Goal: Task Accomplishment & Management: Manage account settings

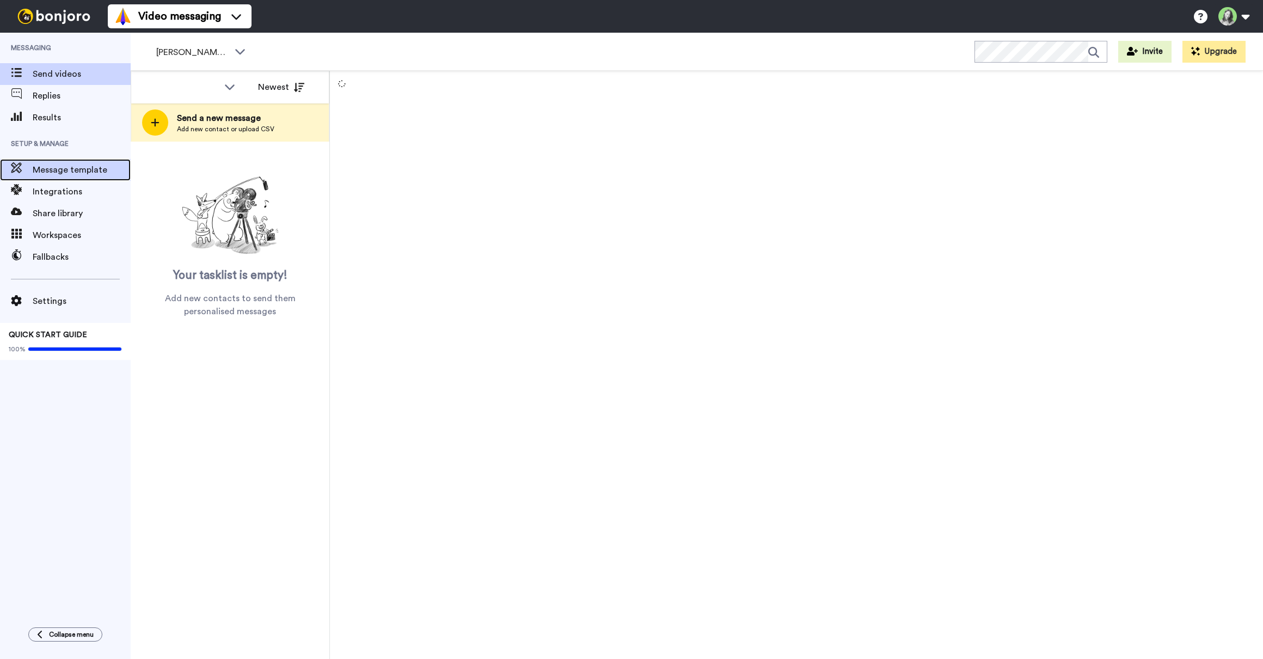
click at [83, 165] on span "Message template" at bounding box center [82, 169] width 98 height 13
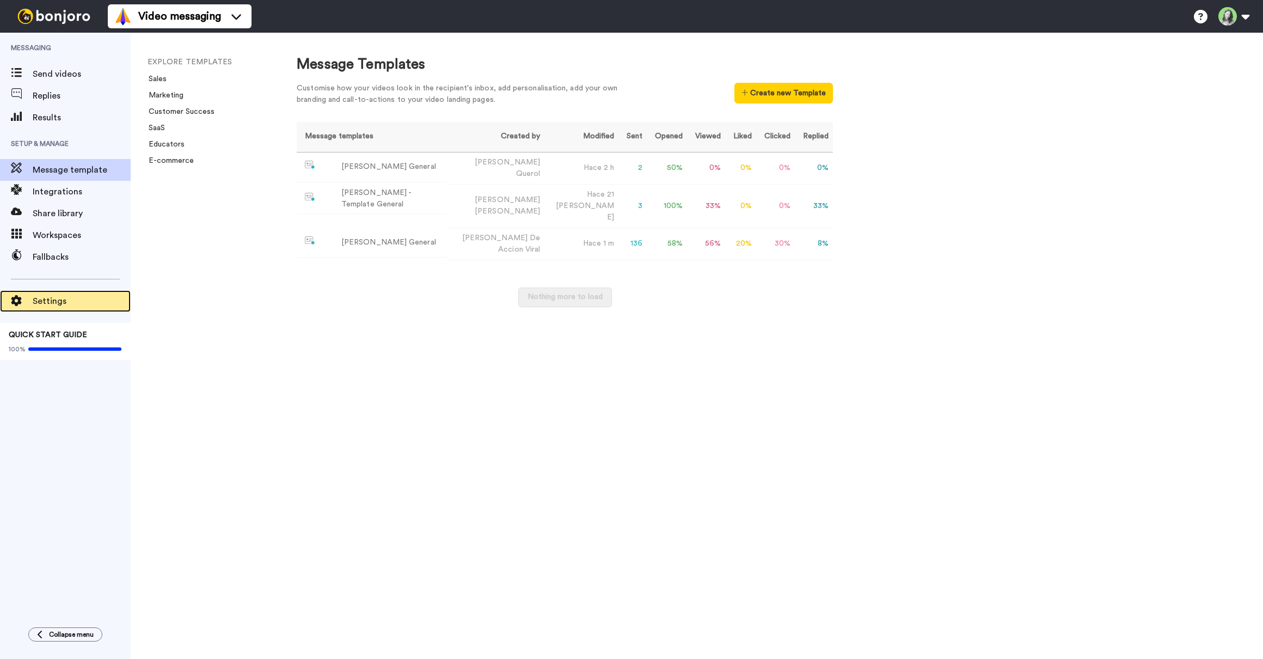
click at [58, 297] on span "Settings" at bounding box center [82, 301] width 98 height 13
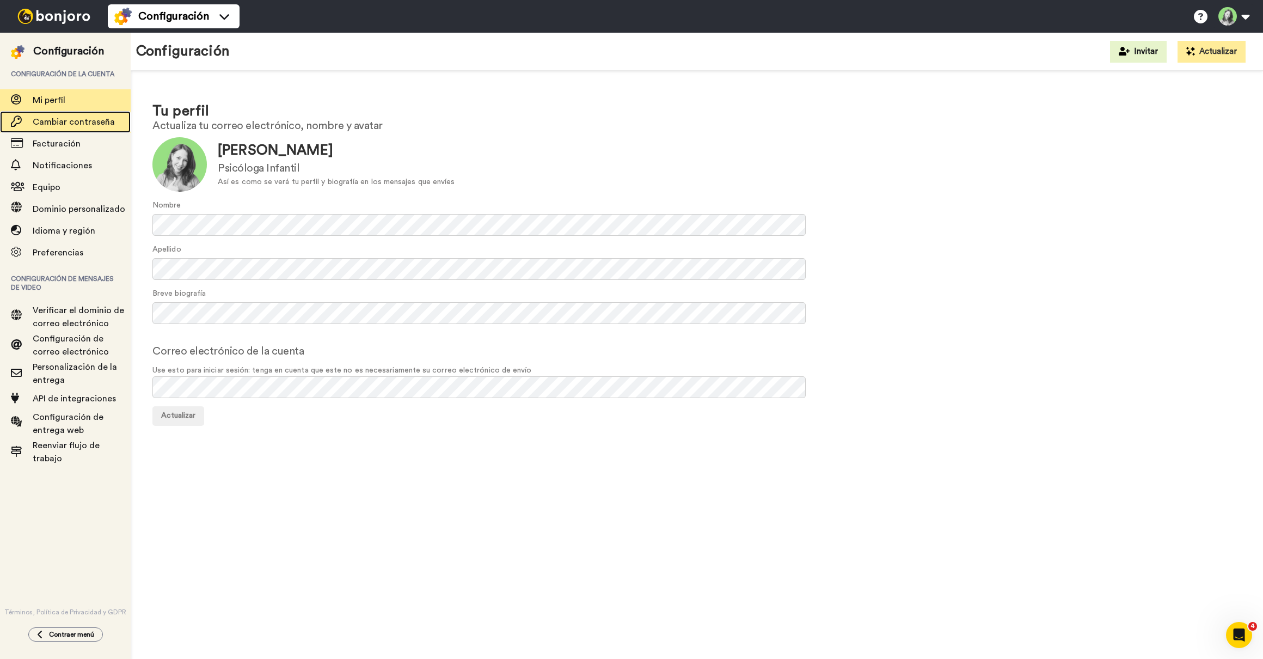
click at [68, 126] on span "Cambiar contraseña" at bounding box center [74, 122] width 82 height 9
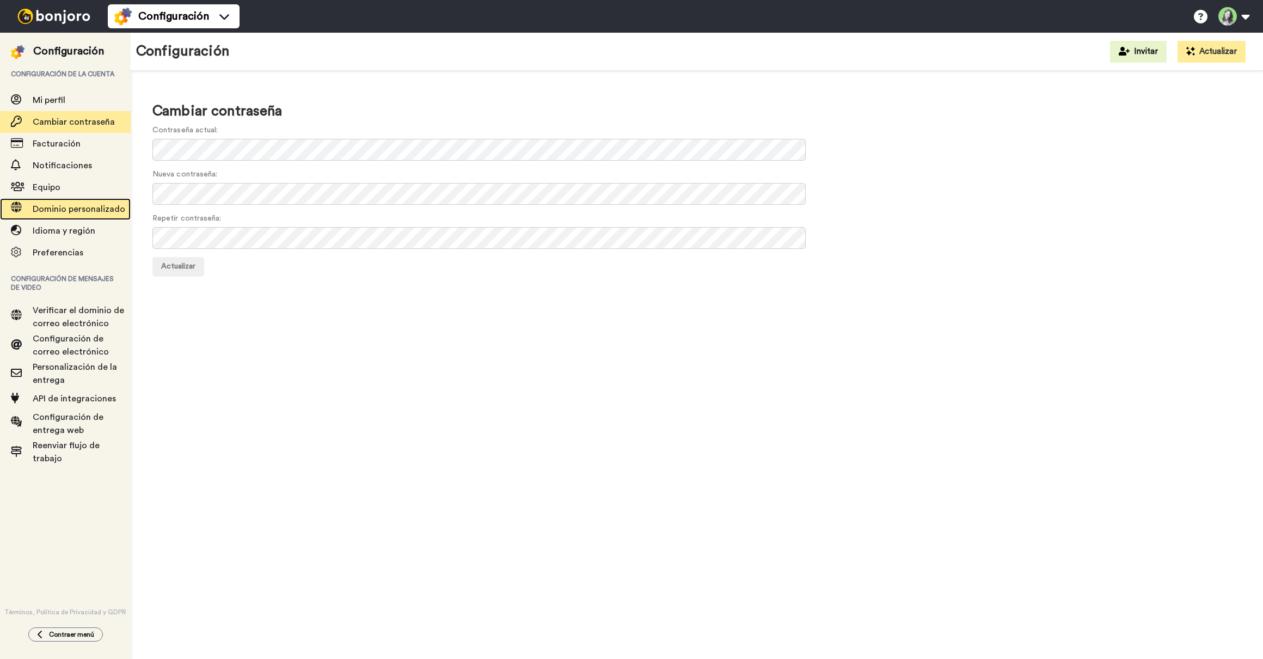
click at [69, 205] on span "Dominio personalizado" at bounding box center [79, 209] width 93 height 9
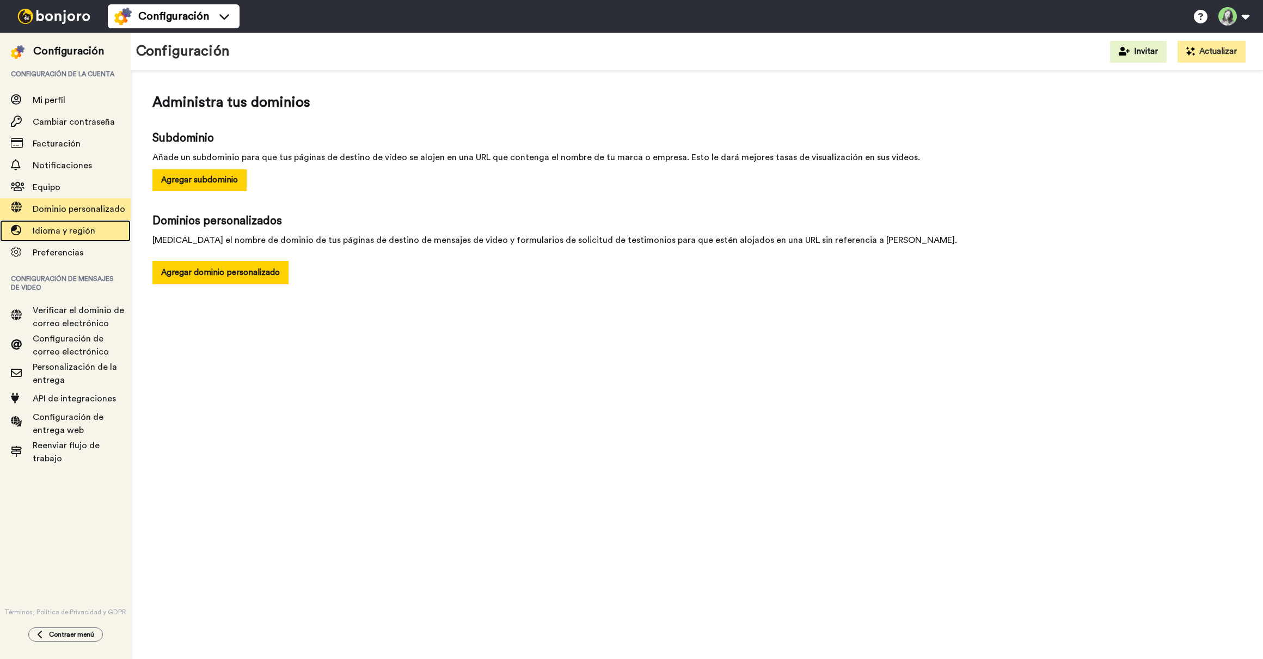
click at [68, 237] on div "Idioma y región" at bounding box center [65, 231] width 131 height 22
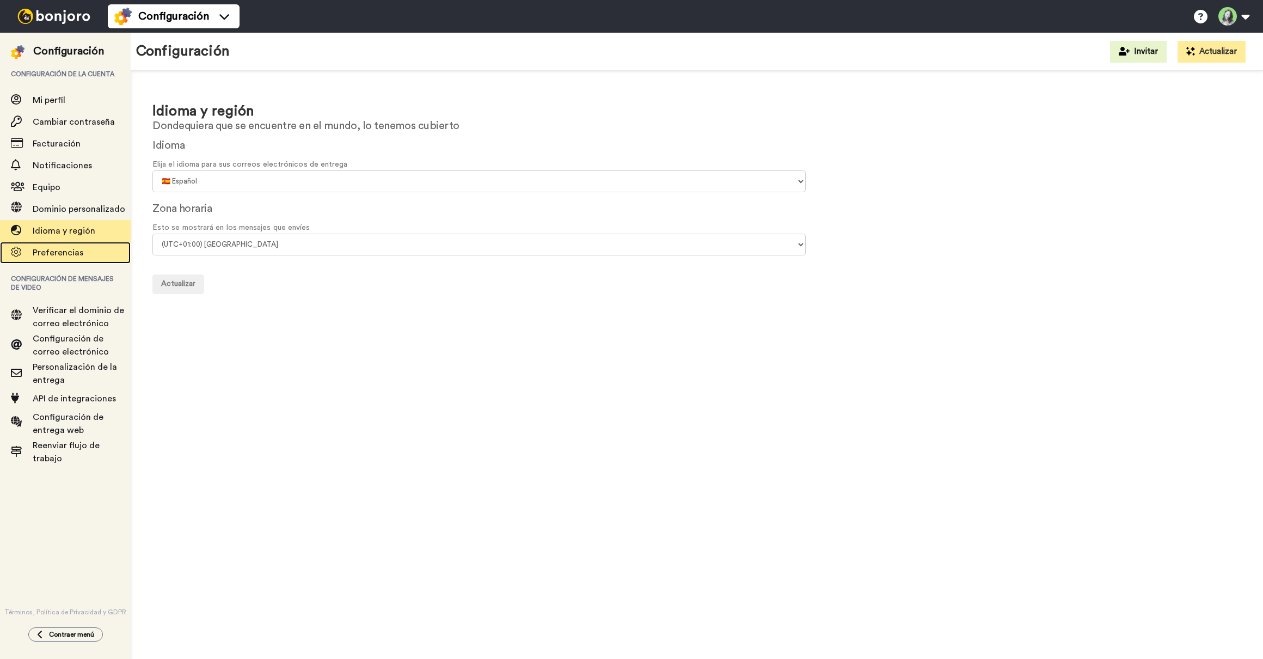
click at [65, 260] on div "Preferencias" at bounding box center [65, 253] width 131 height 22
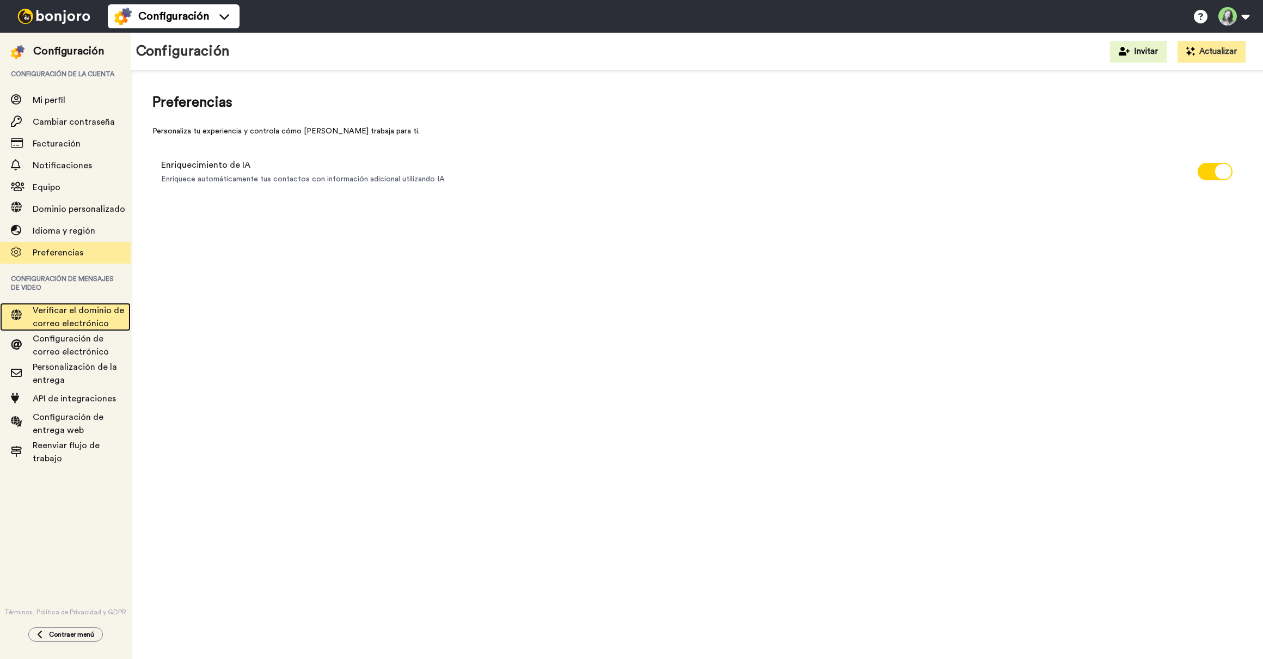
click at [81, 310] on span "Verificar el dominio de correo electrónico" at bounding box center [78, 317] width 91 height 22
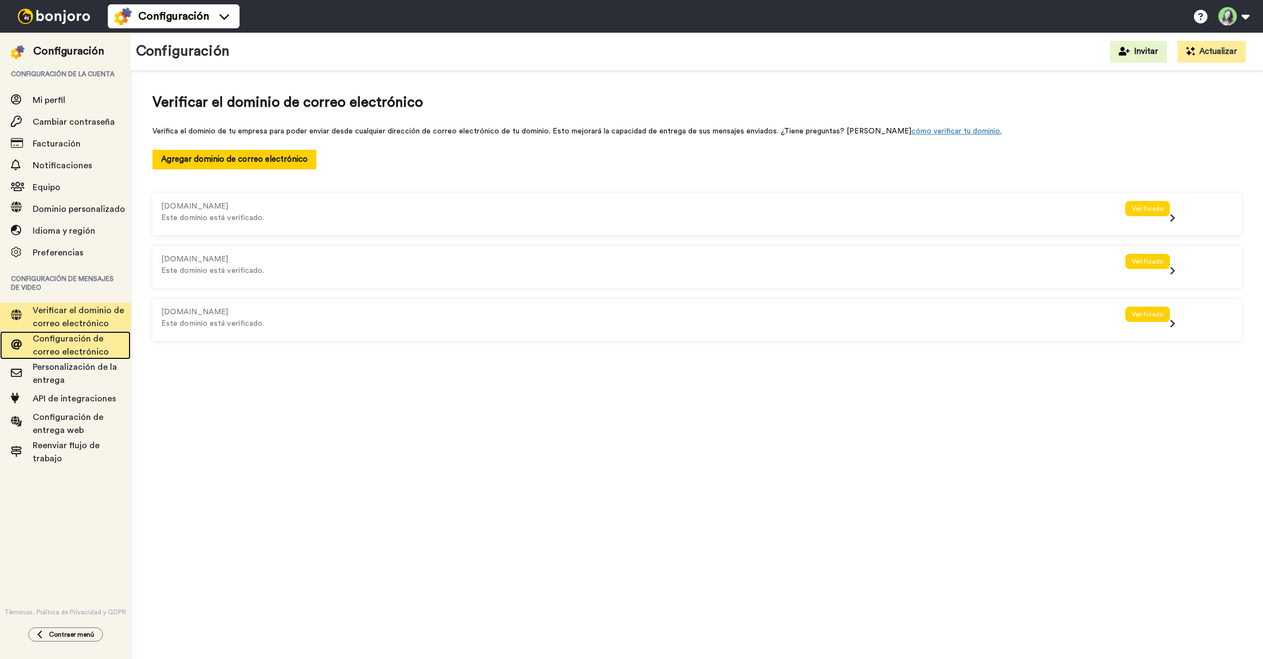
click at [76, 349] on span "Configuración de correo electrónico" at bounding box center [71, 345] width 76 height 22
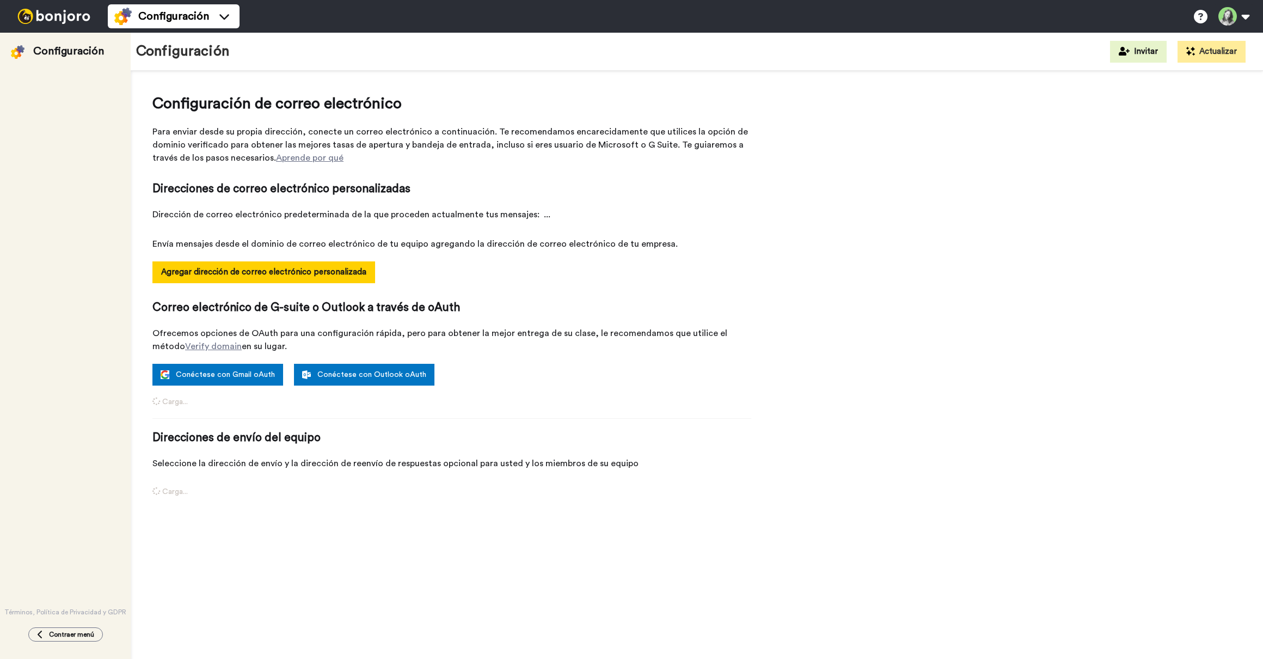
select select "163123"
select select "163381"
select select "163032"
select select "160440"
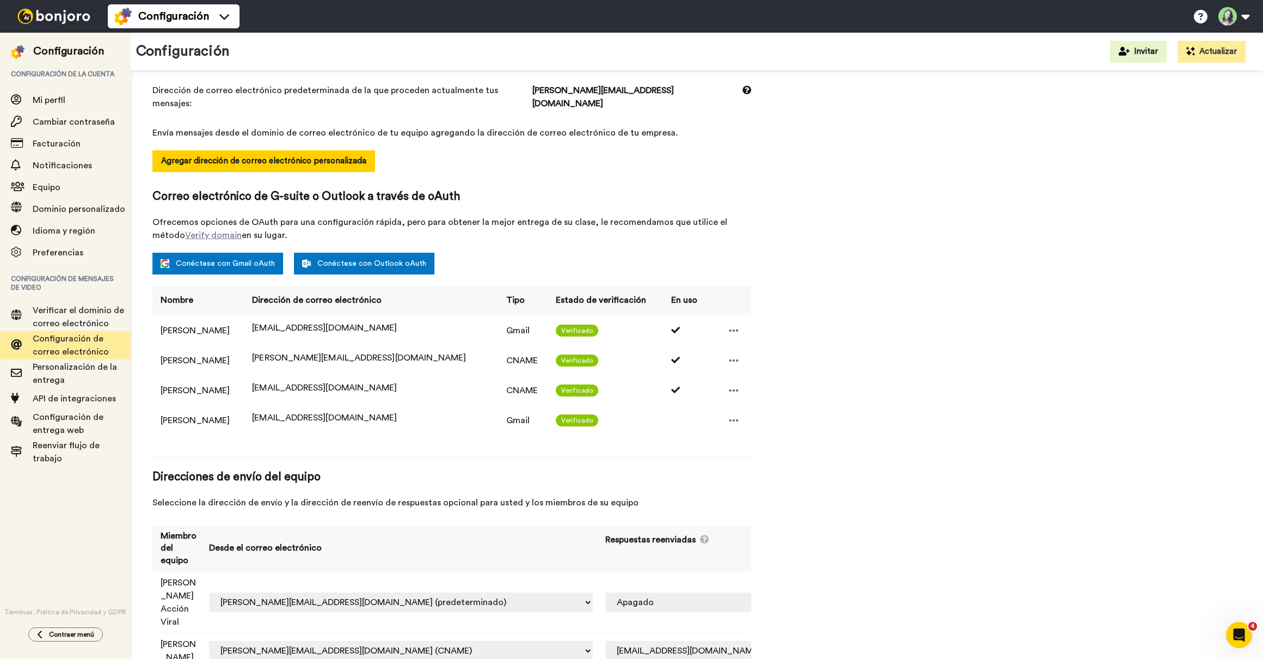
scroll to position [125, 0]
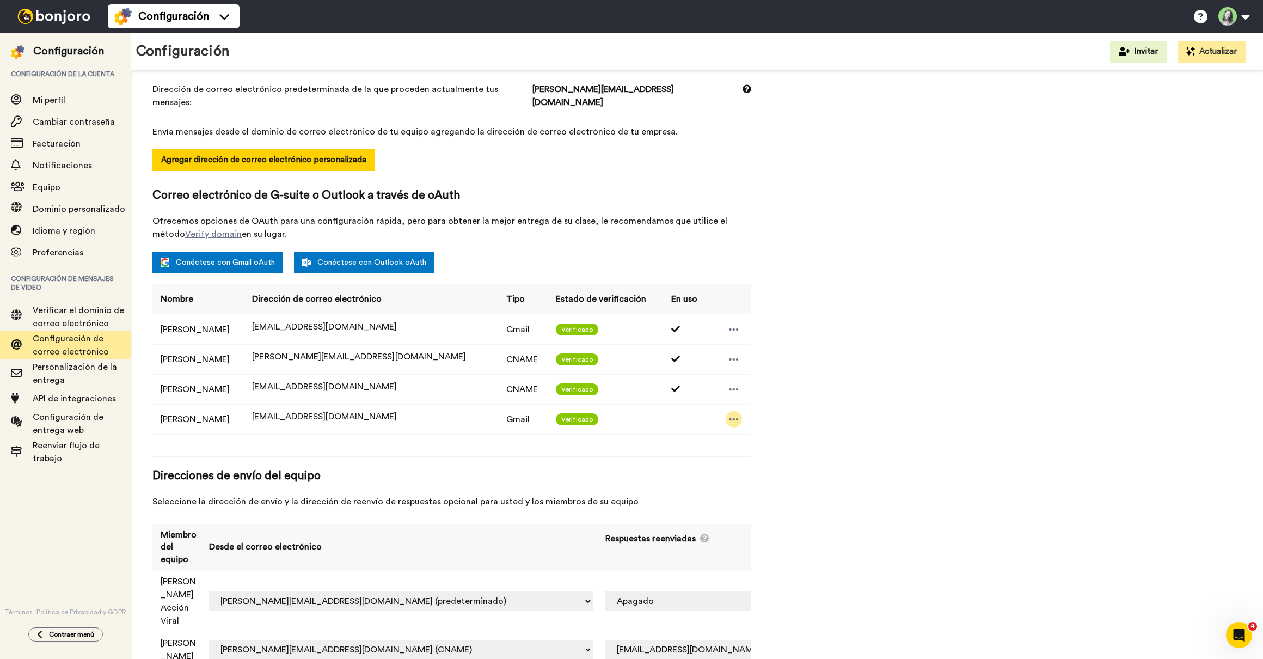
click at [729, 414] on icon at bounding box center [734, 419] width 10 height 11
click at [728, 421] on icon at bounding box center [728, 424] width 8 height 9
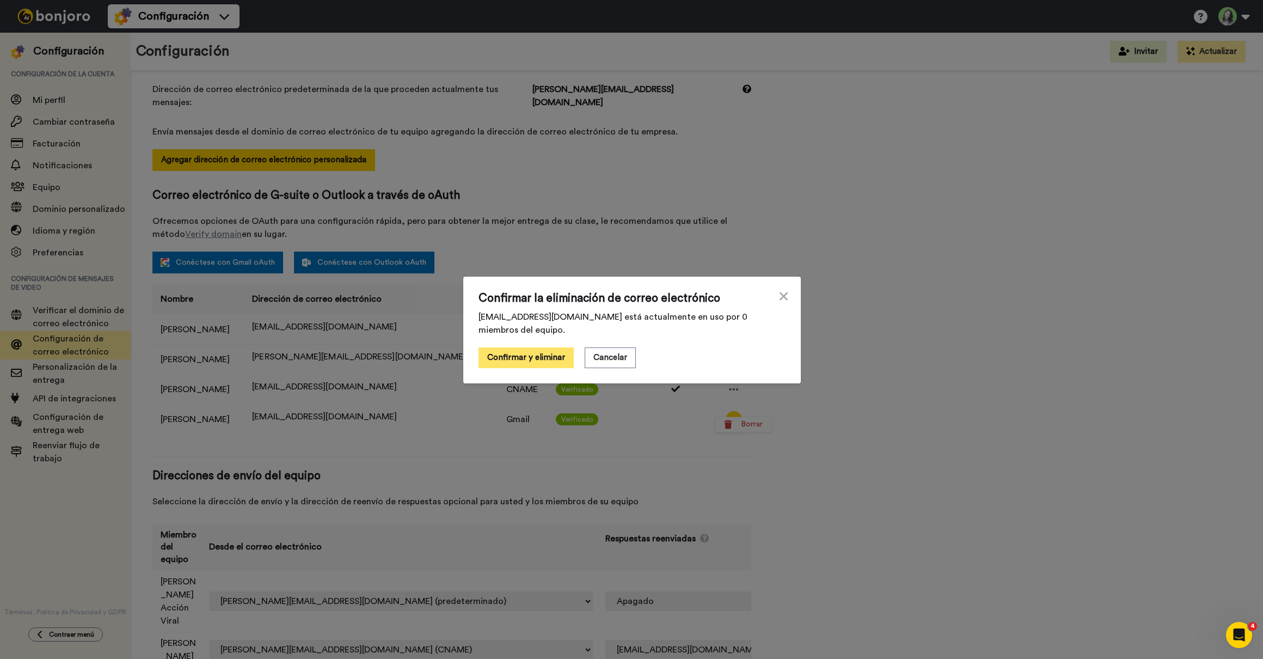
click at [491, 363] on button "Confirmar y eliminar" at bounding box center [525, 357] width 95 height 21
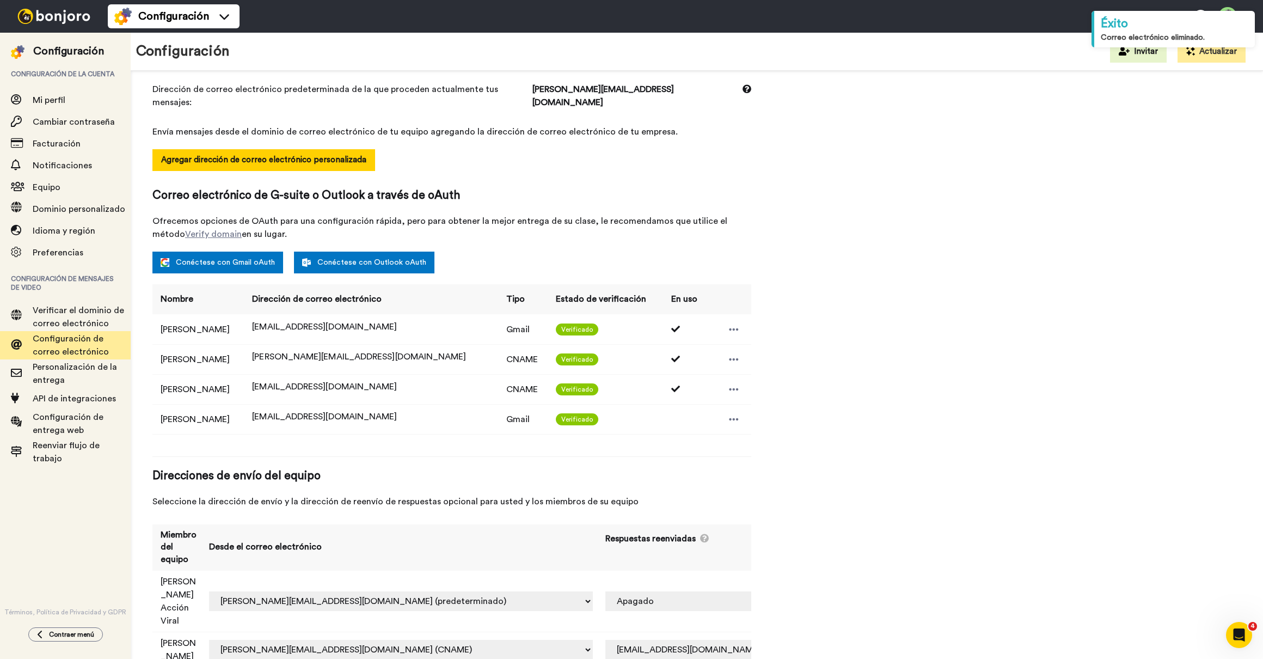
scroll to position [114, 0]
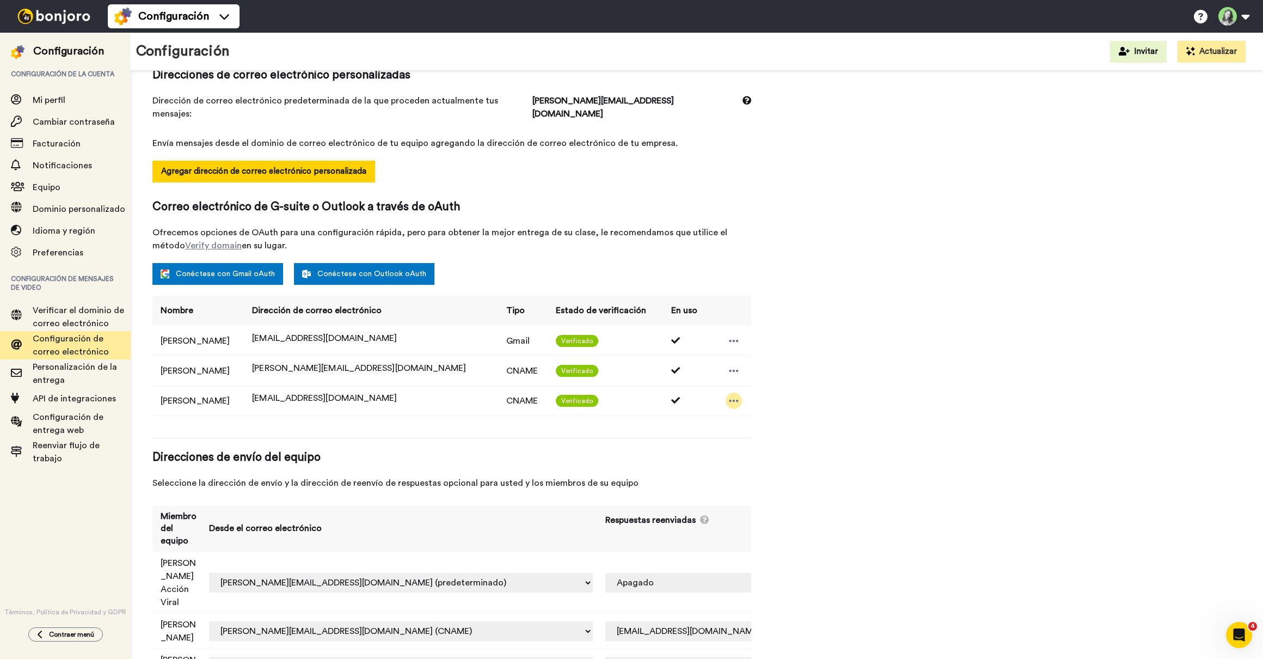
click at [728, 392] on div at bounding box center [734, 400] width 16 height 16
click at [498, 392] on td "CNAME" at bounding box center [523, 400] width 50 height 30
click at [729, 395] on icon at bounding box center [734, 400] width 10 height 11
click at [725, 407] on icon at bounding box center [728, 405] width 8 height 9
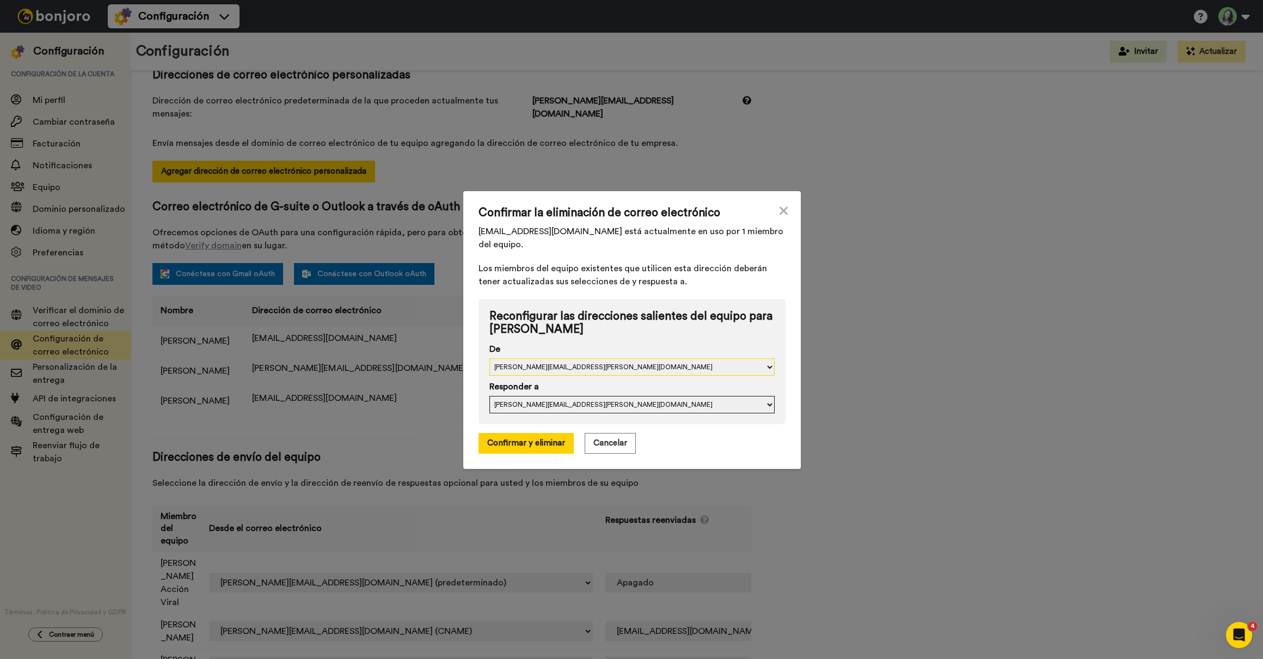
click at [635, 364] on select "teresa.querol@inbound.bonjoromail.com teresa.querol+lmawlr@inbound.bonjoromail.…" at bounding box center [631, 366] width 285 height 17
select select "163381"
click at [489, 358] on select "teresa.querol@inbound.bonjoromail.com teresa.querol+lmawlr@inbound.bonjoromail.…" at bounding box center [631, 366] width 285 height 17
click at [623, 407] on select "teresa.querol@inbound.bonjoromail.com teresa.querol+lmawlr@inbound.bonjoromail.…" at bounding box center [631, 404] width 285 height 17
select select "163381"
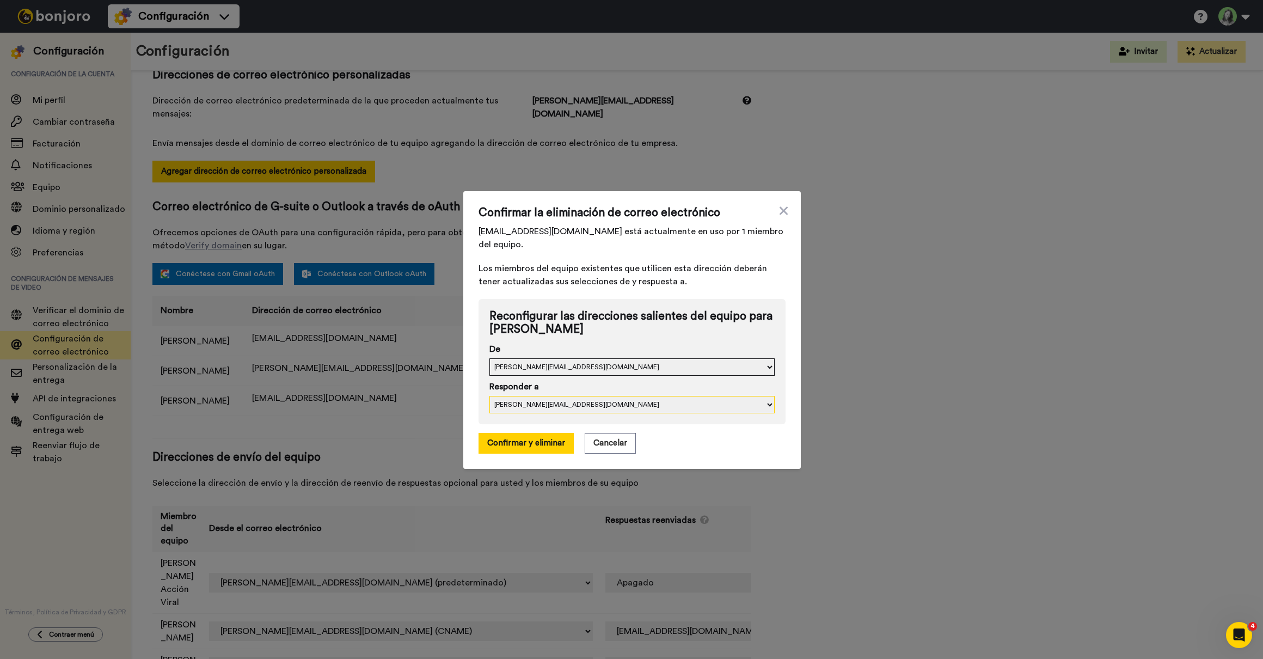
click at [489, 396] on select "teresa.querol@inbound.bonjoromail.com teresa.querol+lmawlr@inbound.bonjoromail.…" at bounding box center [631, 404] width 285 height 17
click at [548, 447] on button "Confirmar y eliminar" at bounding box center [525, 443] width 95 height 21
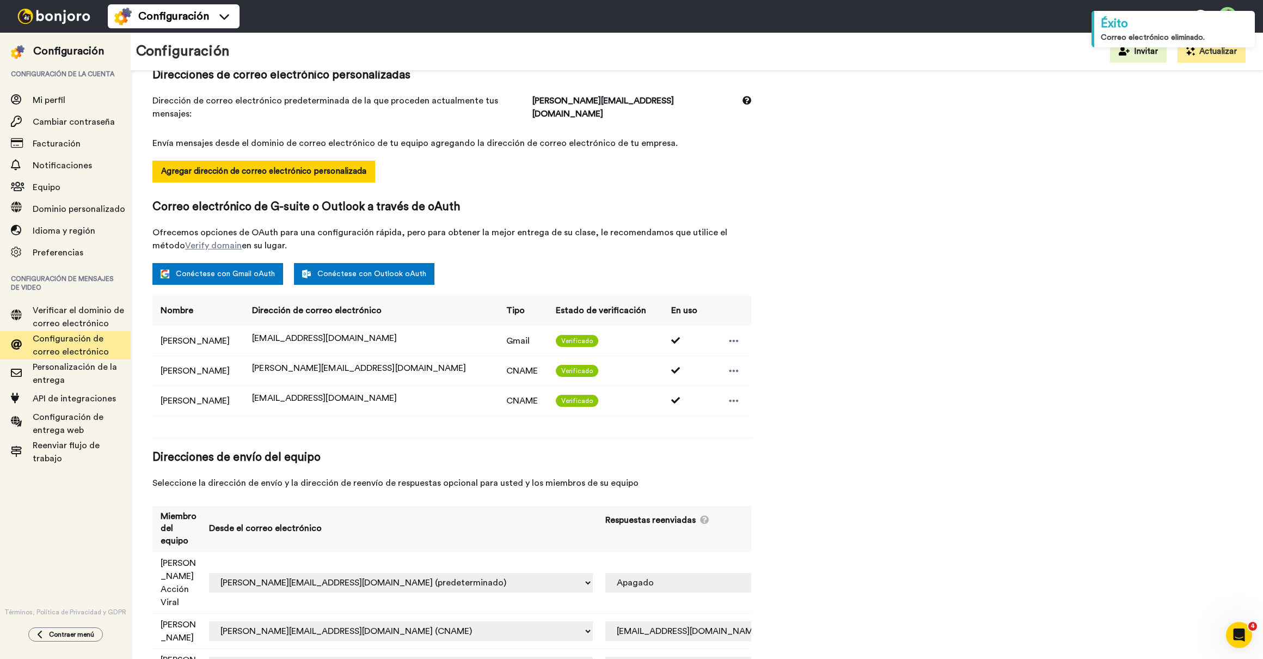
select select "162573"
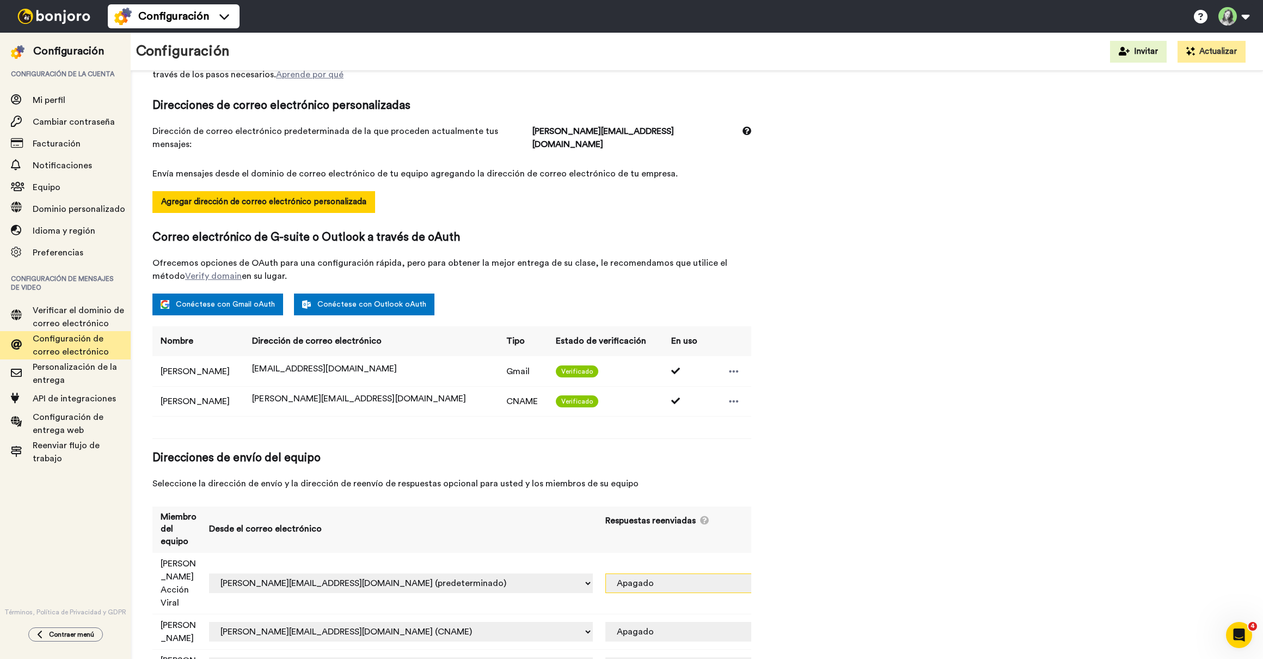
click at [739, 573] on select "Apagado hola@pulsocreador.com (Gmail) teresa@crianzadisfrutable.com (CNAME)" at bounding box center [745, 583] width 281 height 20
click at [82, 365] on span "Personalización de la entrega" at bounding box center [75, 374] width 84 height 22
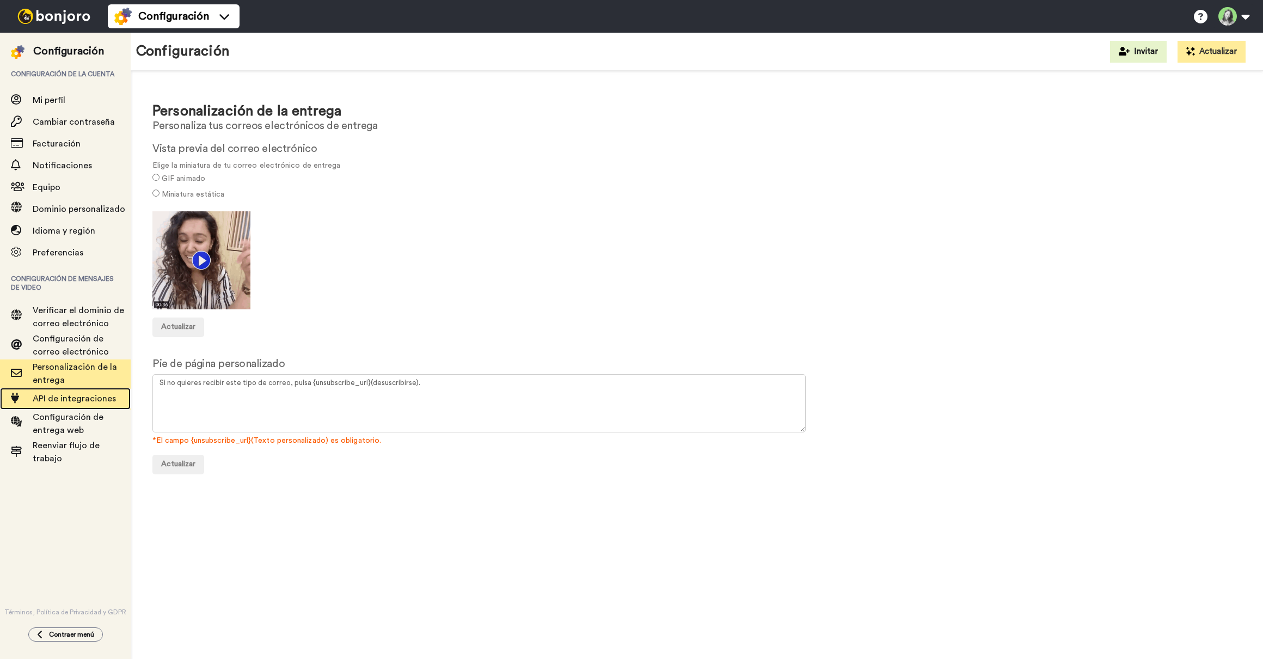
click at [82, 400] on span "API de integraciones" at bounding box center [74, 398] width 83 height 9
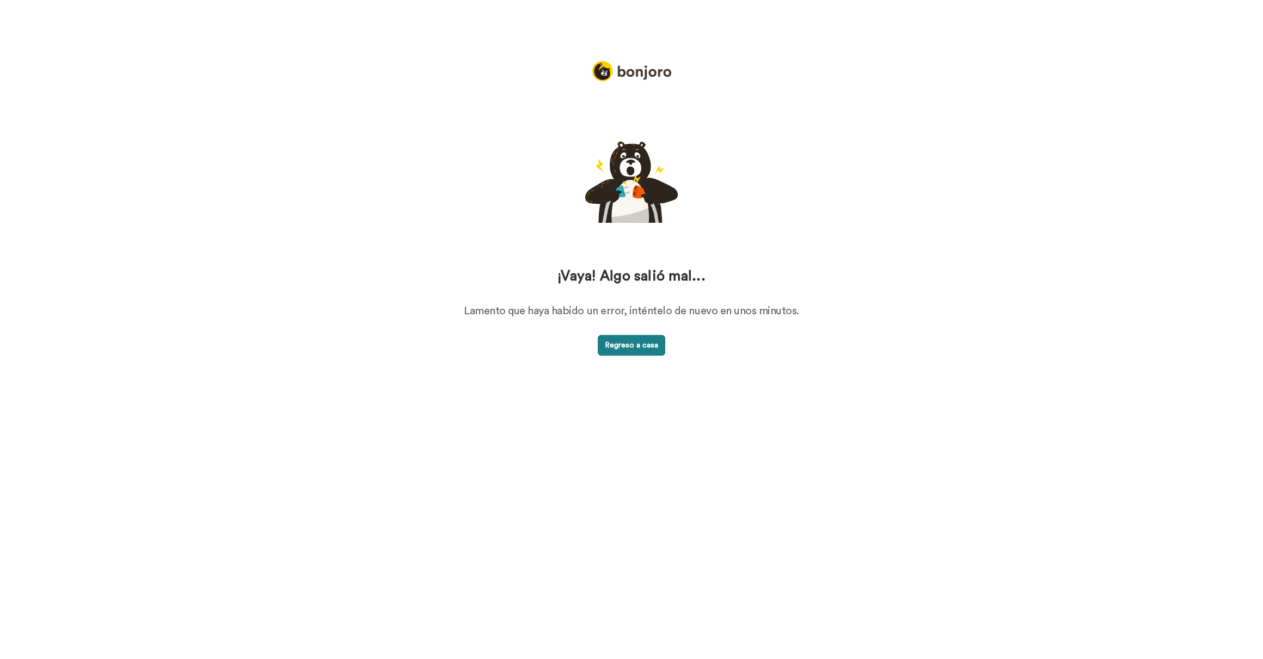
click at [604, 335] on button "Regreso a casa" at bounding box center [632, 345] width 68 height 21
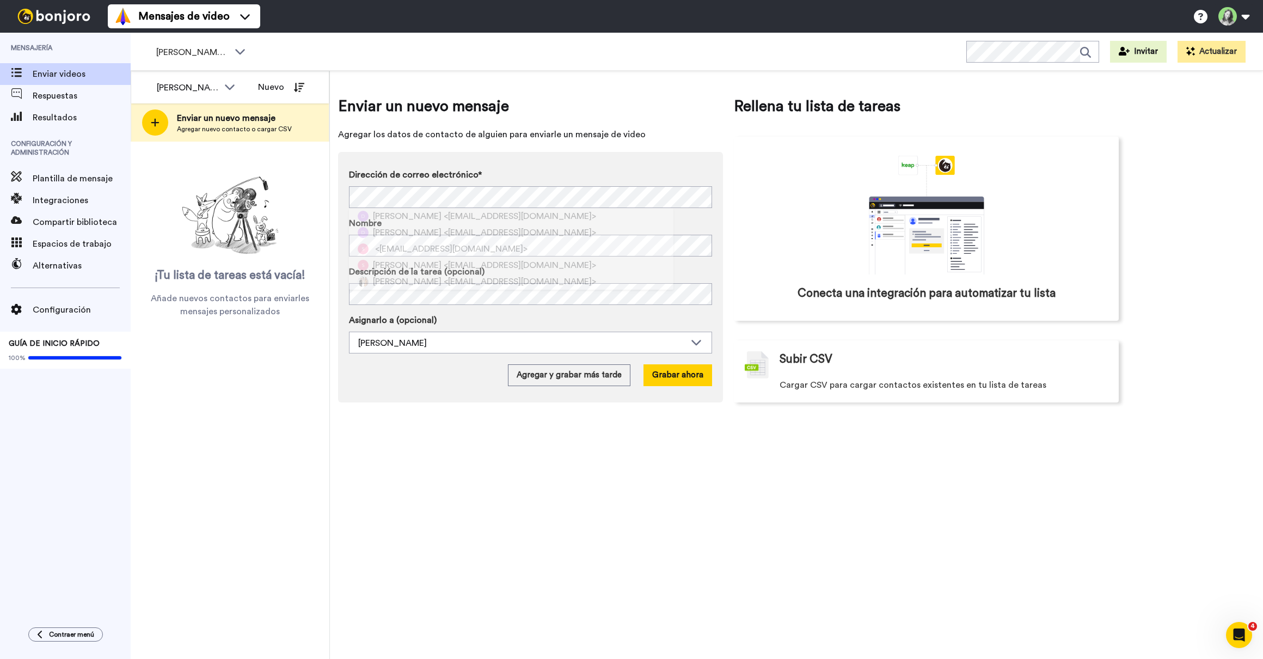
click at [434, 146] on div "Enviar un nuevo mensaje Agregar los datos de contacto de alguien para enviarle …" at bounding box center [530, 248] width 385 height 307
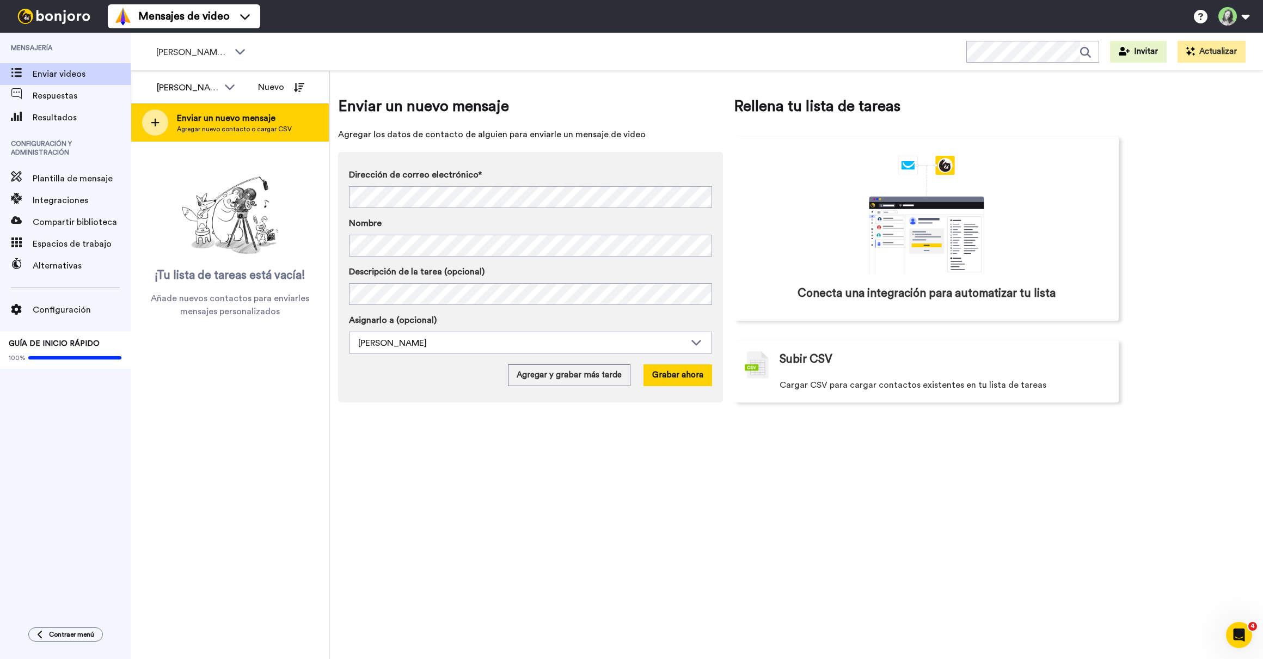
click at [215, 128] on span "Agregar nuevo contacto o cargar CSV" at bounding box center [234, 129] width 115 height 9
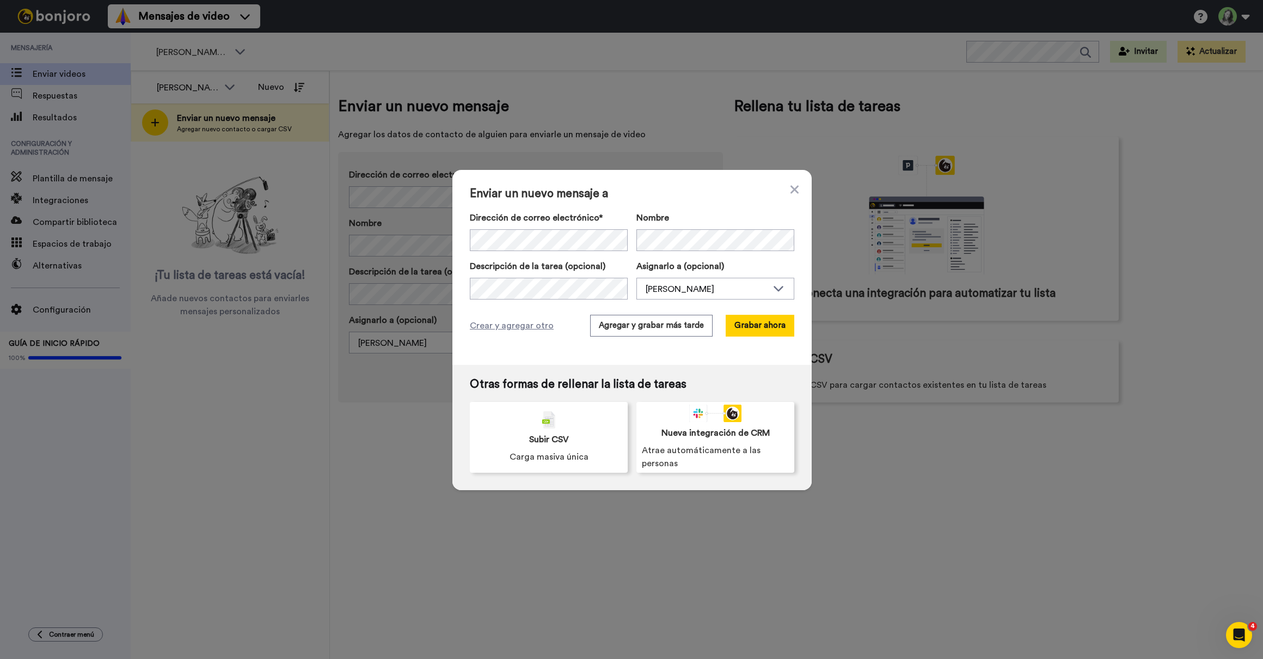
click at [530, 309] on div "Enviar un nuevo mensaje a Dirección de correo electrónico* No hay resultado de …" at bounding box center [631, 267] width 359 height 195
click at [749, 328] on button "Grabar ahora" at bounding box center [760, 326] width 69 height 22
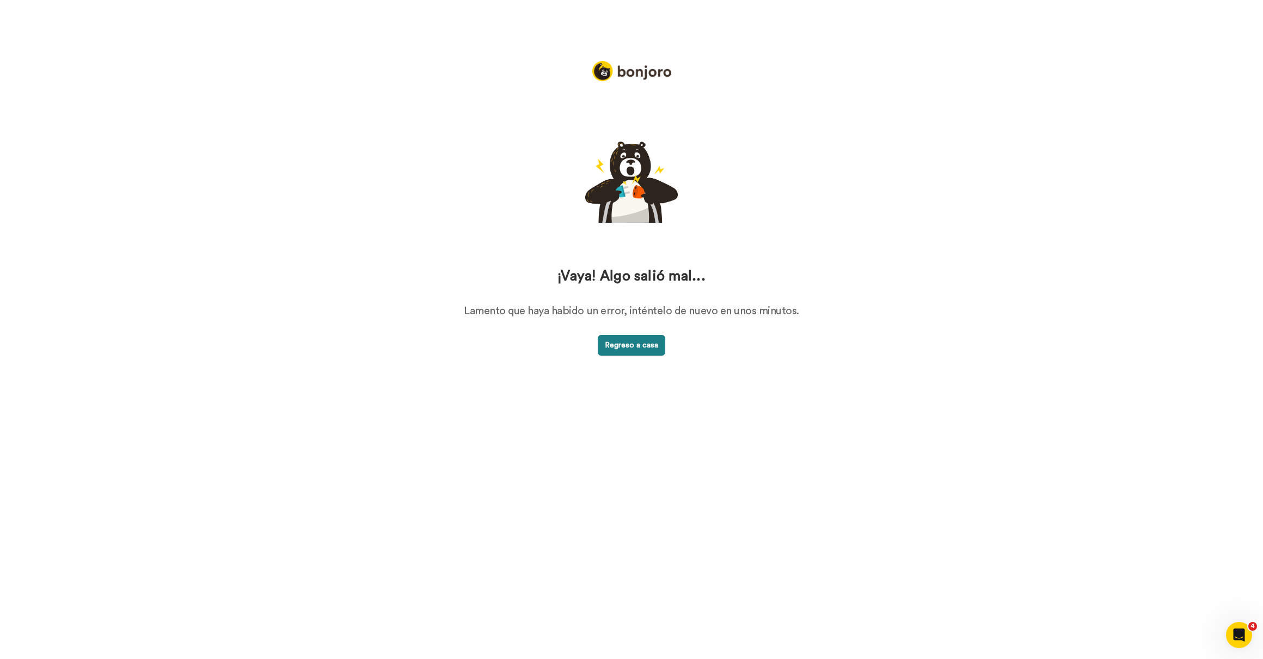
click at [647, 344] on button "Regreso a casa" at bounding box center [632, 345] width 68 height 21
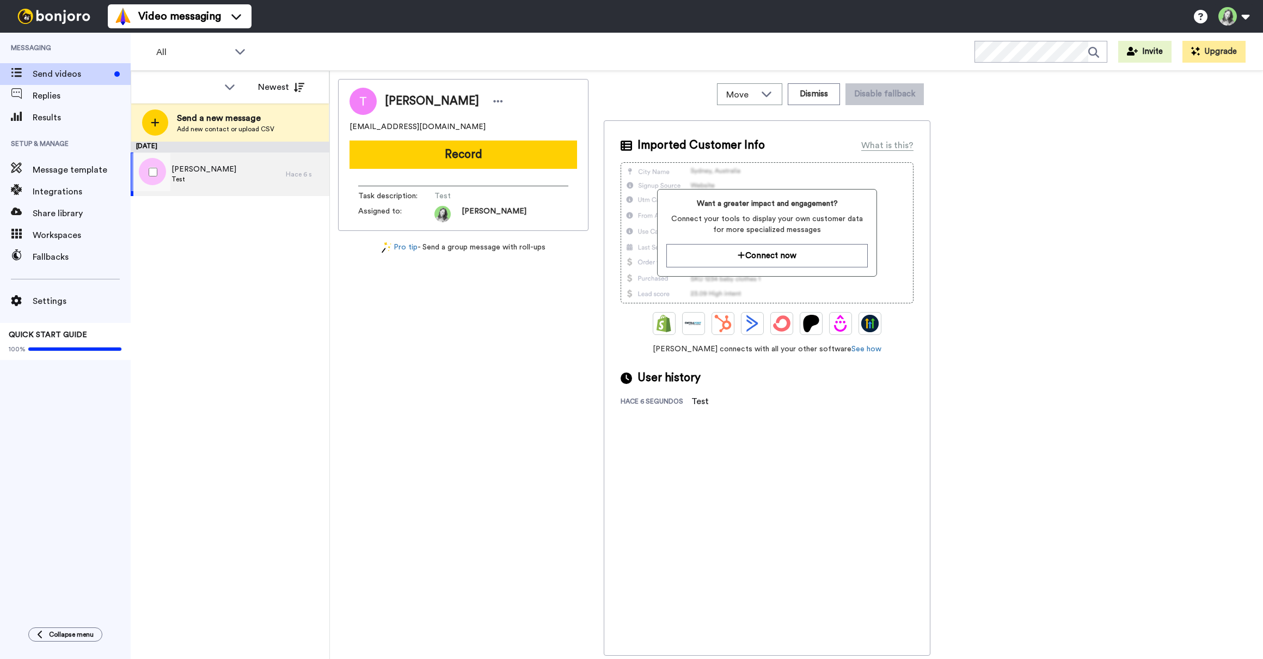
click at [236, 177] on div "[PERSON_NAME]" at bounding box center [208, 174] width 155 height 44
click at [297, 179] on div "[PERSON_NAME] Test Hace 6 s" at bounding box center [230, 174] width 199 height 44
click at [278, 177] on div "[PERSON_NAME]" at bounding box center [208, 174] width 155 height 44
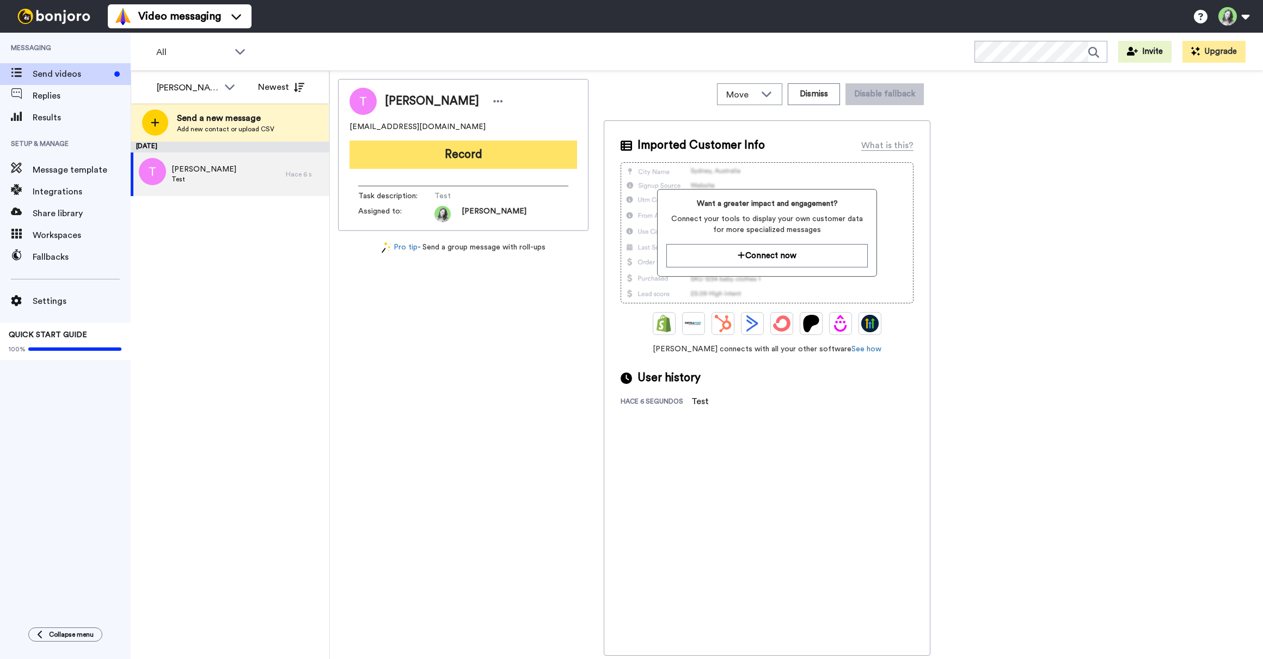
drag, startPoint x: 502, startPoint y: 107, endPoint x: 488, endPoint y: 142, distance: 36.9
click at [502, 107] on div "[PERSON_NAME]" at bounding box center [463, 101] width 228 height 27
click at [485, 144] on button "Record" at bounding box center [463, 154] width 228 height 28
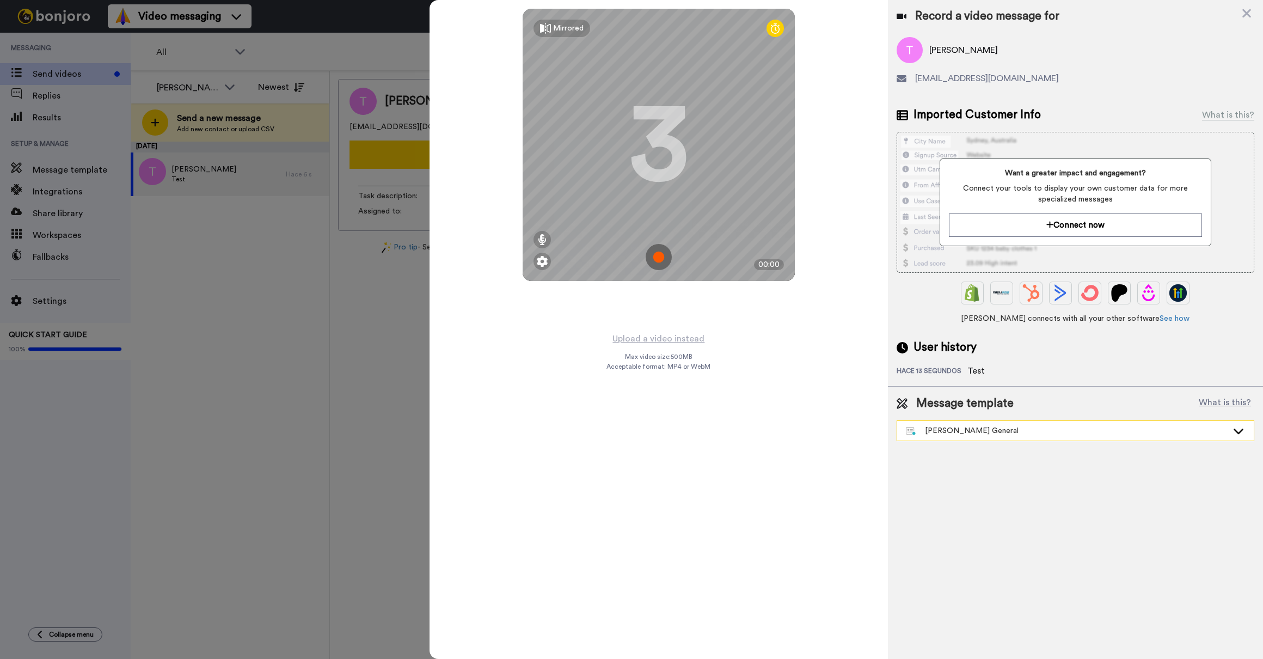
click at [999, 433] on div "[PERSON_NAME] General" at bounding box center [1067, 430] width 322 height 11
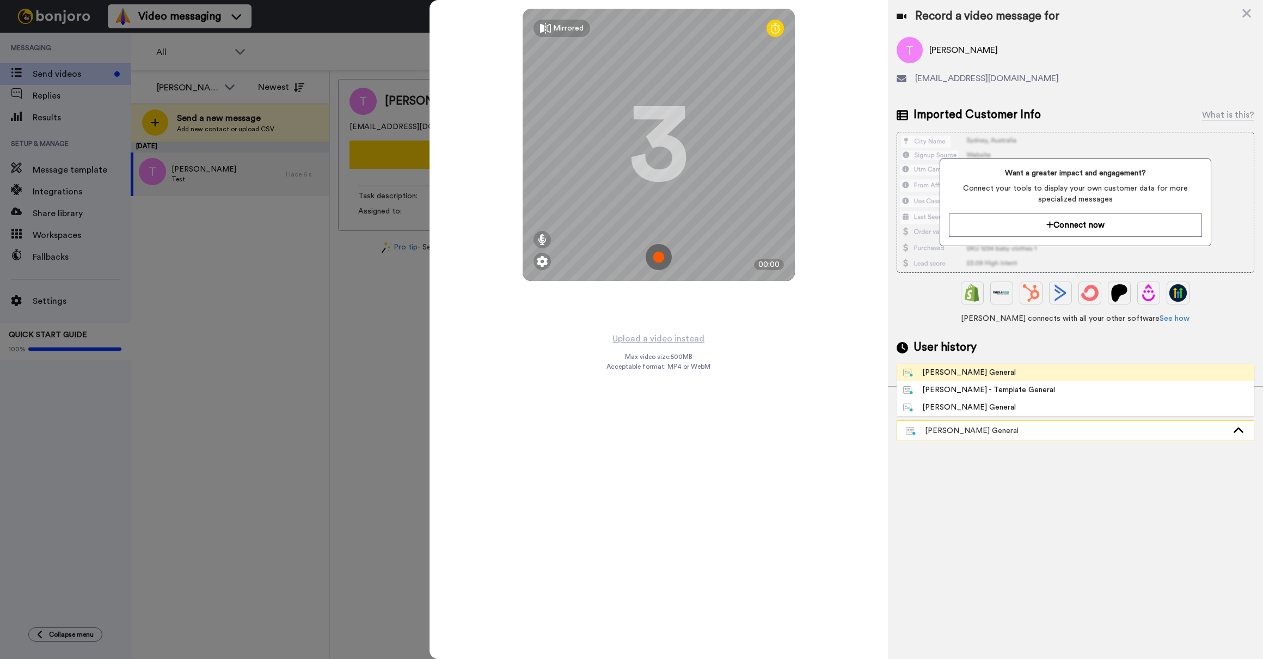
click at [999, 433] on div "Teresa - Plantilla General" at bounding box center [1067, 430] width 322 height 11
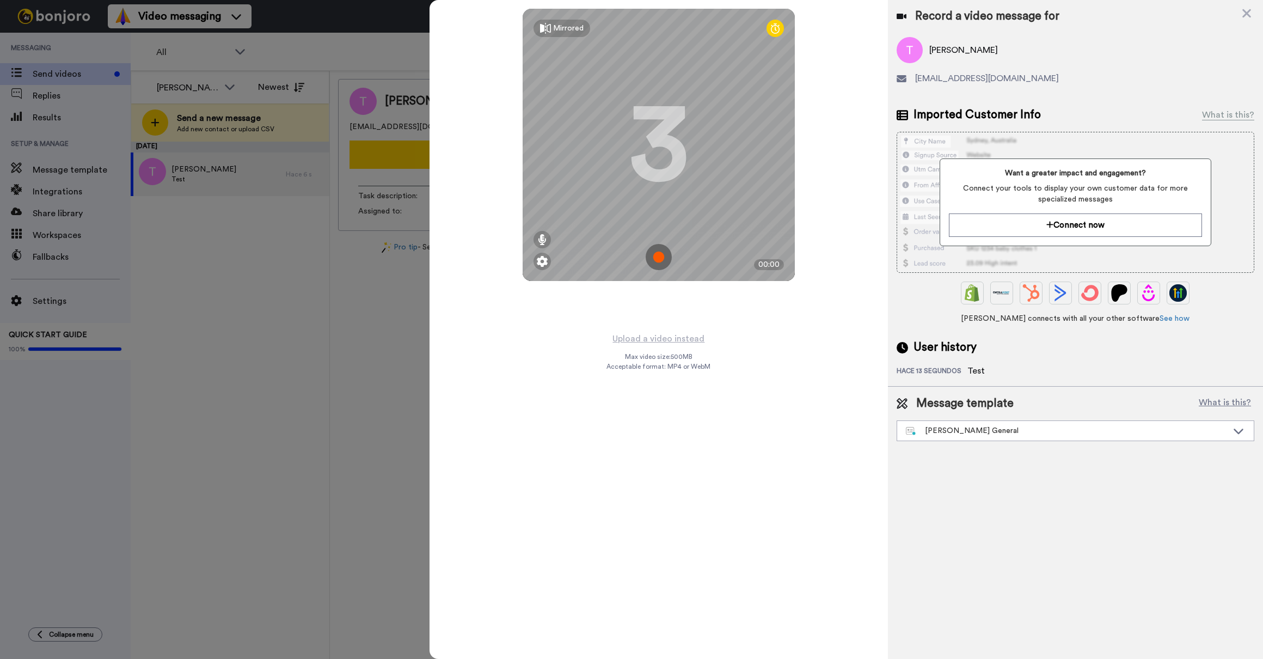
click at [333, 294] on div at bounding box center [631, 329] width 1263 height 659
click at [1246, 11] on icon at bounding box center [1246, 14] width 11 height 14
click at [1246, 11] on button at bounding box center [1233, 16] width 41 height 24
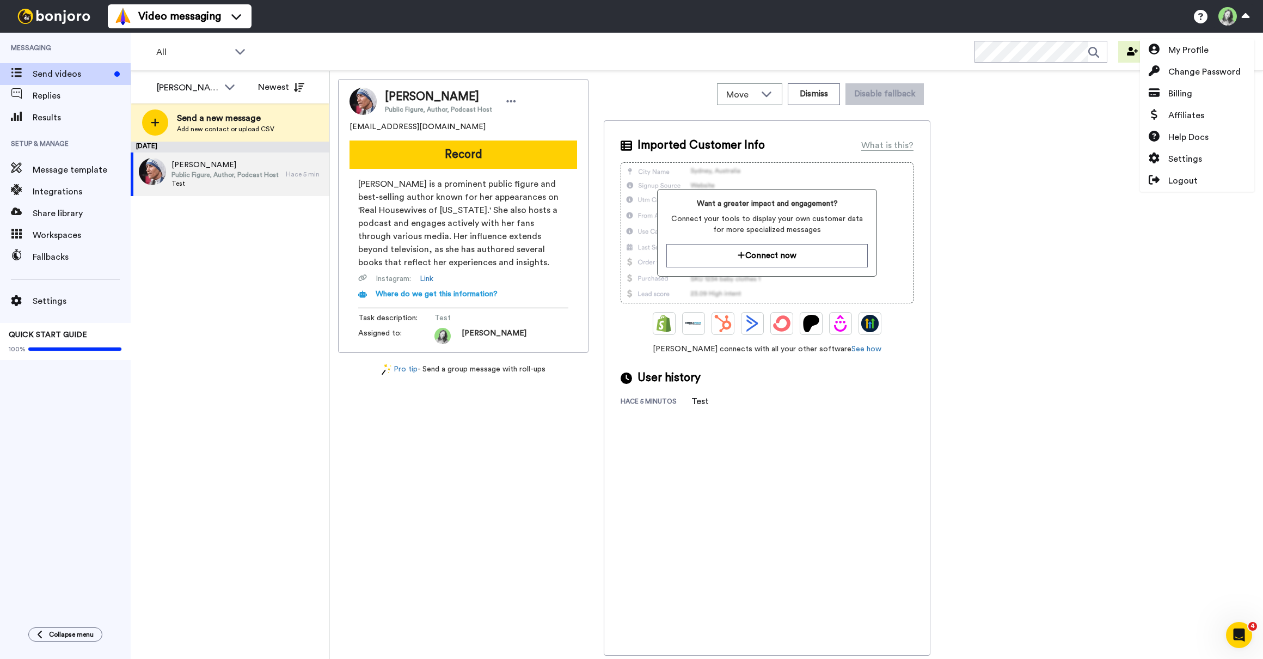
click at [1241, 625] on div "Open Intercom Messenger" at bounding box center [1239, 635] width 36 height 36
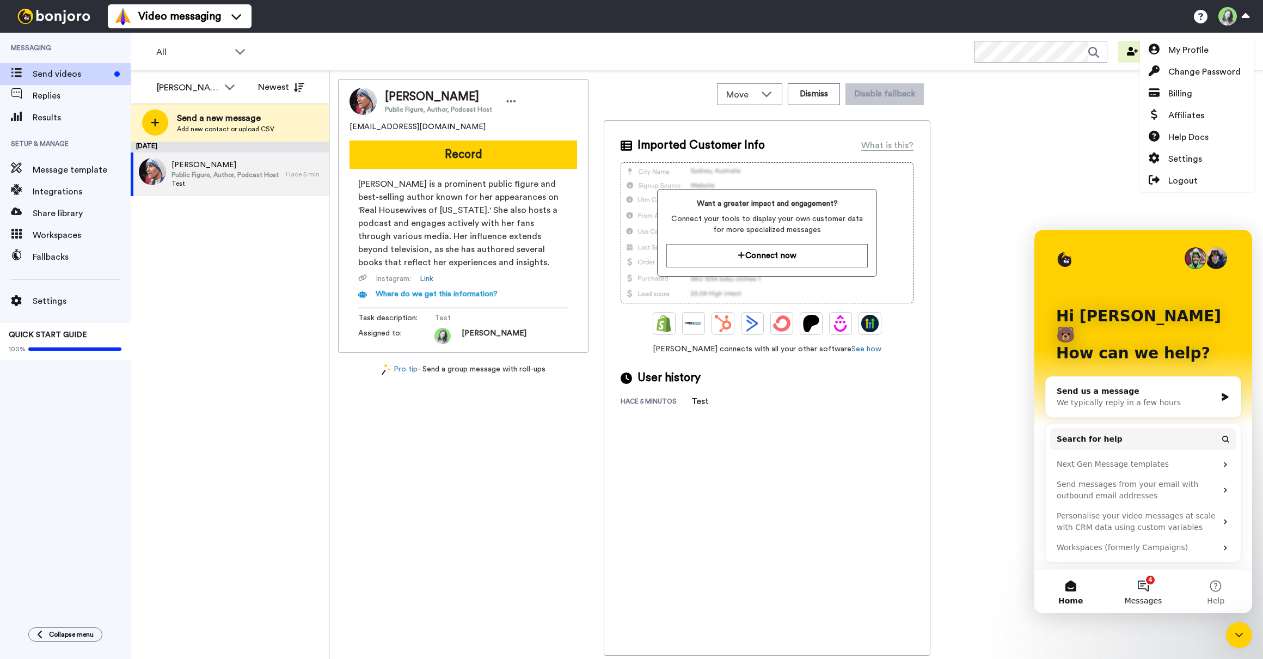
click at [1141, 576] on button "4 Messages" at bounding box center [1143, 591] width 72 height 44
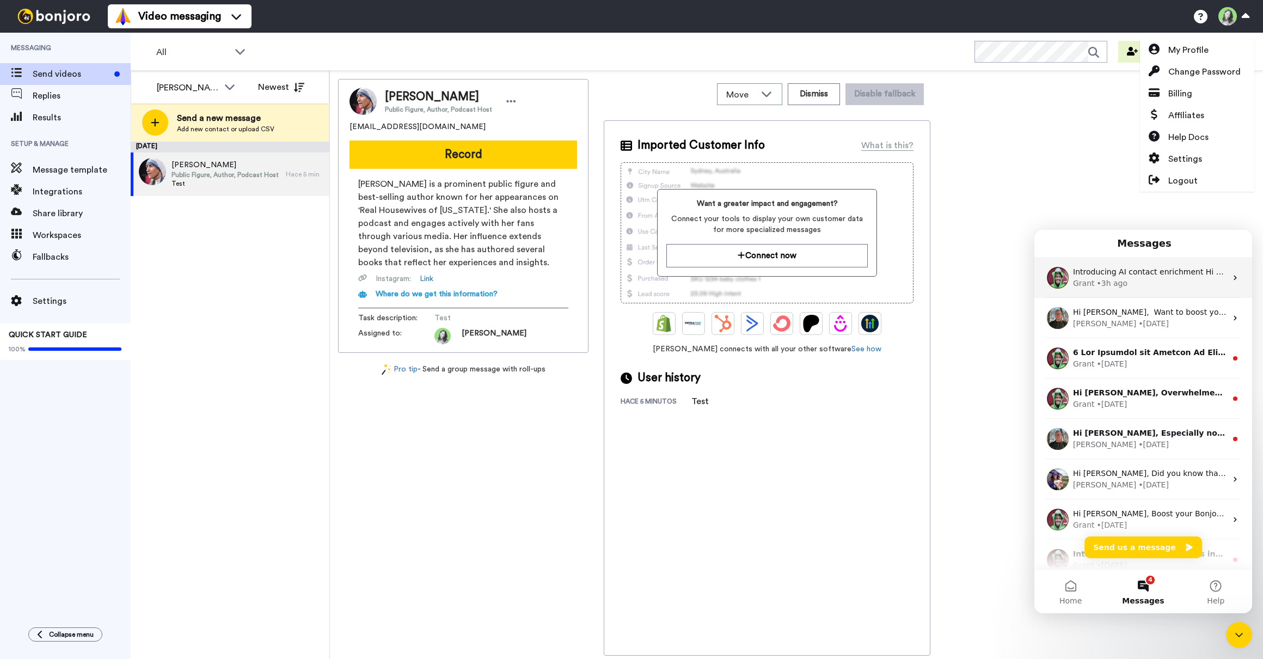
click at [1132, 282] on div "Grant • 3h ago" at bounding box center [1150, 283] width 154 height 11
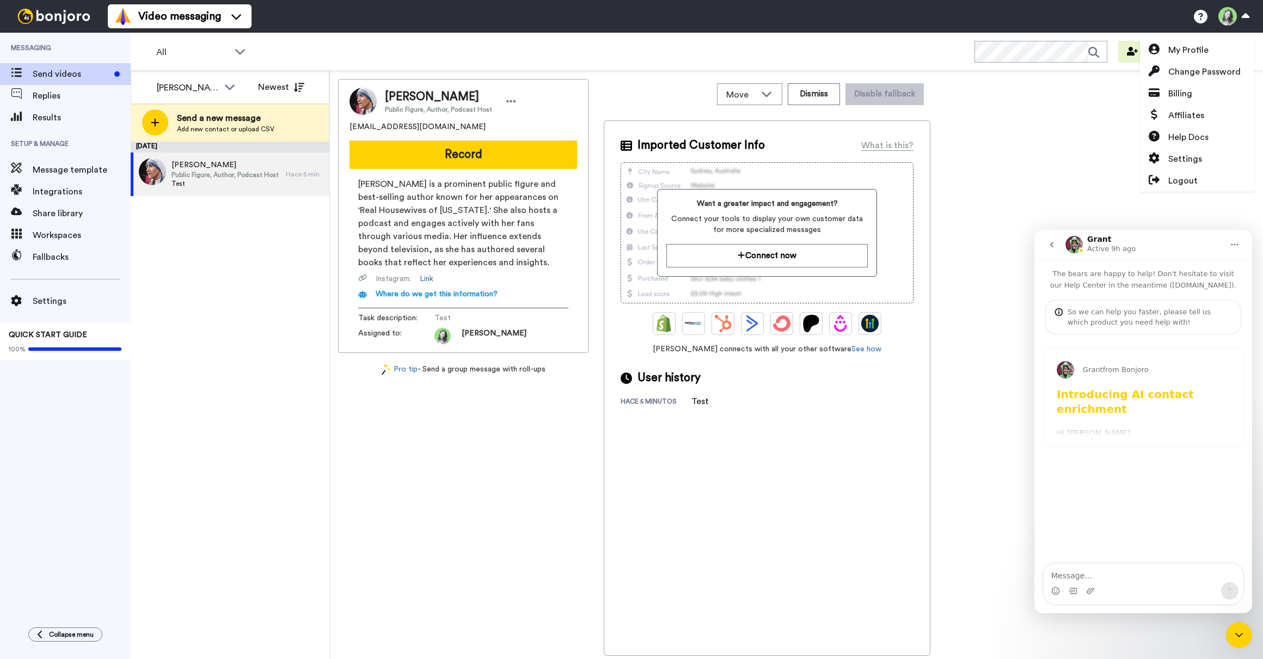
click at [1051, 247] on icon "go back" at bounding box center [1051, 244] width 9 height 9
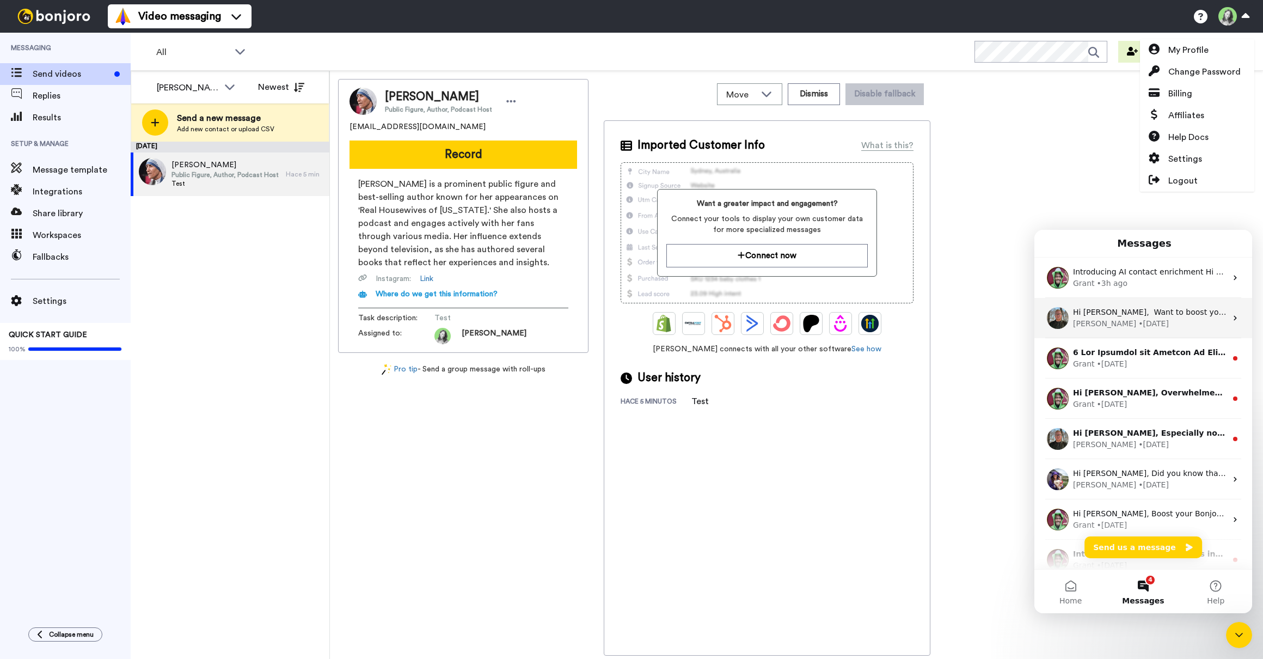
click at [1138, 323] on div "• 1w ago" at bounding box center [1153, 323] width 30 height 11
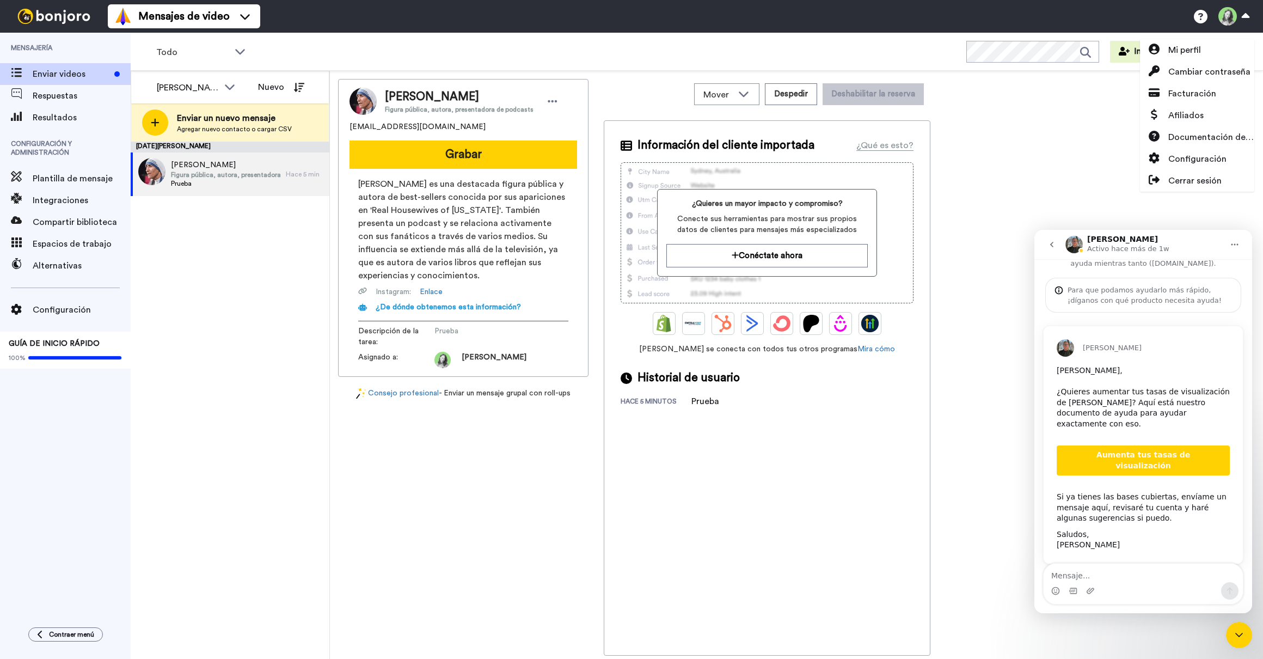
scroll to position [34, 0]
click at [1058, 246] on button "Volver" at bounding box center [1051, 244] width 21 height 21
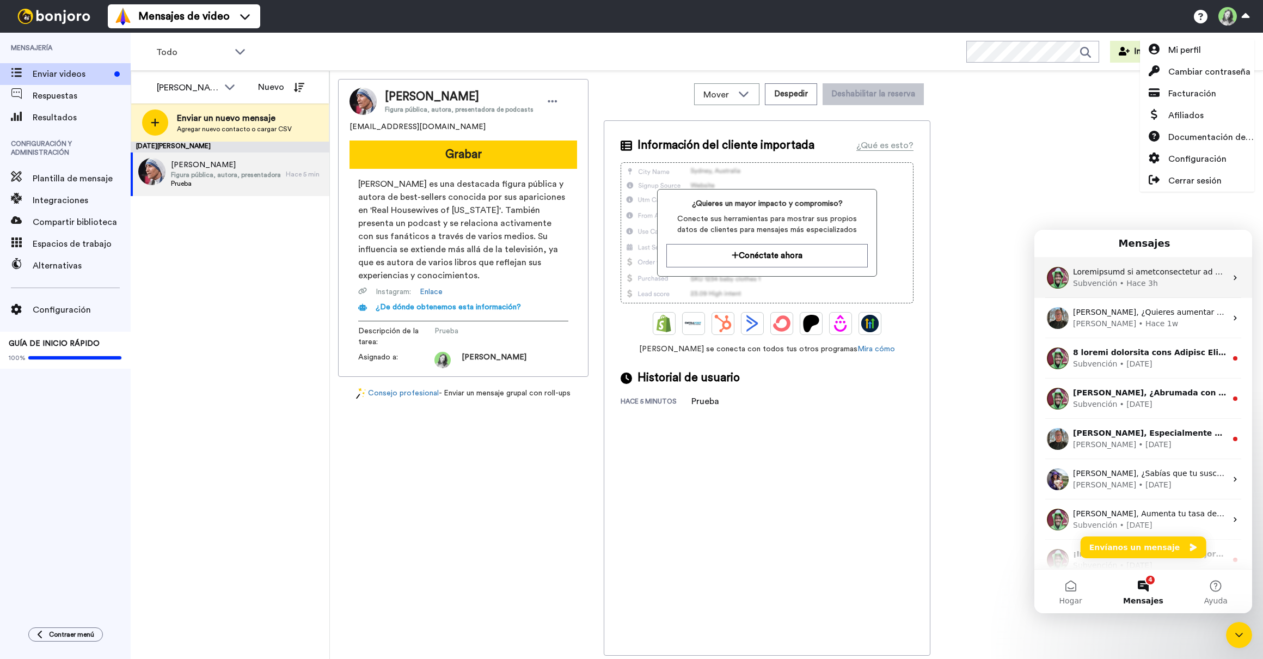
click at [1130, 287] on div "• Hace 3h" at bounding box center [1138, 283] width 38 height 11
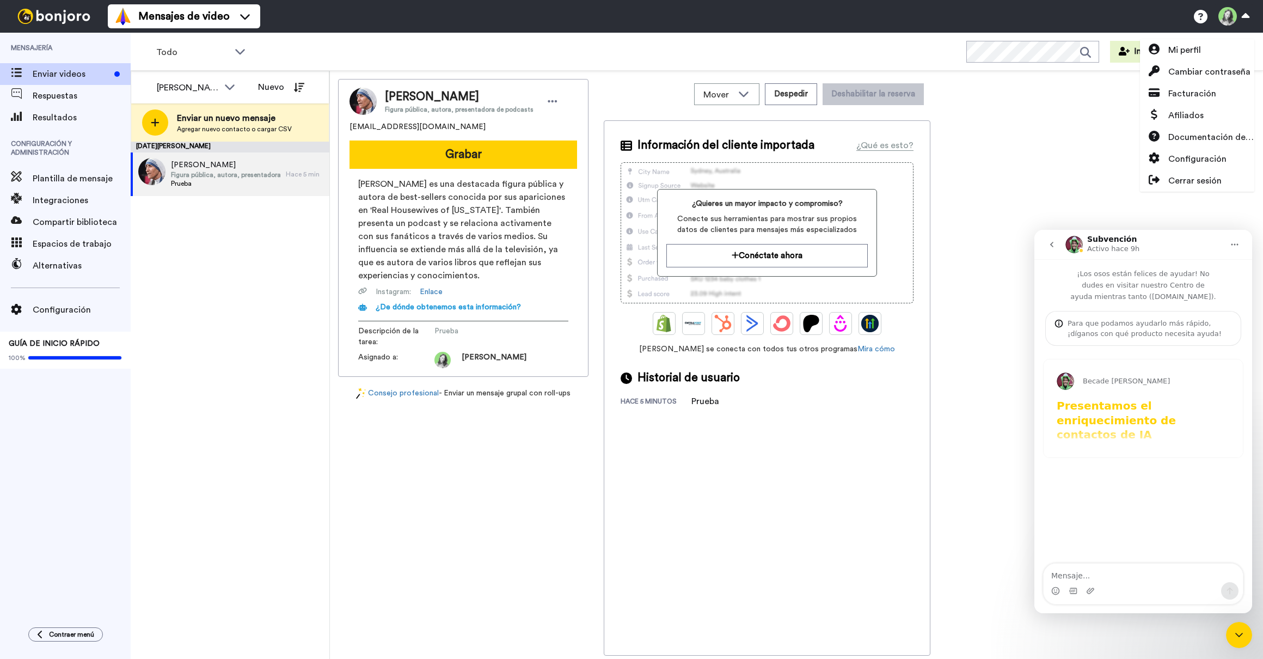
click at [1115, 576] on textarea "Mensaje..." at bounding box center [1143, 572] width 199 height 19
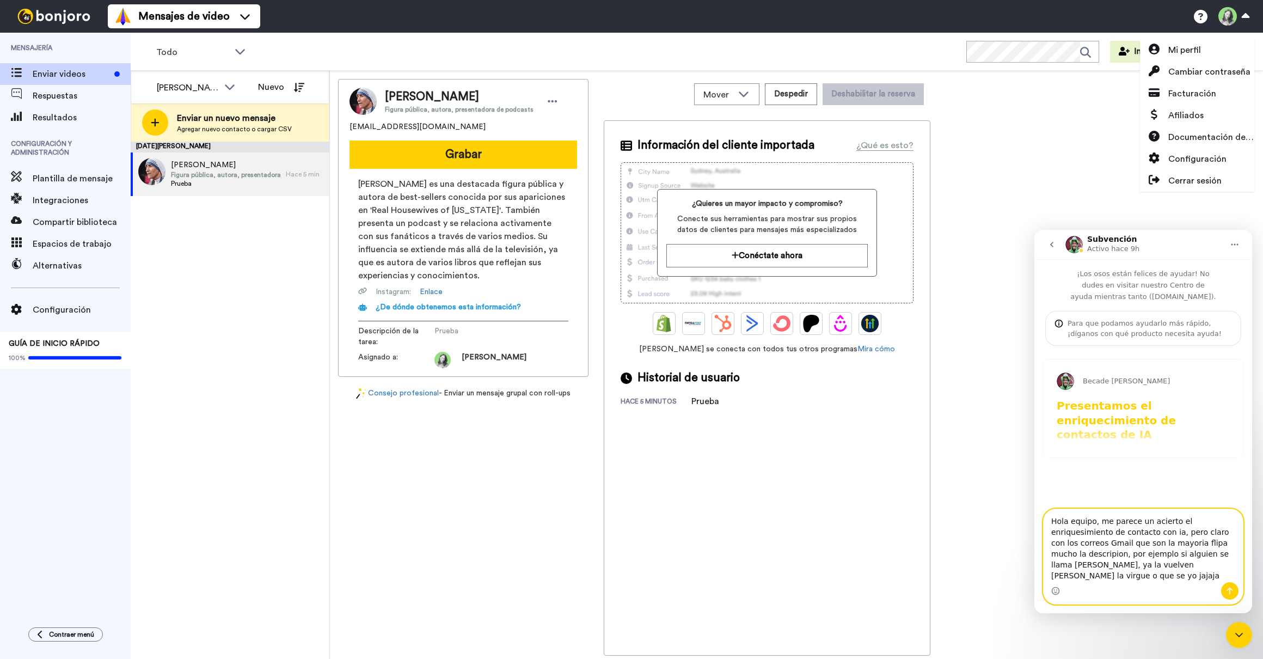
paste textarea "ello team, I think it's a great idea to enhance contact with AI, but of course,…"
type textarea "Hello team, I think it's a great idea to enhance contact with AI, but of course…"
click at [1224, 588] on button "Enviar un mensaje..." at bounding box center [1229, 590] width 17 height 17
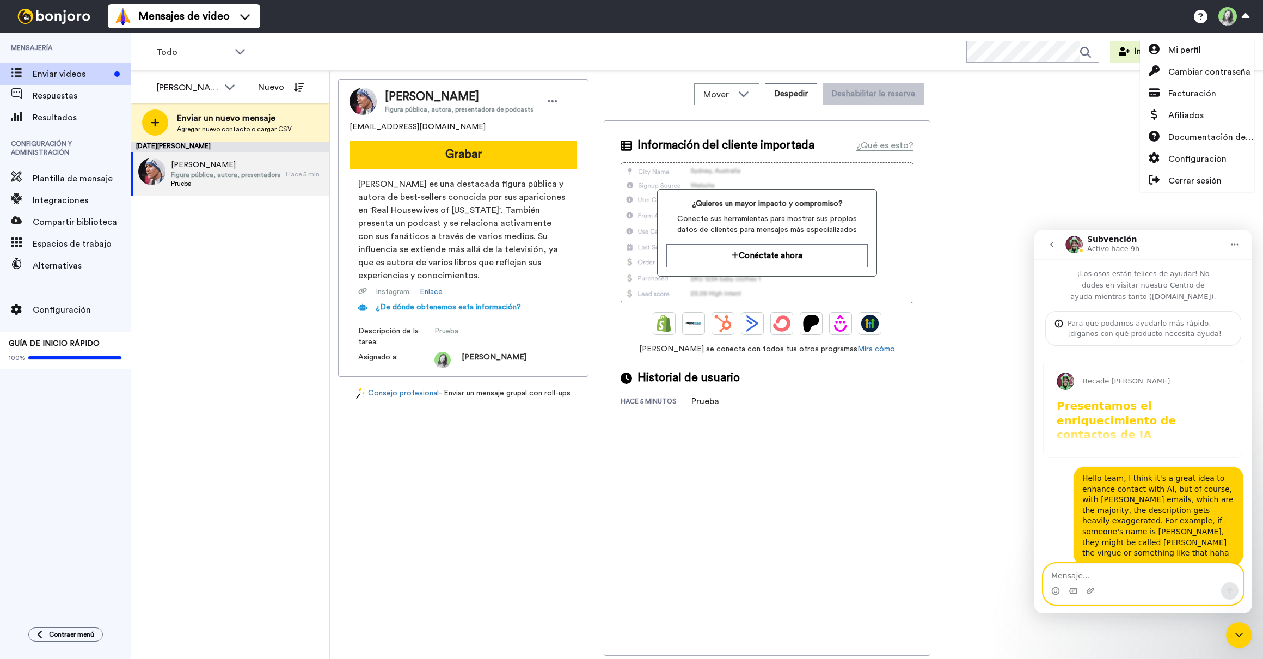
scroll to position [2, 0]
click at [1237, 632] on icon "Cerrar Intercom Messenger" at bounding box center [1238, 634] width 13 height 13
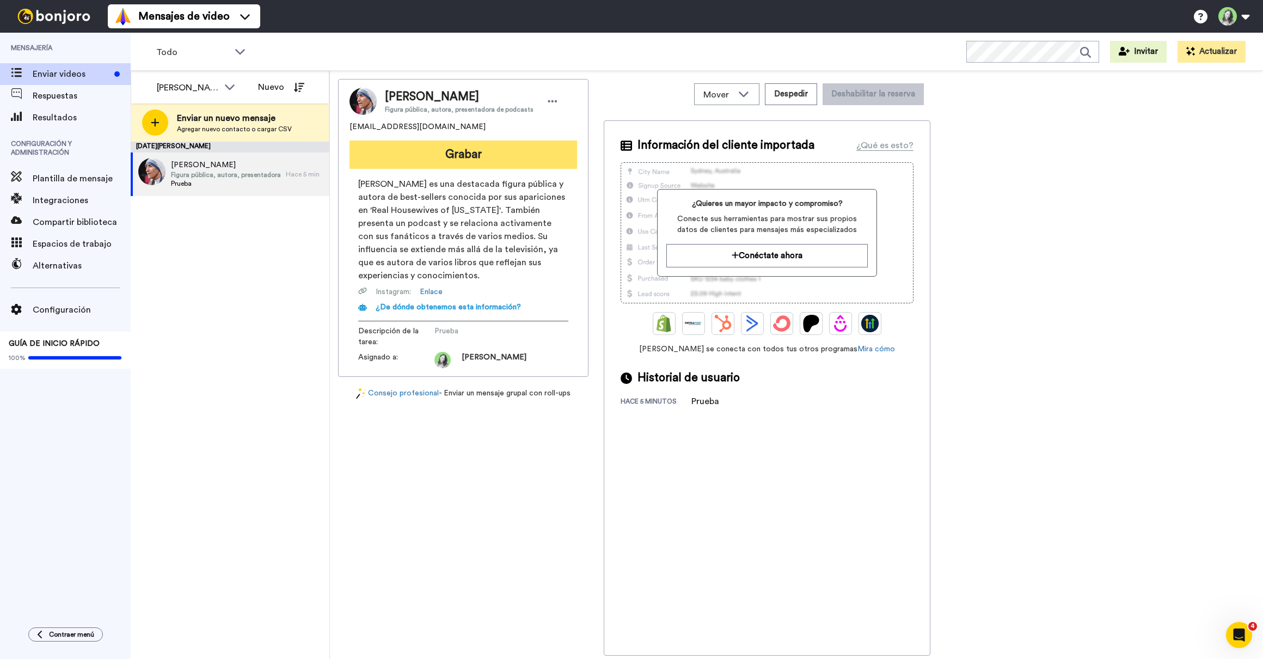
click at [407, 161] on button "Grabar" at bounding box center [463, 154] width 228 height 28
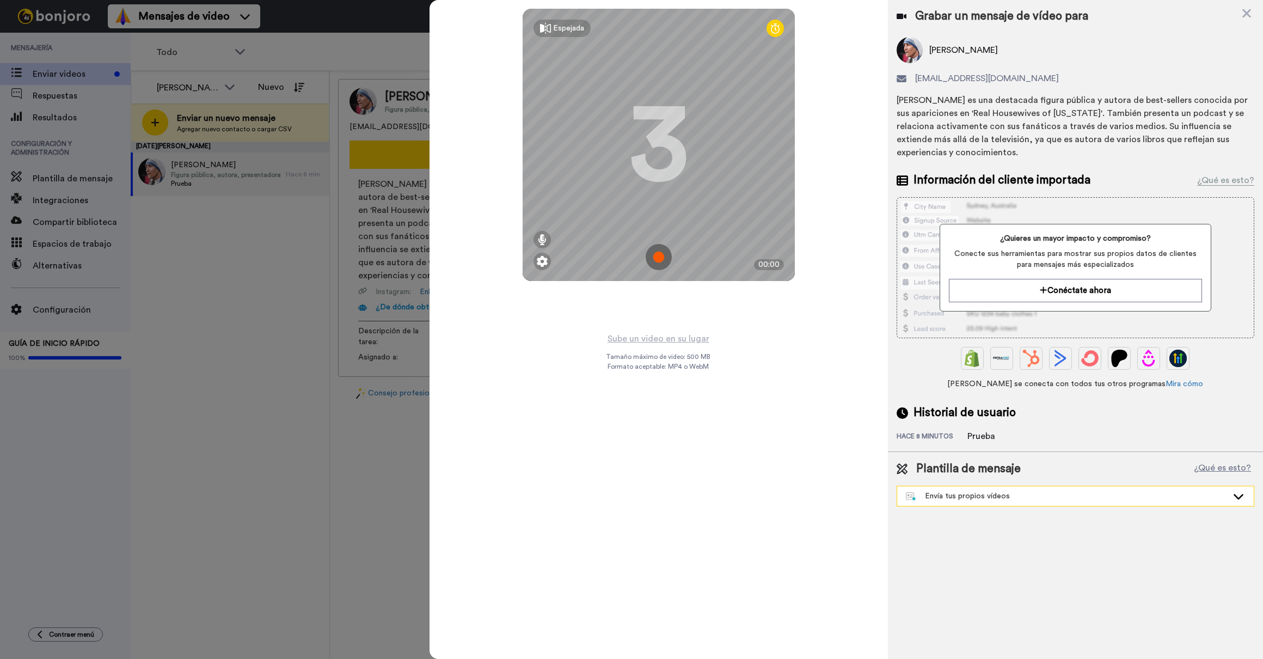
click at [995, 502] on div "Envía tus propios vídeos" at bounding box center [1075, 496] width 357 height 20
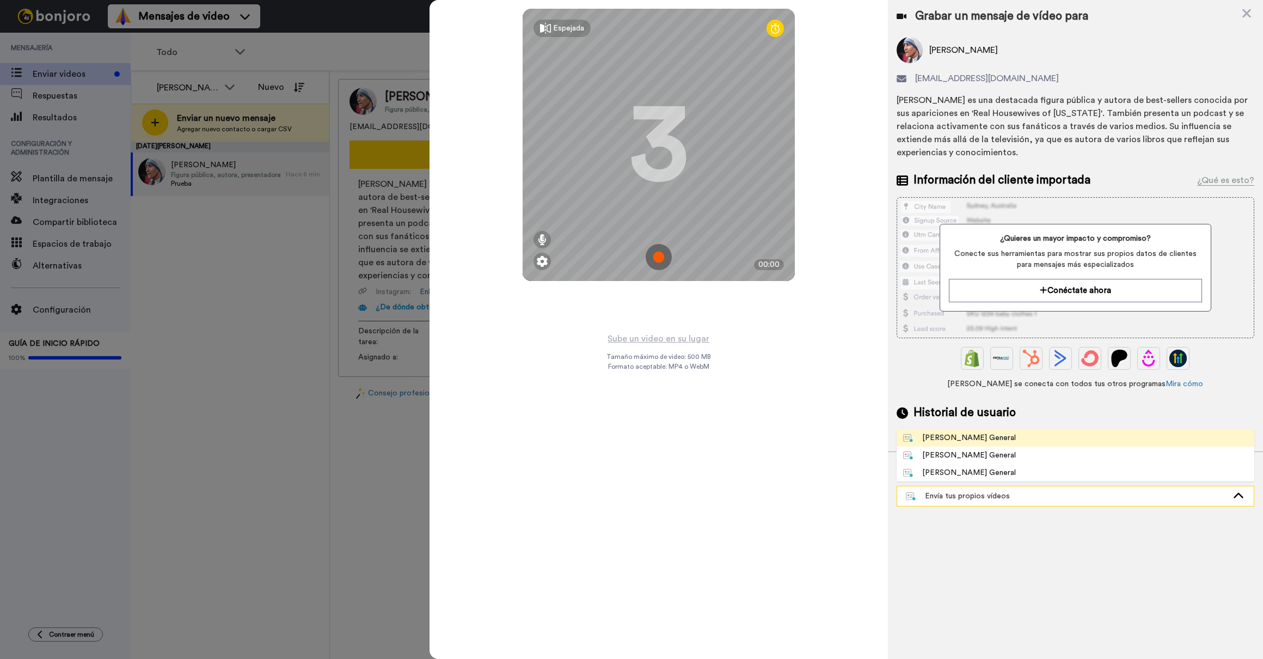
click at [996, 501] on div "Envía tus propios vídeos" at bounding box center [1075, 496] width 357 height 20
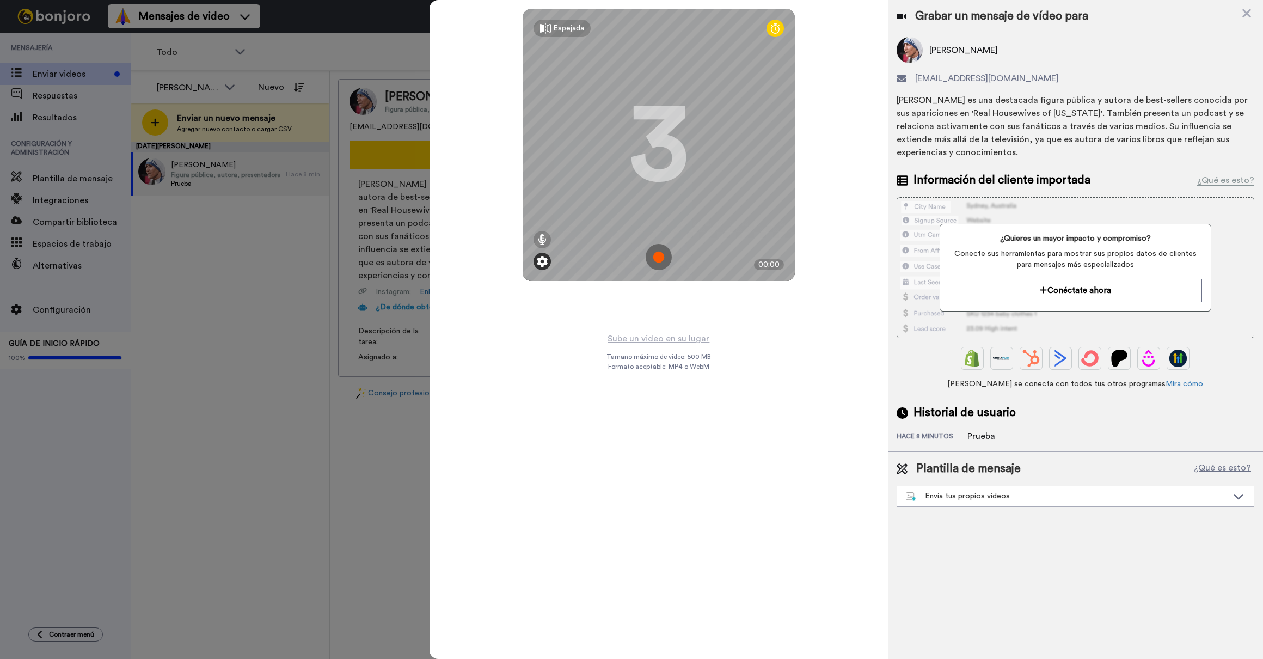
click at [542, 260] on img at bounding box center [542, 261] width 11 height 11
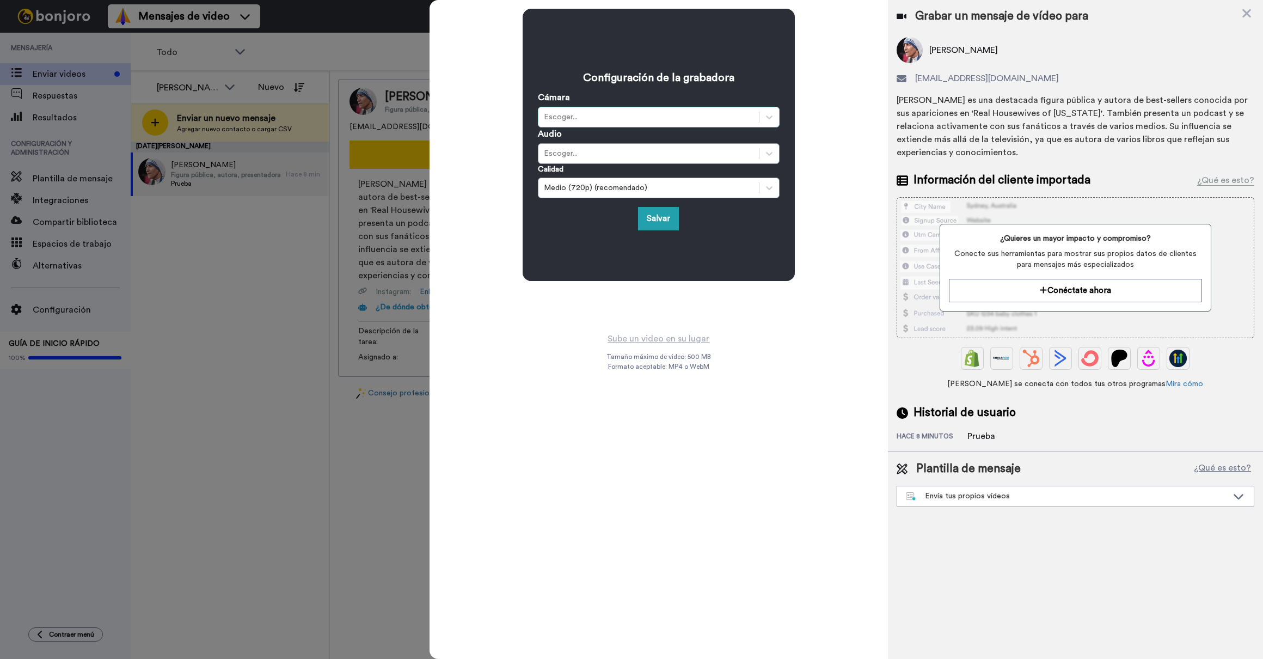
click at [594, 116] on div "Escoger..." at bounding box center [649, 117] width 210 height 11
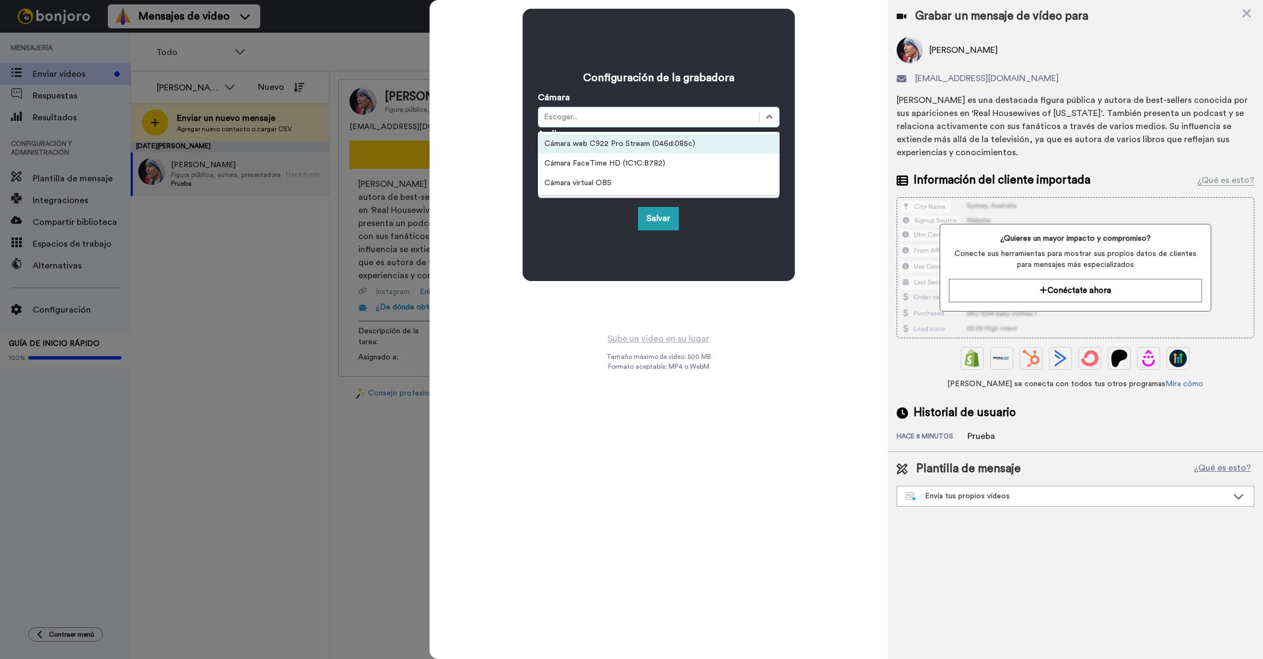
click at [600, 151] on div "Cámara web C922 Pro Stream (046d:085c)" at bounding box center [659, 144] width 242 height 20
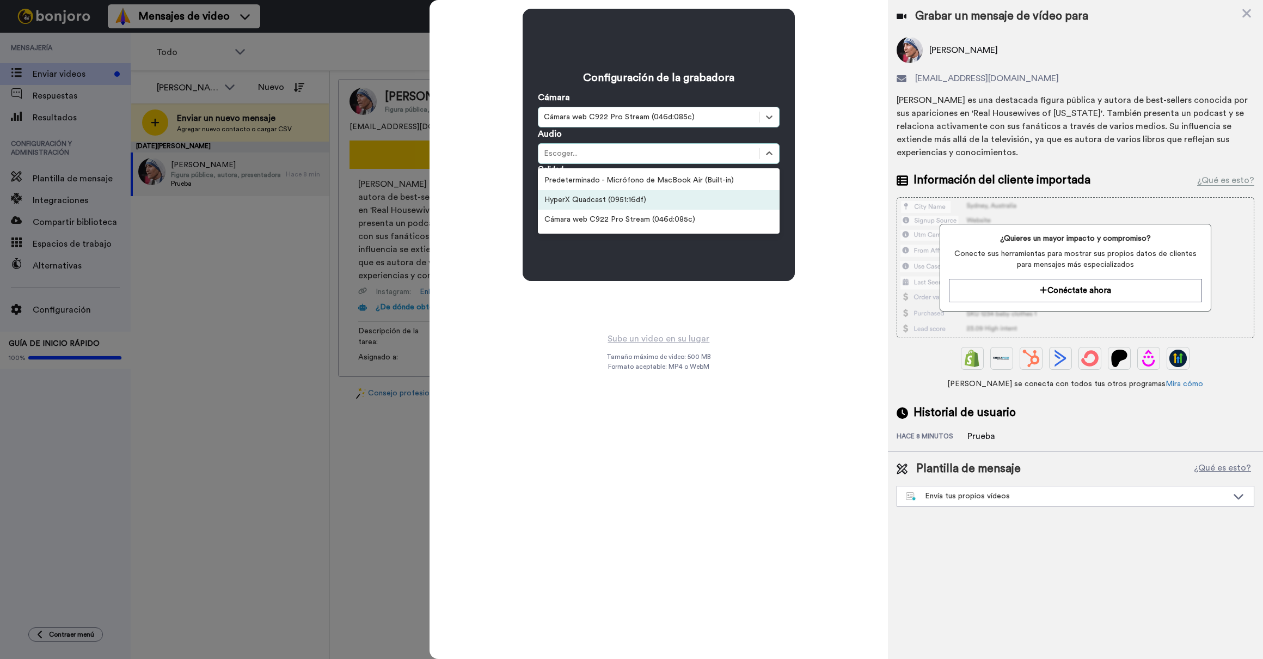
click at [607, 201] on div "HyperX Quadcast (0951:16df)" at bounding box center [659, 200] width 242 height 20
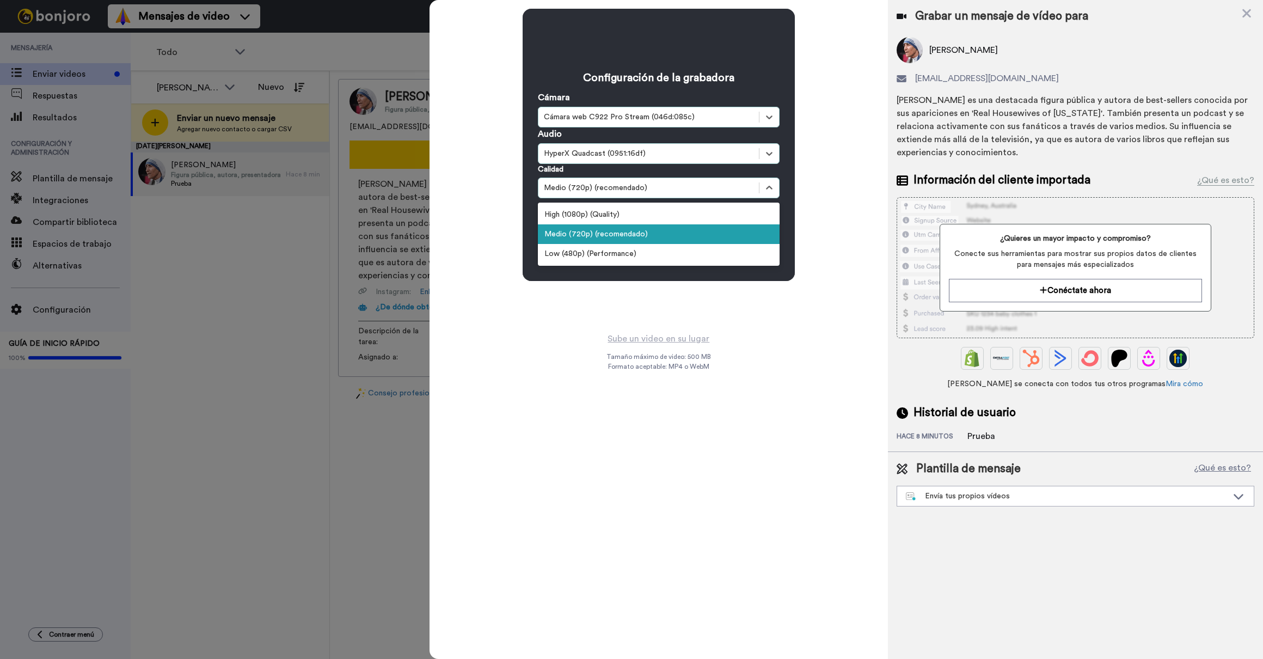
click at [684, 186] on div "Medio (720p) (recomendado)" at bounding box center [649, 187] width 210 height 11
click at [638, 213] on div "Alto (1080p) (Calidad)" at bounding box center [659, 215] width 242 height 20
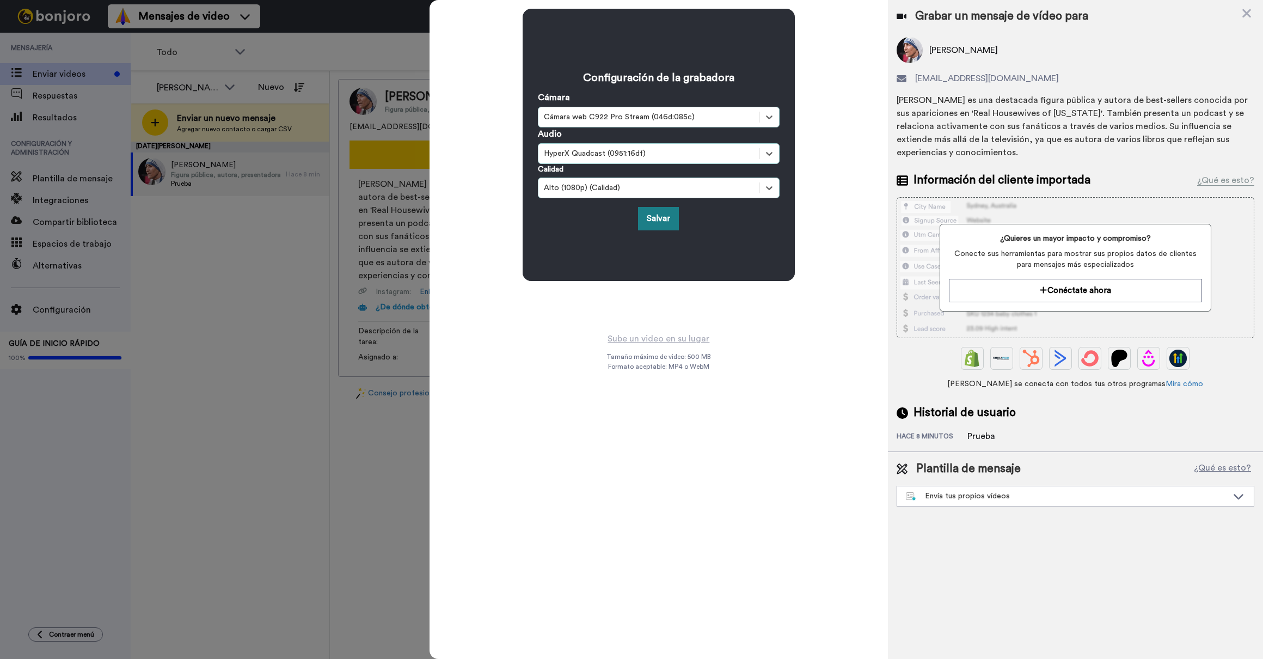
click at [658, 220] on button "Salvar" at bounding box center [658, 218] width 41 height 23
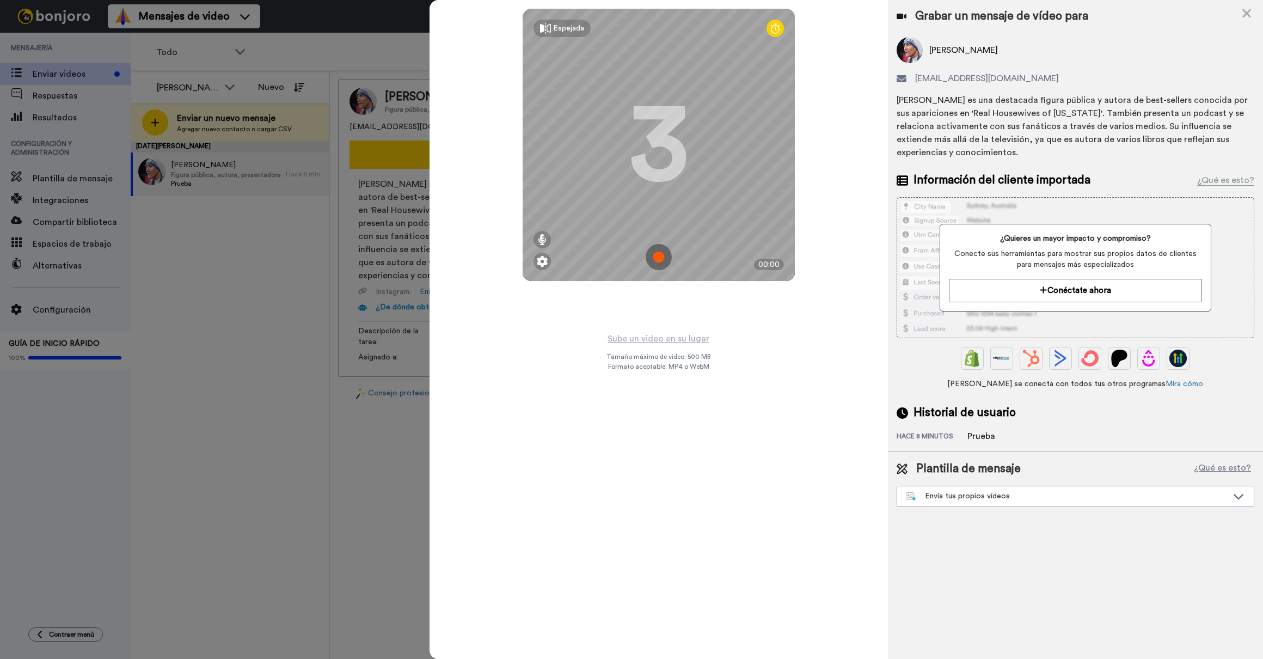
click at [661, 256] on img at bounding box center [659, 257] width 26 height 26
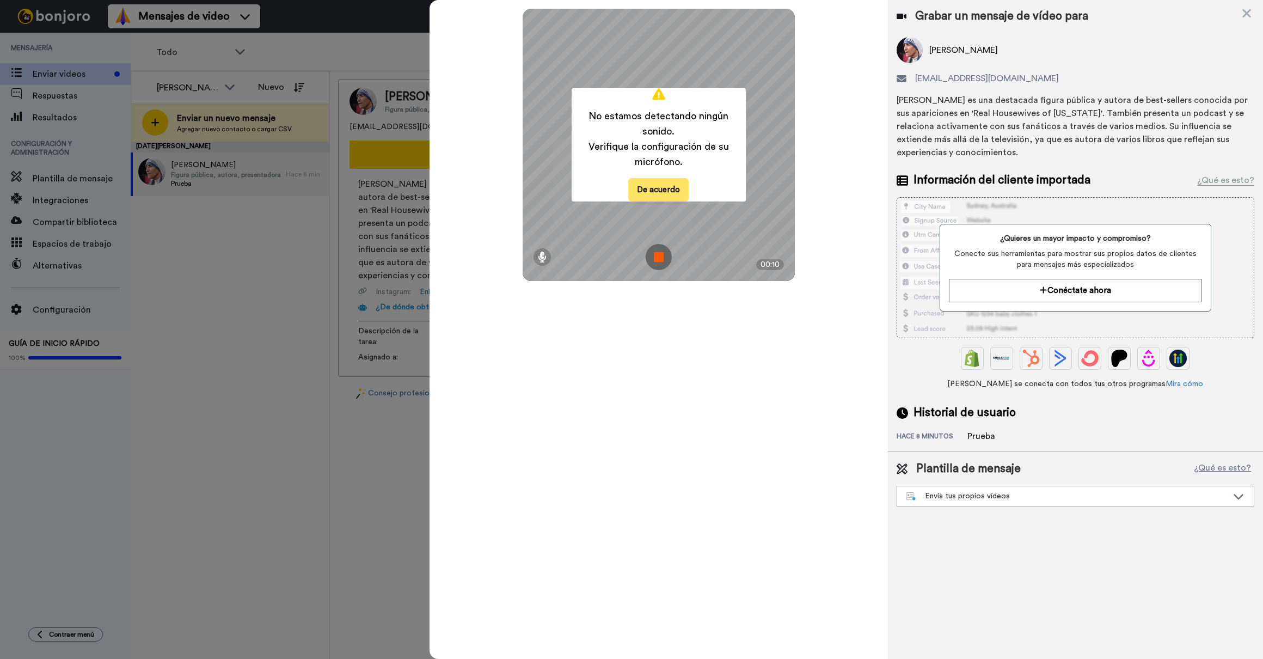
click at [659, 189] on button "De acuerdo" at bounding box center [658, 189] width 60 height 23
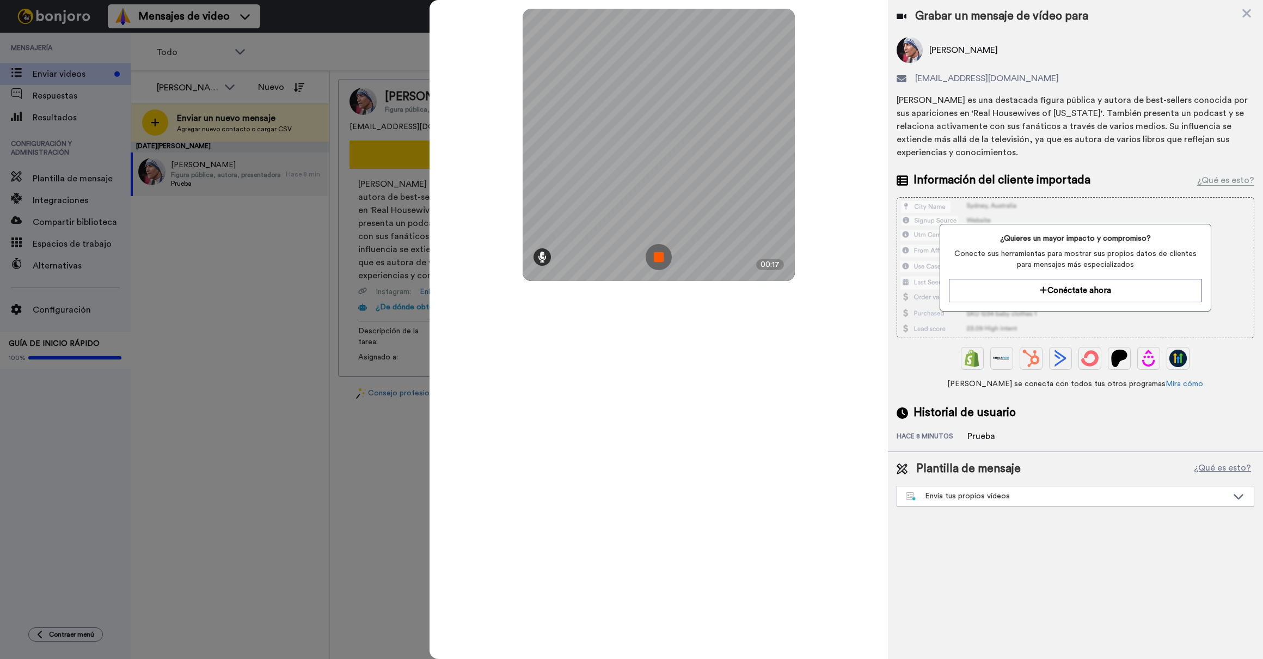
click at [544, 258] on icon at bounding box center [542, 256] width 9 height 11
drag, startPoint x: 541, startPoint y: 211, endPoint x: 541, endPoint y: 201, distance: 9.3
click at [541, 201] on div at bounding box center [542, 216] width 11 height 56
click at [542, 200] on div at bounding box center [541, 199] width 5 height 3
drag, startPoint x: 628, startPoint y: 363, endPoint x: 609, endPoint y: 333, distance: 35.5
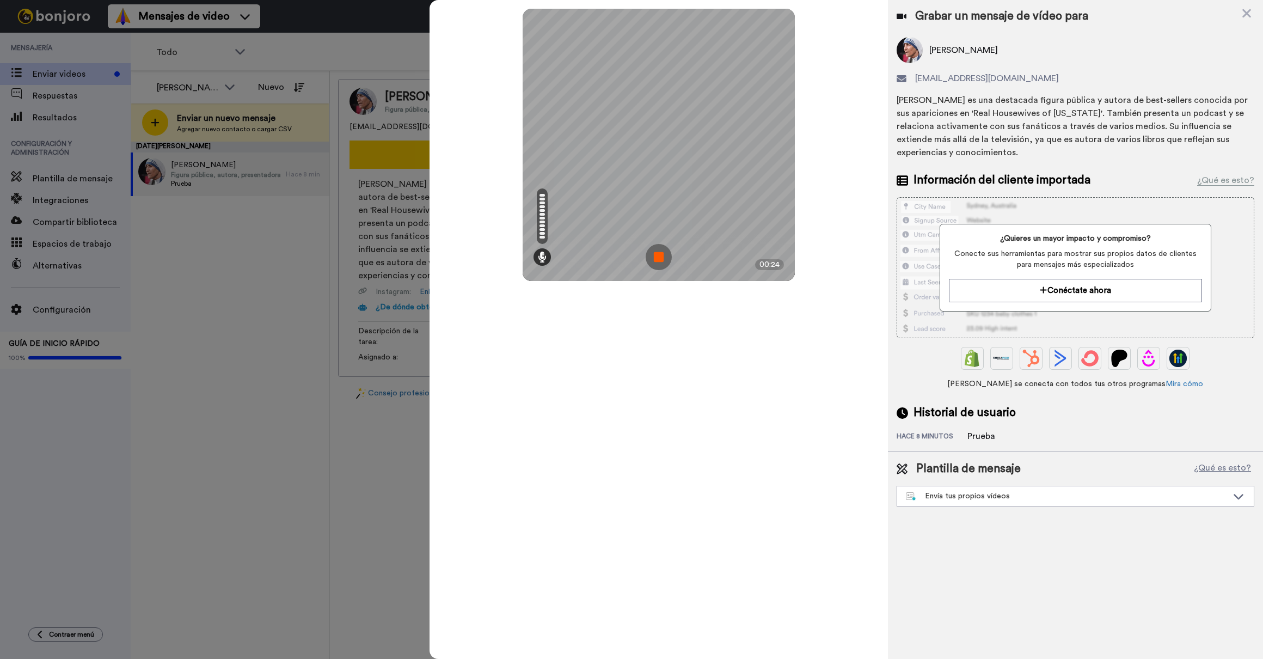
click at [627, 363] on div "Espejada Rehacer 3 00:24" at bounding box center [659, 329] width 458 height 659
click at [542, 260] on icon at bounding box center [542, 256] width 9 height 11
click at [544, 259] on icon at bounding box center [542, 256] width 9 height 11
click at [657, 259] on img at bounding box center [659, 257] width 26 height 26
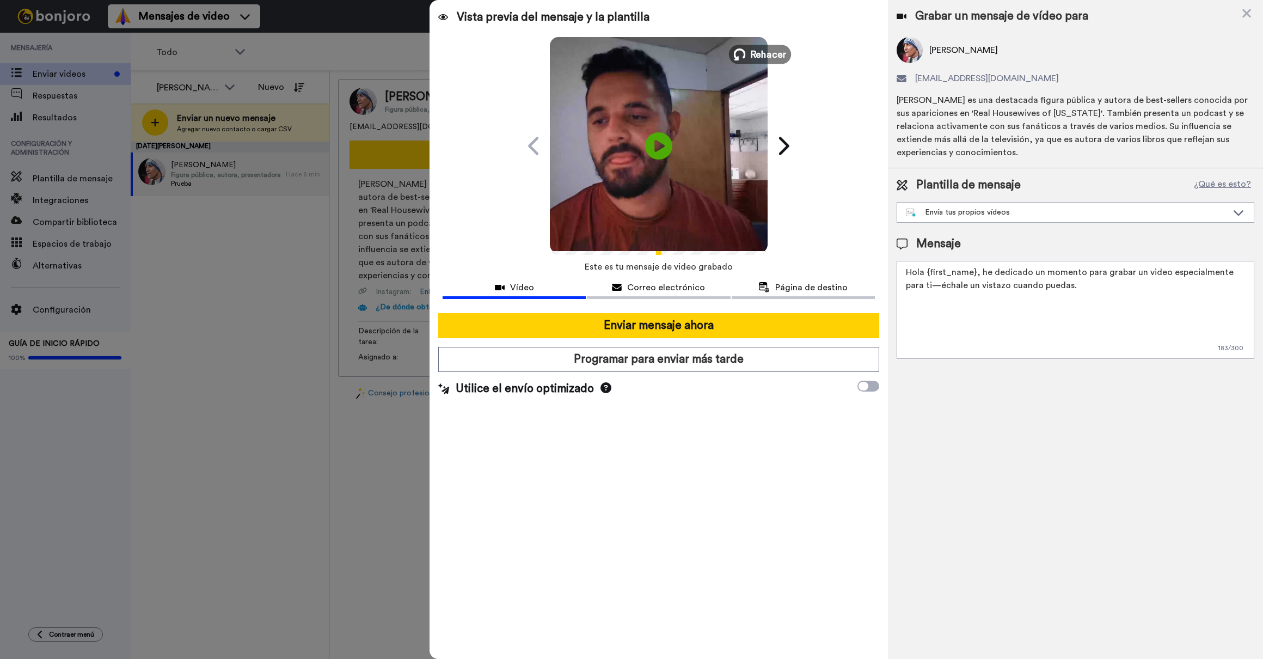
click at [756, 54] on span "Rehacer" at bounding box center [768, 54] width 36 height 14
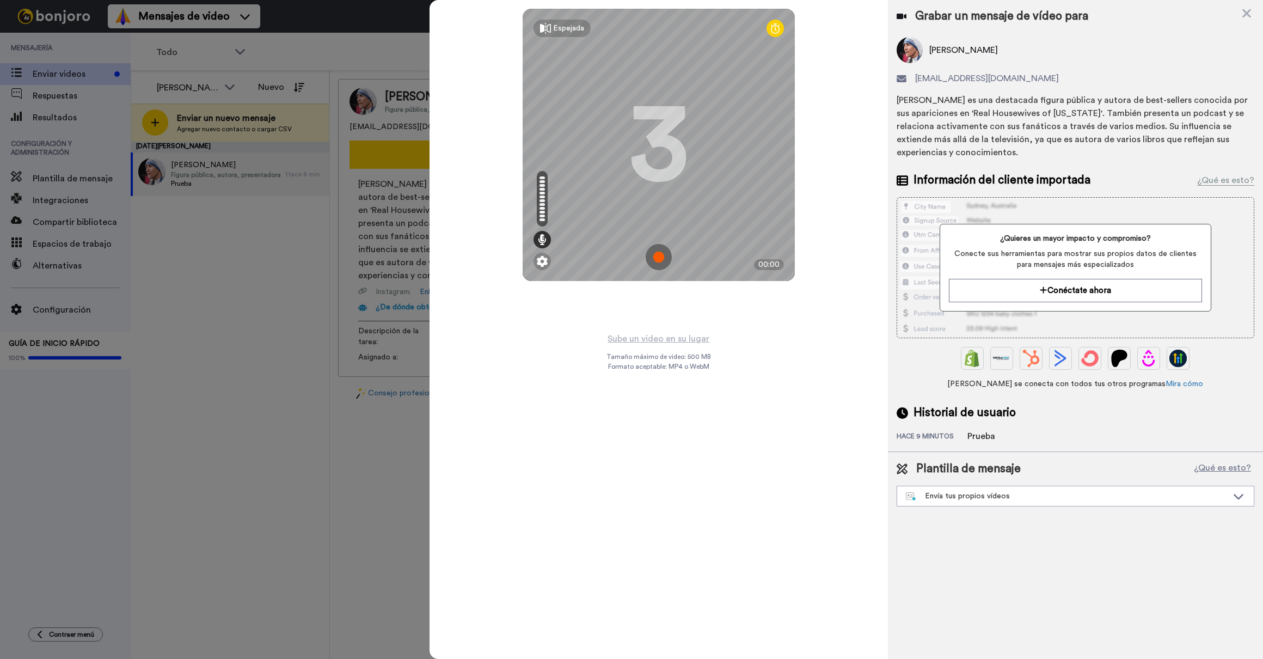
click at [658, 256] on img at bounding box center [659, 257] width 26 height 26
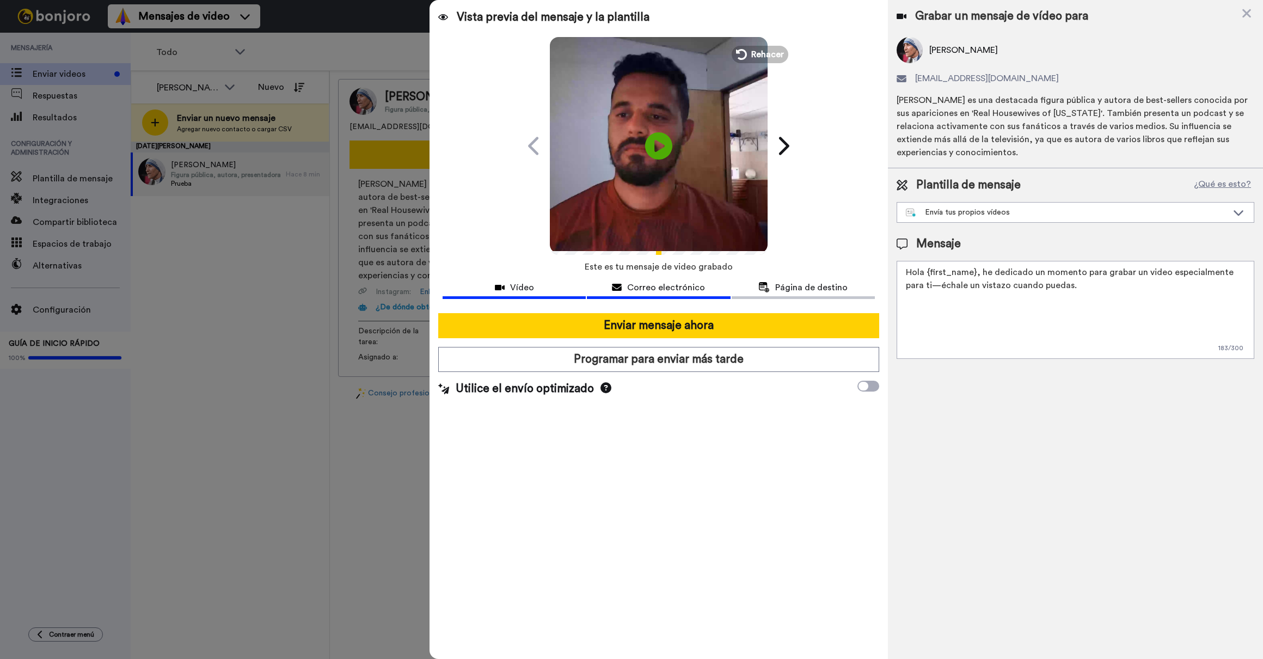
click at [653, 284] on span "Correo electrónico" at bounding box center [666, 287] width 78 height 13
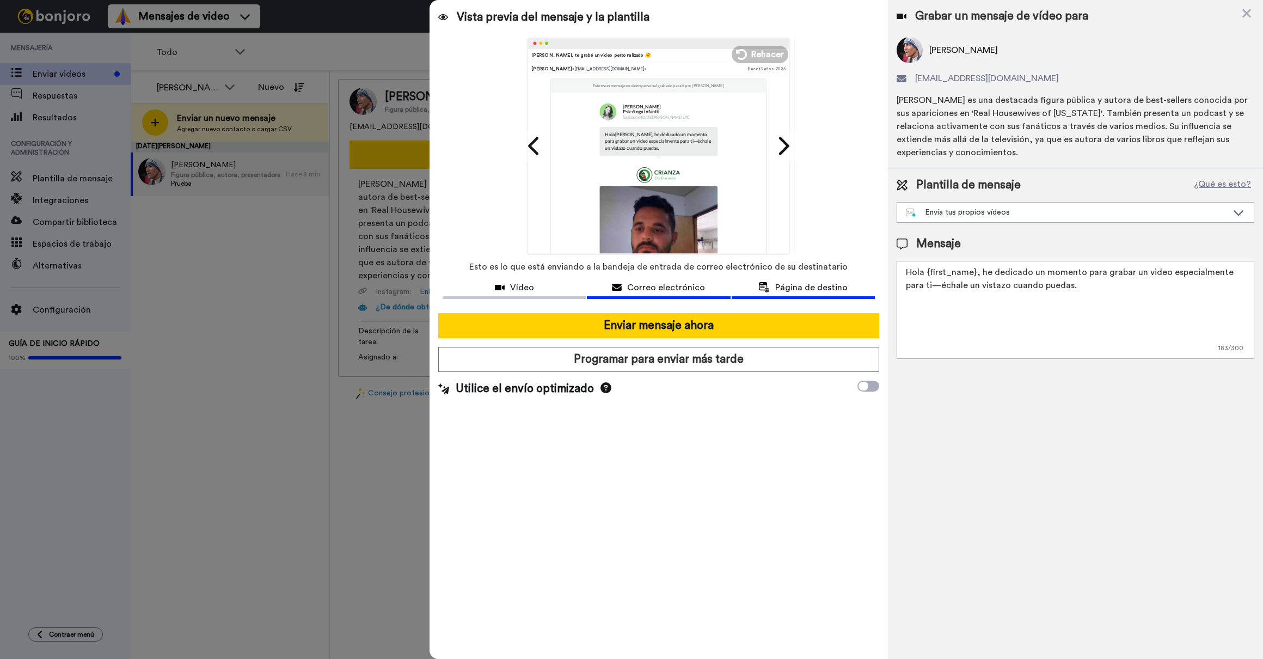
scroll to position [5, 0]
click at [795, 285] on span "Página de destino" at bounding box center [811, 287] width 72 height 13
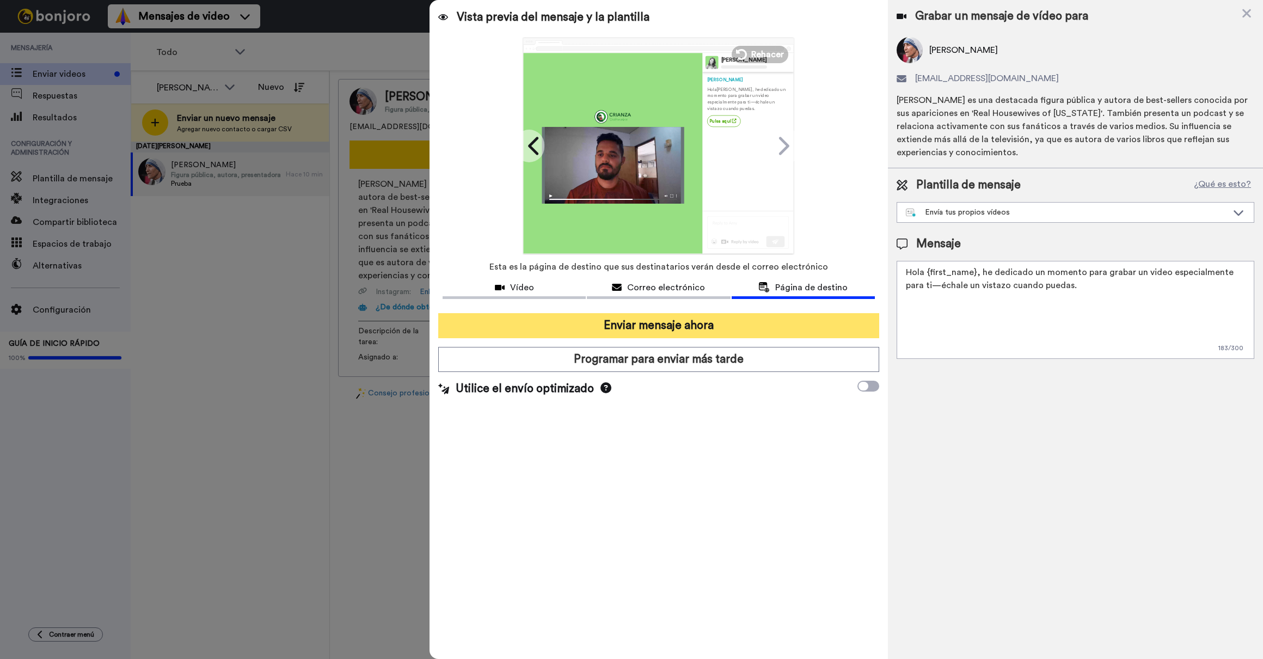
click at [679, 324] on button "Enviar mensaje ahora" at bounding box center [658, 325] width 441 height 25
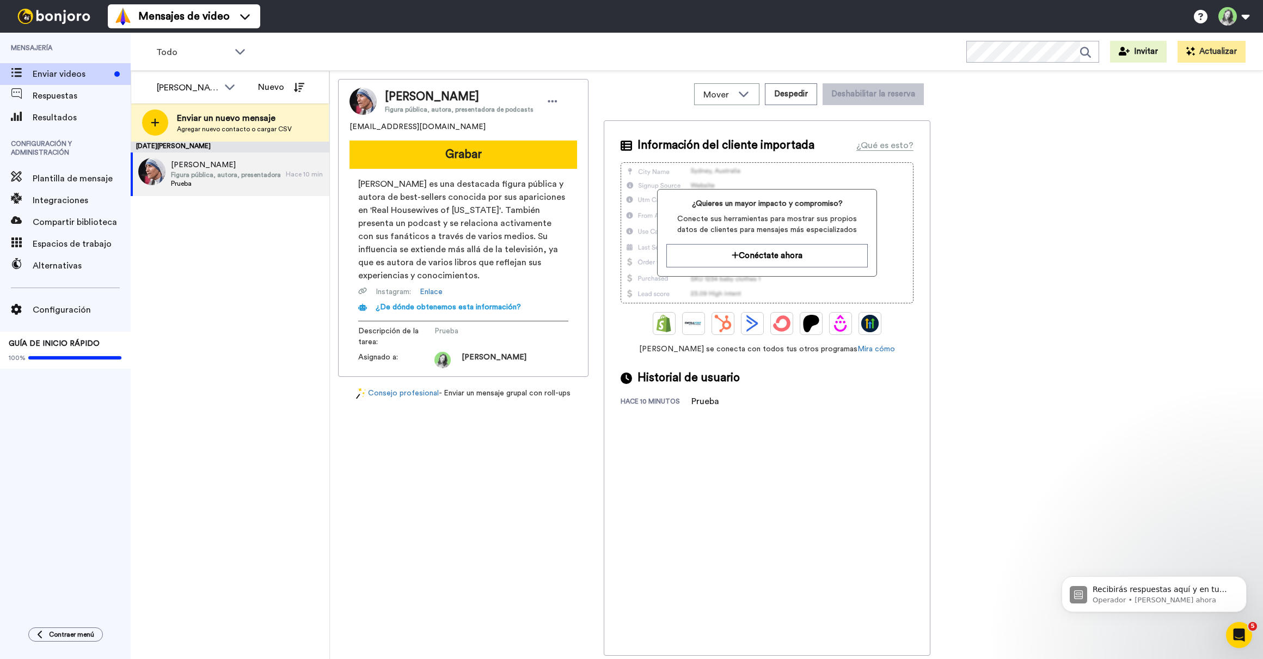
scroll to position [0, 0]
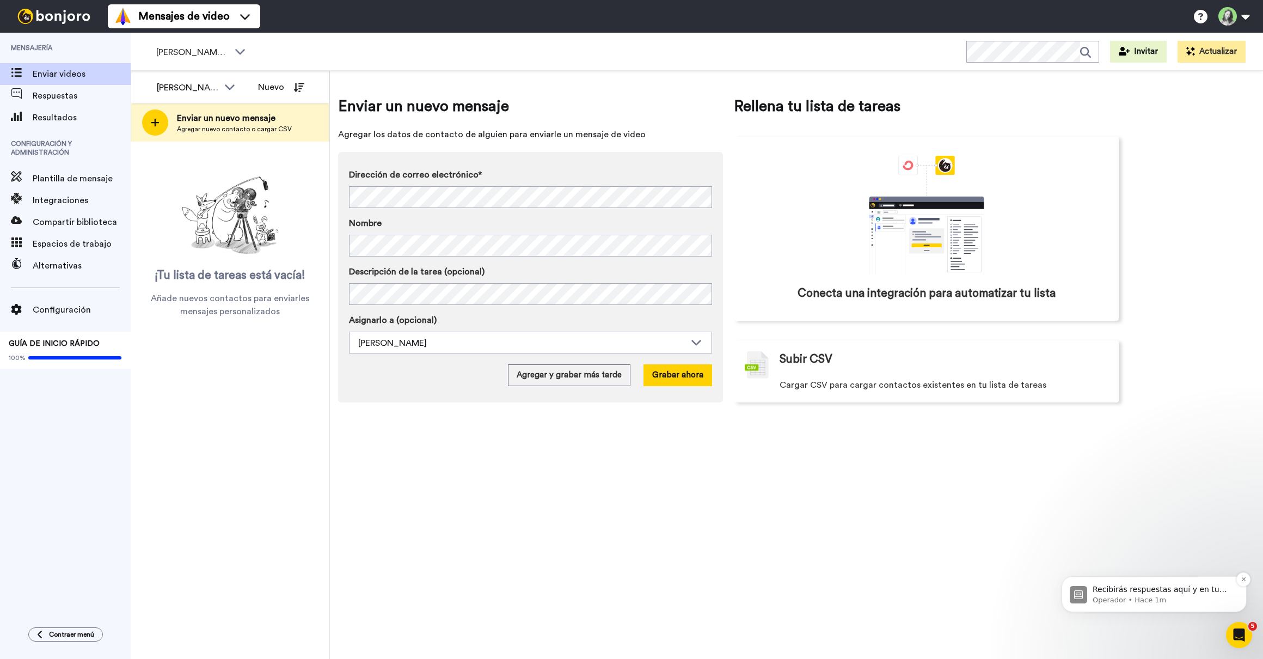
click at [1174, 590] on p "Recibirás respuestas aquí y en tu correo electrónico: ✉️ [EMAIL_ADDRESS][DOMAIN…" at bounding box center [1163, 589] width 140 height 11
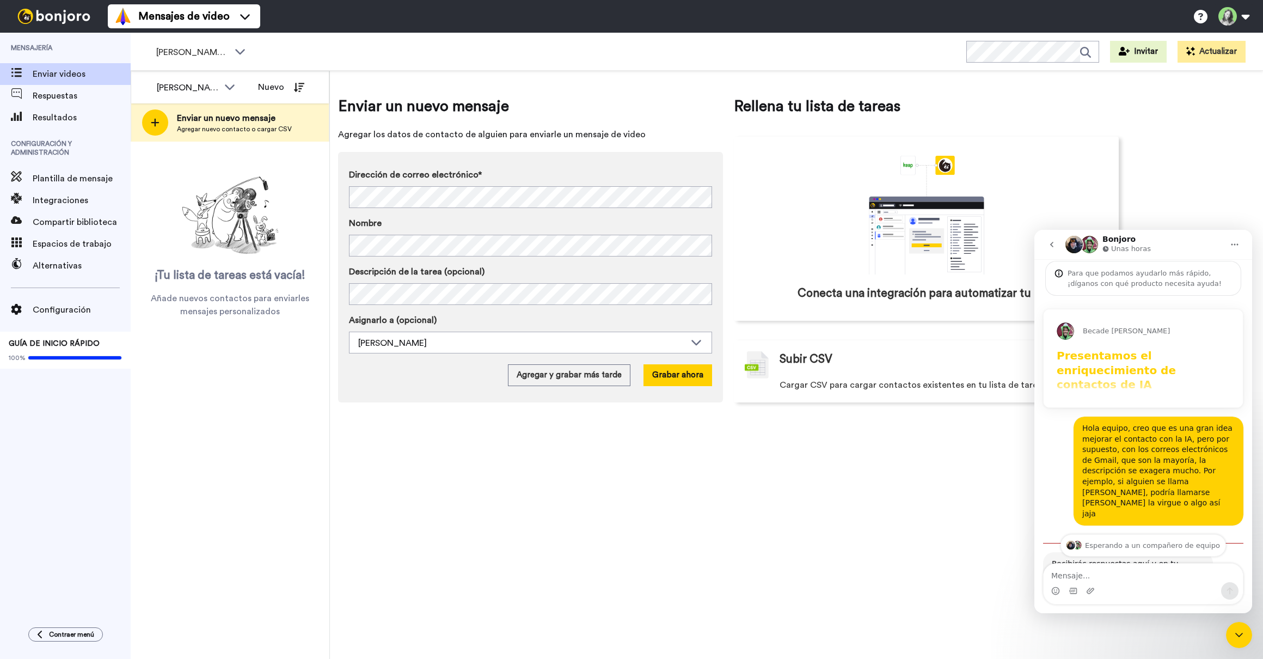
scroll to position [152, 0]
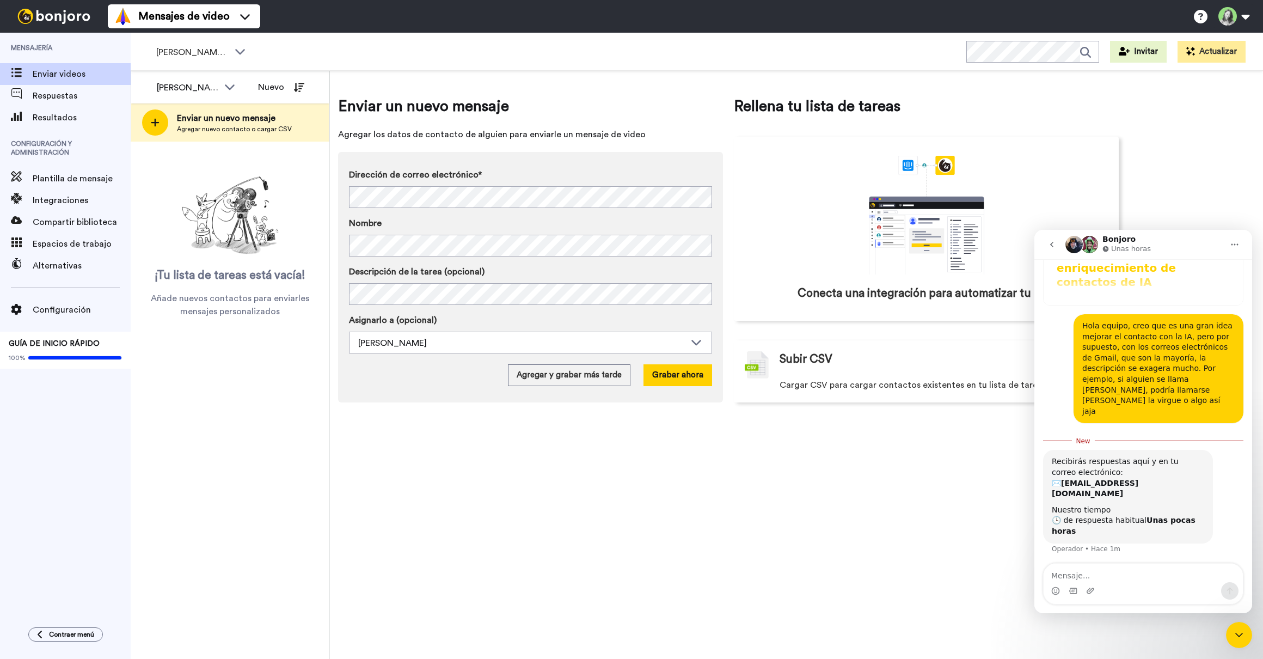
click at [1112, 574] on textarea "Mensaje..." at bounding box center [1143, 572] width 199 height 19
click at [1112, 573] on textarea "Mensaje..." at bounding box center [1143, 572] width 199 height 19
click at [985, 556] on div "Enviar un nuevo mensaje Agregar los datos de contacto de alguien para enviarle …" at bounding box center [796, 365] width 933 height 588
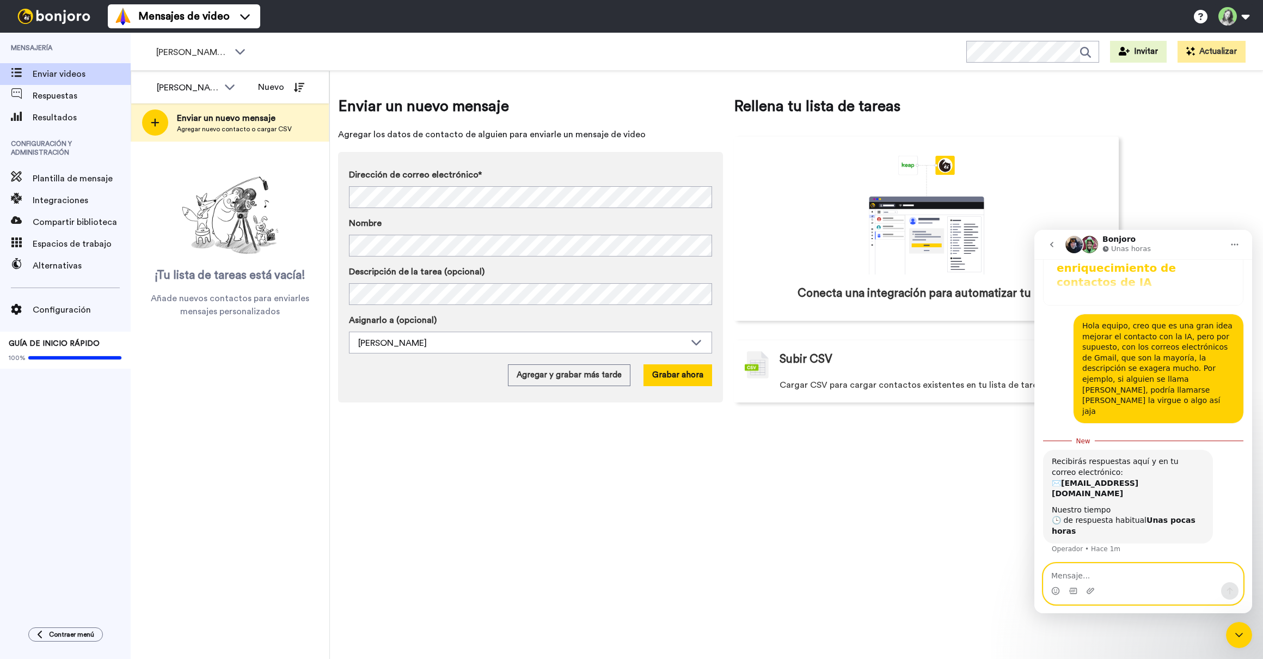
click at [1137, 579] on textarea "Mensaje..." at bounding box center [1143, 572] width 199 height 19
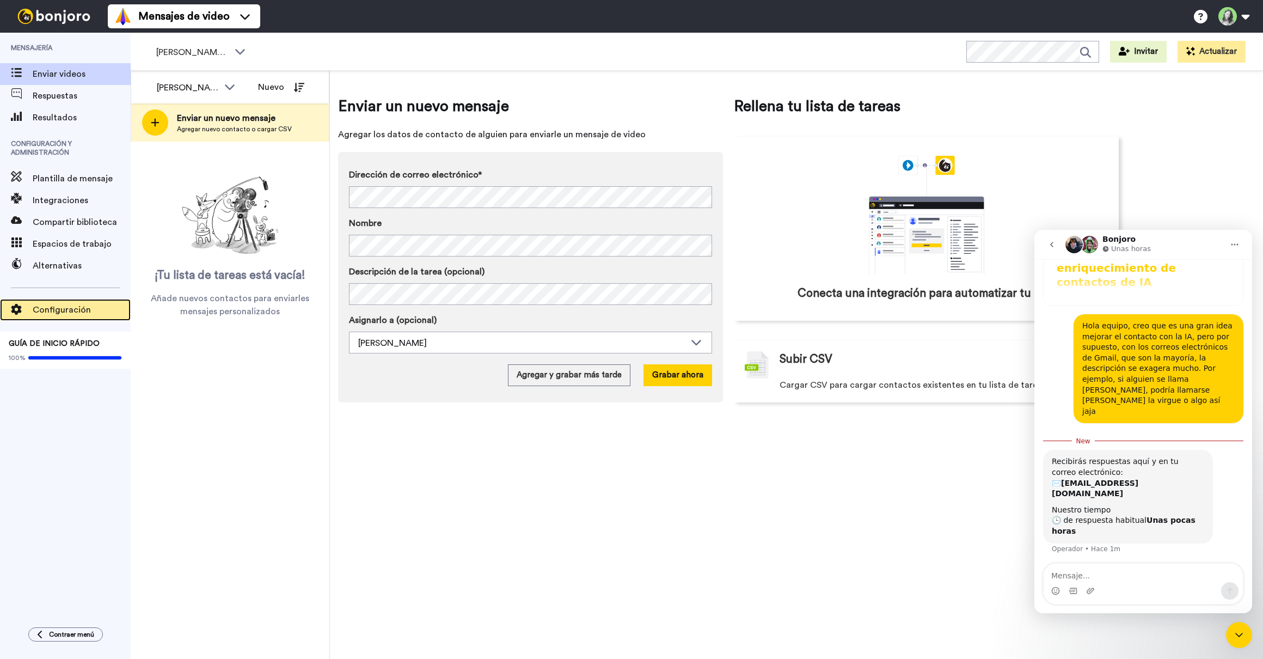
click at [55, 309] on span "Configuración" at bounding box center [82, 309] width 98 height 13
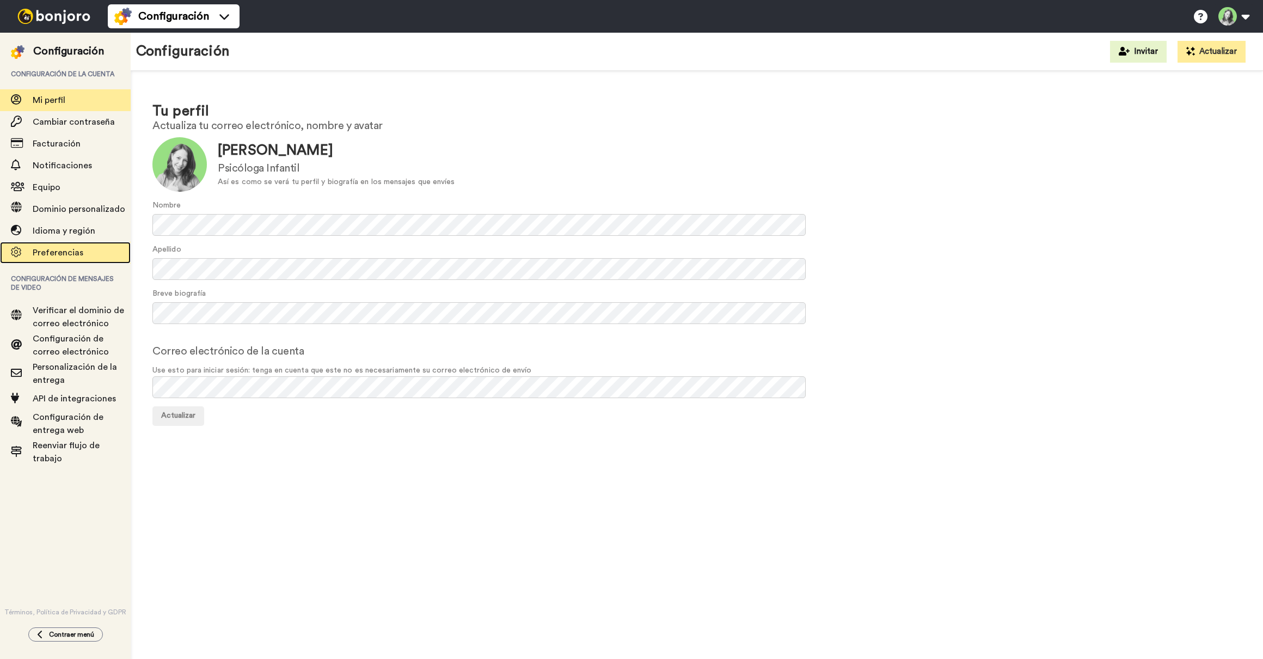
click at [70, 257] on span "Preferencias" at bounding box center [58, 252] width 51 height 9
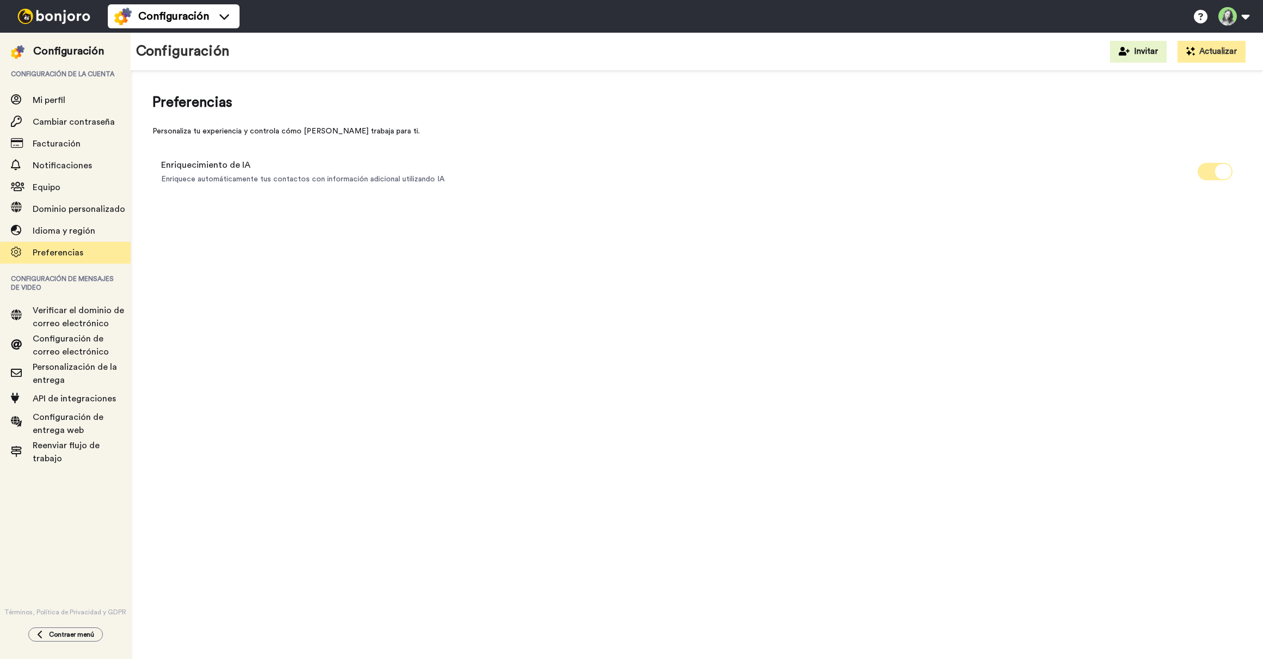
click at [1220, 171] on icon at bounding box center [1223, 171] width 16 height 15
click at [73, 107] on span "Mi perfil" at bounding box center [82, 100] width 98 height 13
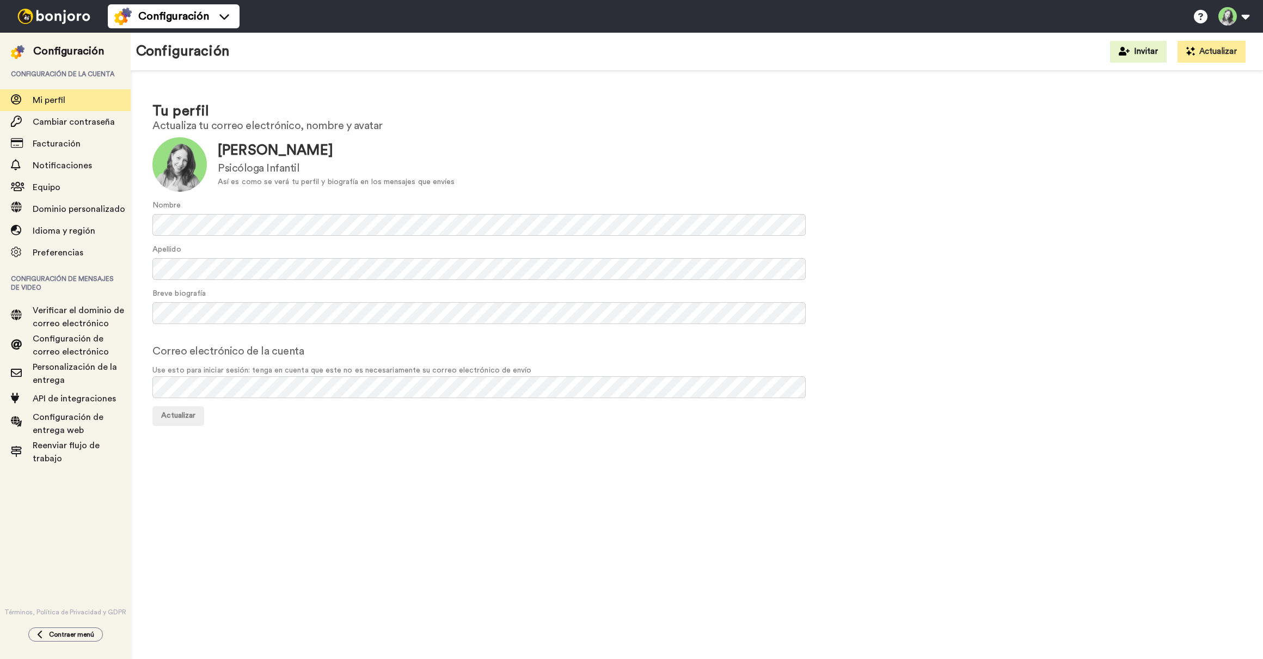
click at [56, 21] on img at bounding box center [54, 16] width 82 height 15
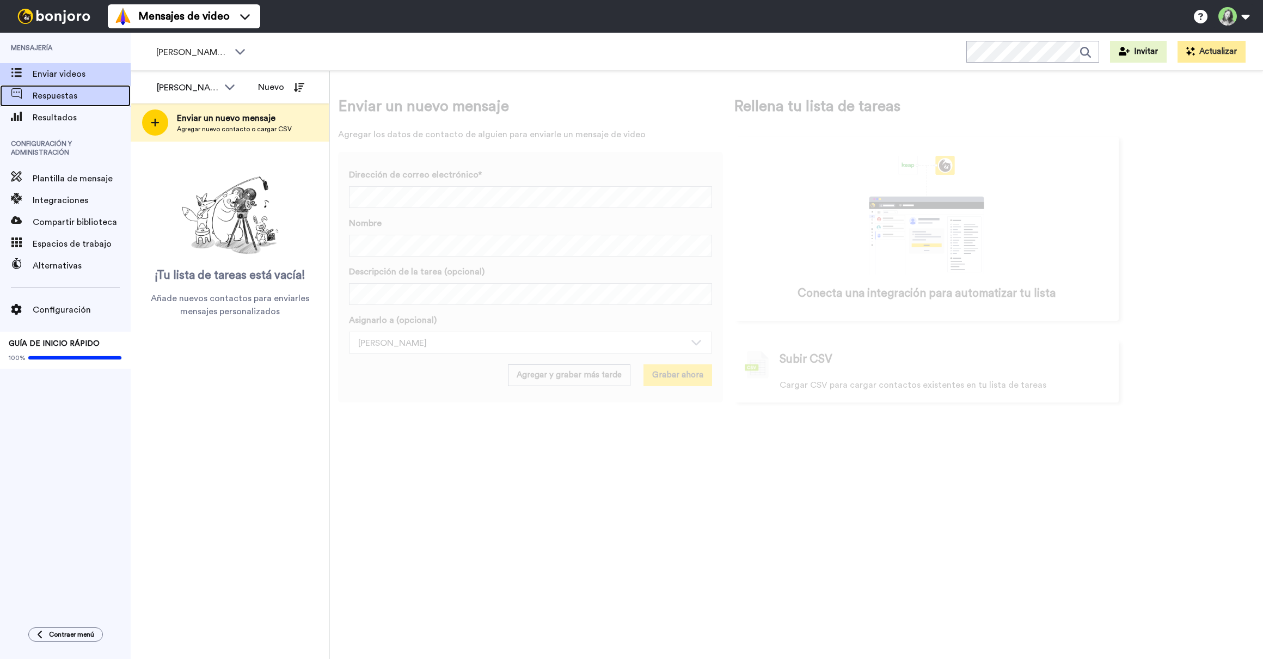
click at [89, 89] on span "Respuestas" at bounding box center [82, 95] width 98 height 13
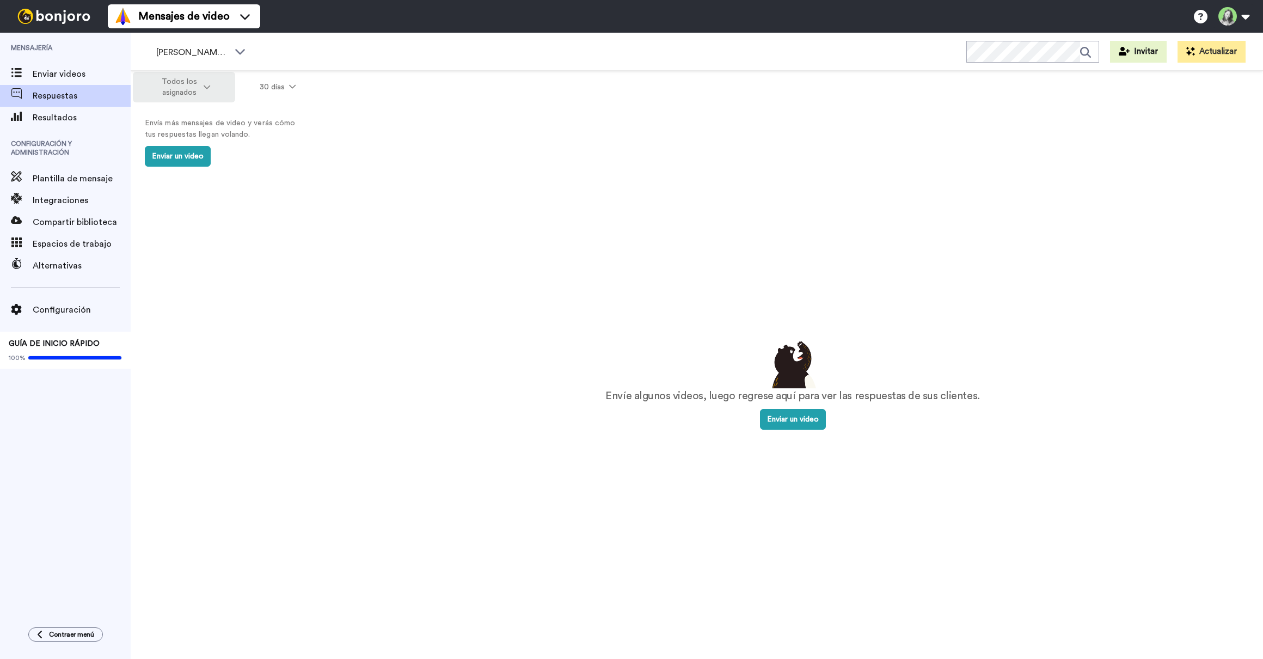
click at [212, 88] on button "Todos los asignados" at bounding box center [184, 87] width 102 height 30
click at [193, 156] on span "Teresa Querol" at bounding box center [180, 154] width 70 height 8
click at [78, 83] on div "Enviar videos" at bounding box center [65, 74] width 131 height 22
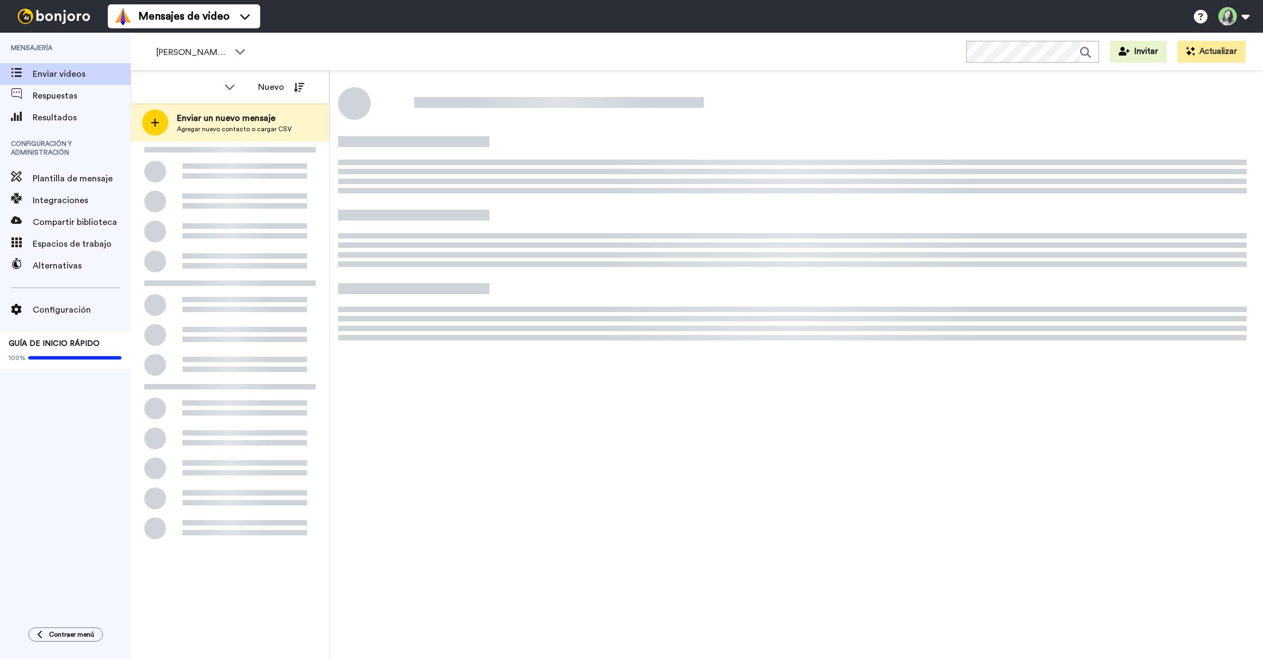
click at [213, 53] on span "[PERSON_NAME] - General" at bounding box center [192, 52] width 73 height 13
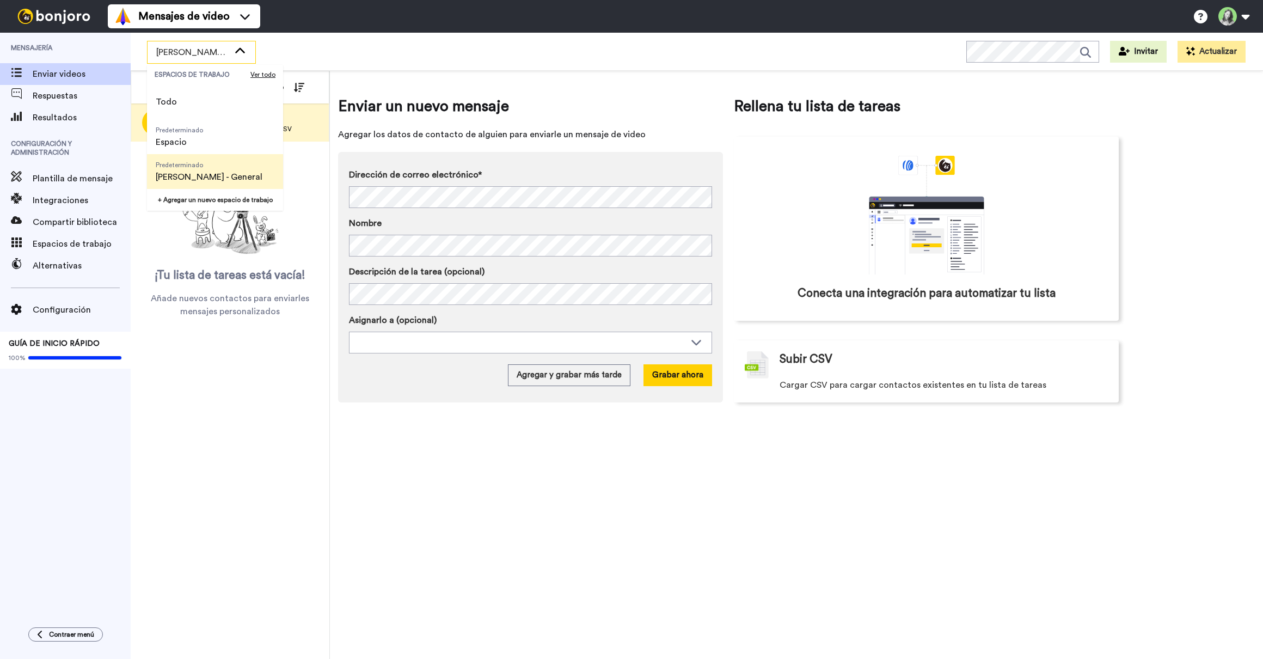
click at [198, 169] on span "Predeterminado Teresa - General" at bounding box center [209, 171] width 124 height 35
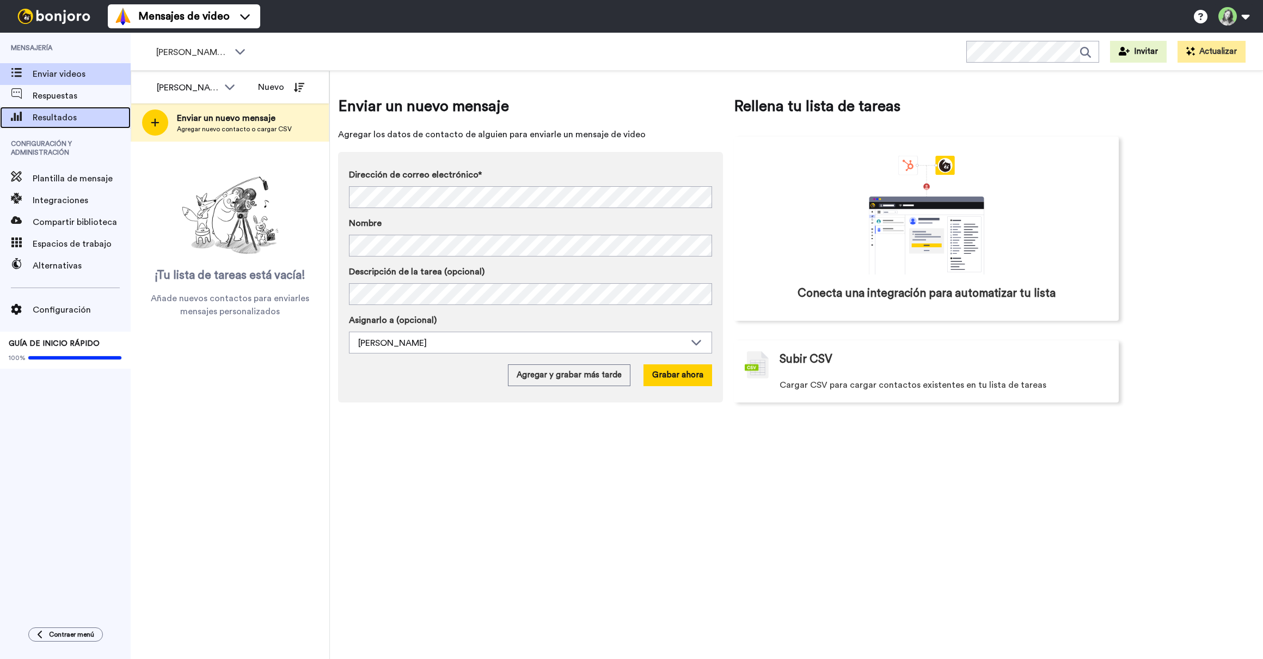
click at [68, 119] on span "Resultados" at bounding box center [82, 117] width 98 height 13
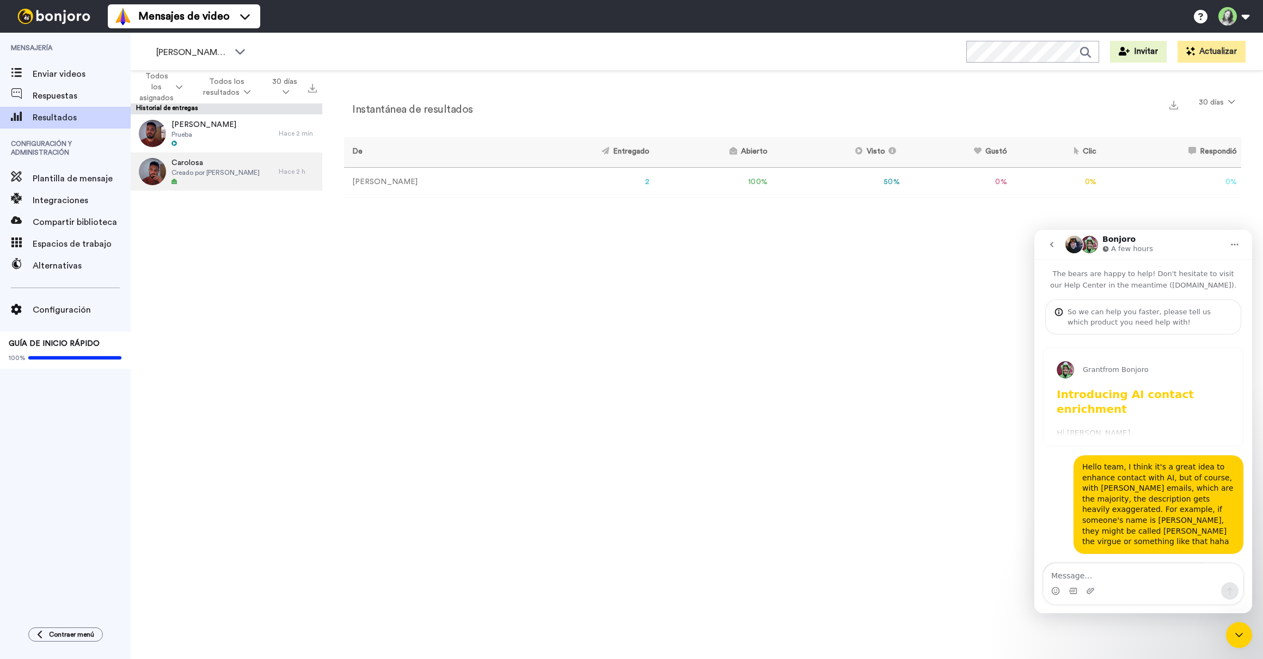
scroll to position [102, 0]
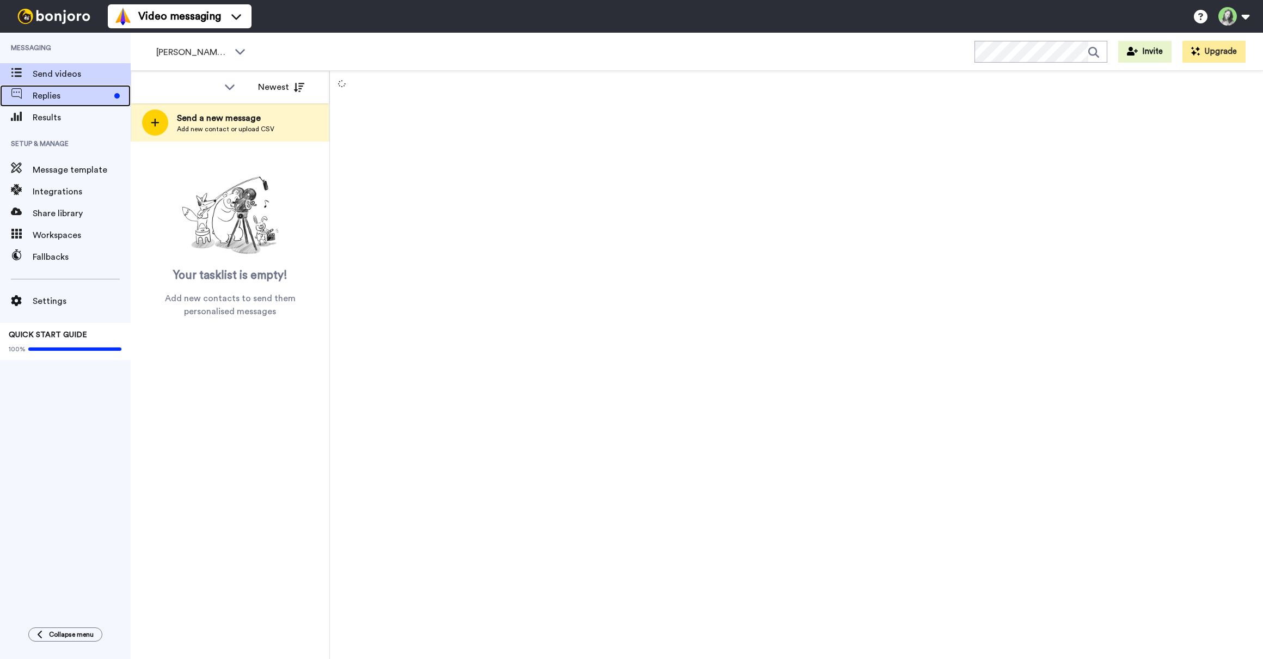
click at [87, 100] on span "Replies" at bounding box center [71, 95] width 77 height 13
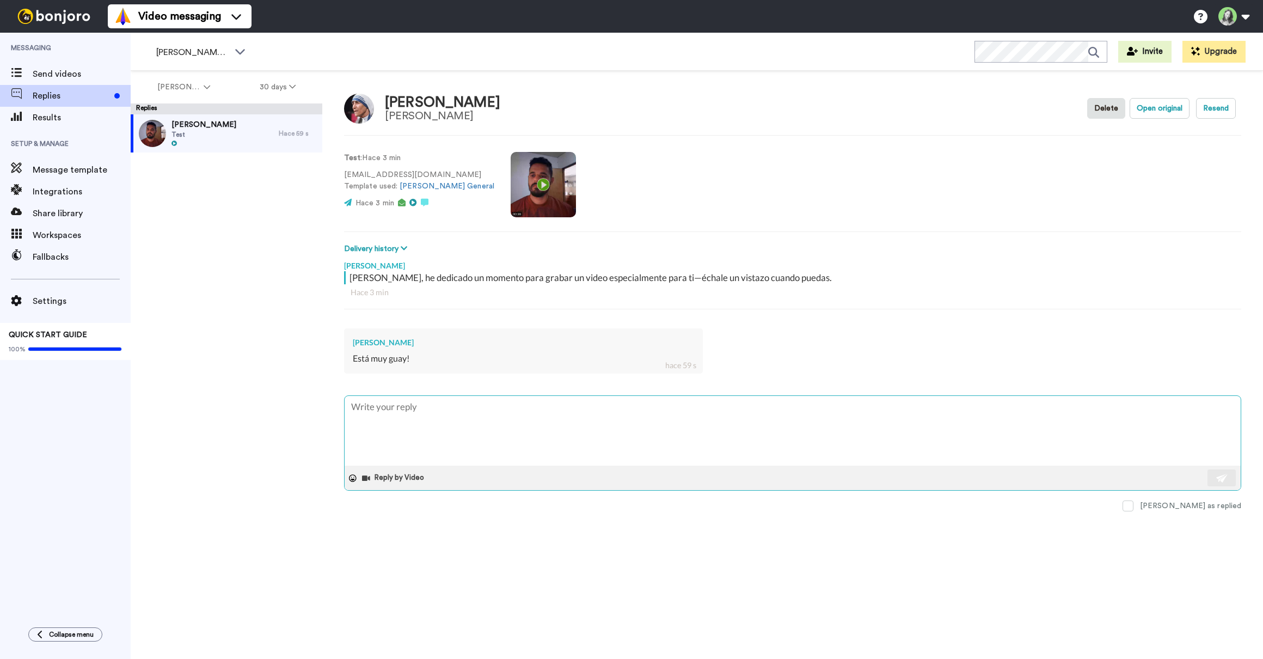
click at [431, 421] on textarea at bounding box center [793, 431] width 896 height 70
type textarea "x"
type textarea "Y"
type textarea "x"
type textarea "Ya"
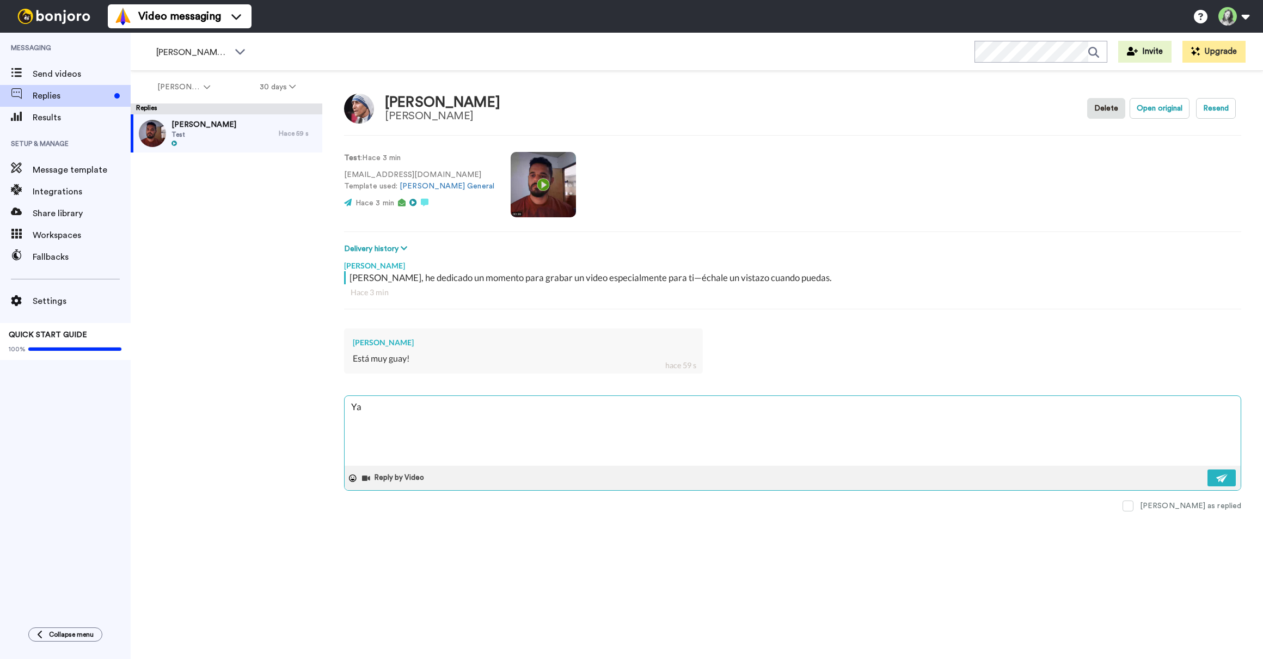
type textarea "x"
type textarea "Ya"
type textarea "x"
type textarea "Ya t"
type textarea "x"
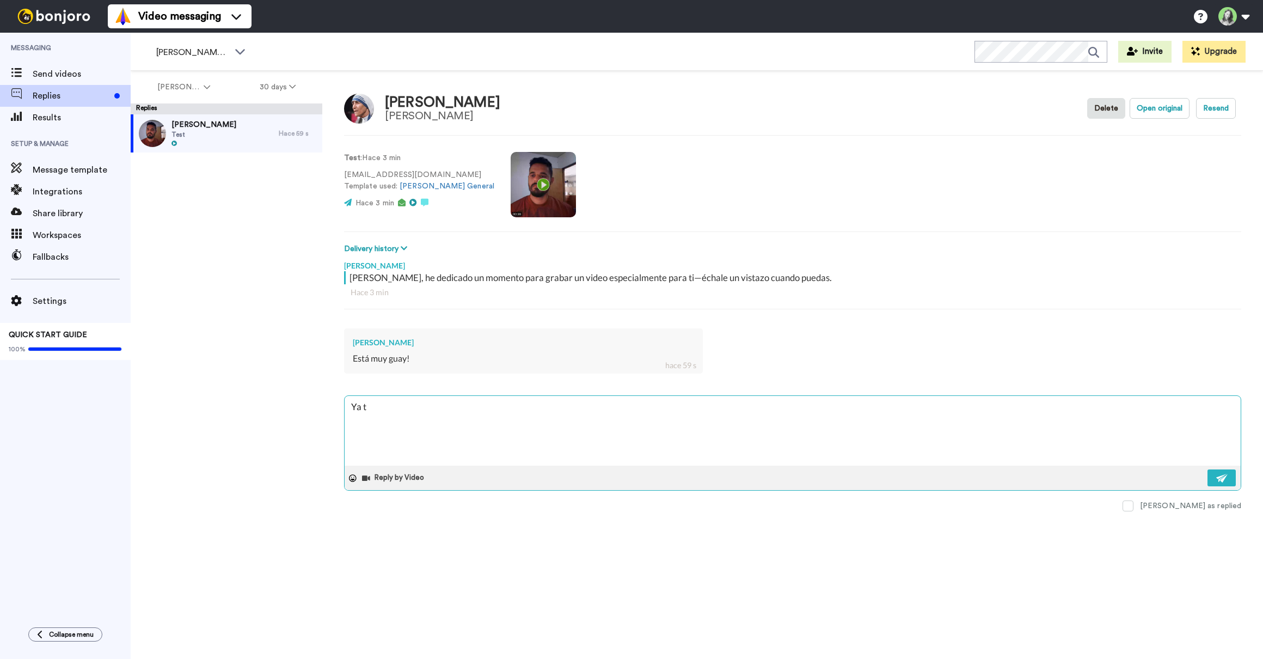
type textarea "Ya te"
type textarea "x"
type textarea "Ya te"
type textarea "x"
type textarea "Ya te h"
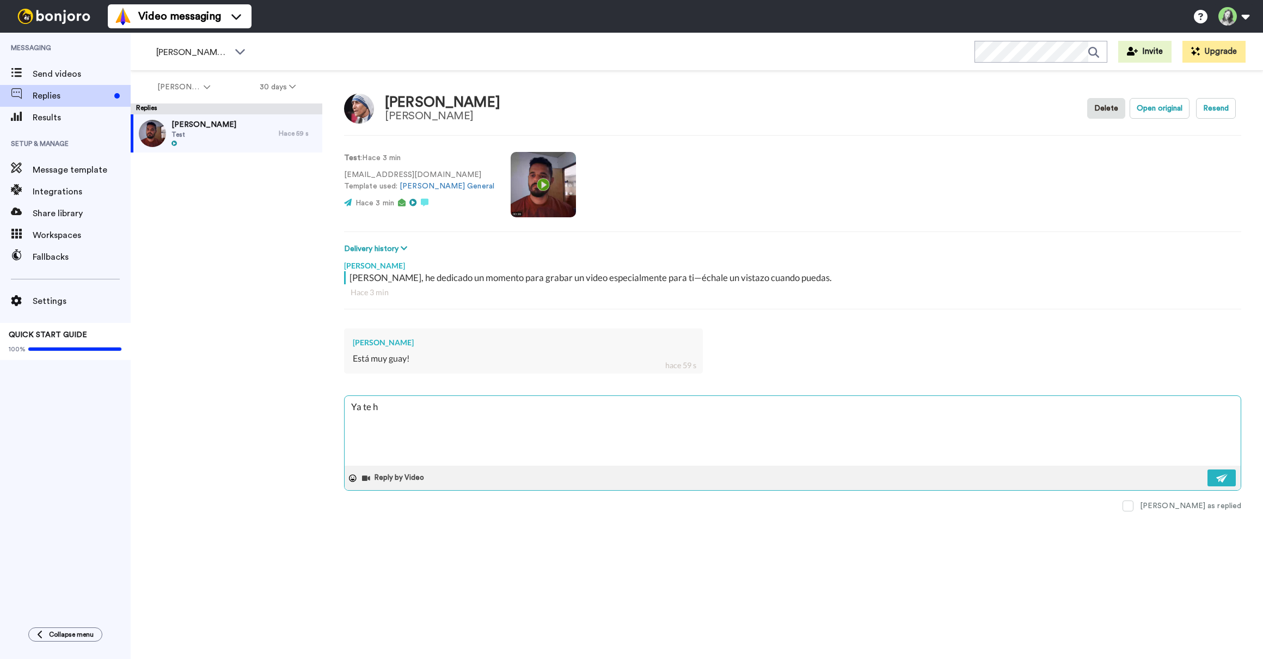
type textarea "x"
type textarea "Ya te he"
type textarea "x"
type textarea "Ya te he e"
type textarea "x"
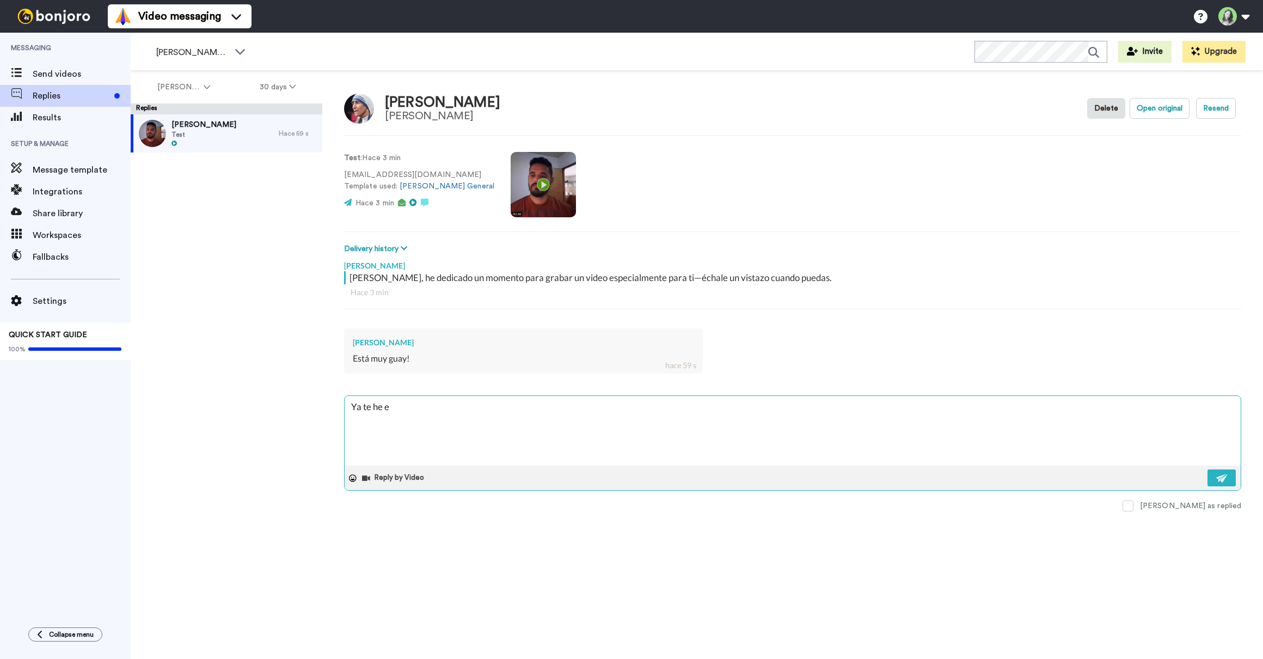
type textarea "Ya te he en"
type textarea "x"
type textarea "Ya te he env"
type textarea "x"
type textarea "Ya te he envi"
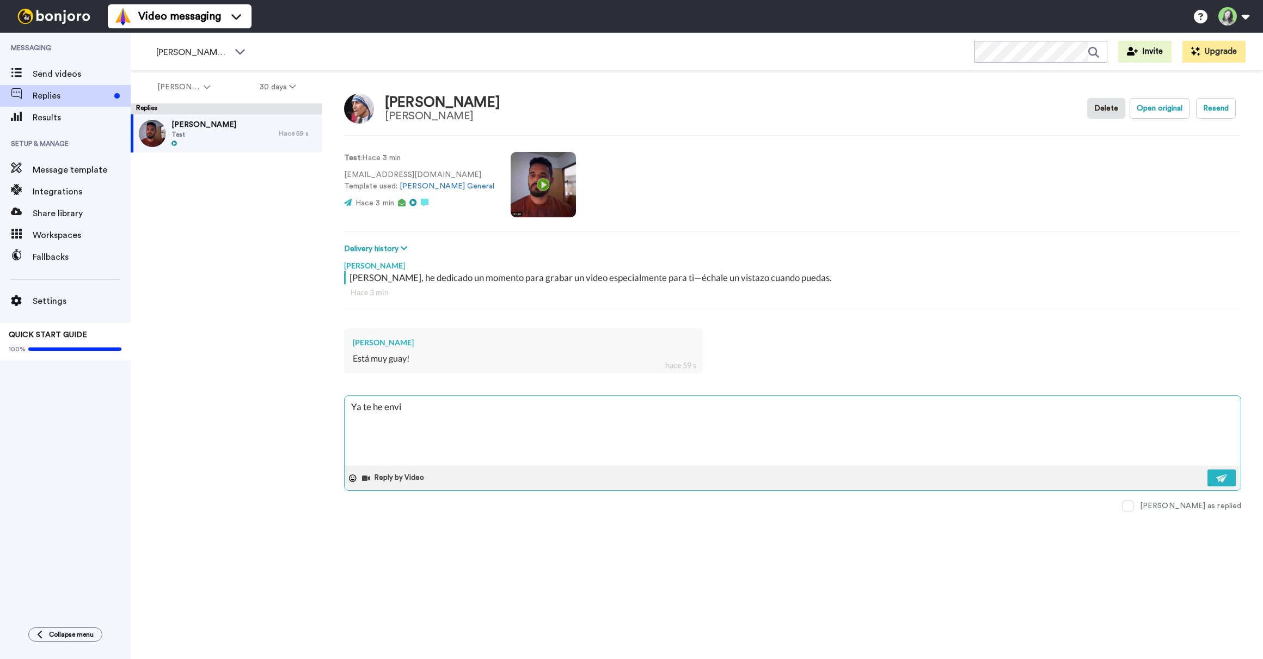
type textarea "x"
type textarea "Ya te he envia"
type textarea "x"
type textarea "Ya te he enviad"
type textarea "x"
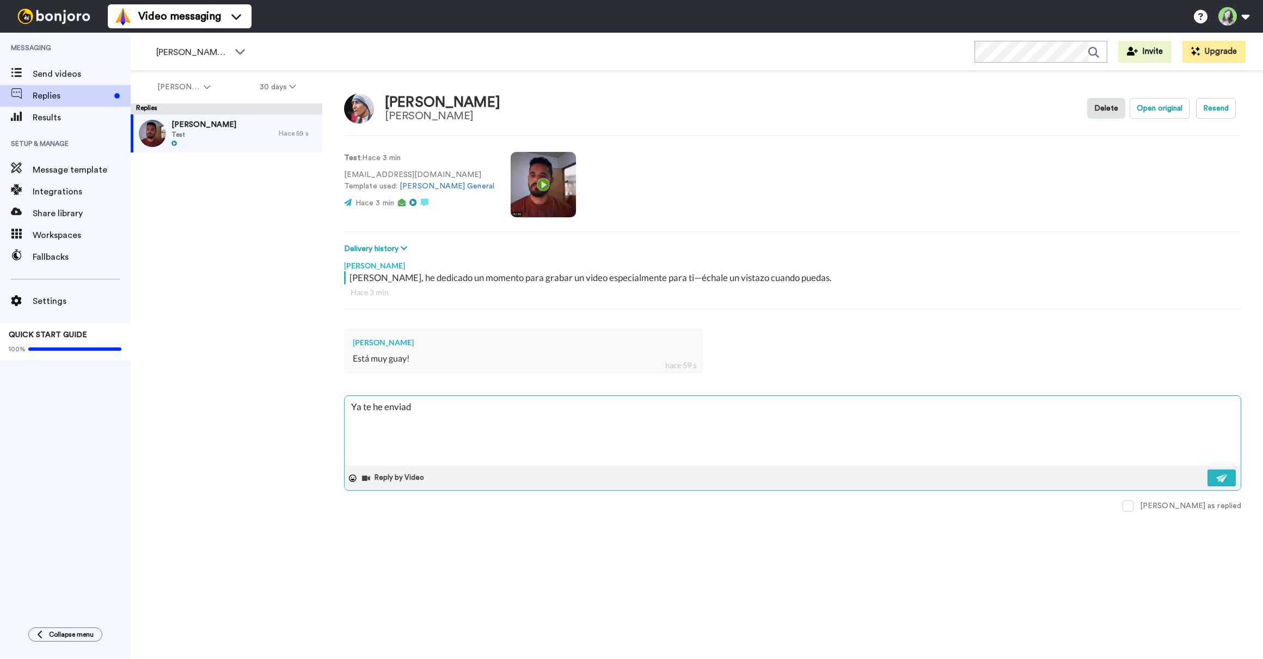
type textarea "Ya te he enviado"
type textarea "x"
type textarea "Ya te he enviado"
type textarea "x"
type textarea "Ya te he enviado u"
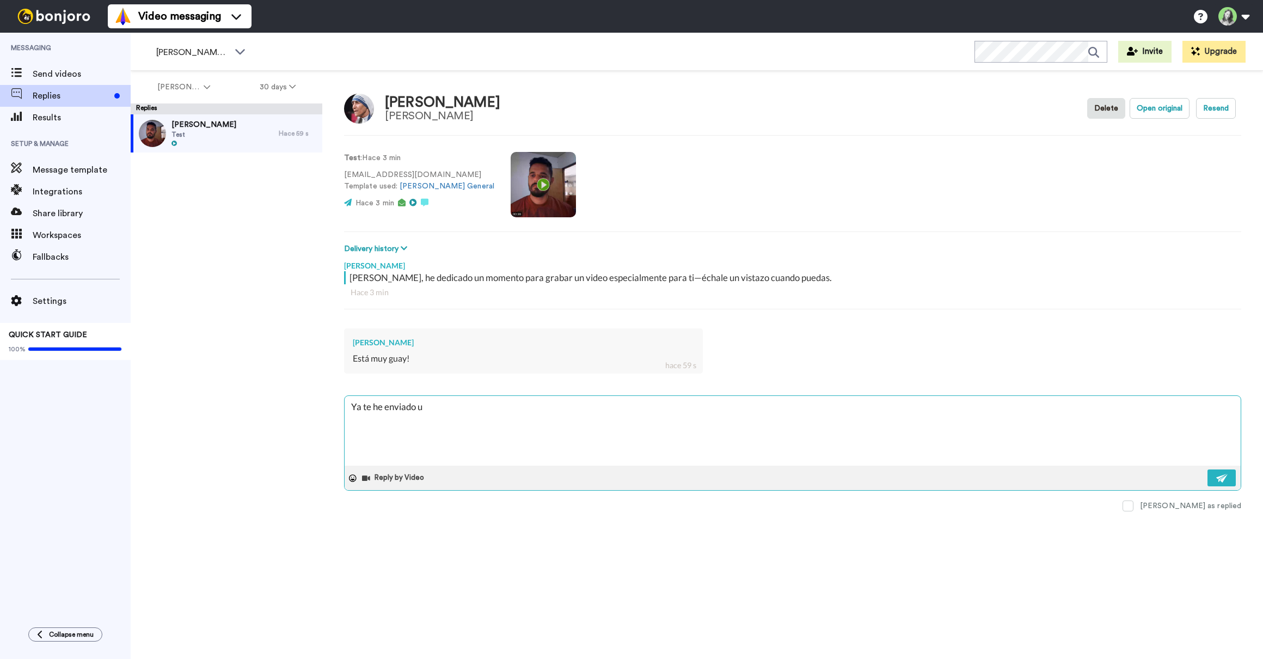
type textarea "x"
type textarea "Ya te he enviado una"
type textarea "x"
type textarea "Ya te he enviado una"
type textarea "x"
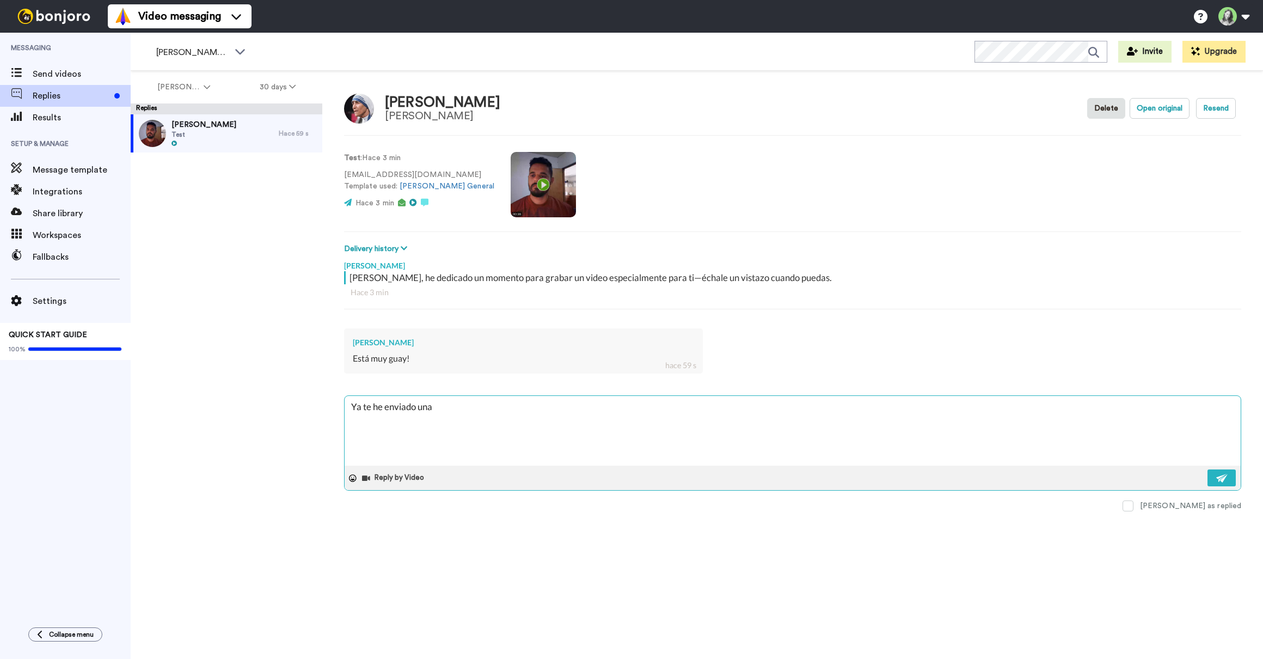
type textarea "Ya te he enviado una n"
type textarea "x"
type textarea "Ya te he enviado una no"
type textarea "x"
type textarea "Ya te he enviado una not"
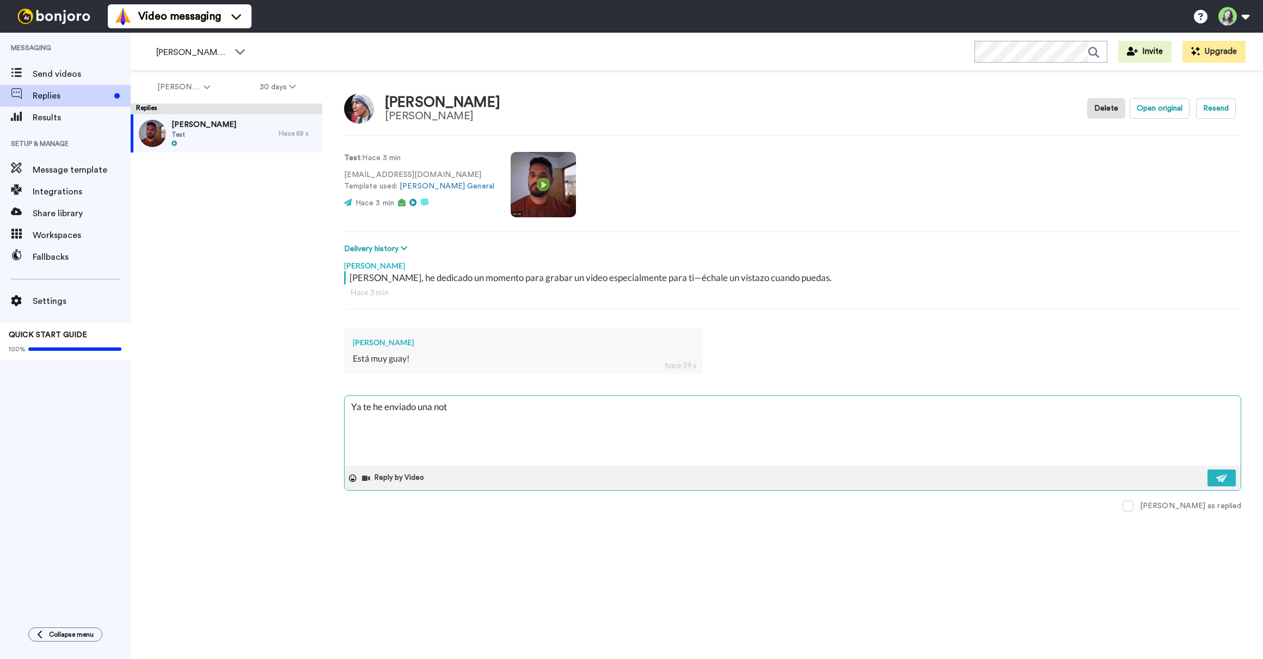
type textarea "x"
type textarea "Ya te he enviado una noti"
type textarea "x"
type textarea "Ya te he enviado una notif"
type textarea "x"
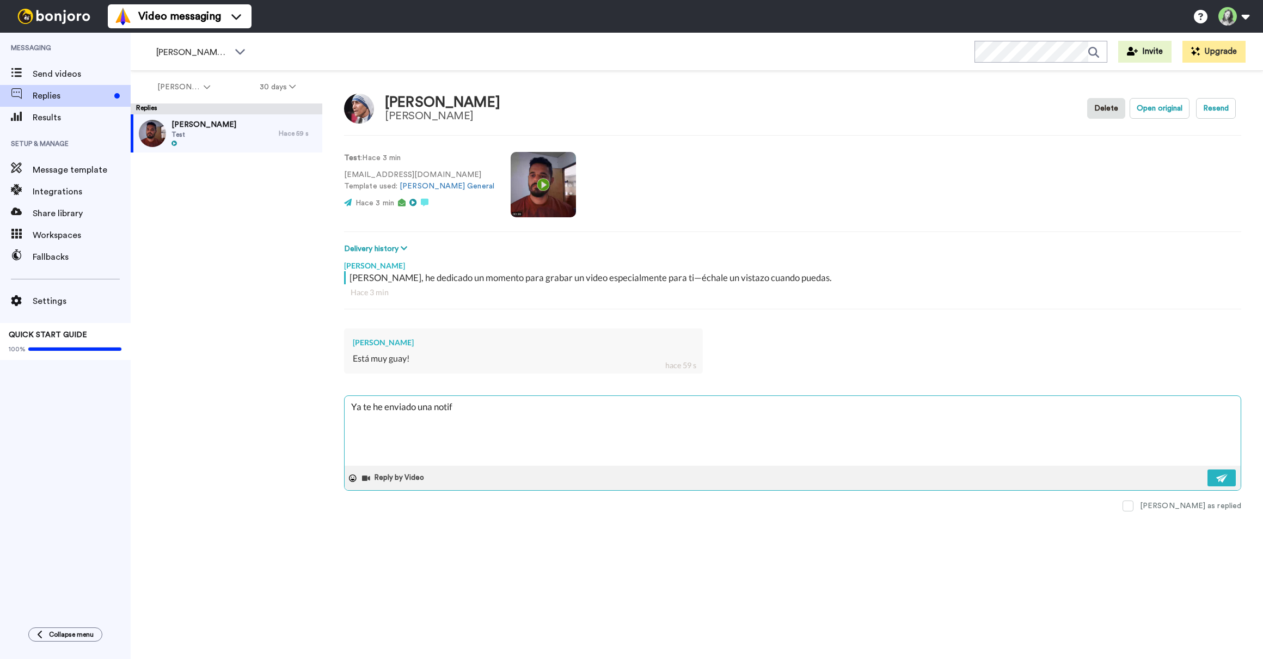
type textarea "Ya te he enviado una notifi"
type textarea "x"
type textarea "Ya te he enviado una notific"
type textarea "x"
type textarea "Ya te he enviado una notifica"
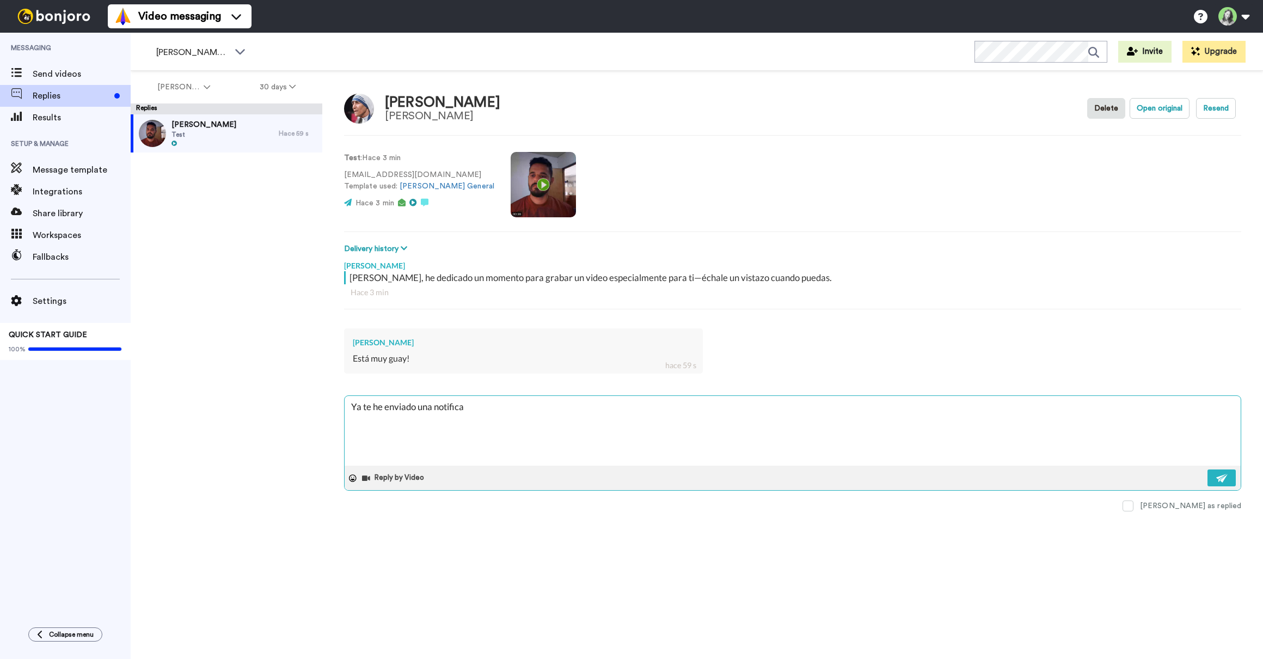
type textarea "x"
type textarea "Ya te he enviado una notificac"
type textarea "x"
type textarea "Ya te he enviado una notificaci"
type textarea "x"
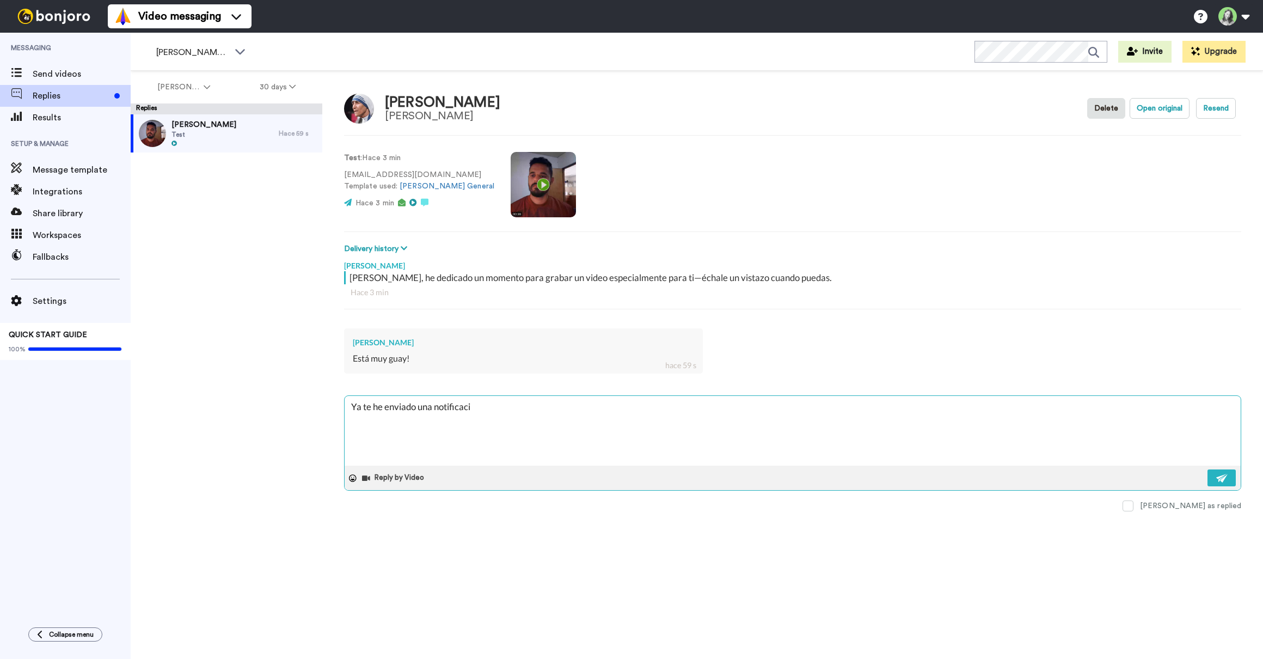
type textarea "Ya te he enviado una notificacio"
type textarea "x"
type textarea "Ya te he enviado una notificacion"
type textarea "x"
type textarea "Ya te he enviado una notificacion"
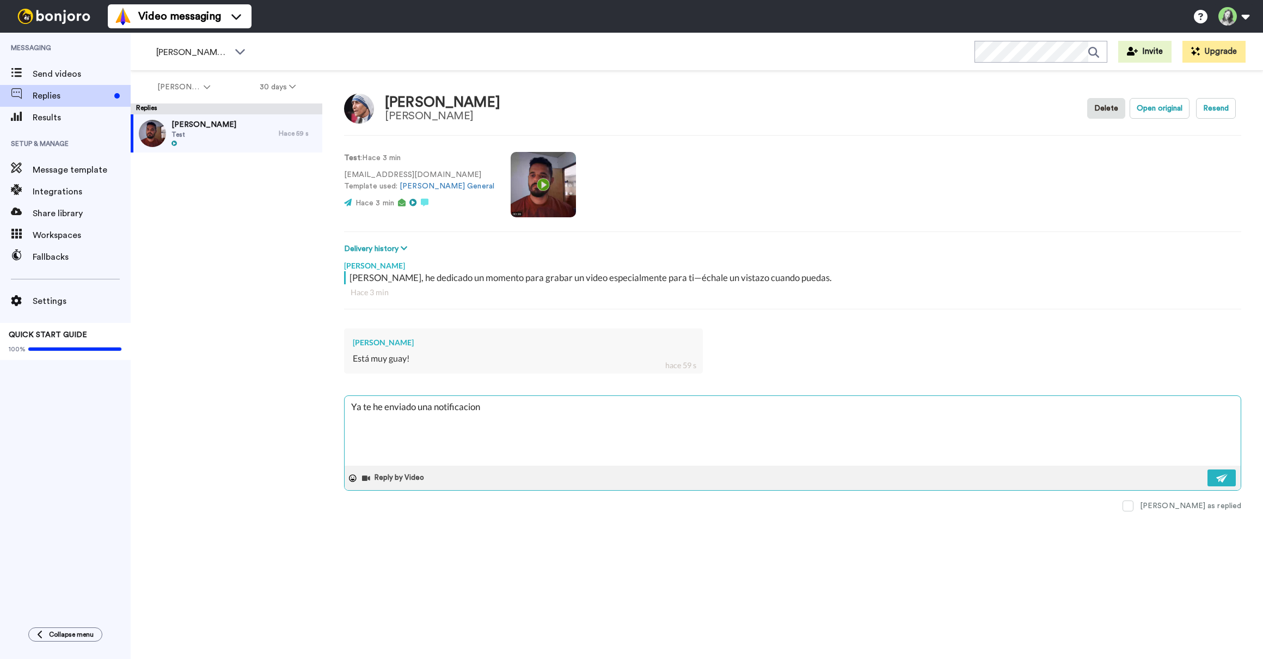
type textarea "x"
type textarea "Ya te he enviado una notificacion y"
type textarea "x"
type textarea "Ya te he enviado una notificacion y"
type textarea "x"
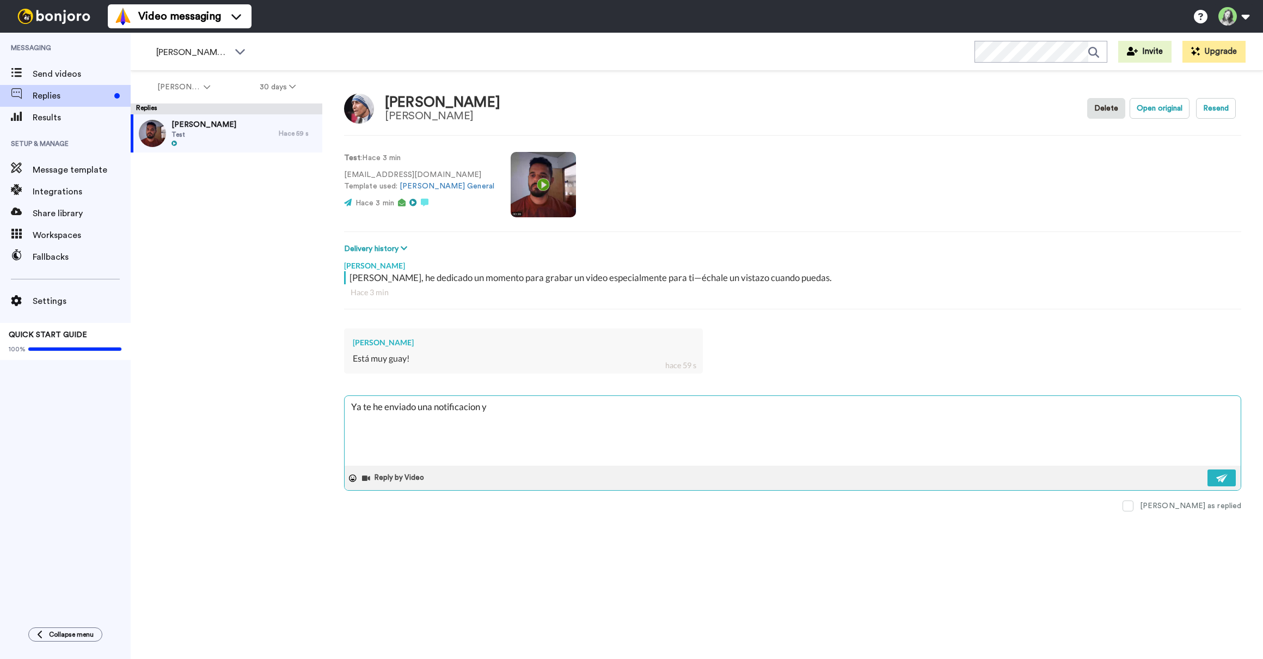
type textarea "Ya te he enviado una notificacion y d"
type textarea "x"
type textarea "Ya te he enviado una notificacion y de"
type textarea "x"
type textarea "Ya te he enviado una notificacion y des"
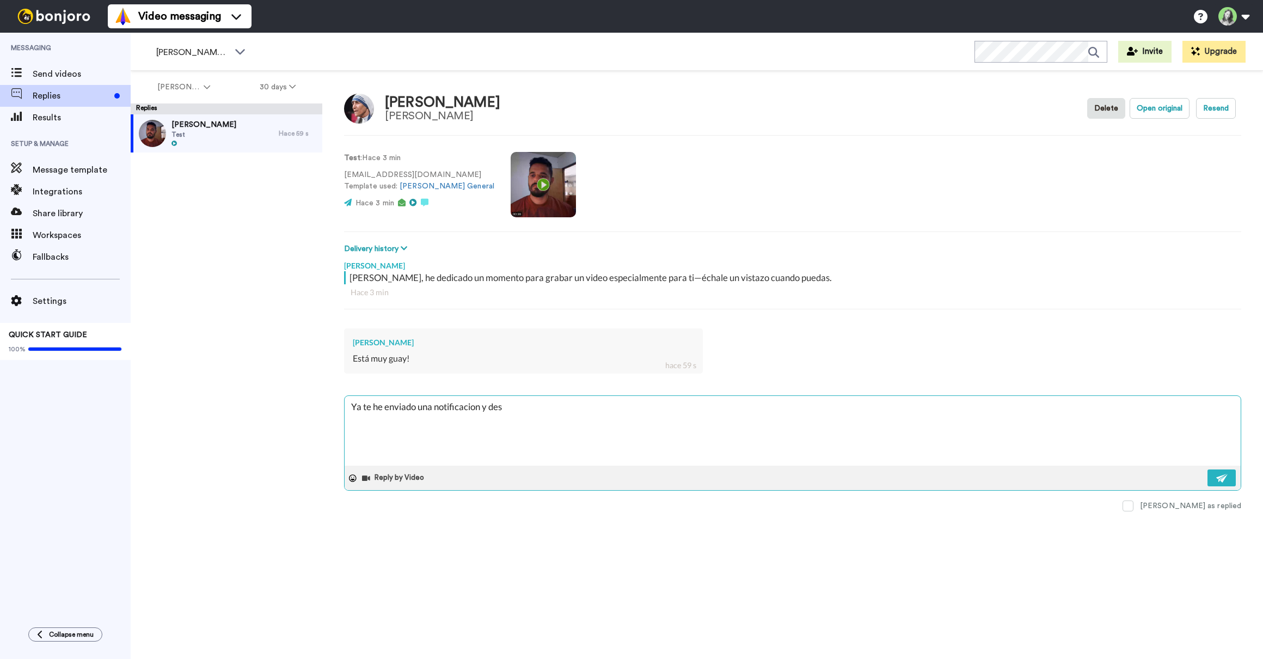
type textarea "x"
type textarea "Ya te he enviado una notificacion y desa"
type textarea "x"
type textarea "Ya te he enviado una notificacion y desap"
type textarea "x"
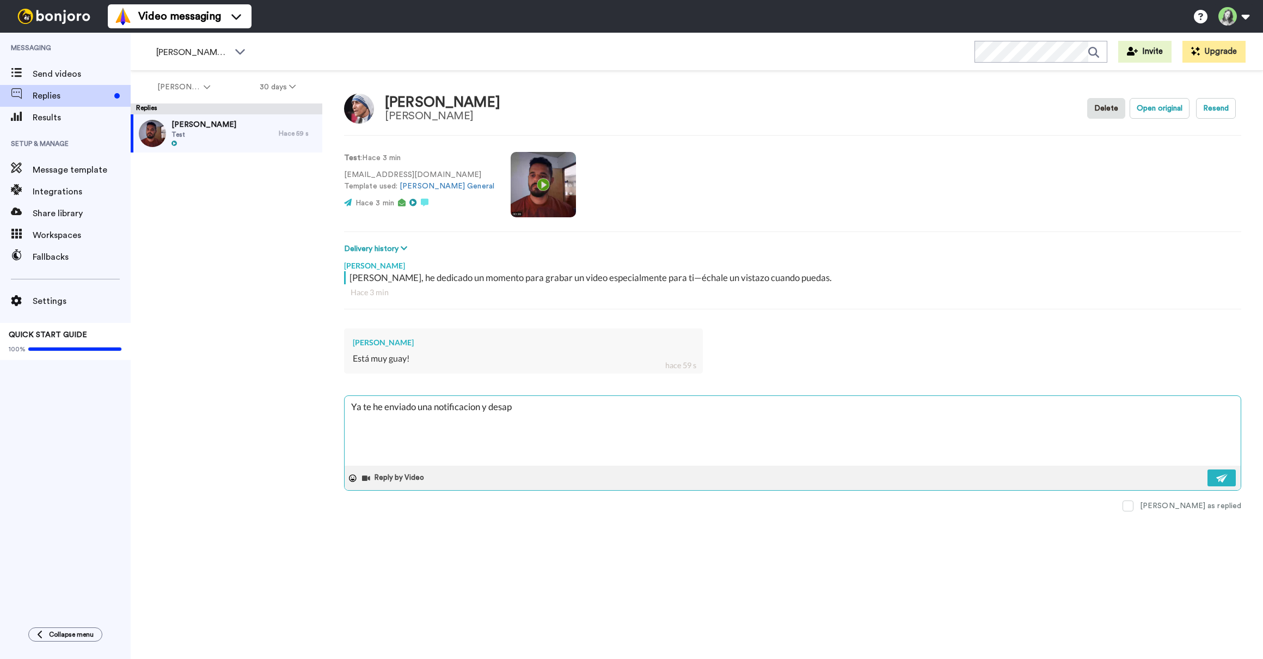
type textarea "Ya te he enviado una notificacion y desapt"
type textarea "x"
type textarea "Ya te he enviado una notificacion y desapti"
type textarea "x"
type textarea "Ya te he enviado una notificacion y desaptiv"
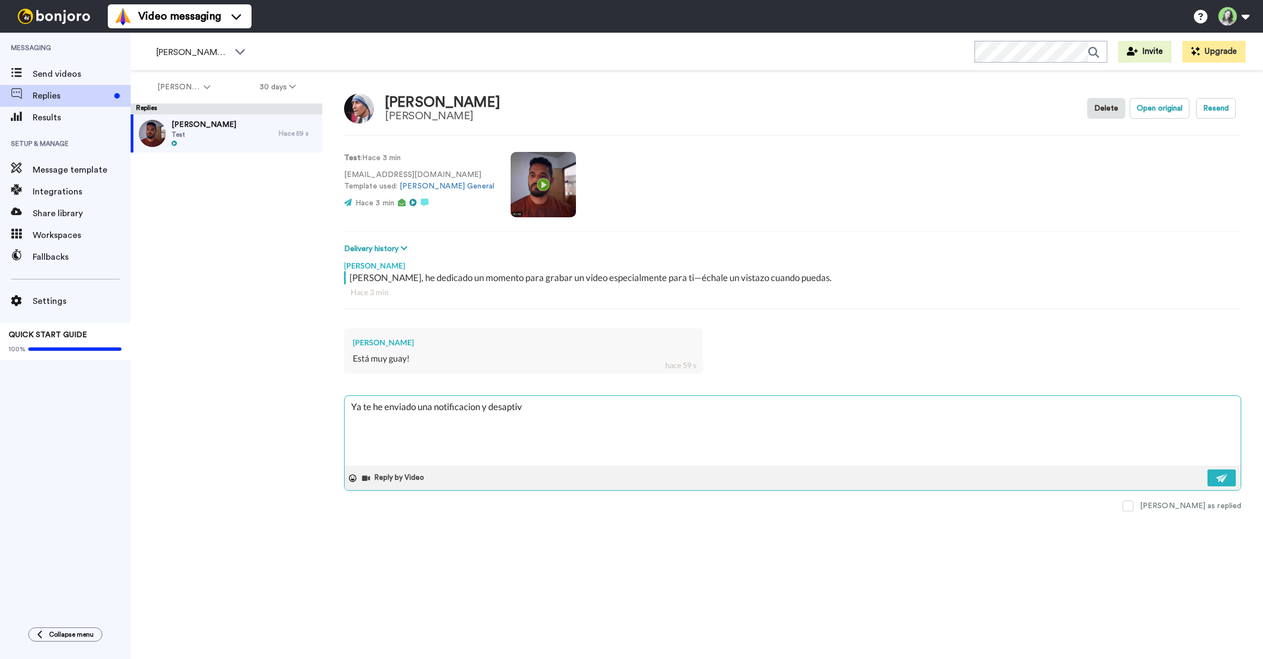
type textarea "x"
type textarea "Ya te he enviado una notificacion y desaptive"
type textarea "x"
type textarea "Ya te he enviado una notificacion y desaptive"
type textarea "x"
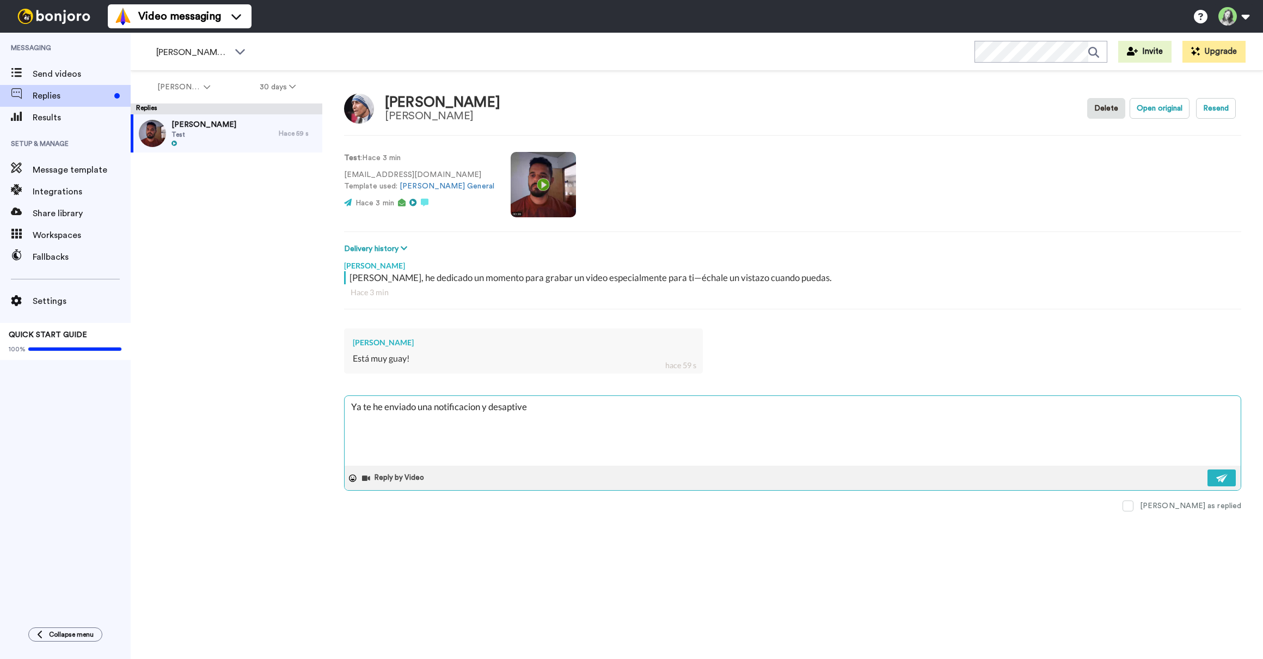
type textarea "Ya te he enviado una notificacion y desaptive u"
type textarea "x"
type textarea "Ya te he enviado una notificacion y desaptive un"
type textarea "x"
type textarea "Ya te he enviado una notificacion y desaptive una"
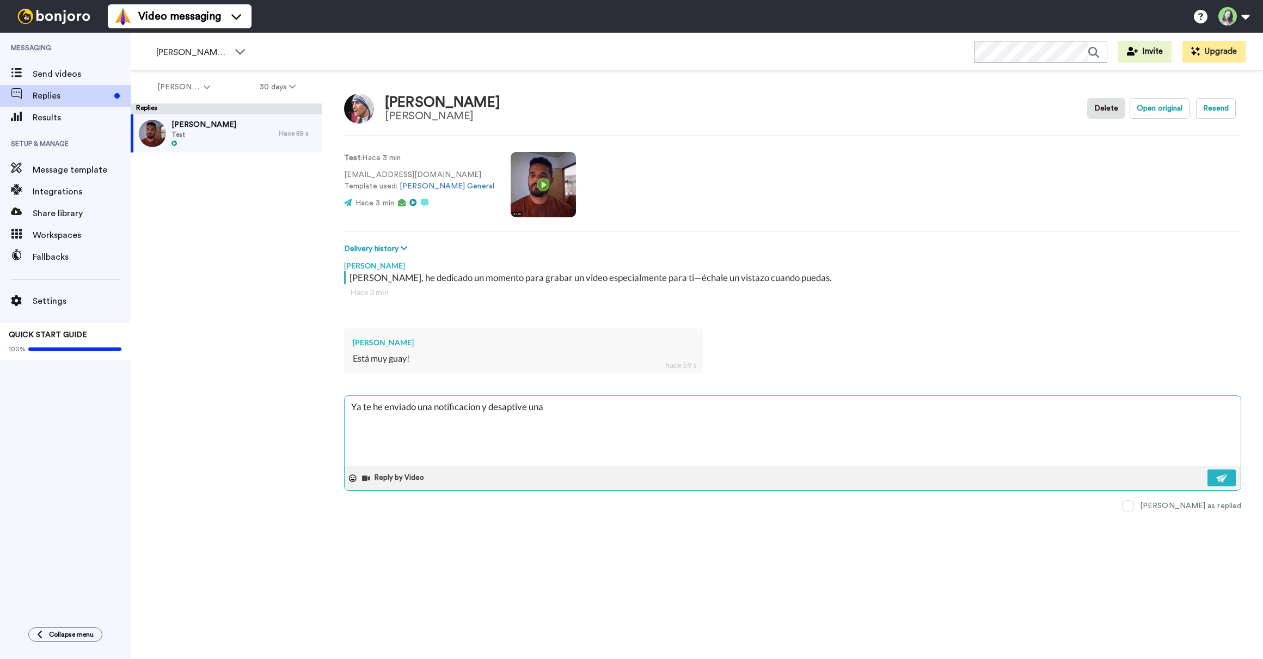
type textarea "x"
type textarea "Ya te he enviado una notificacion y desaptive una"
type textarea "x"
type textarea "Ya te he enviado una notificacion y desaptive una n"
type textarea "x"
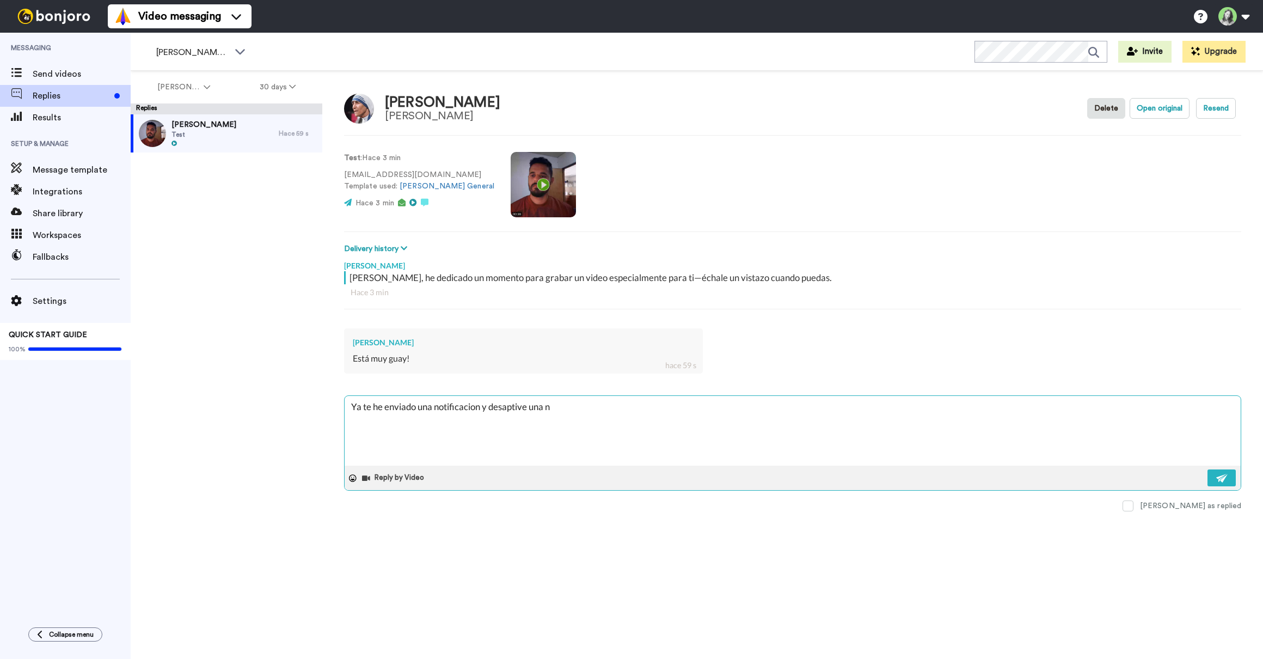
type textarea "Ya te he enviado una notificacion y desaptive una nu"
type textarea "x"
type textarea "Ya te he enviado una notificacion y desaptive una nue"
type textarea "x"
type textarea "Ya te he enviado una notificacion y desaptive una nuev"
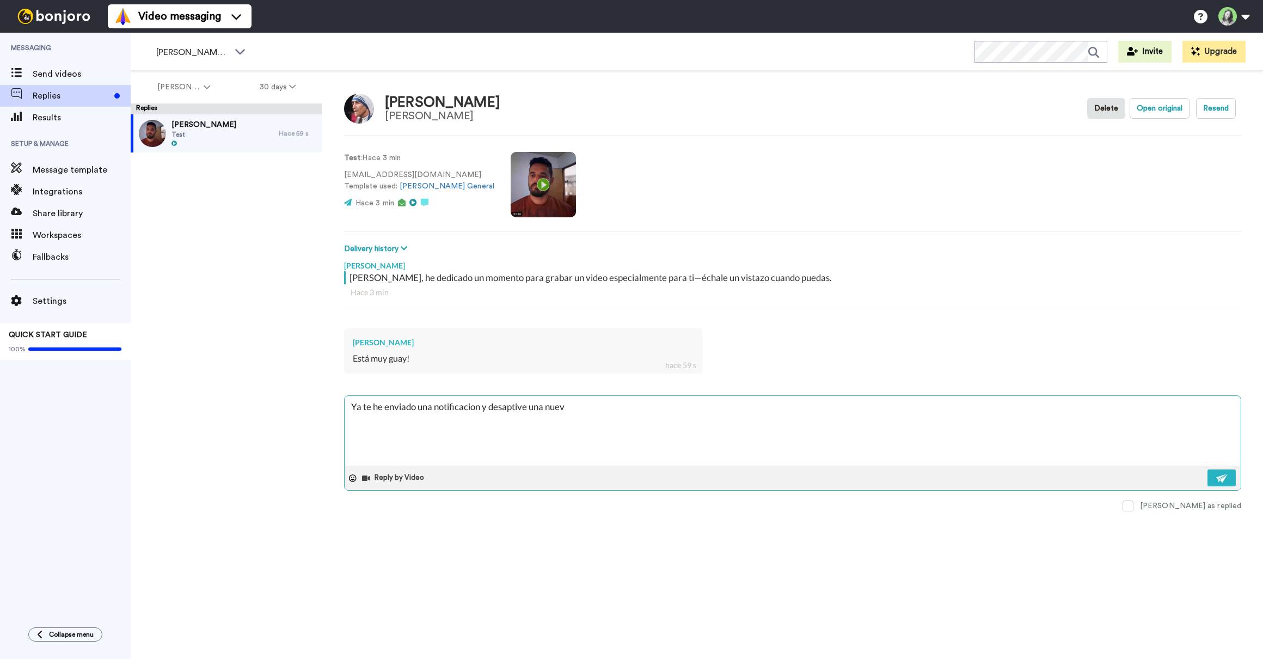
type textarea "x"
type textarea "Ya te he enviado una notificacion y desaptive una nueva"
type textarea "x"
type textarea "Ya te he enviado una notificacion y desaptive una nueva"
type textarea "x"
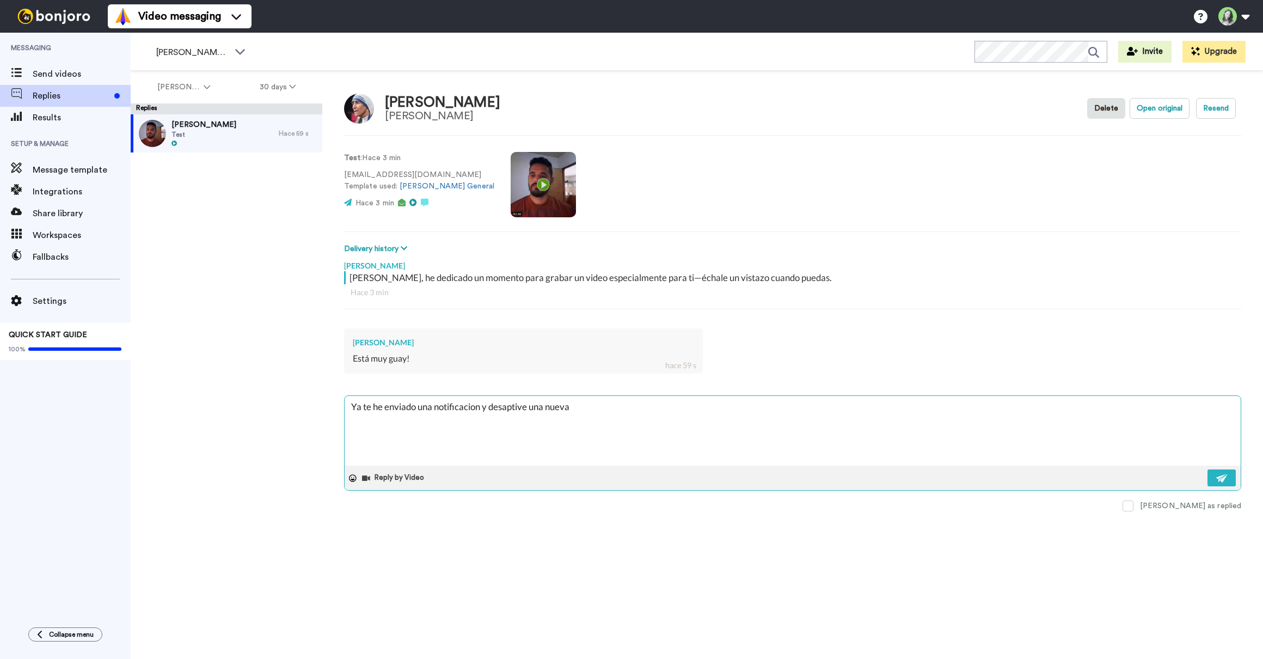
type textarea "Ya te he enviado una notificacion y desaptive una nueva f"
type textarea "x"
type textarea "Ya te he enviado una notificacion y desaptive una nueva fu"
type textarea "x"
type textarea "Ya te he enviado una notificacion y desaptive una nueva fun"
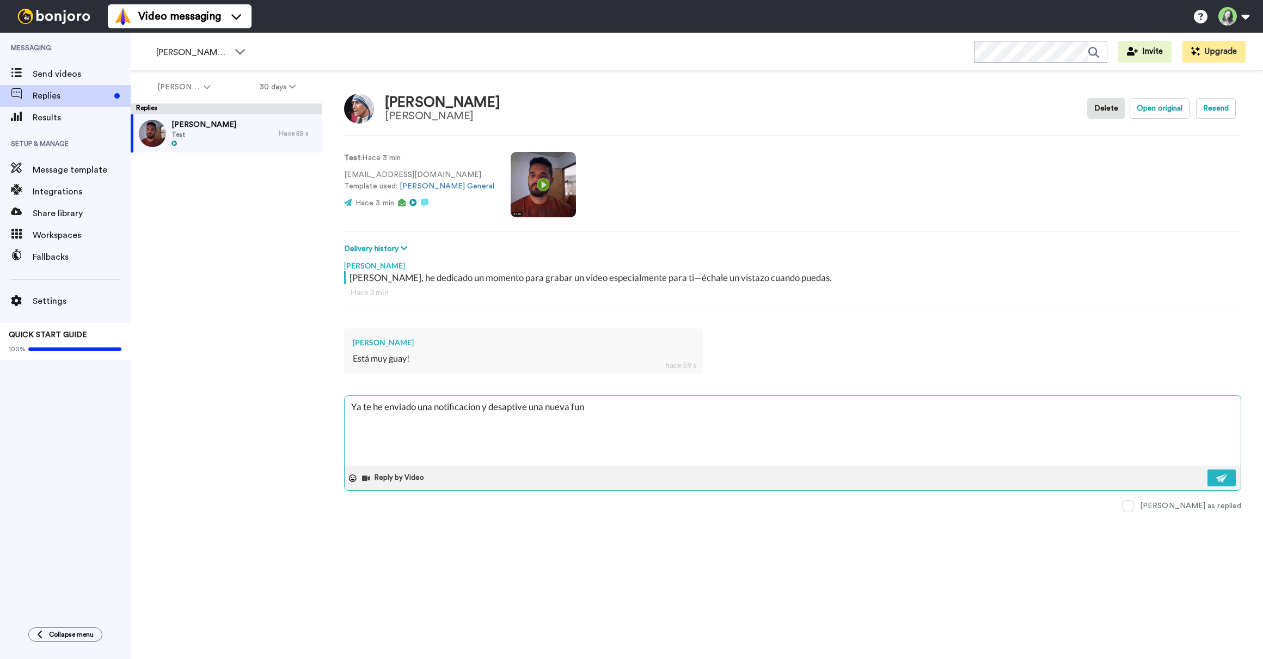
type textarea "x"
type textarea "Ya te he enviado una notificacion y desaptive una nueva func"
type textarea "x"
type textarea "Ya te he enviado una notificacion y desaptive una nueva funci"
type textarea "x"
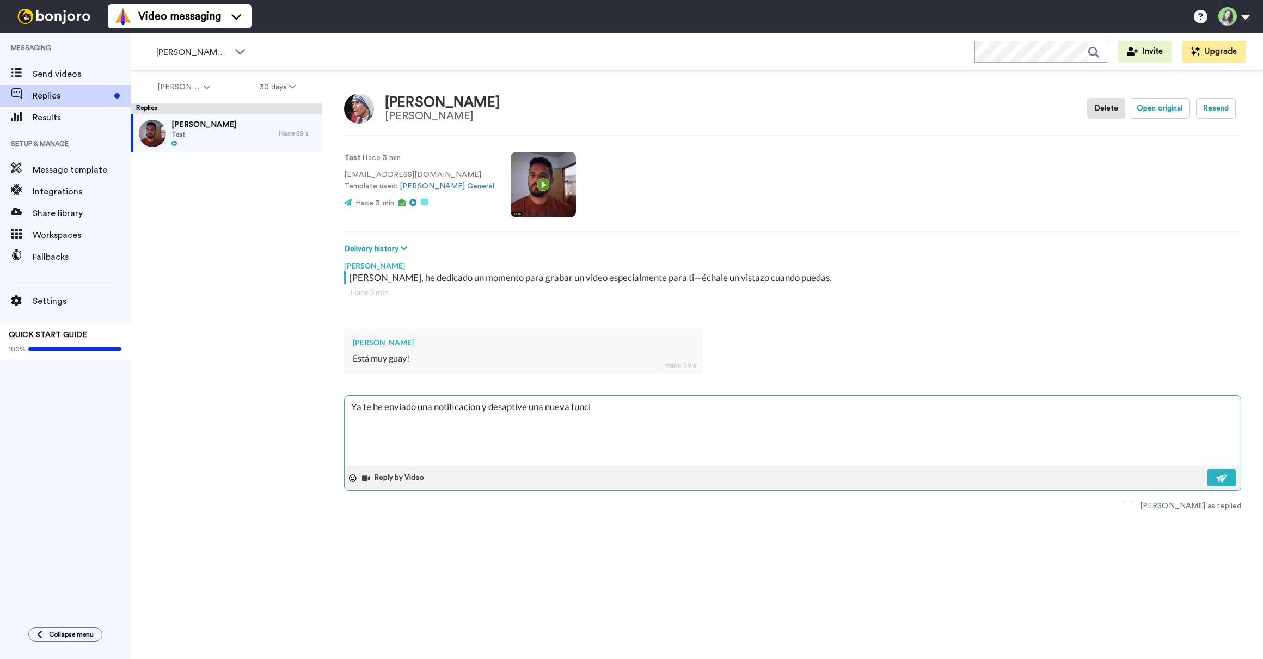
type textarea "Ya te he enviado una notificacion y desaptive una nueva funcio"
type textarea "x"
type textarea "Ya te he enviado una notificacion y desaptive una nueva funcion"
type textarea "x"
type textarea "Ya te he enviado una notificacion y desaptive una nueva funcion"
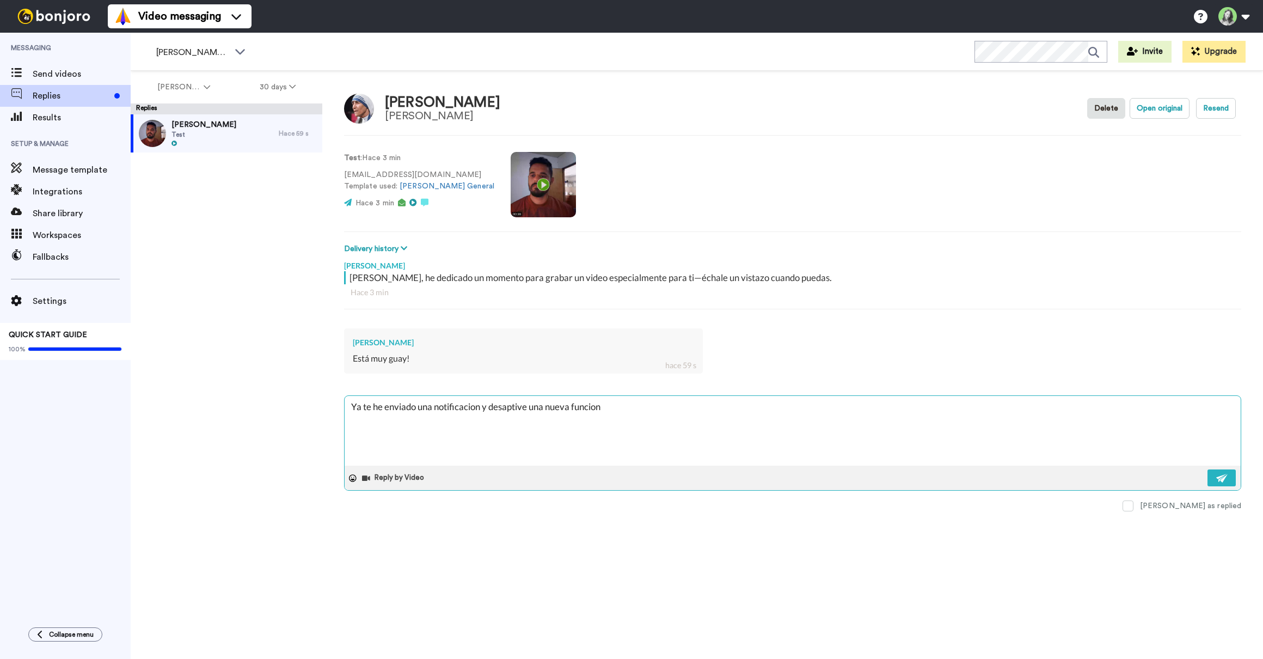
type textarea "x"
type textarea "Ya te he enviado una notificacion y desaptive una nueva funcion c"
type textarea "x"
type textarea "Ya te he enviado una notificacion y desaptive una nueva funcion co"
type textarea "x"
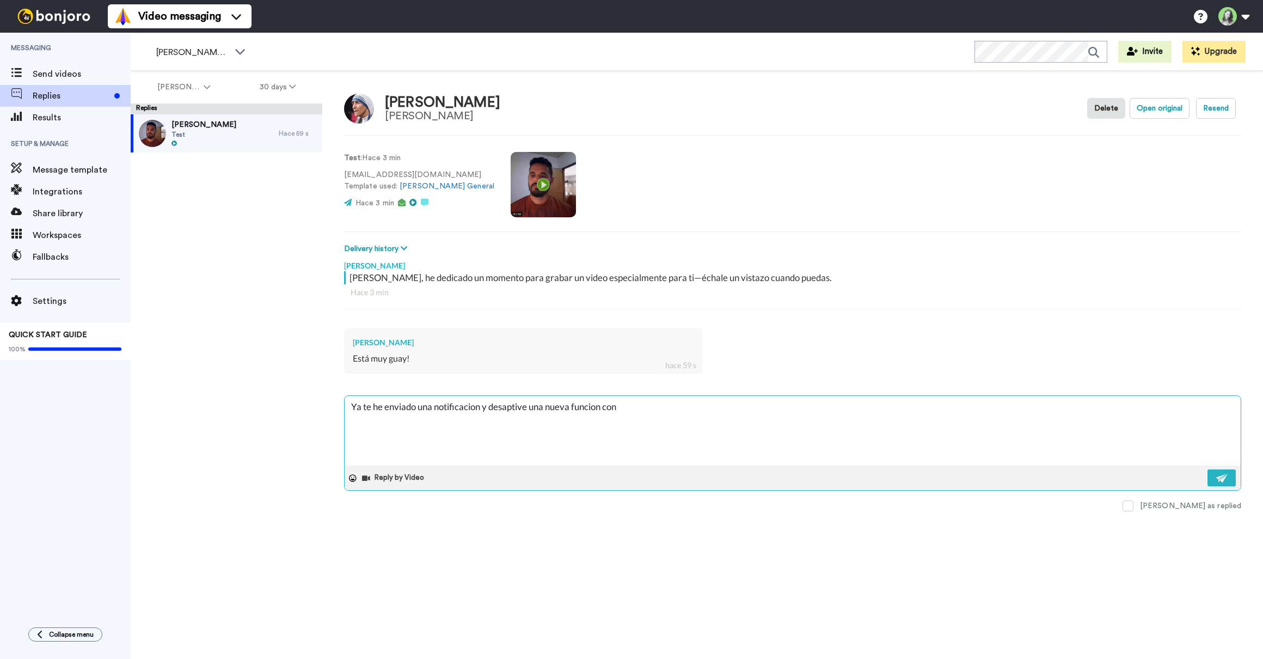
type textarea "Ya te he enviado una notificacion y desaptive una nueva funcion con"
type textarea "x"
type textarea "Ya te he enviado una notificacion y desaptive una nueva funcion con i"
type textarea "x"
type textarea "Ya te he enviado una notificacion y desaptive una nueva funcion con ia"
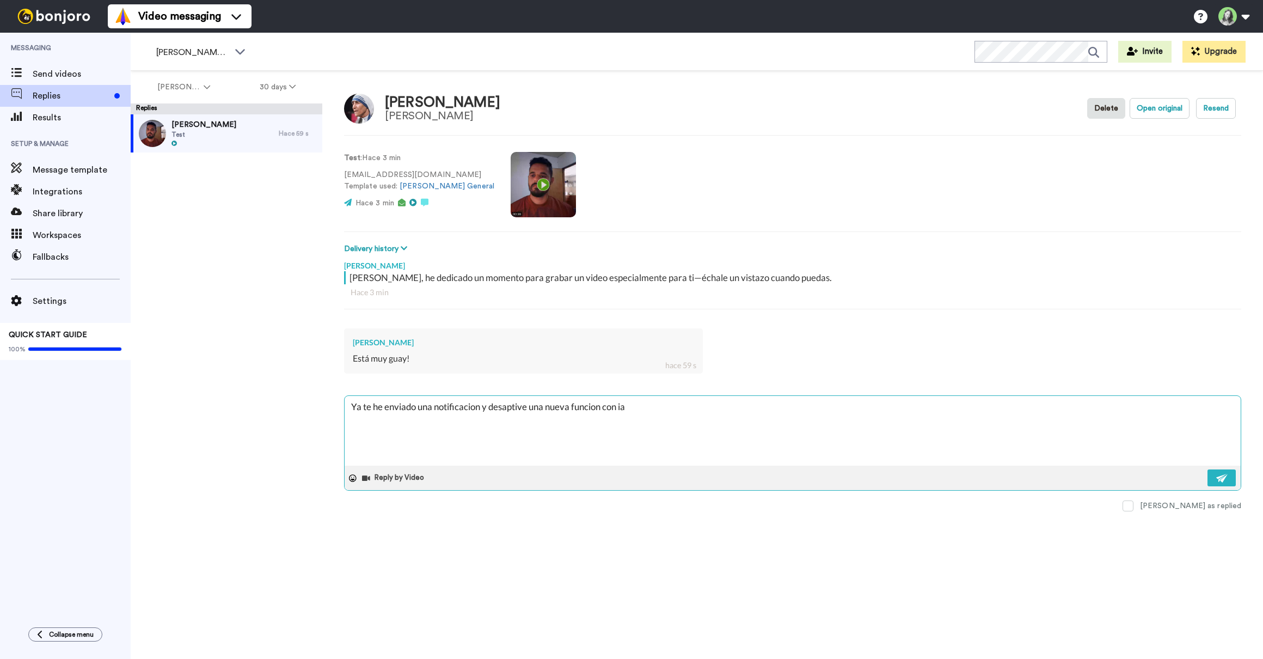
type textarea "x"
type textarea "Ya te he enviado una notificacion y desaptive una nueva funcion con ia"
type textarea "x"
type textarea "Ya te he enviado una notificacion y desaptive una nueva funcion con ia q"
type textarea "x"
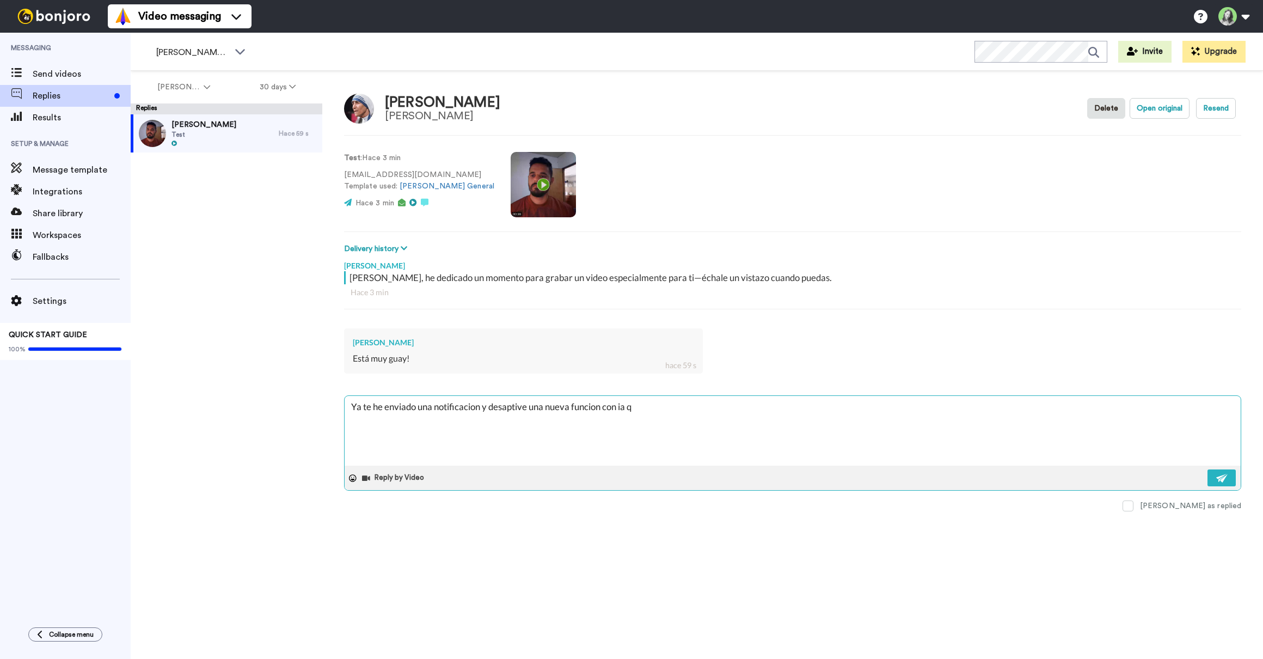
type textarea "Ya te he enviado una notificacion y desaptive una nueva funcion con ia qu"
type textarea "x"
type textarea "Ya te he enviado una notificacion y desaptive una nueva funcion con ia que"
type textarea "x"
type textarea "Ya te he enviado una notificacion y desaptive una nueva funcion con ia que"
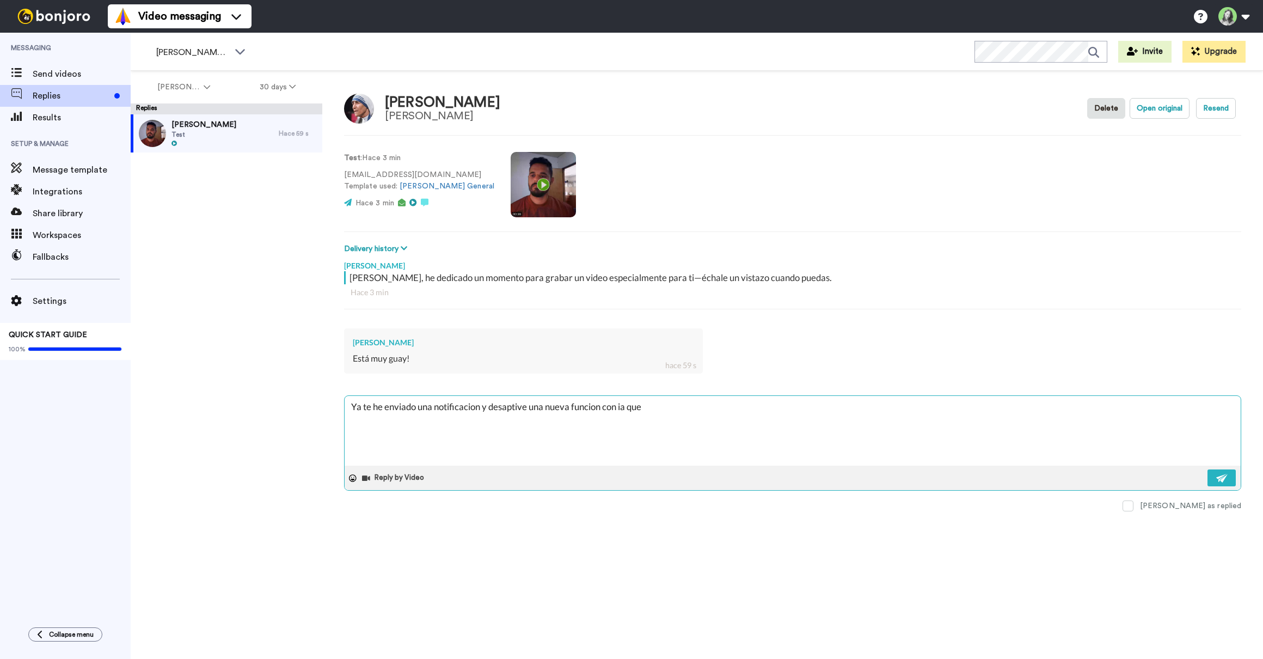
type textarea "x"
type textarea "Ya te he enviado una notificacion y desaptive una nueva funcion con ia que l"
type textarea "x"
type textarea "Ya te he enviado una notificacion y desaptive una nueva funcion con ia que la"
type textarea "x"
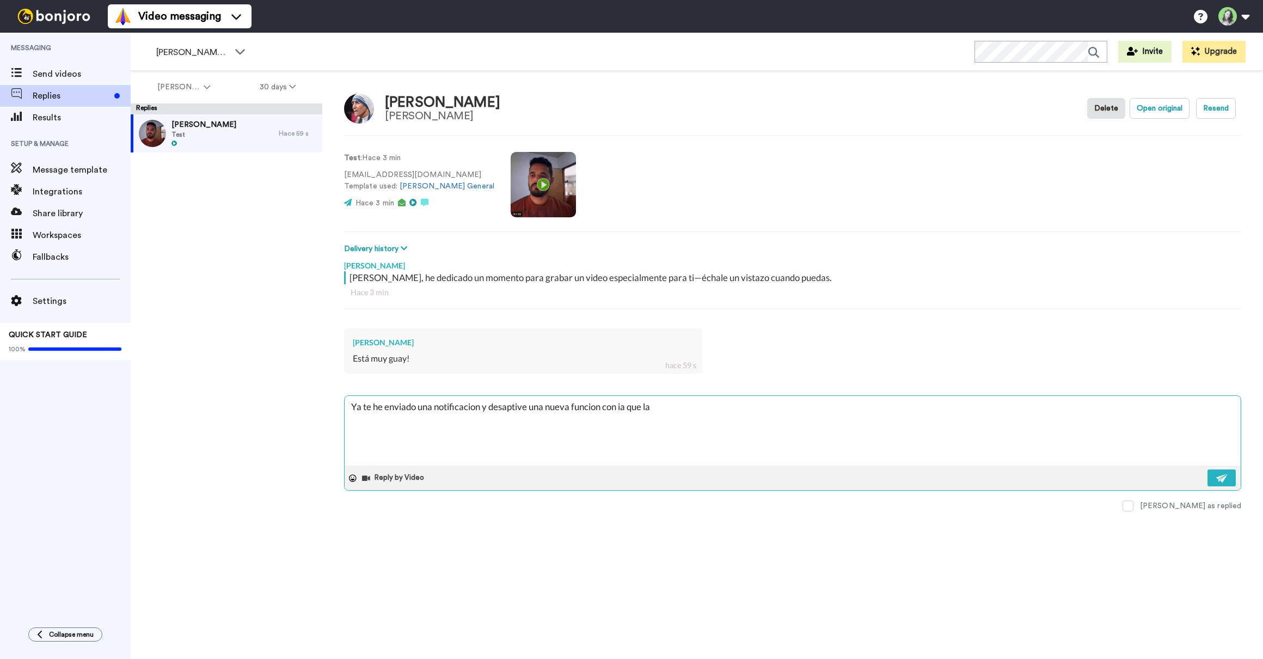
type textarea "Ya te he enviado una notificacion y desaptive una nueva funcion con ia que la"
type textarea "x"
type textarea "Ya te he enviado una notificacion y desaptive una nueva funcion con ia que la g"
type textarea "x"
type textarea "Ya te he enviado una notificacion y desaptive una nueva funcion con ia que la ge"
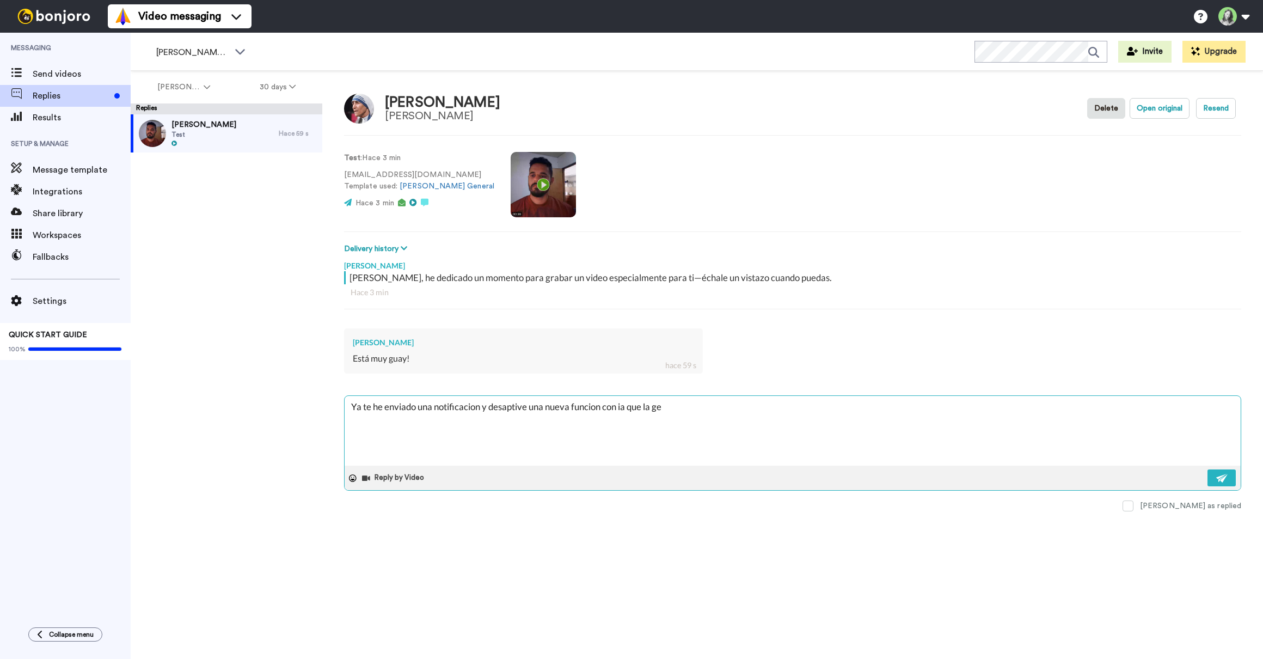
type textarea "x"
type textarea "Ya te he enviado una notificacion y desaptive una nueva funcion con ia que la g…"
type textarea "x"
type textarea "Ya te he enviado una notificacion y desaptive una nueva funcion con ia que la g…"
type textarea "x"
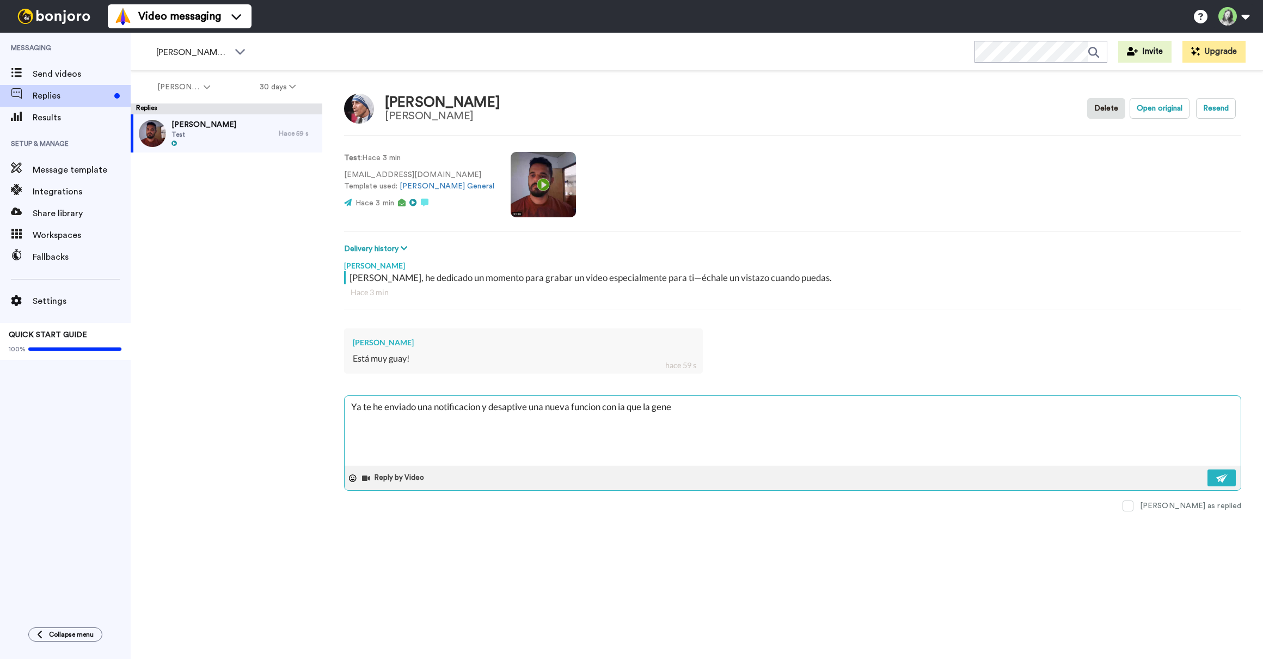
type textarea "Ya te he enviado una notificacion y desaptive una nueva funcion con ia que la g…"
type textarea "x"
type textarea "Ya te he enviado una notificacion y desaptive una nueva funcion con ia que la g…"
type textarea "x"
type textarea "Ya te he enviado una notificacion y desaptive una nueva funcion con ia que la g…"
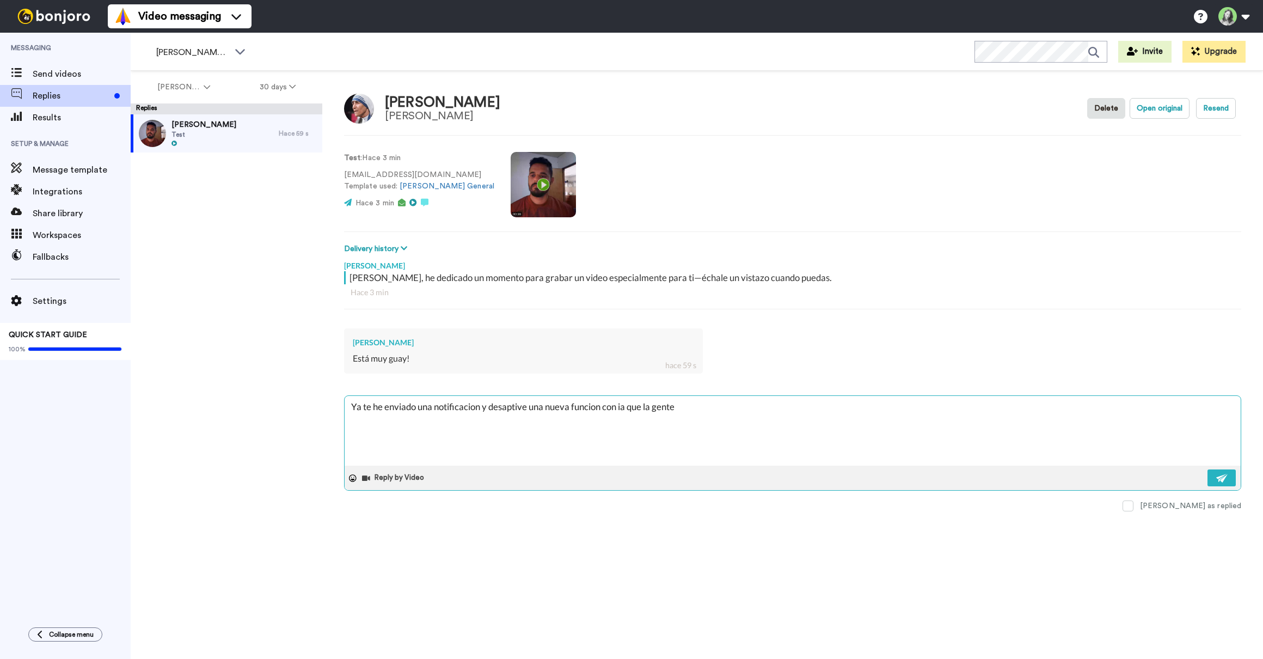
type textarea "x"
type textarea "Ya te he enviado una notificacion y desaptive una nueva funcion con ia que la g…"
type textarea "x"
type textarea "Ya te he enviado una notificacion y desaptive una nueva funcion con ia que la g…"
type textarea "x"
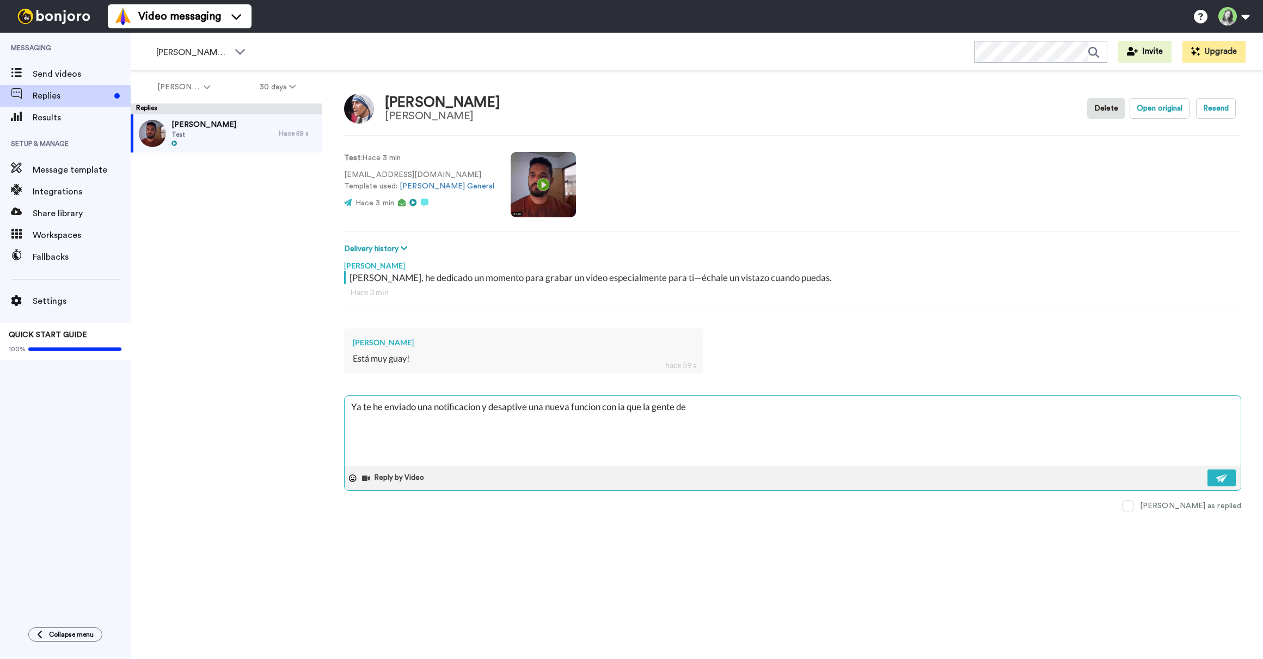
type textarea "Ya te he enviado una notificacion y desaptive una nueva funcion con ia que la g…"
type textarea "x"
type textarea "Ya te he enviado una notificacion y desaptive una nueva funcion con ia que la g…"
type textarea "x"
type textarea "Ya te he enviado una notificacion y desaptive una nueva funcion con ia que la g…"
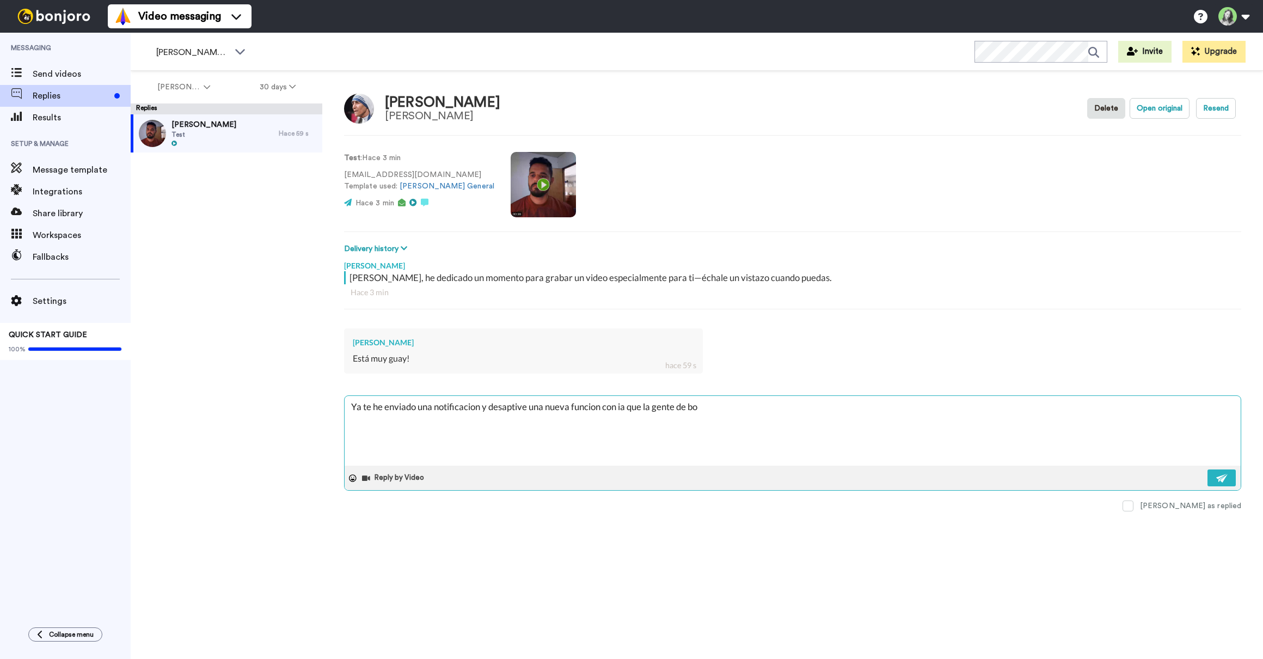
type textarea "x"
type textarea "Ya te he enviado una notificacion y desaptive una nueva funcion con ia que la g…"
type textarea "x"
type textarea "Ya te he enviado una notificacion y desaptive una nueva funcion con ia que la g…"
type textarea "x"
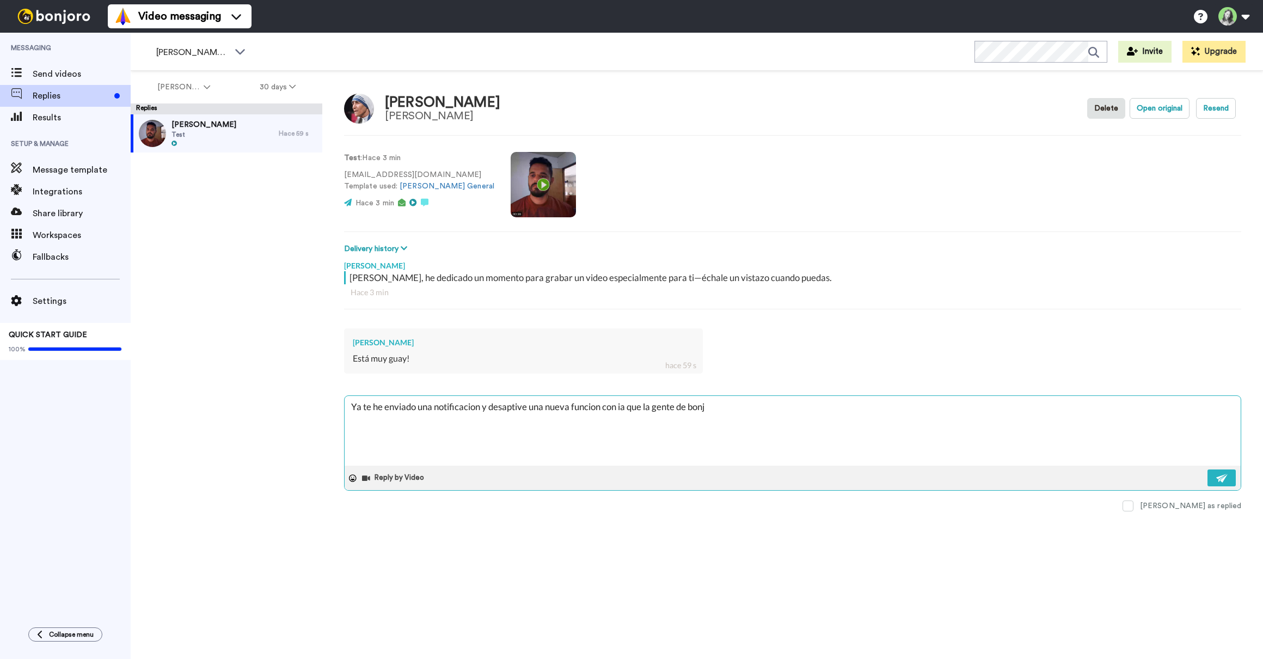
type textarea "Ya te he enviado una notificacion y desaptive una nueva funcion con ia que la g…"
type textarea "x"
type textarea "Ya te he enviado una notificacion y desaptive una nueva funcion con ia que la g…"
type textarea "x"
type textarea "Ya te he enviado una notificacion y desaptive una nueva funcion con ia que la g…"
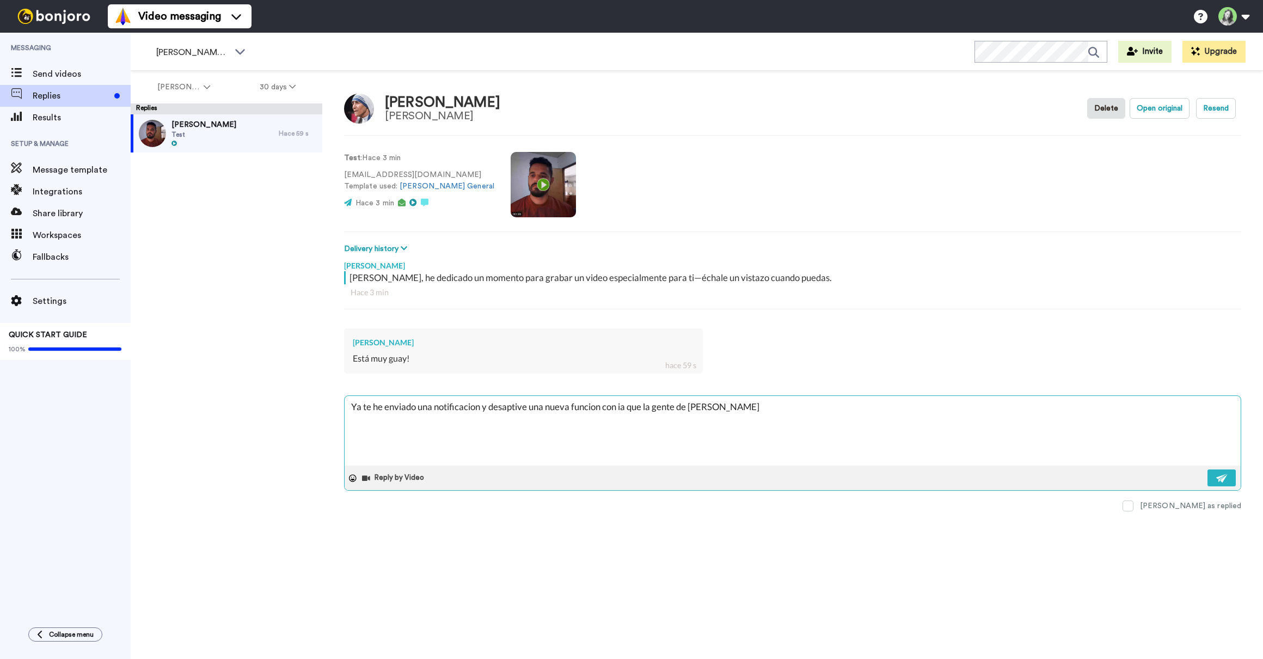
type textarea "x"
type textarea "Ya te he enviado una notificacion y desaptive una nueva funcion con ia que la g…"
type textarea "x"
type textarea "Ya te he enviado una notificacion y desaptive una nueva funcion con ia que la g…"
type textarea "x"
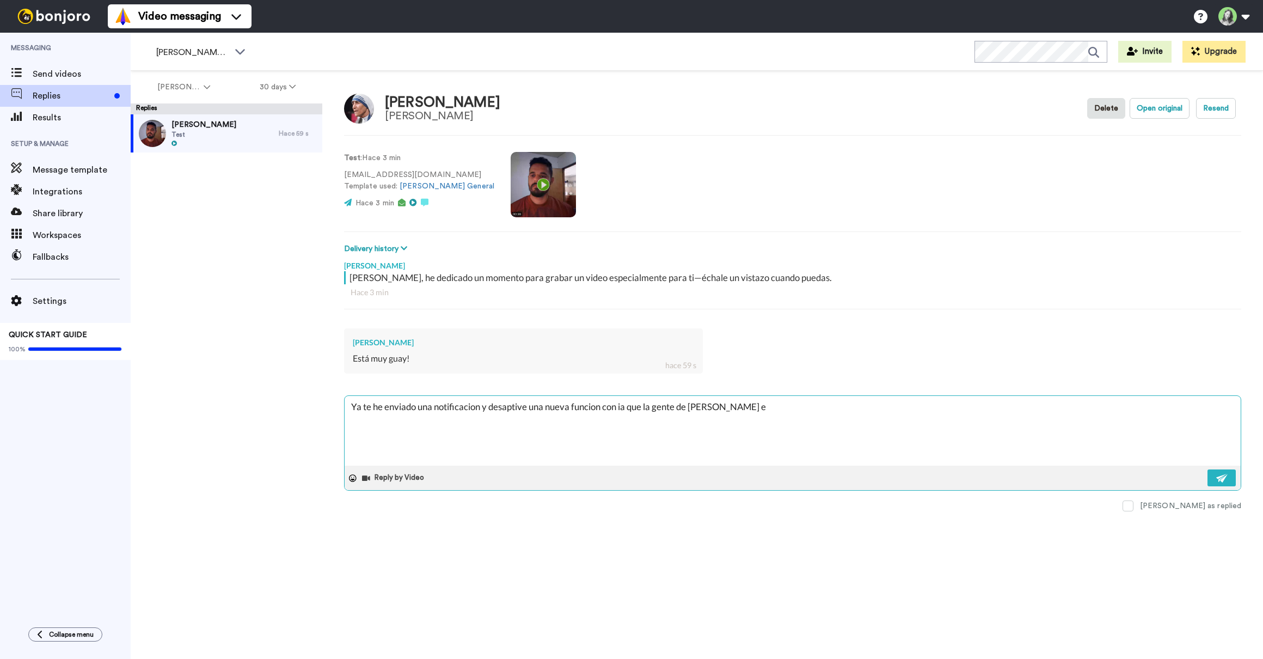
type textarea "Ya te he enviado una notificacion y desaptive una nueva funcion con ia que la g…"
type textarea "x"
type textarea "Ya te he enviado una notificacion y desaptive una nueva funcion con ia que la g…"
type textarea "x"
type textarea "Ya te he enviado una notificacion y desaptive una nueva funcion con ia que la g…"
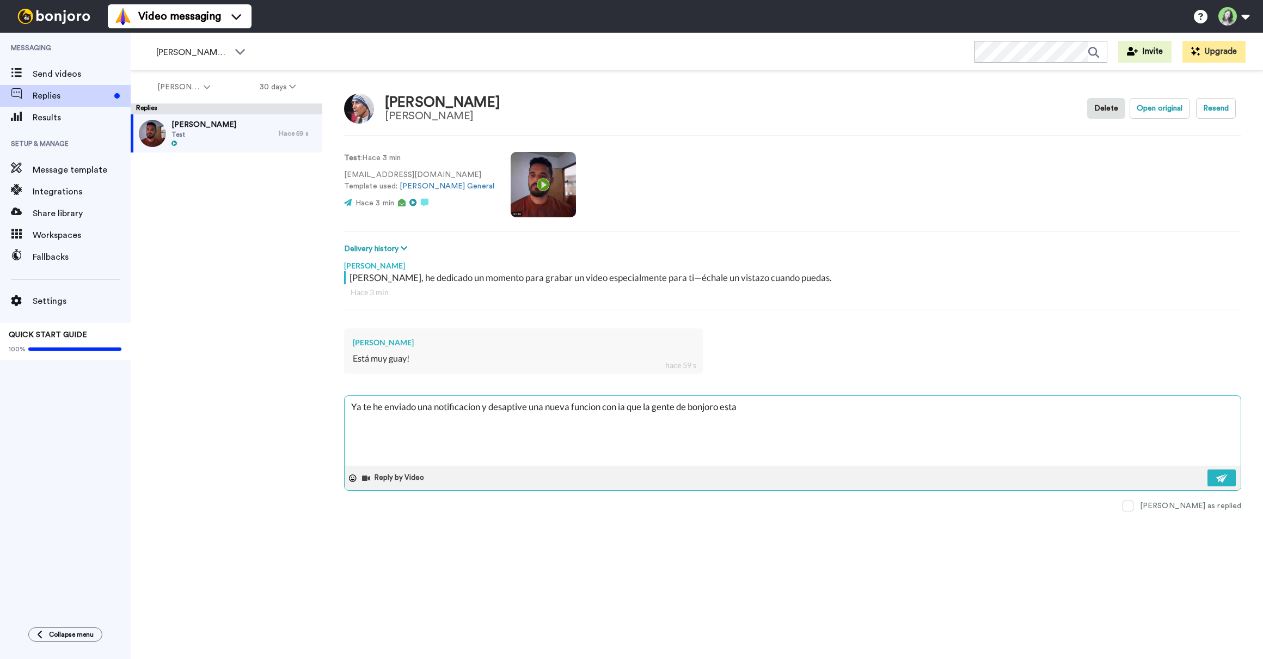
type textarea "x"
type textarea "Ya te he enviado una notificacion y desaptive una nueva funcion con ia que la g…"
type textarea "x"
type textarea "Ya te he enviado una notificacion y desaptive una nueva funcion con ia que la g…"
type textarea "x"
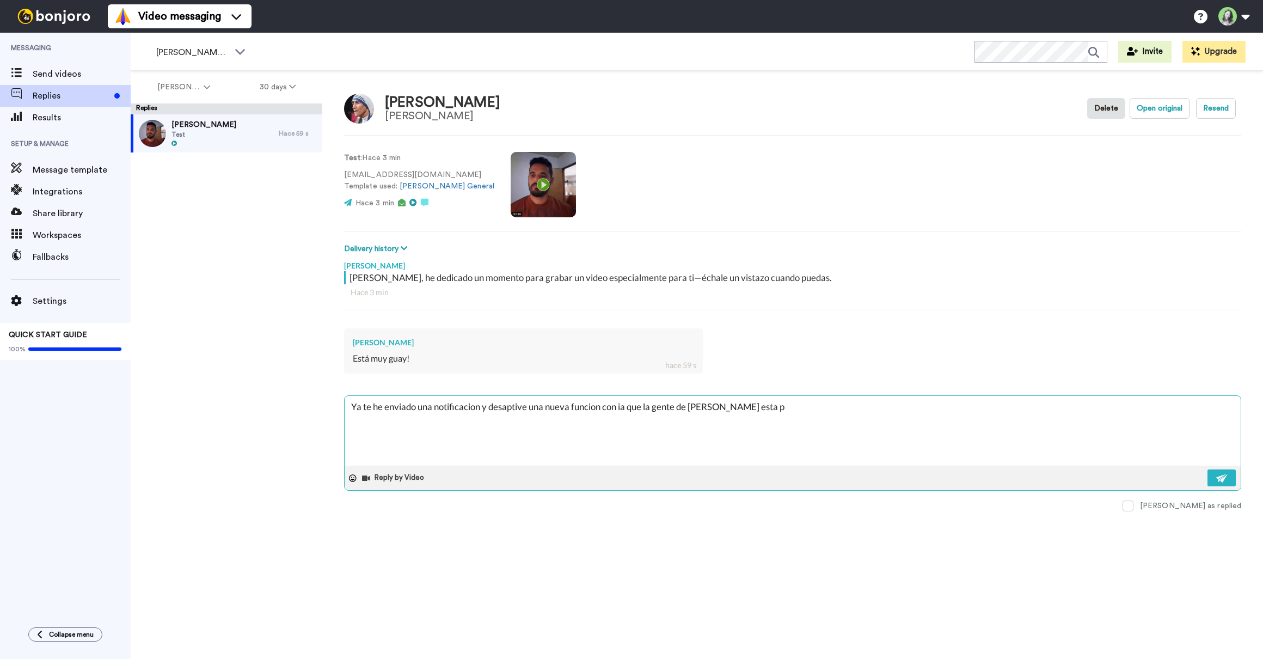
type textarea "Ya te he enviado una notificacion y desaptive una nueva funcion con ia que la g…"
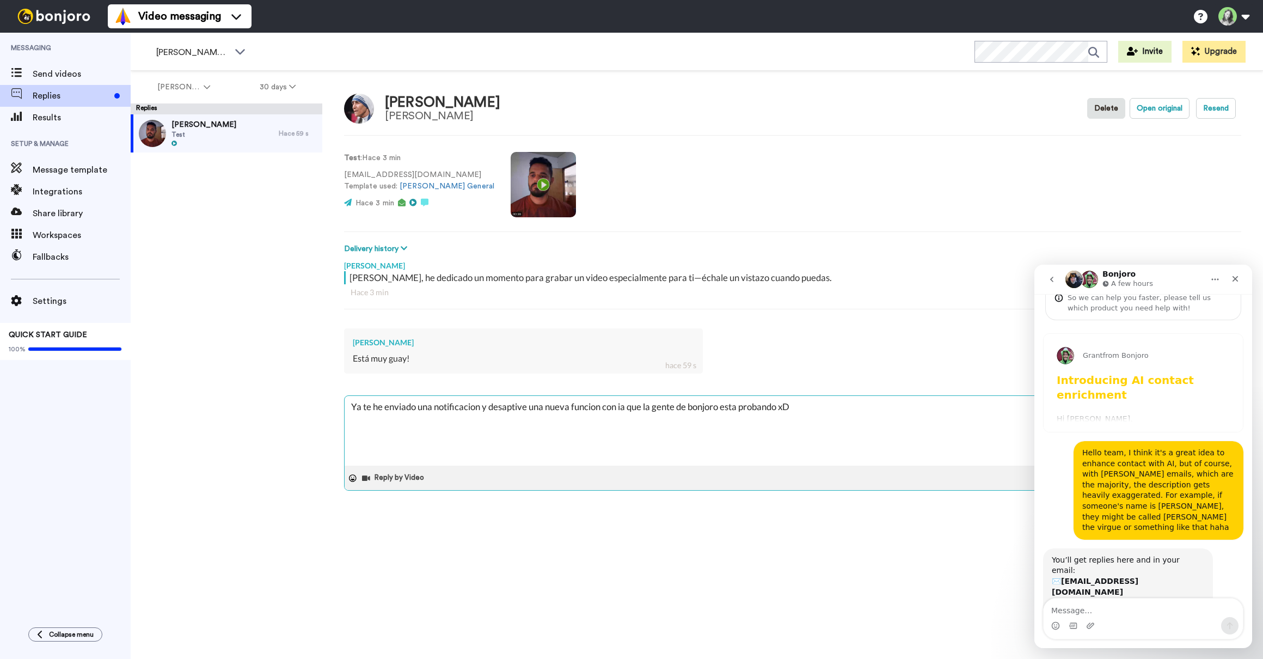
scroll to position [102, 0]
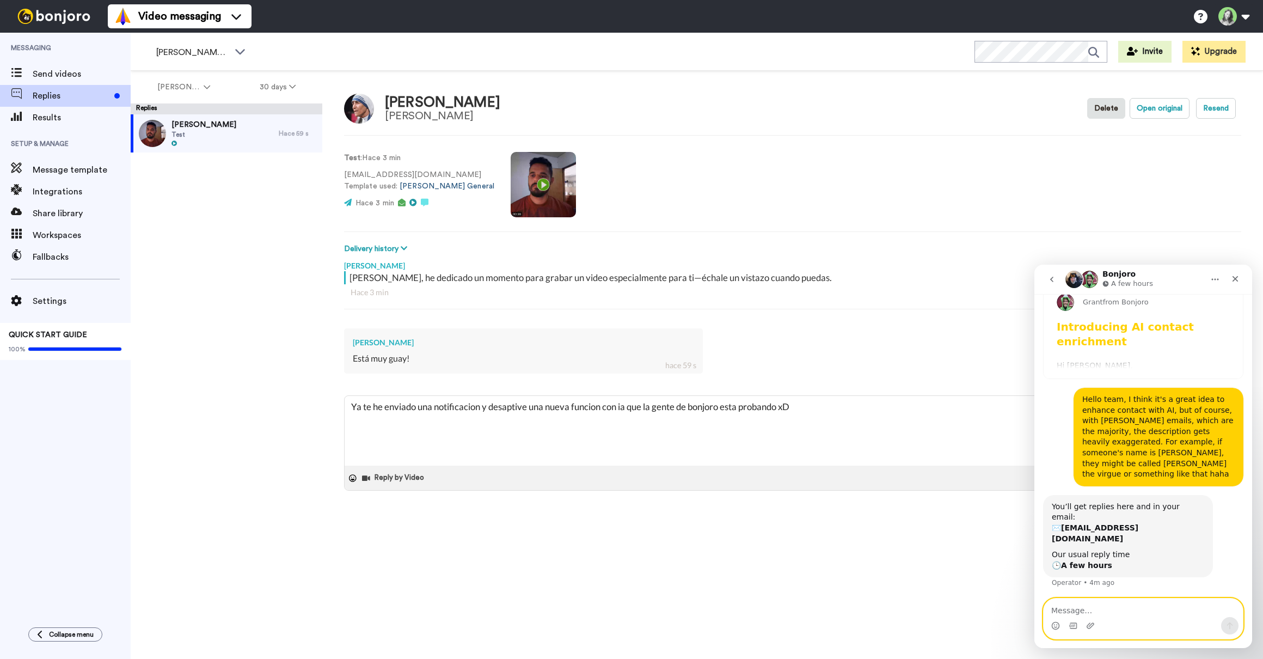
paste textarea "Ya te he enviado una notificación y desactivé una nueva función con IA que la g…"
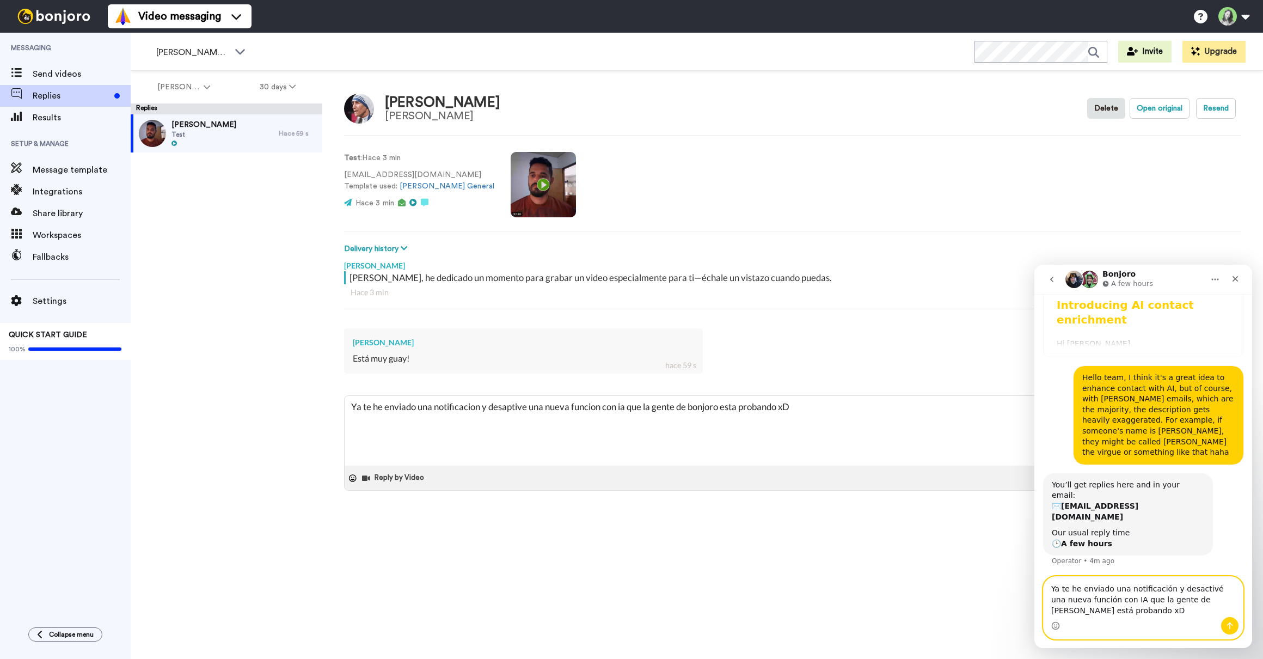
drag, startPoint x: 1128, startPoint y: 611, endPoint x: 1035, endPoint y: 573, distance: 100.9
click at [1035, 573] on div "The bears are happy to help! Don't hesitate to visit our Help Center in the mea…" at bounding box center [1143, 471] width 218 height 354
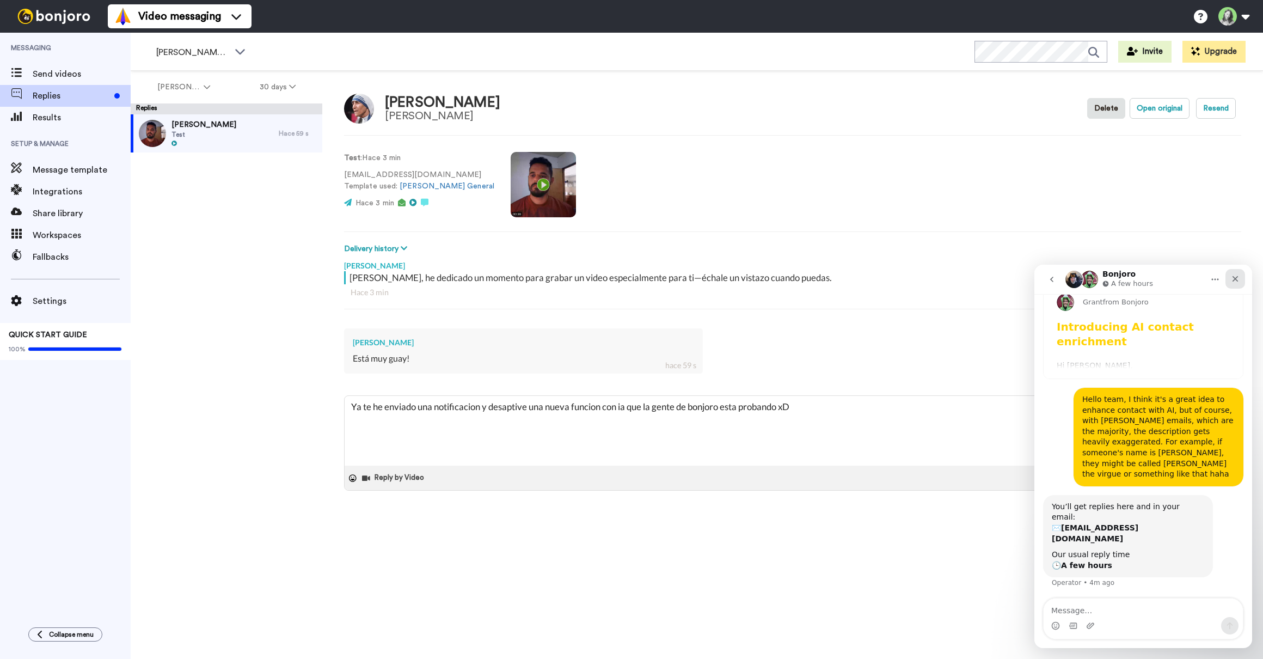
click at [1239, 276] on icon "Close" at bounding box center [1235, 278] width 9 height 9
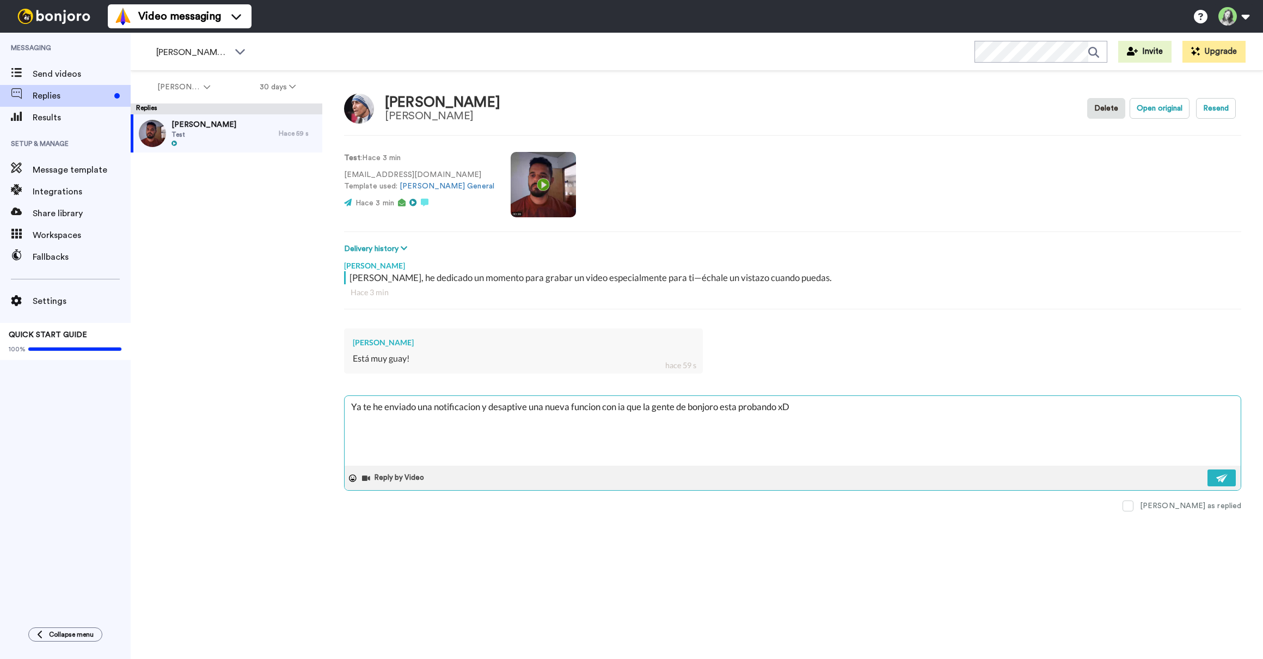
click at [728, 409] on textarea "Ya te he enviado una notificacion y desaptive una nueva funcion con ia que la g…" at bounding box center [793, 431] width 896 height 70
paste textarea "ón y desactivé una nueva función con IA que la gente de Bonjoro está"
click at [1219, 477] on img at bounding box center [1222, 478] width 12 height 9
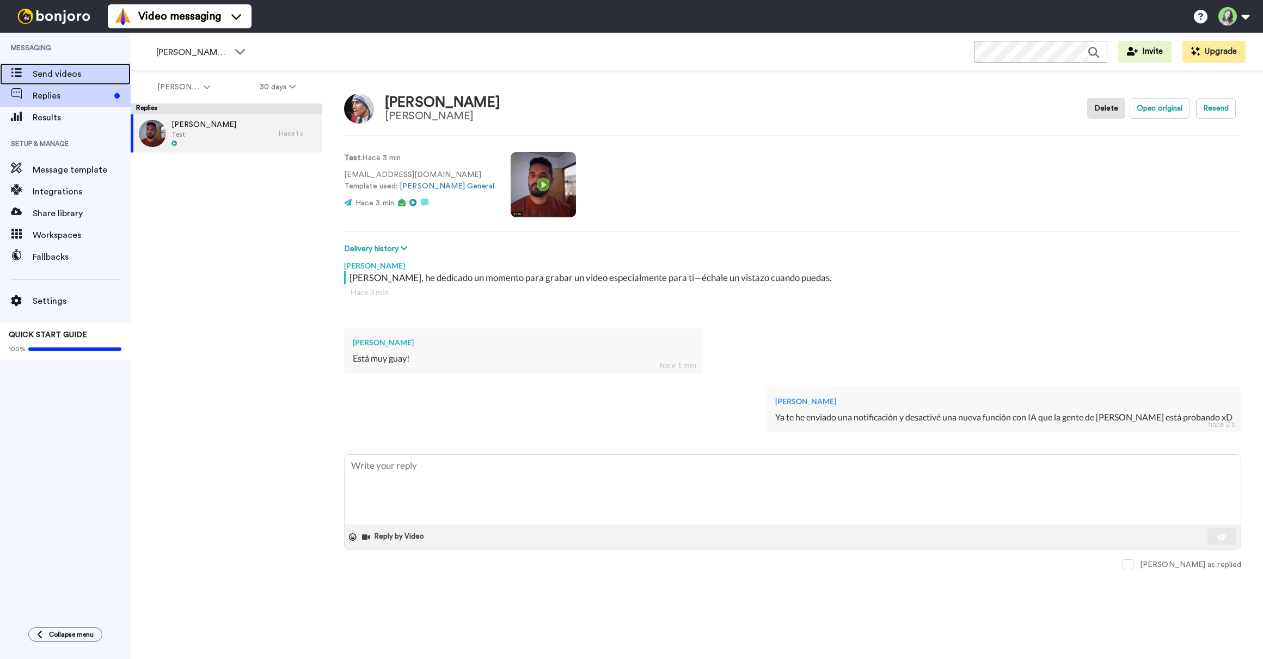
click at [94, 73] on span "Send videos" at bounding box center [82, 74] width 98 height 13
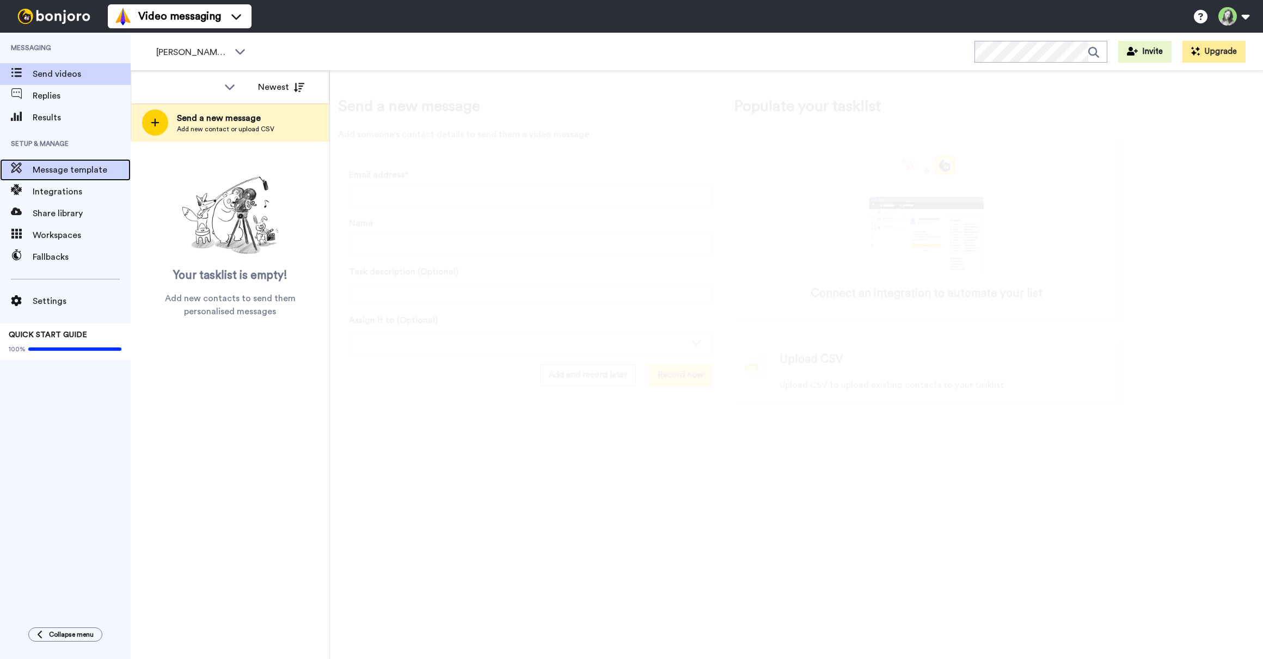
click at [83, 174] on span "Message template" at bounding box center [82, 169] width 98 height 13
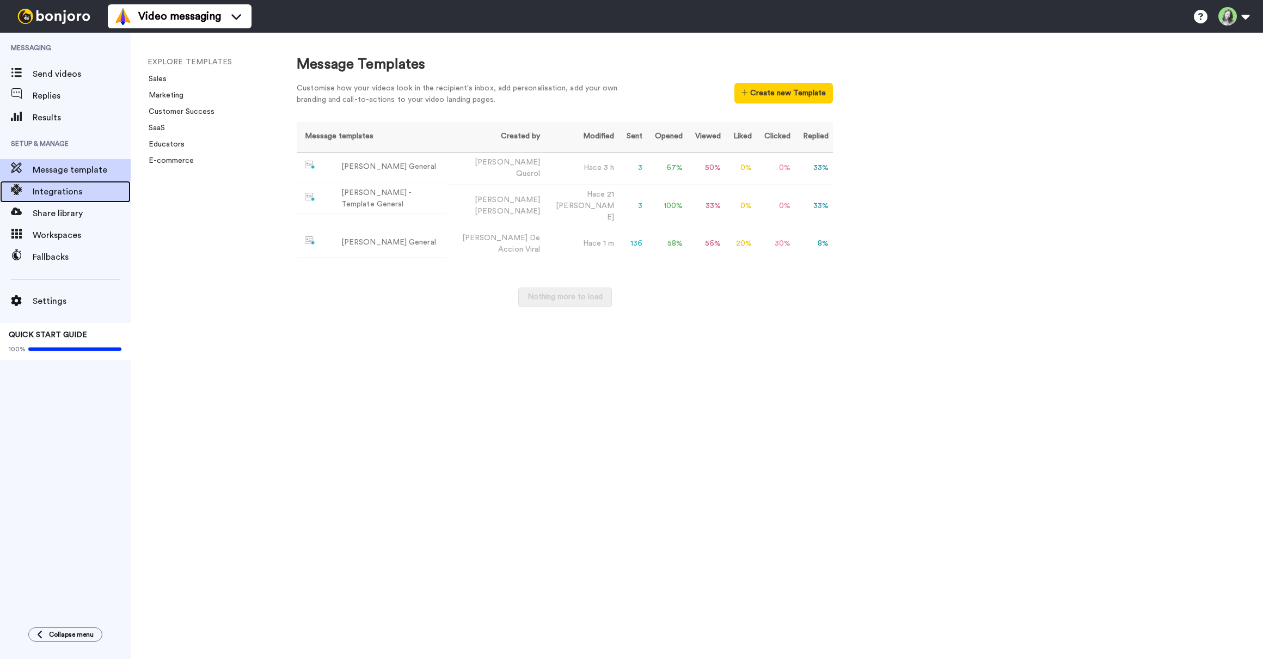
click at [75, 199] on div "Integrations" at bounding box center [65, 192] width 131 height 22
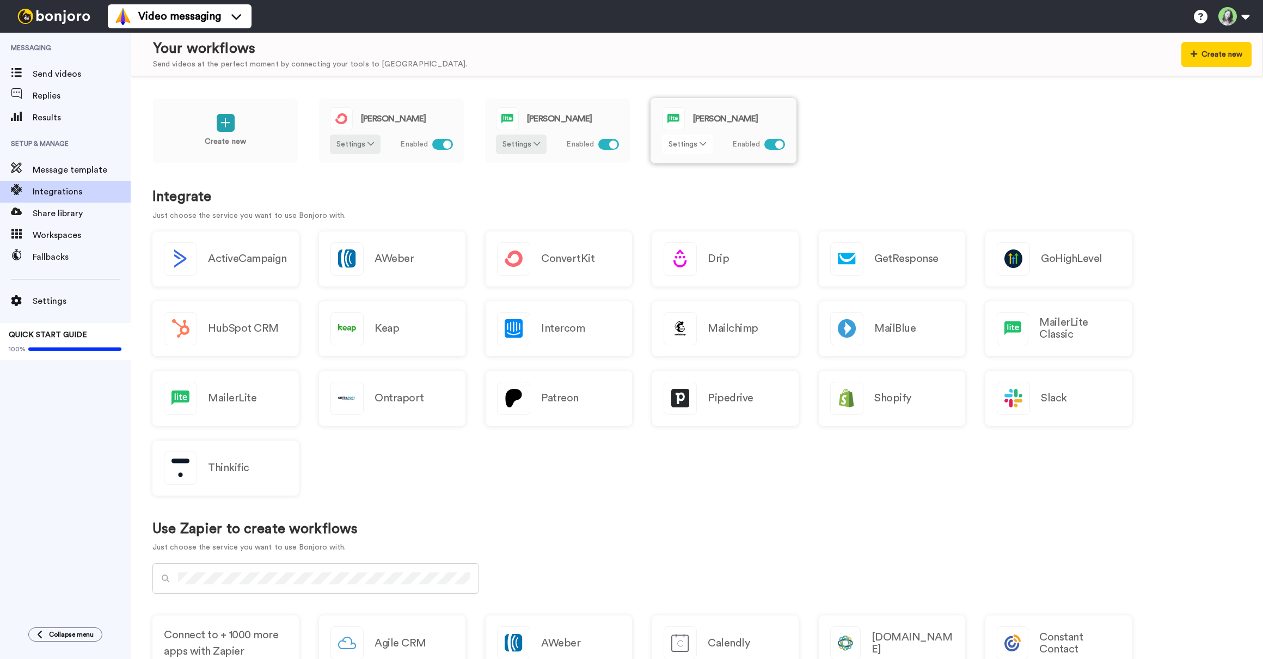
click at [701, 152] on button "Settings" at bounding box center [687, 144] width 51 height 20
click at [792, 187] on div "Create new [PERSON_NAME] Settings Enabled [PERSON_NAME] Settings Enabled [PERSO…" at bounding box center [697, 367] width 1132 height 582
click at [700, 144] on icon at bounding box center [703, 144] width 7 height 8
click at [685, 168] on span "Edit" at bounding box center [679, 166] width 15 height 8
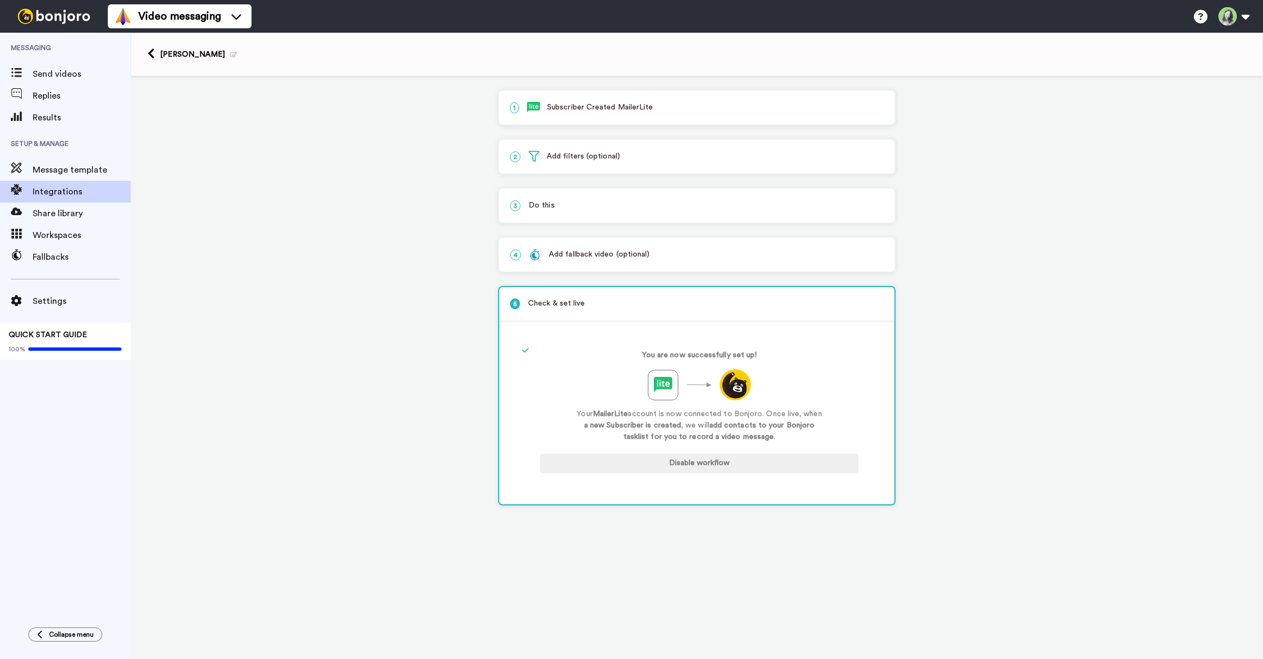
click at [537, 112] on img at bounding box center [533, 107] width 13 height 11
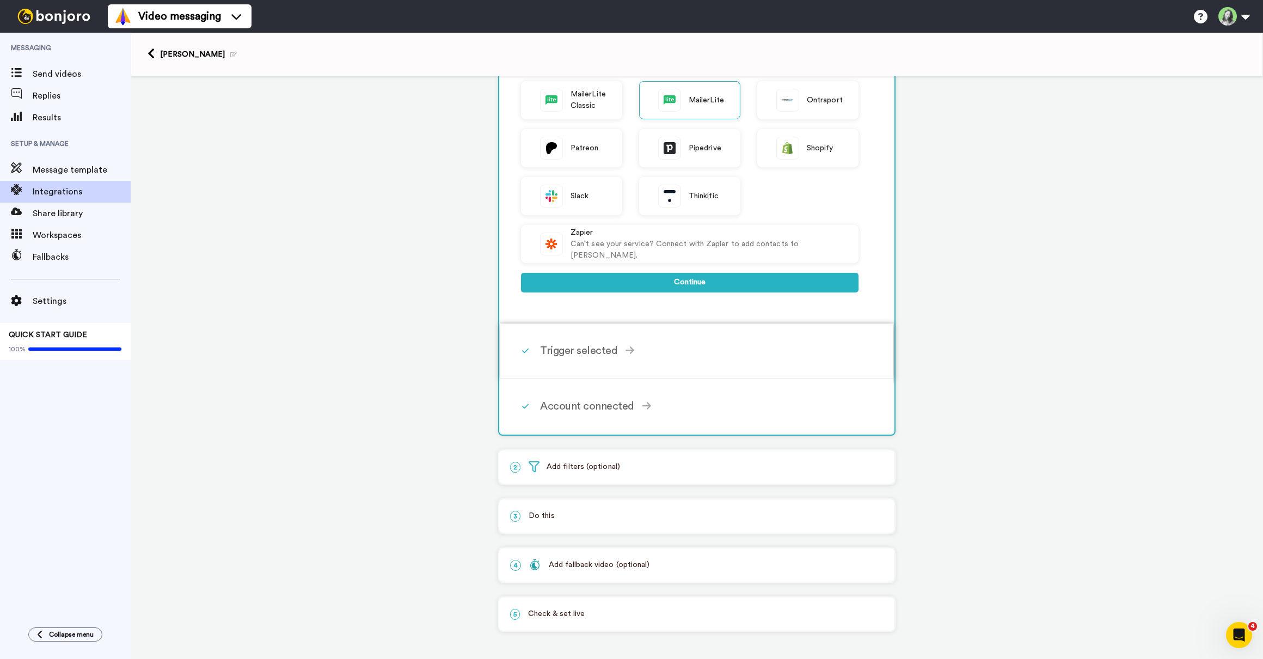
click at [627, 353] on icon at bounding box center [629, 350] width 9 height 10
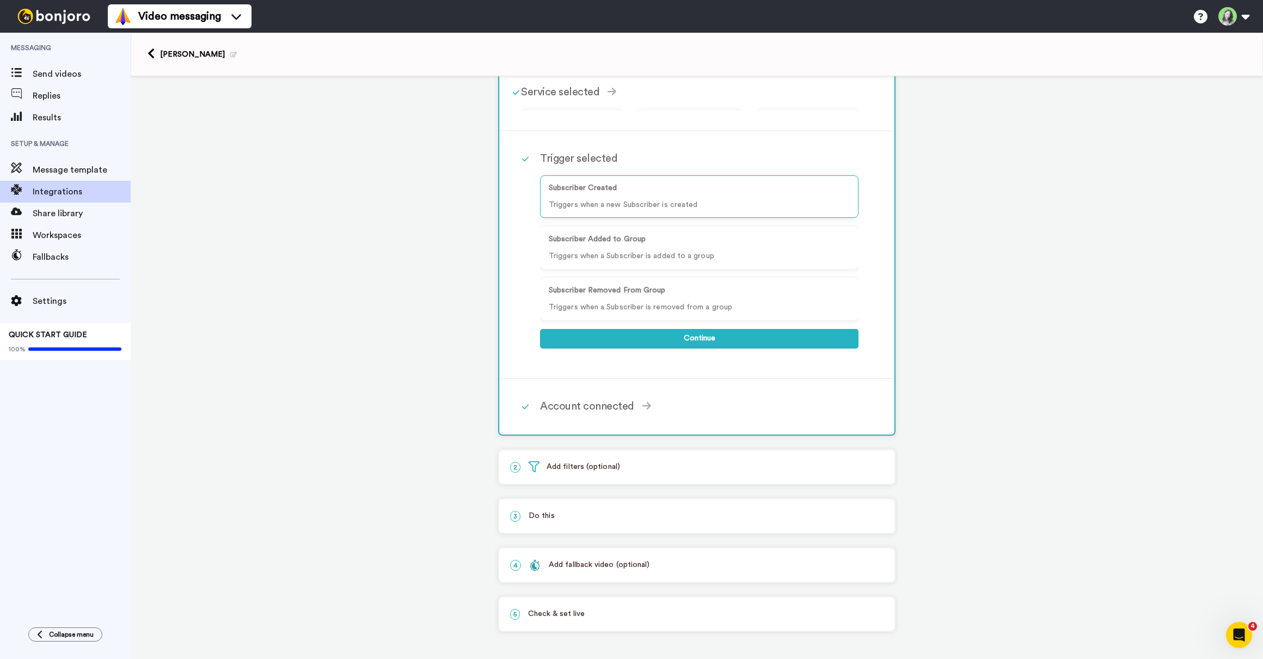
scroll to position [52, 0]
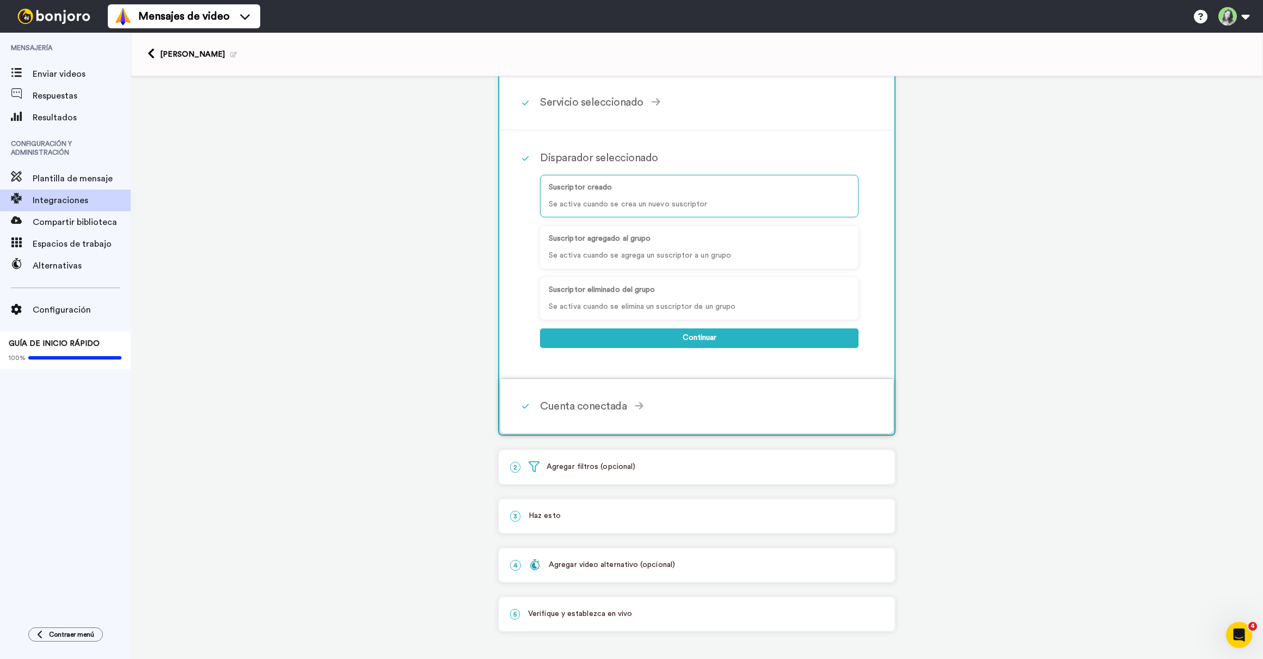
click at [664, 418] on div "Cuenta conectada Select the account you want to use to continue MailerLite Acco…" at bounding box center [711, 406] width 342 height 33
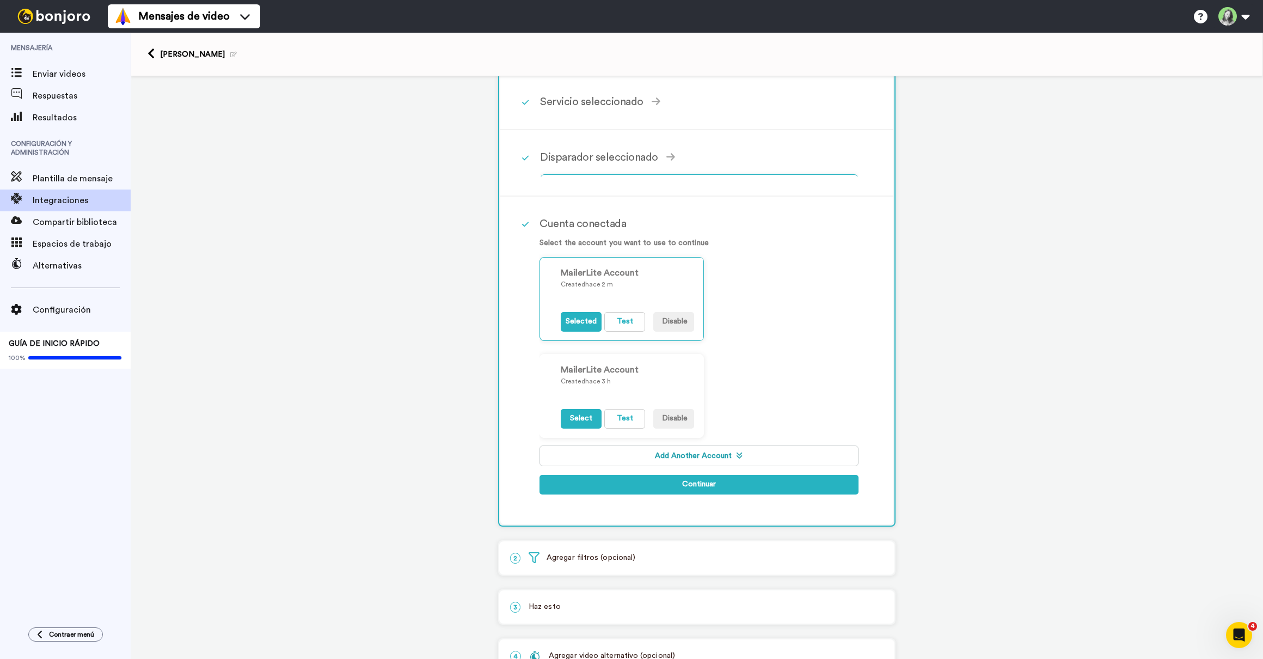
scroll to position [90, 0]
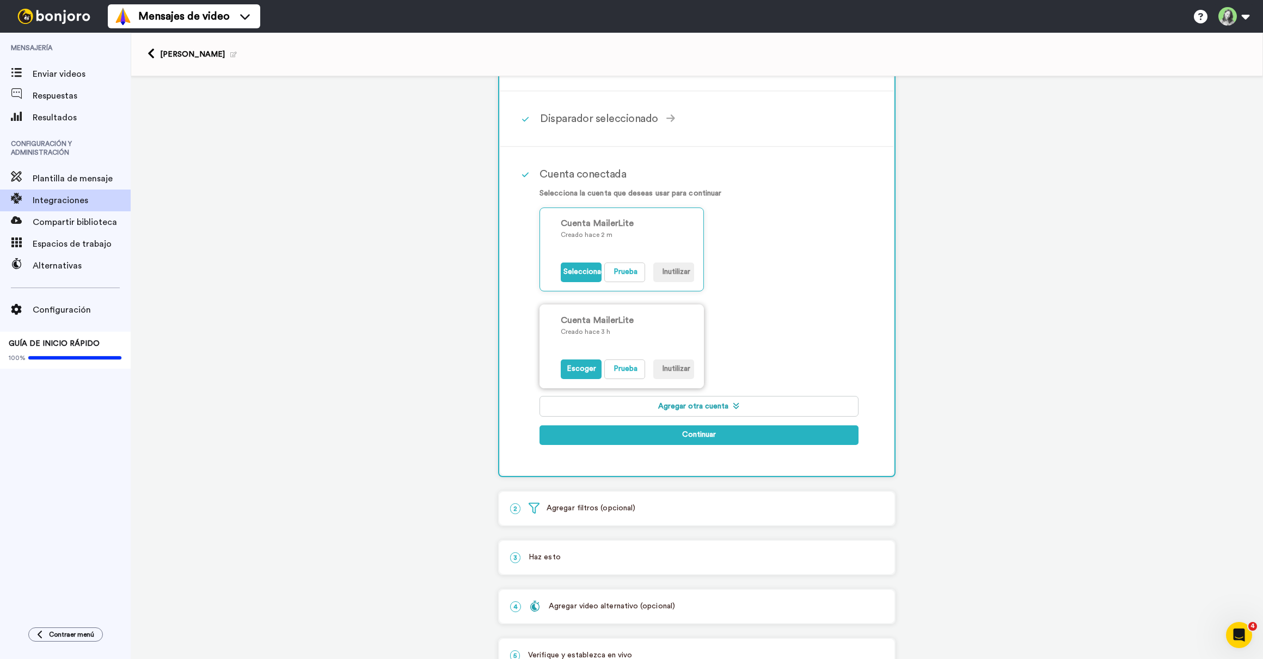
click at [612, 328] on p "Creado hace 3 h" at bounding box center [627, 332] width 133 height 10
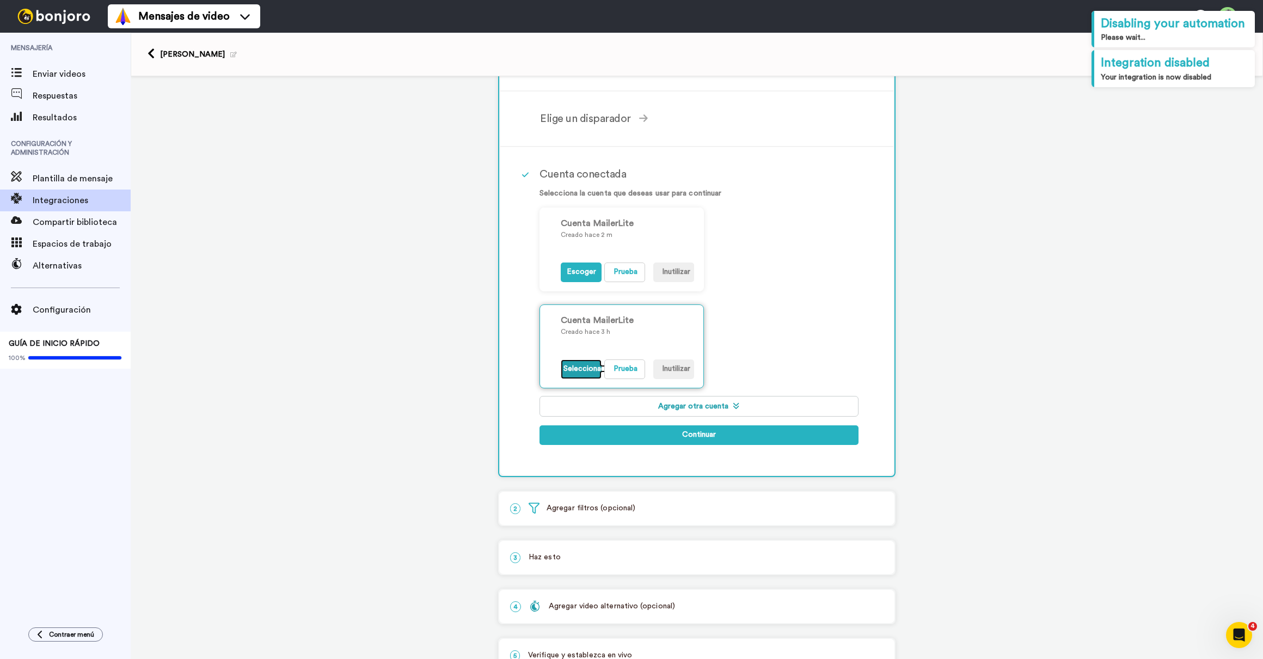
click at [574, 368] on button "Seleccionado" at bounding box center [581, 369] width 41 height 20
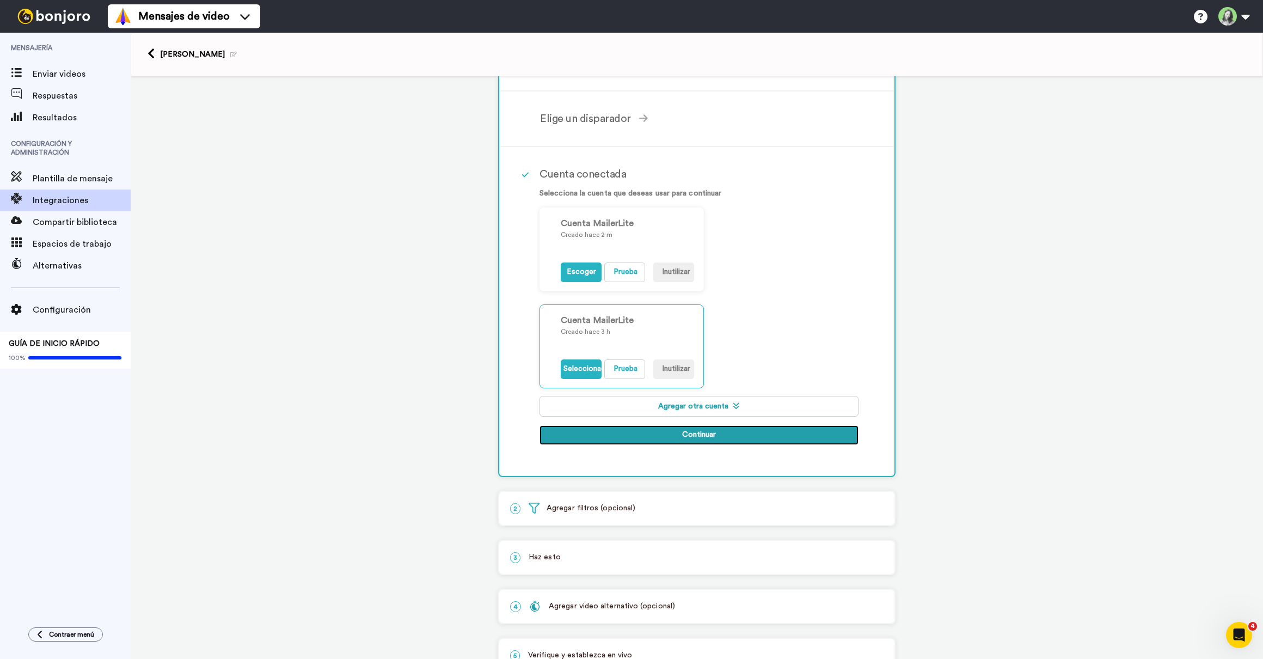
click at [689, 431] on button "Continuar" at bounding box center [698, 435] width 319 height 20
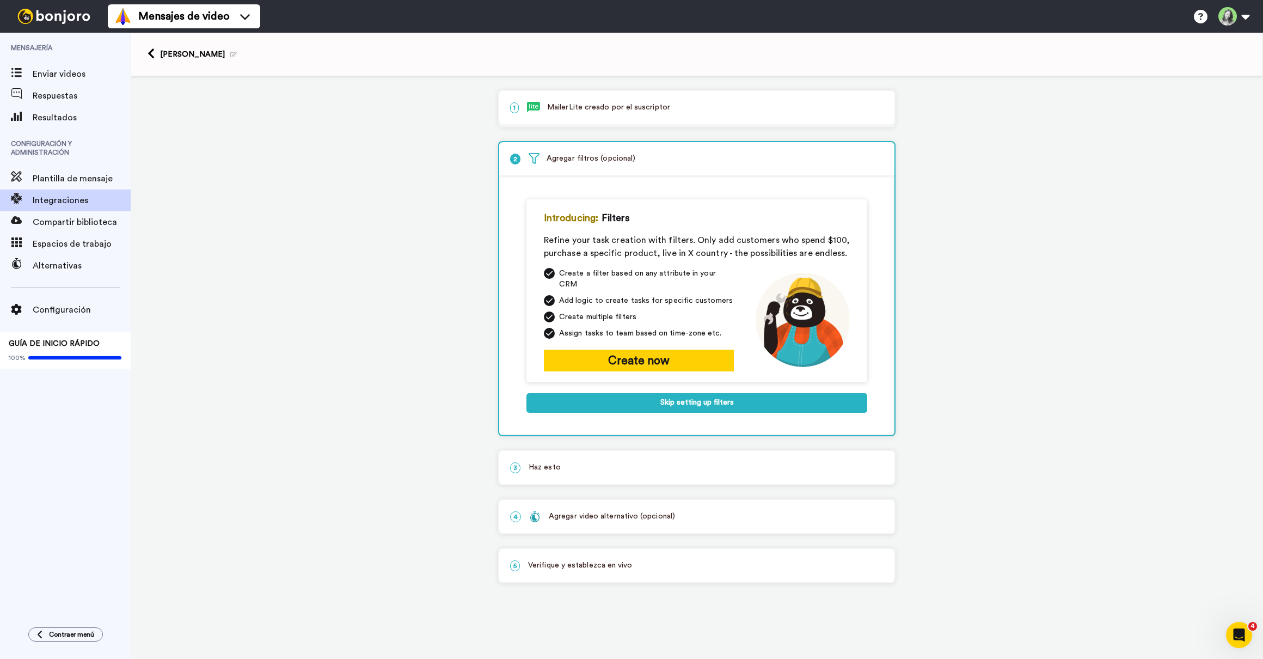
scroll to position [0, 0]
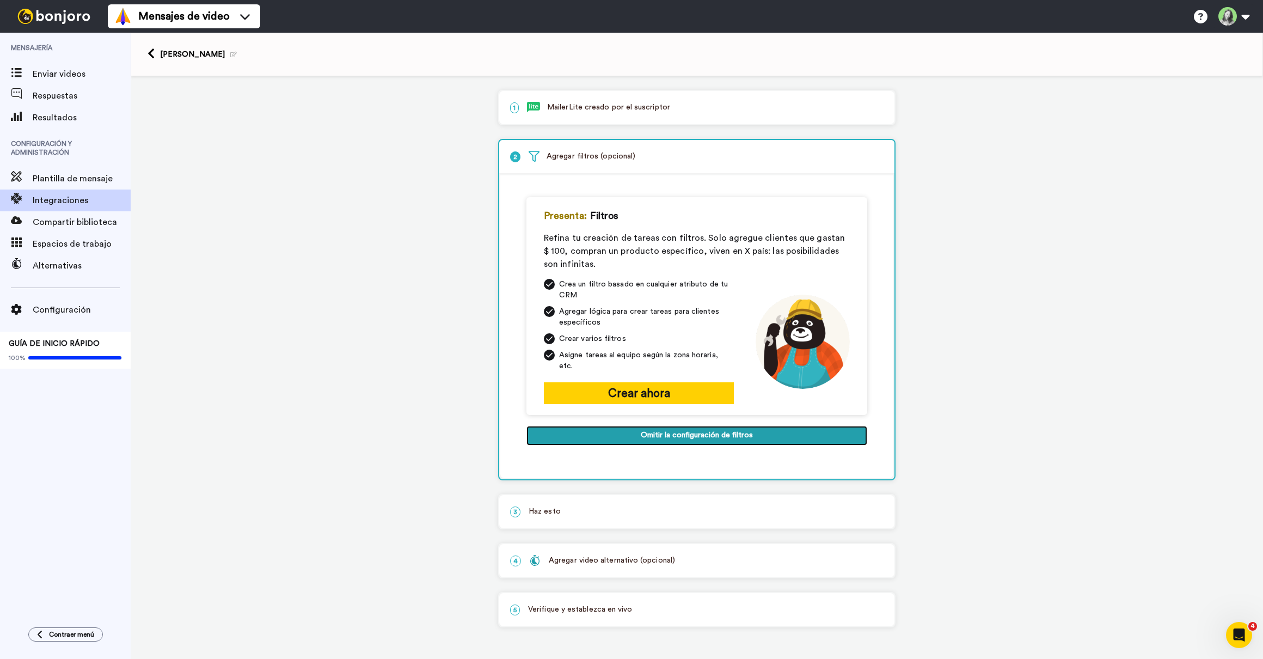
click at [669, 426] on button "Omitir la configuración de filtros" at bounding box center [696, 436] width 341 height 20
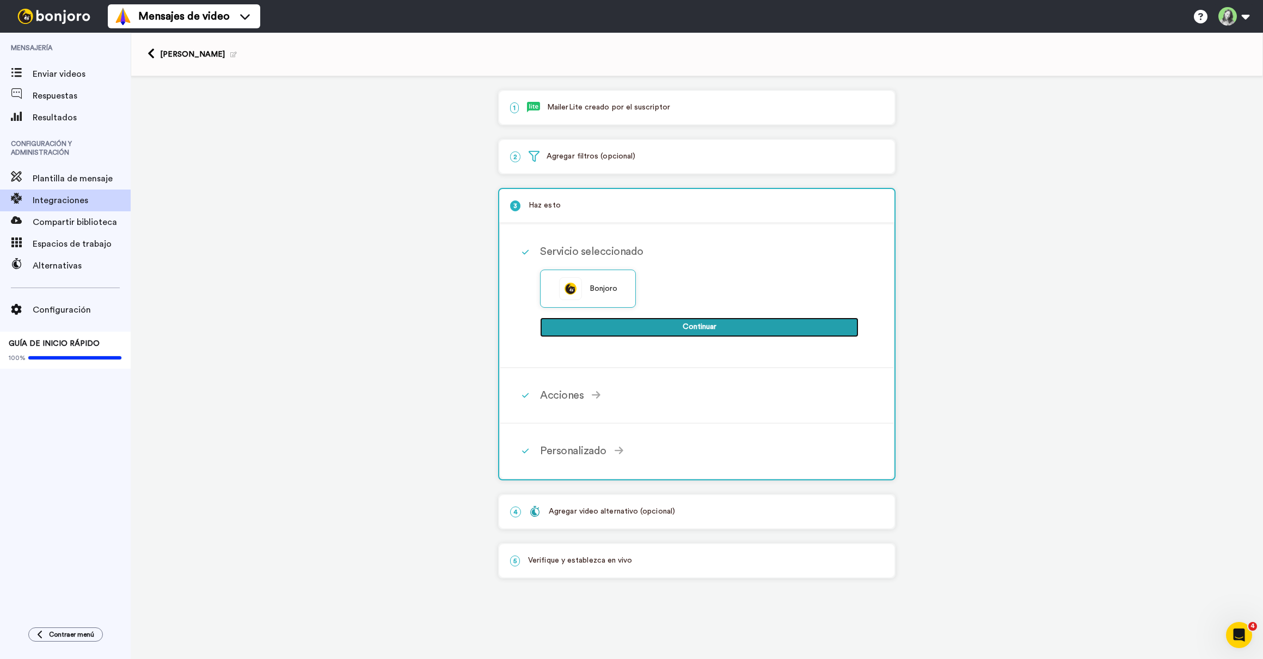
click at [635, 332] on button "Continuar" at bounding box center [699, 327] width 318 height 20
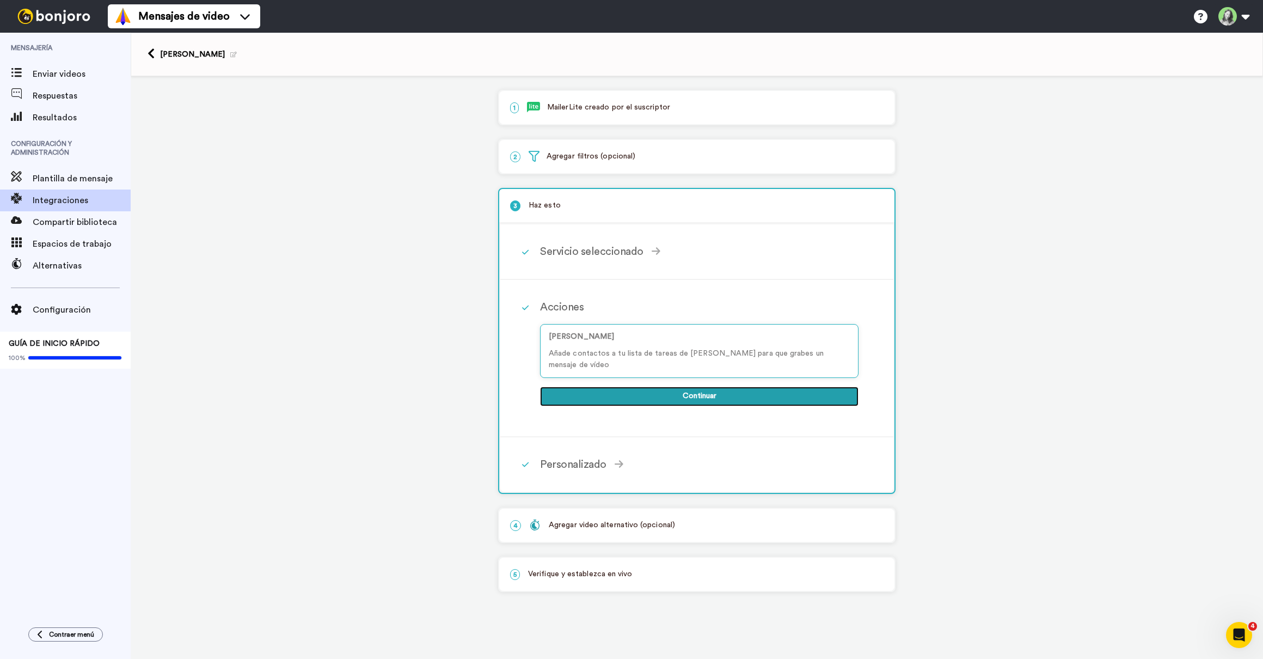
click at [637, 387] on button "Continuar" at bounding box center [699, 397] width 318 height 20
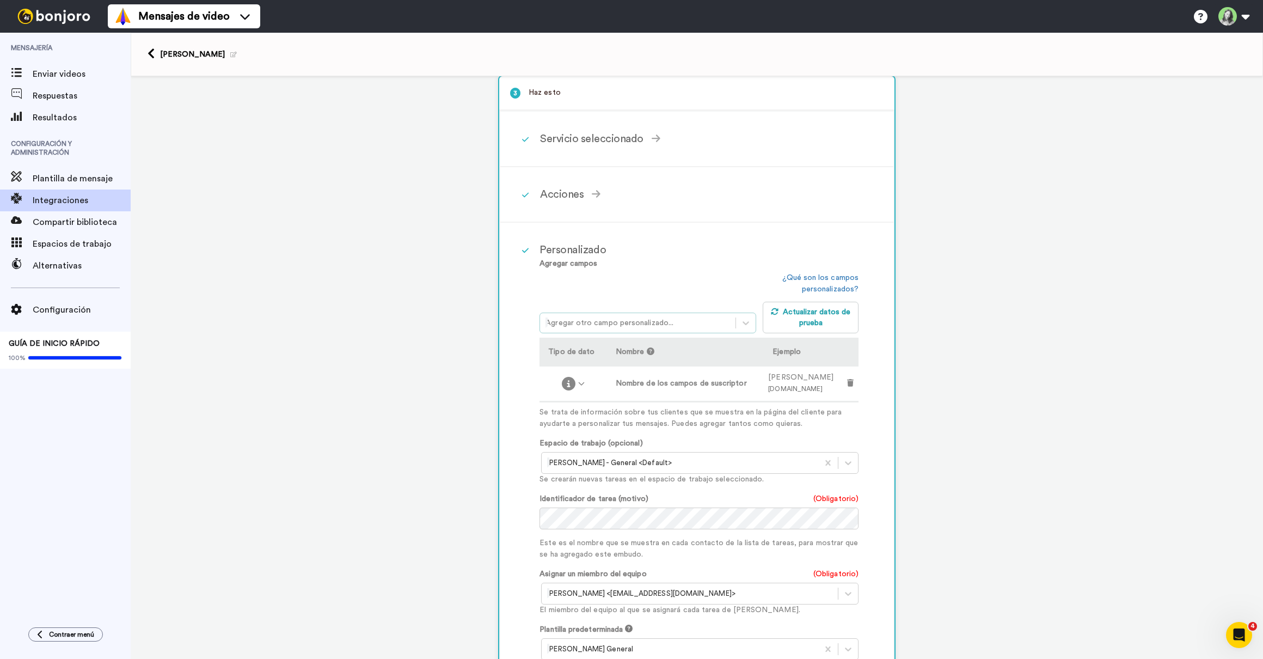
scroll to position [118, 0]
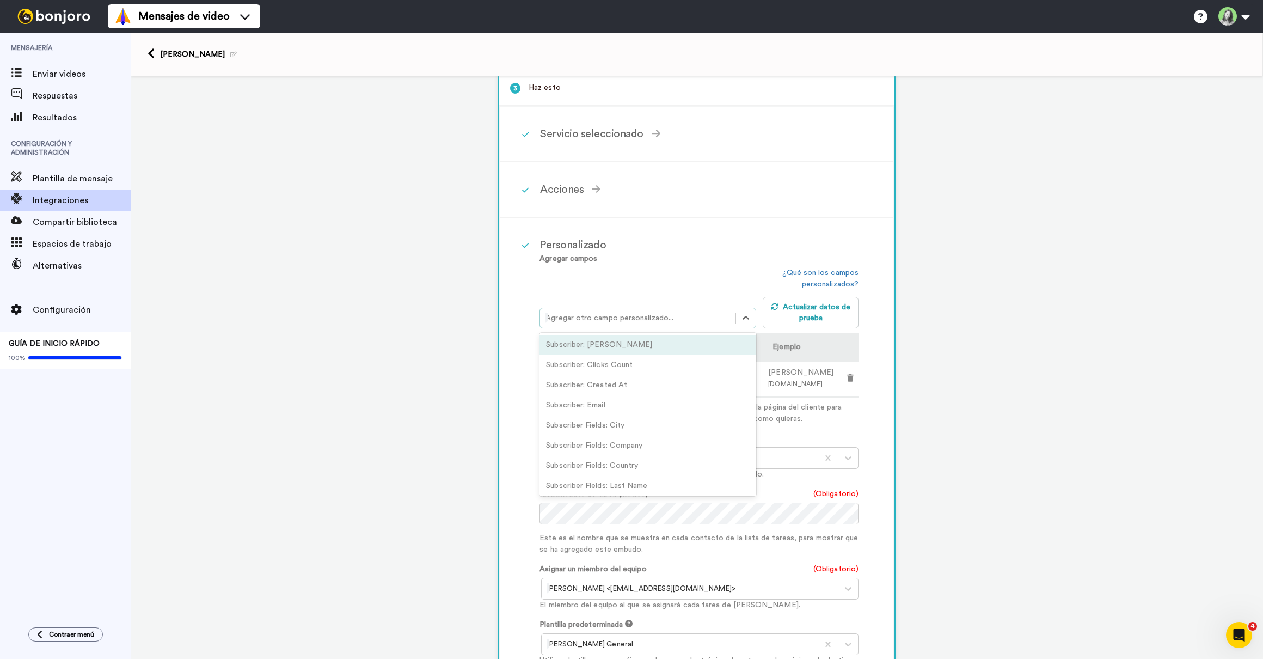
click at [686, 326] on div "Agregar otro campo personalizado..." at bounding box center [637, 317] width 195 height 17
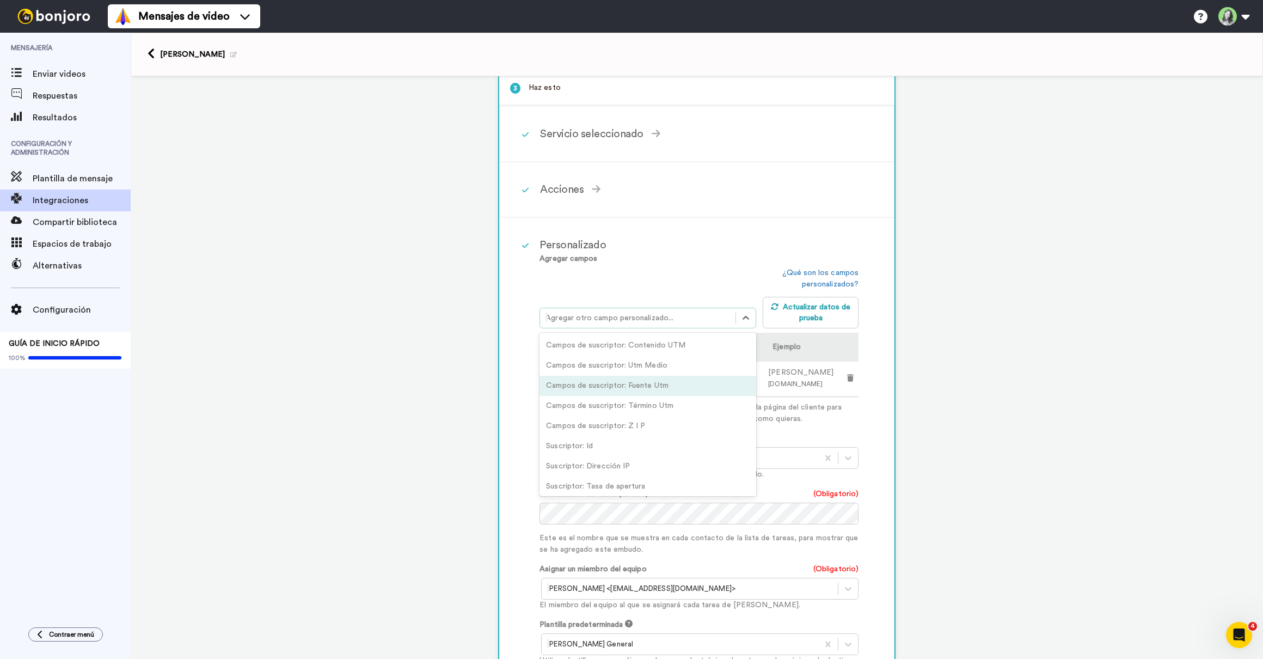
scroll to position [247, 0]
drag, startPoint x: 937, startPoint y: 388, endPoint x: 899, endPoint y: 381, distance: 39.2
click at [937, 388] on div "1 MailerLite creado por el suscriptor Servicio seleccionado Campaña activa AWeb…" at bounding box center [697, 411] width 1132 height 904
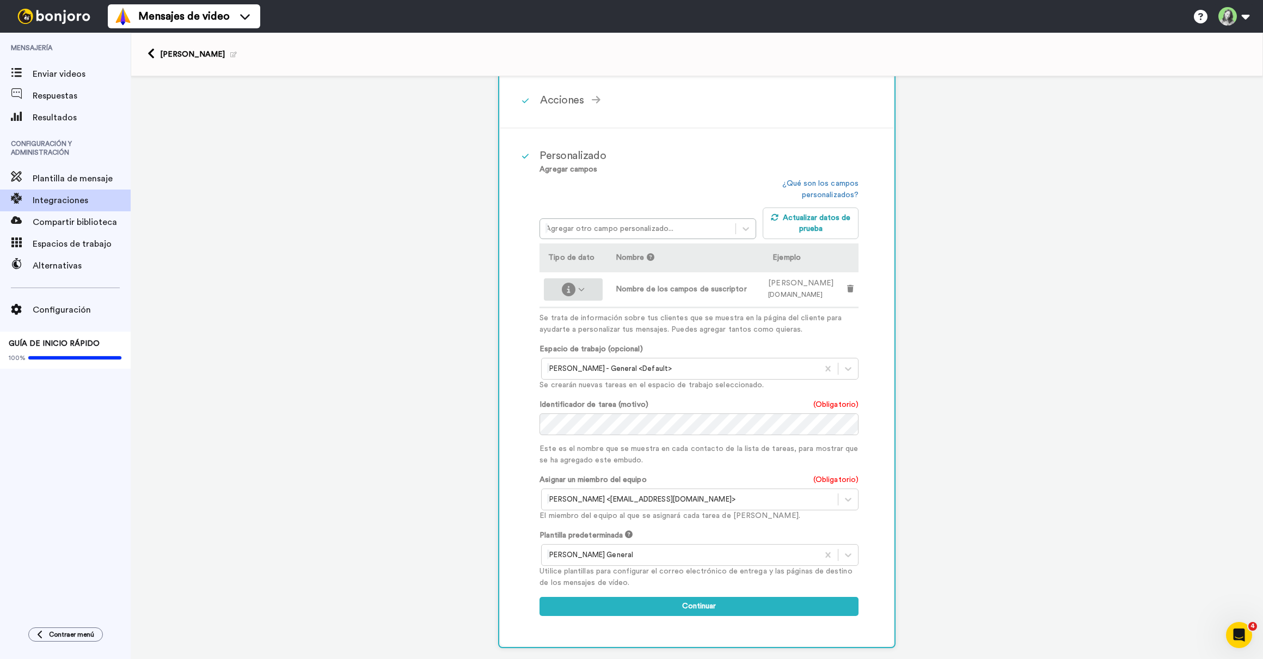
scroll to position [207, 0]
click at [590, 289] on div at bounding box center [573, 289] width 50 height 14
click at [728, 318] on p "Se trata de información sobre tus clientes que se muestra en la página del clie…" at bounding box center [698, 323] width 319 height 23
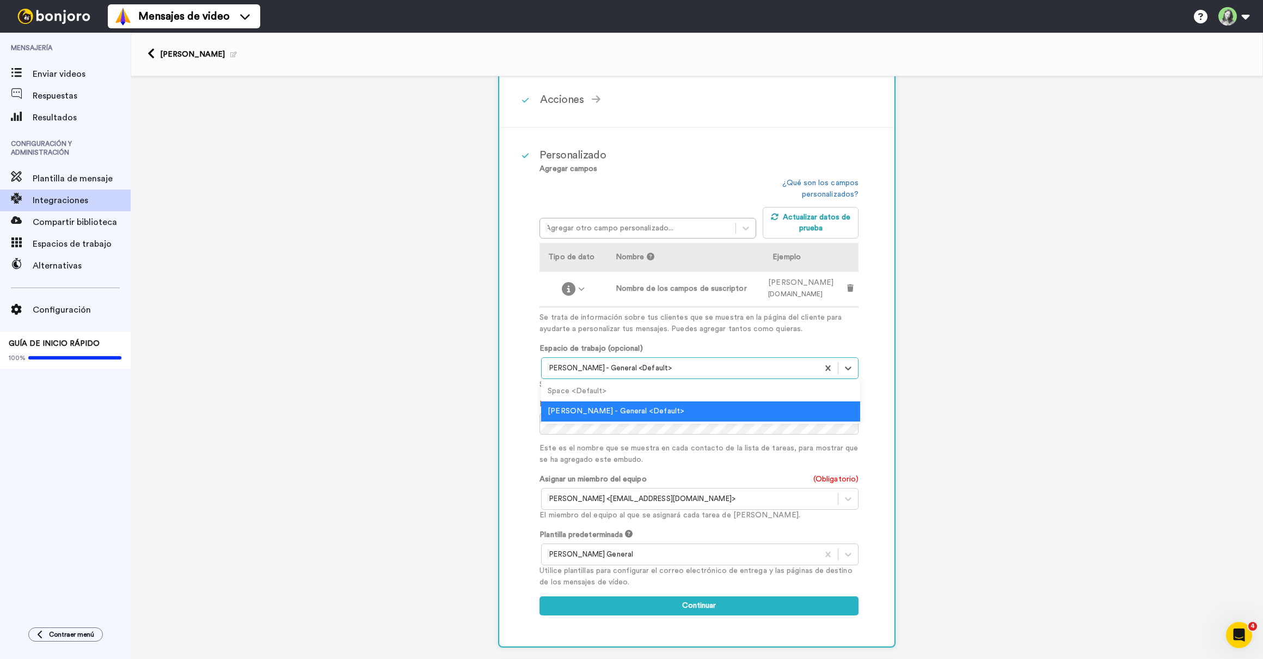
click at [716, 376] on div "Teresa - General <Default>" at bounding box center [680, 367] width 277 height 17
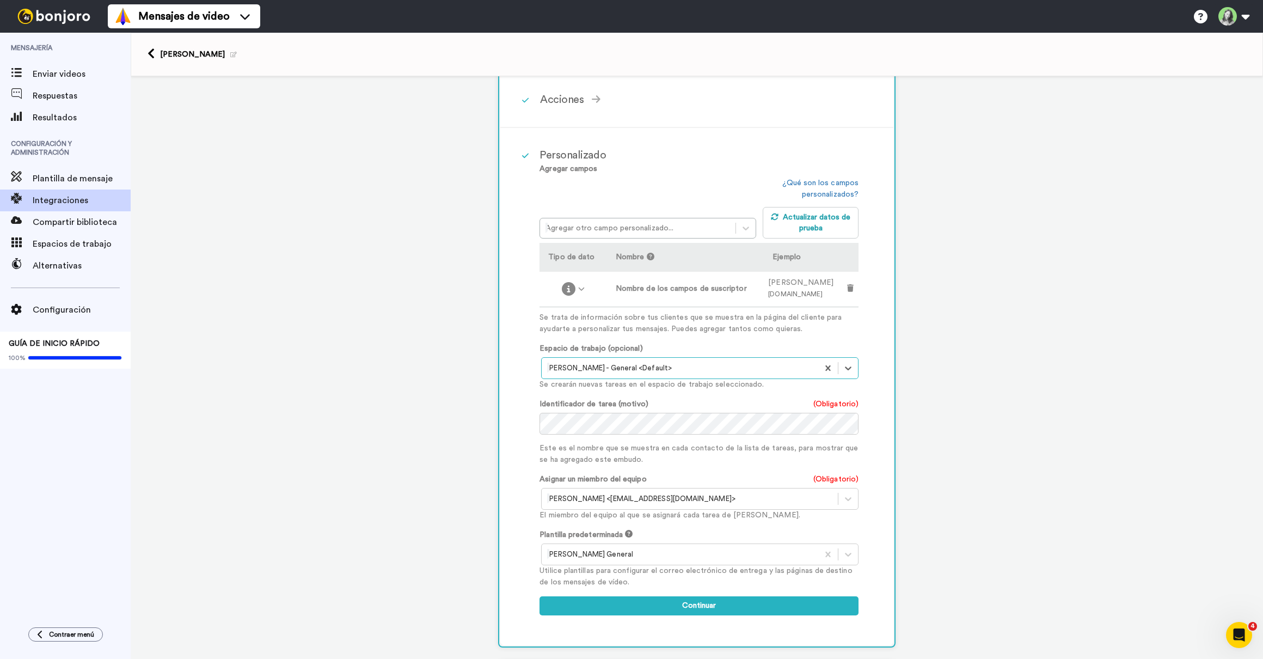
click at [716, 376] on div "Teresa - General <Default>" at bounding box center [680, 367] width 277 height 17
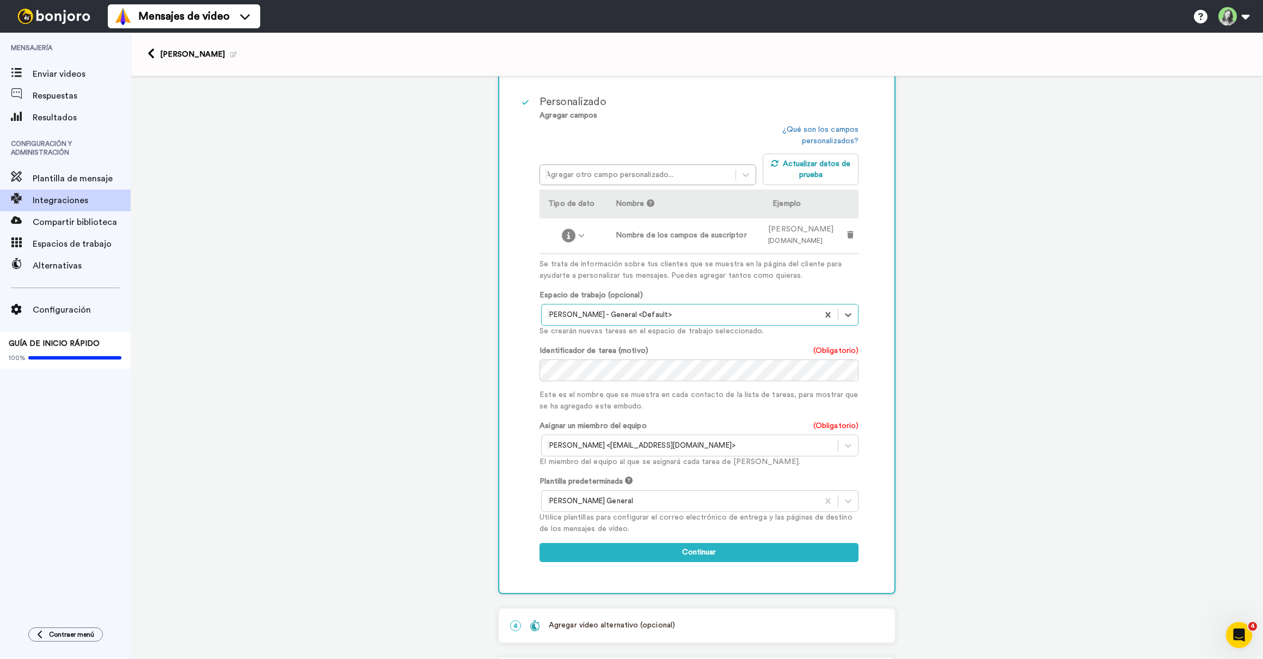
scroll to position [127, 0]
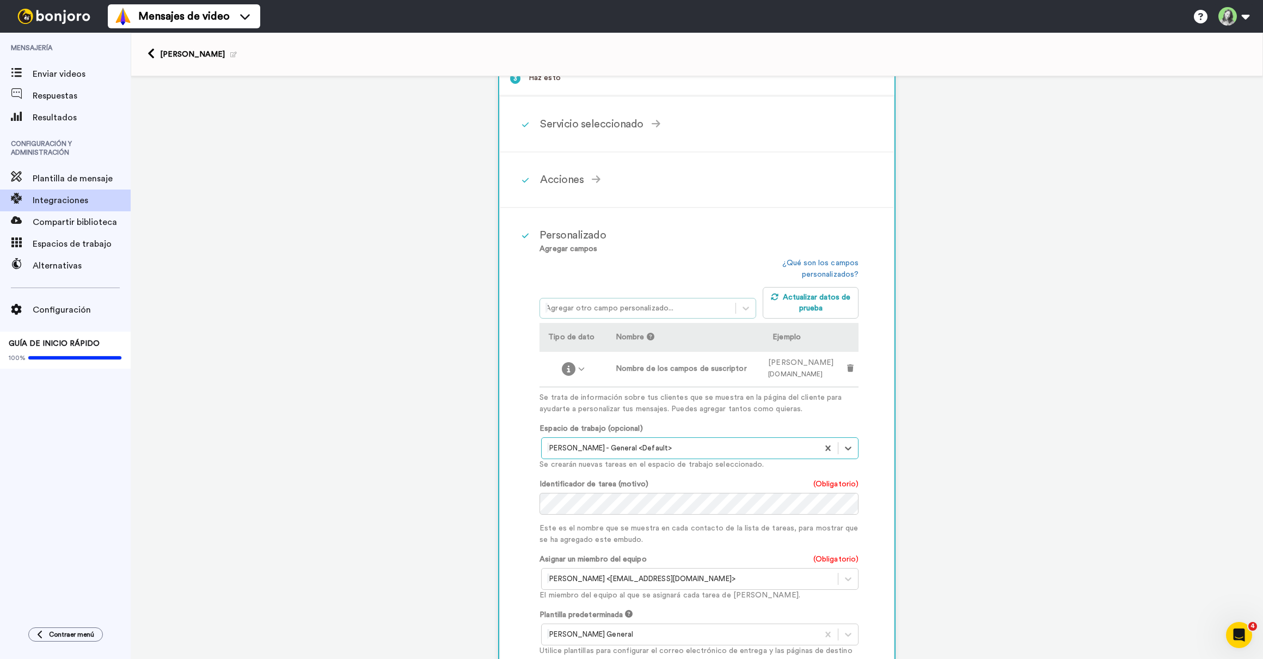
click at [641, 314] on div at bounding box center [637, 308] width 185 height 13
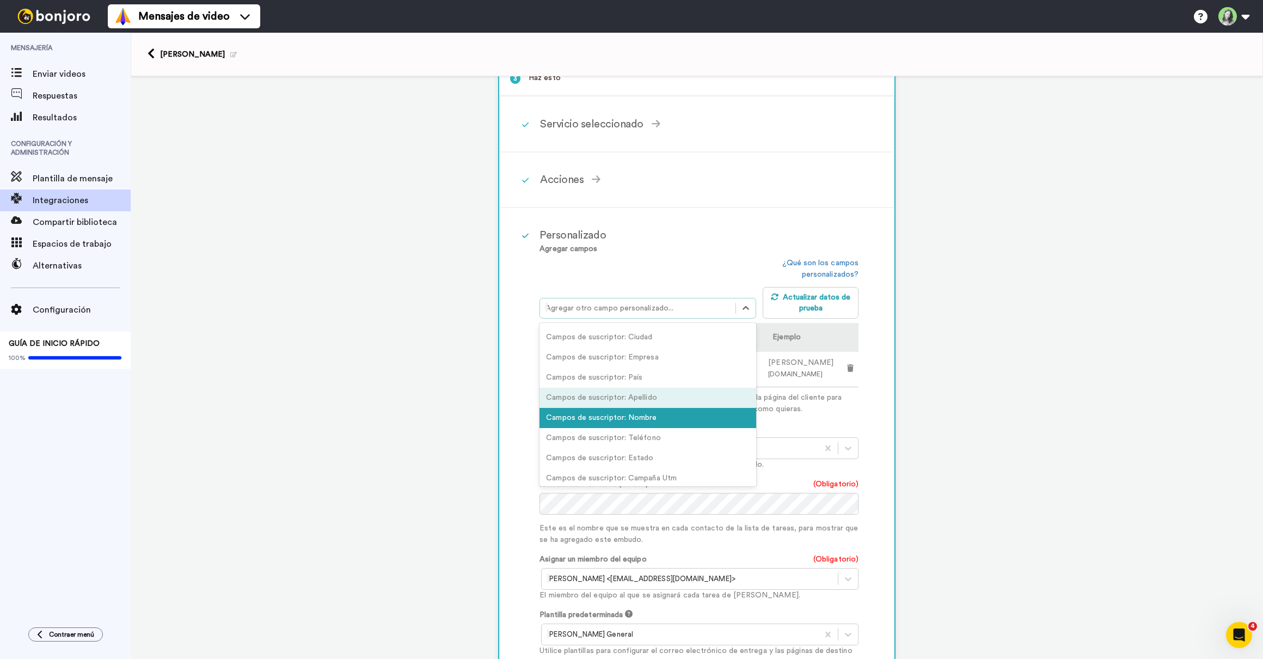
scroll to position [77, 0]
click at [661, 398] on div "Campos de suscriptor: Apellido" at bounding box center [647, 399] width 217 height 20
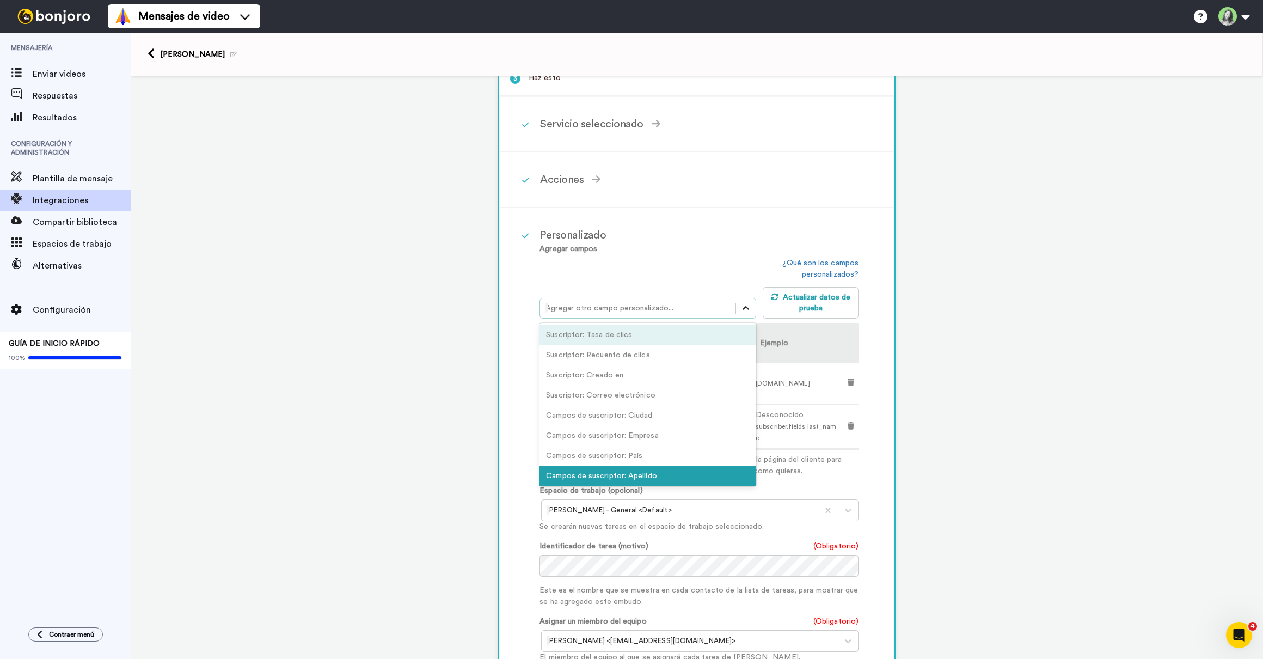
click at [745, 310] on icon at bounding box center [745, 308] width 11 height 11
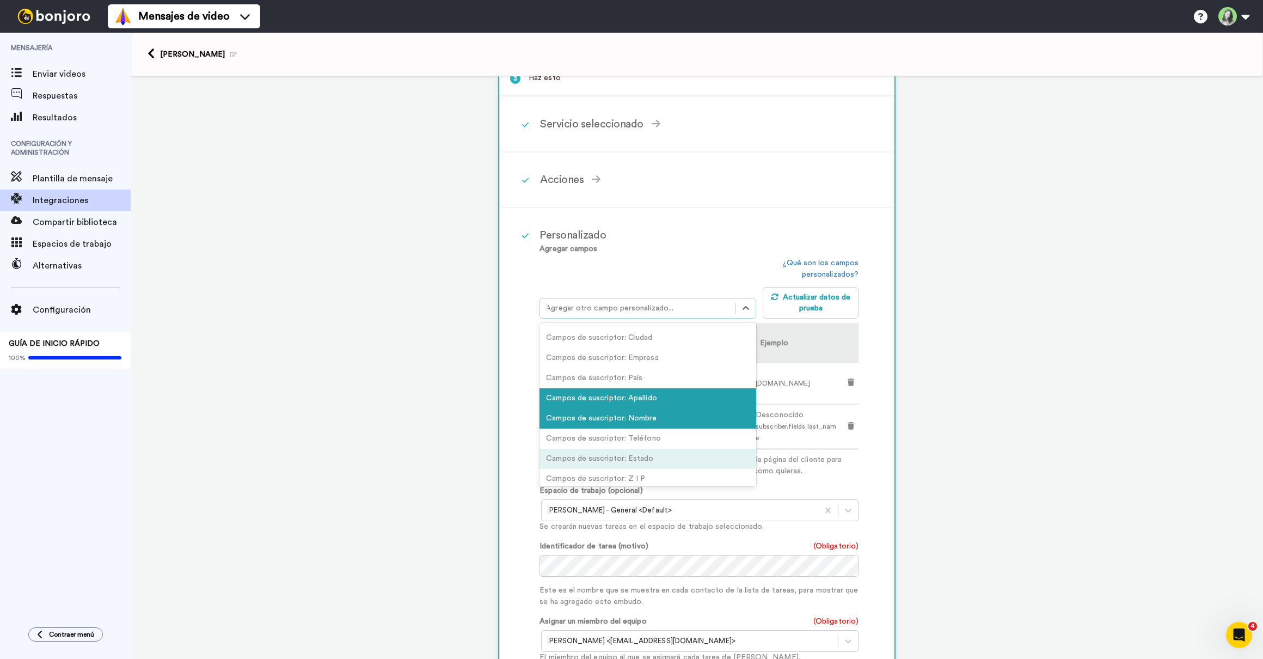
scroll to position [78, 0]
click at [653, 442] on div "Campos de suscriptor: Teléfono" at bounding box center [647, 438] width 217 height 20
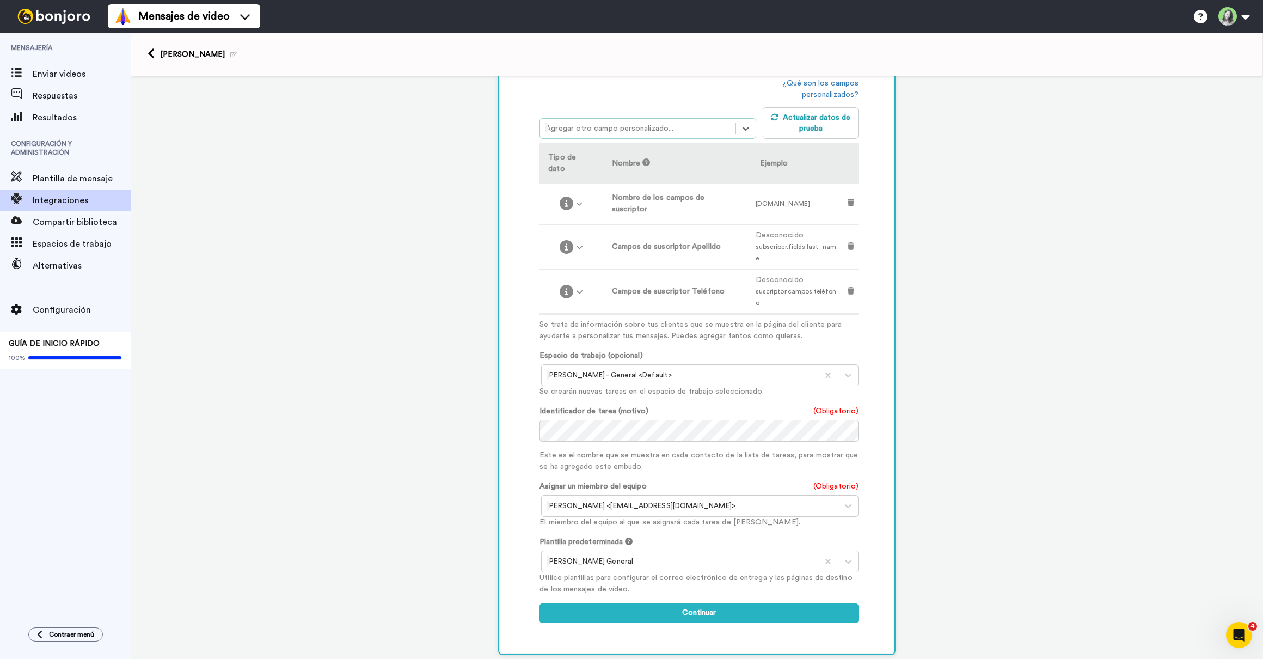
scroll to position [392, 0]
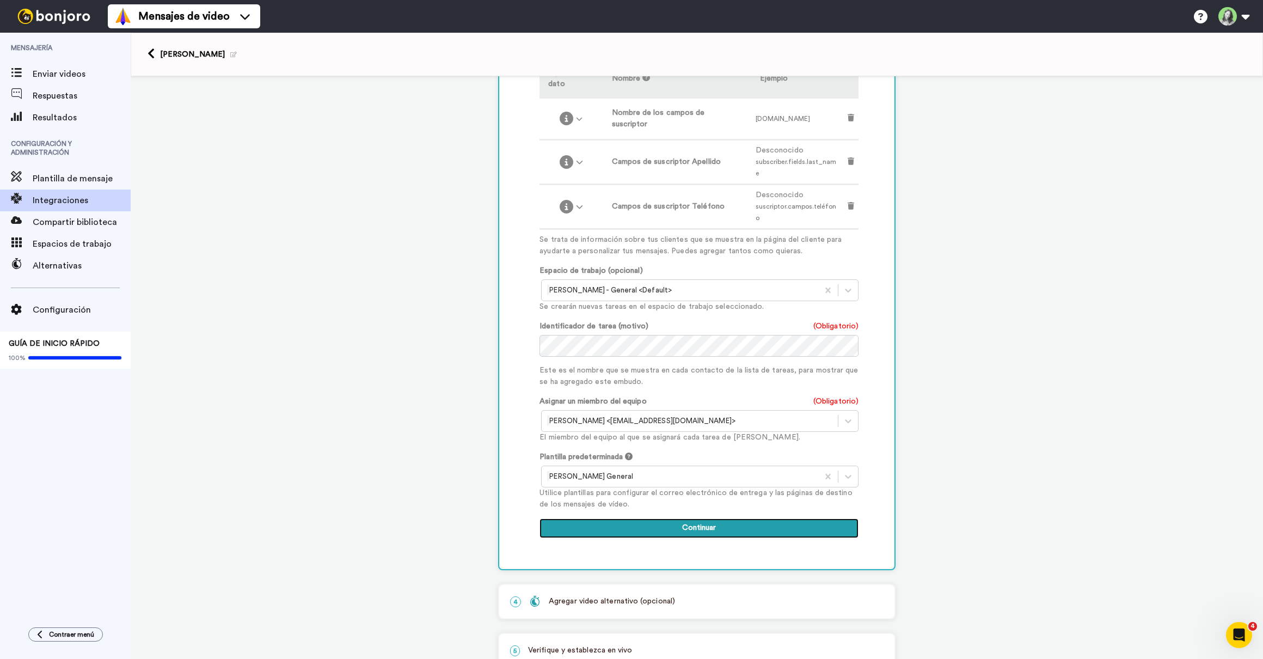
click at [713, 518] on button "Continuar" at bounding box center [698, 528] width 319 height 20
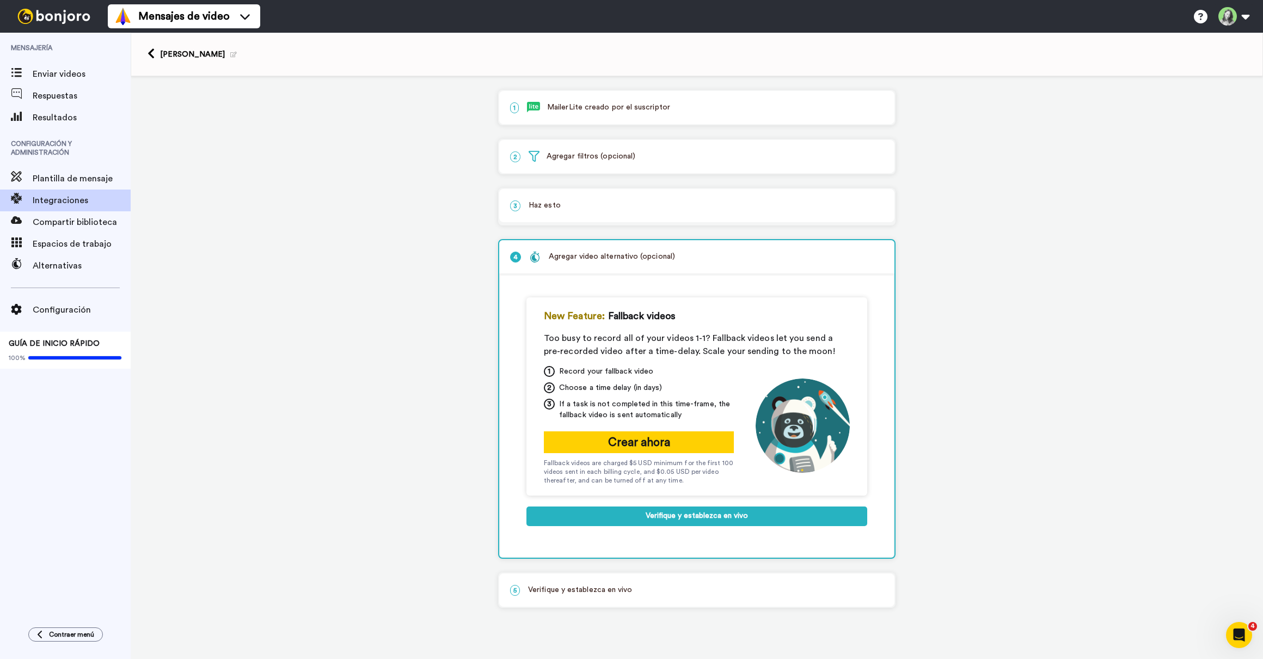
scroll to position [0, 0]
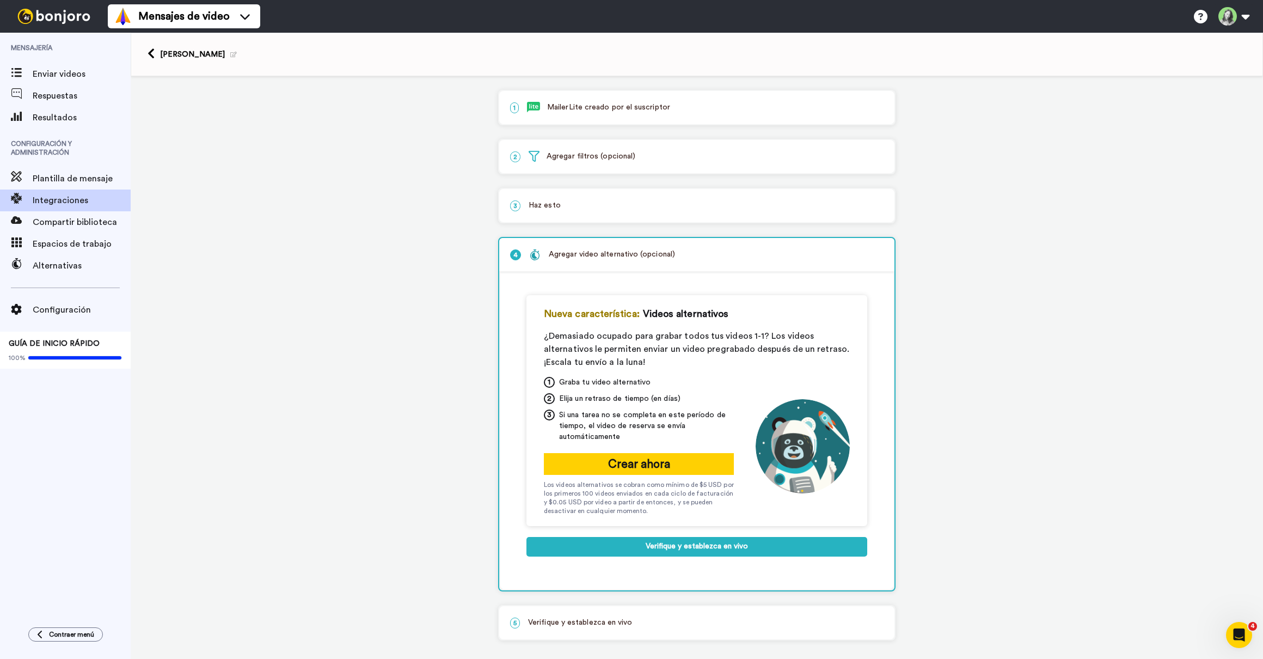
drag, startPoint x: 600, startPoint y: 202, endPoint x: 607, endPoint y: 205, distance: 7.8
click at [599, 203] on p "3 Haz esto" at bounding box center [696, 205] width 373 height 11
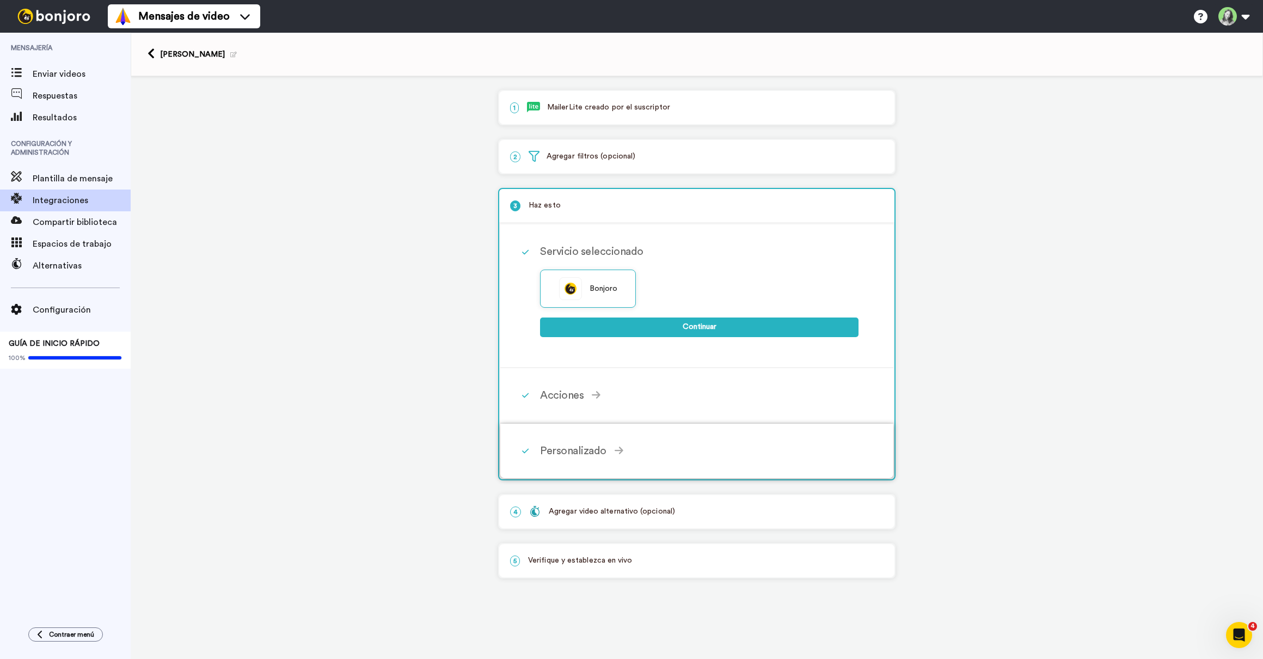
click at [610, 445] on div "Personalizado" at bounding box center [699, 451] width 318 height 16
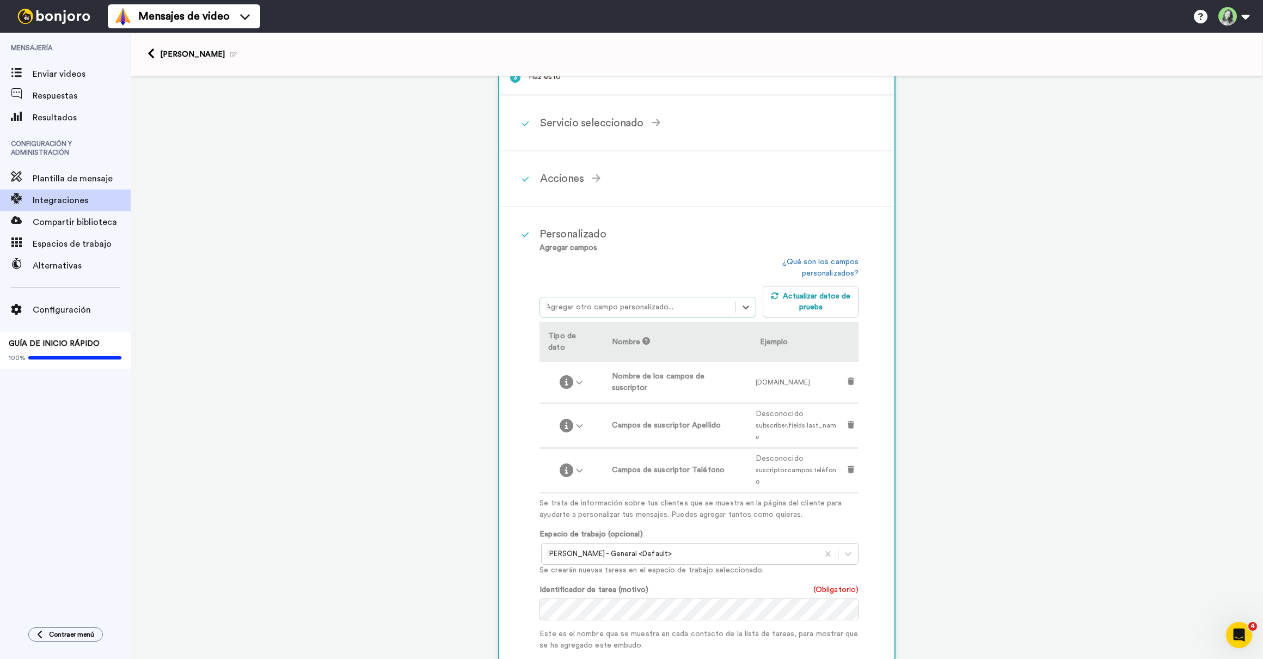
scroll to position [392, 0]
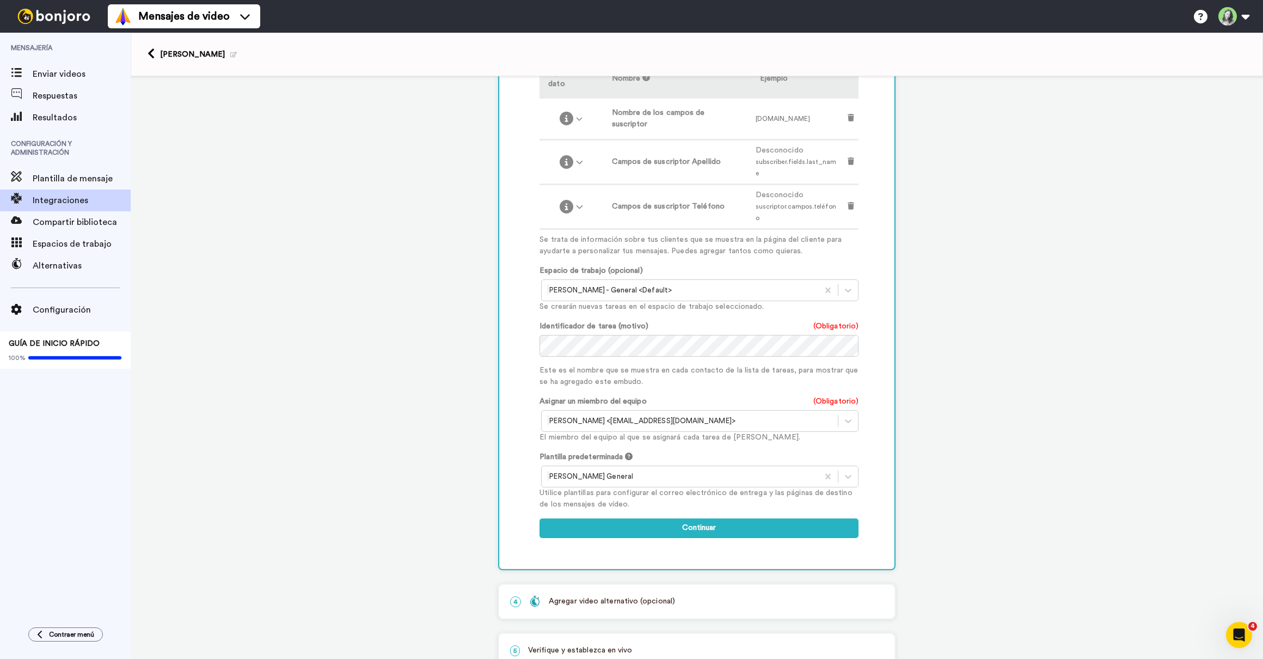
click at [606, 596] on font "Agregar video alternativo (opcional)" at bounding box center [612, 601] width 126 height 11
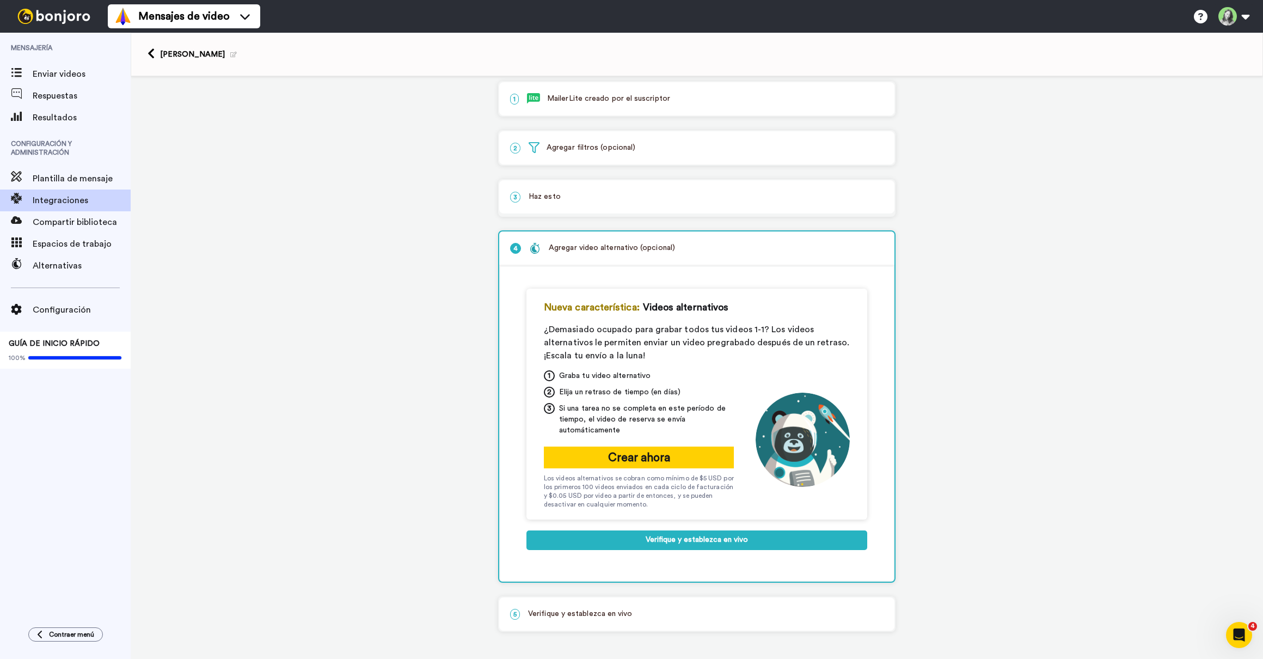
scroll to position [10, 0]
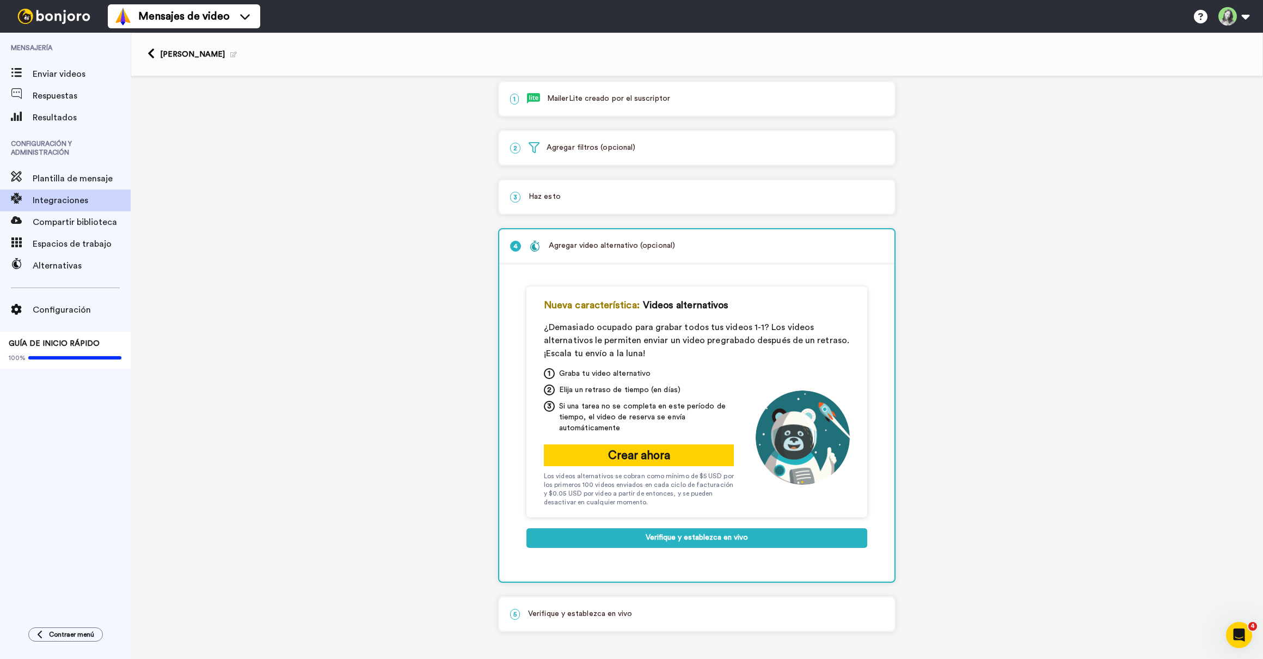
click at [605, 612] on font "Verifique y establezca en vivo" at bounding box center [580, 613] width 104 height 11
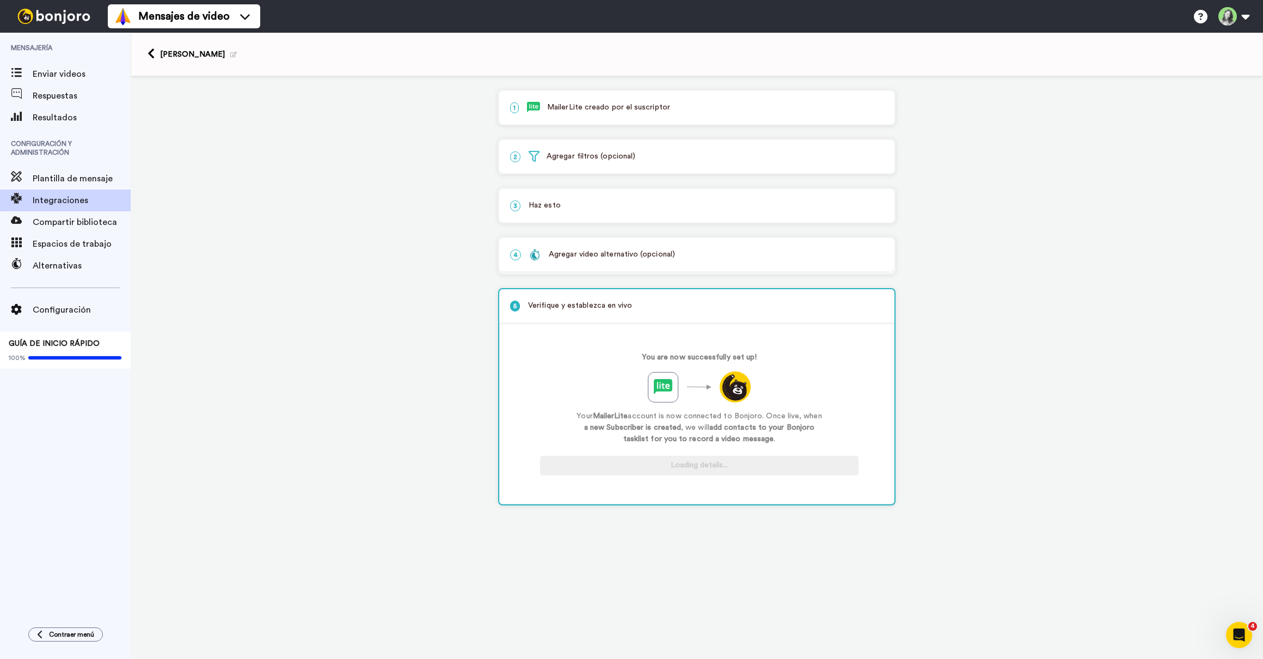
scroll to position [0, 0]
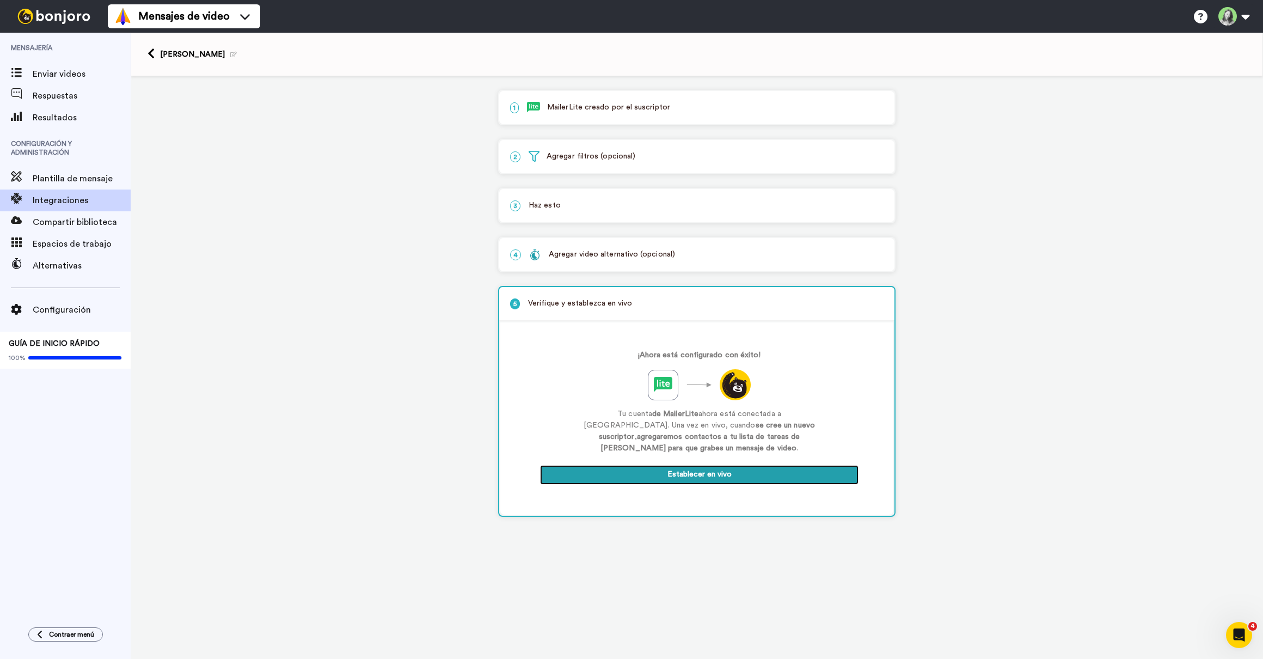
click at [666, 468] on button "Establecer en vivo" at bounding box center [699, 475] width 318 height 20
click at [151, 52] on icon at bounding box center [151, 53] width 7 height 11
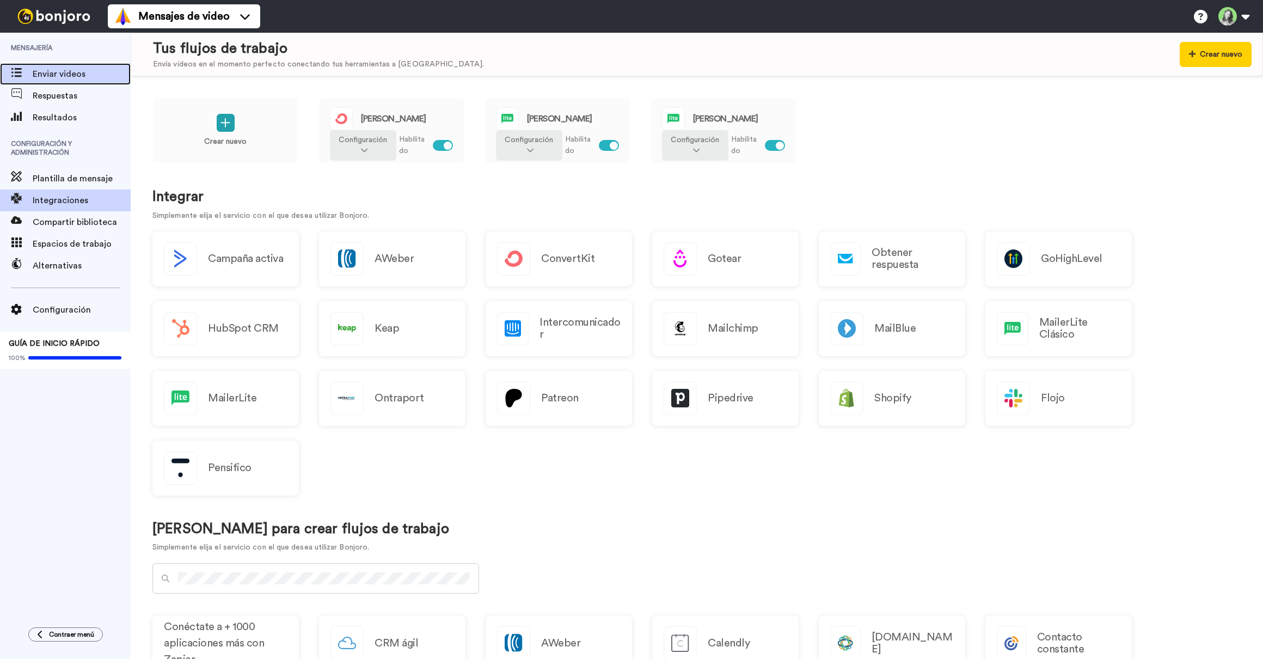
click at [84, 76] on span "Enviar videos" at bounding box center [82, 74] width 98 height 13
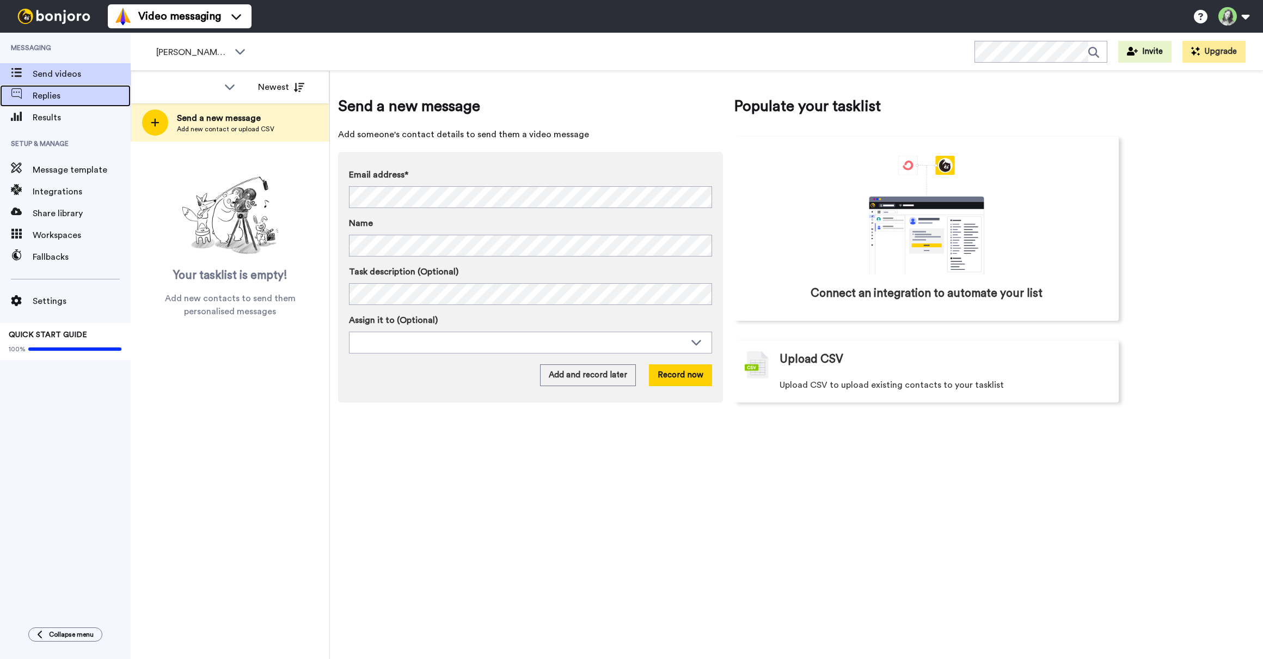
click at [69, 103] on div "Replies" at bounding box center [65, 96] width 131 height 22
click at [69, 114] on span "Results" at bounding box center [82, 117] width 98 height 13
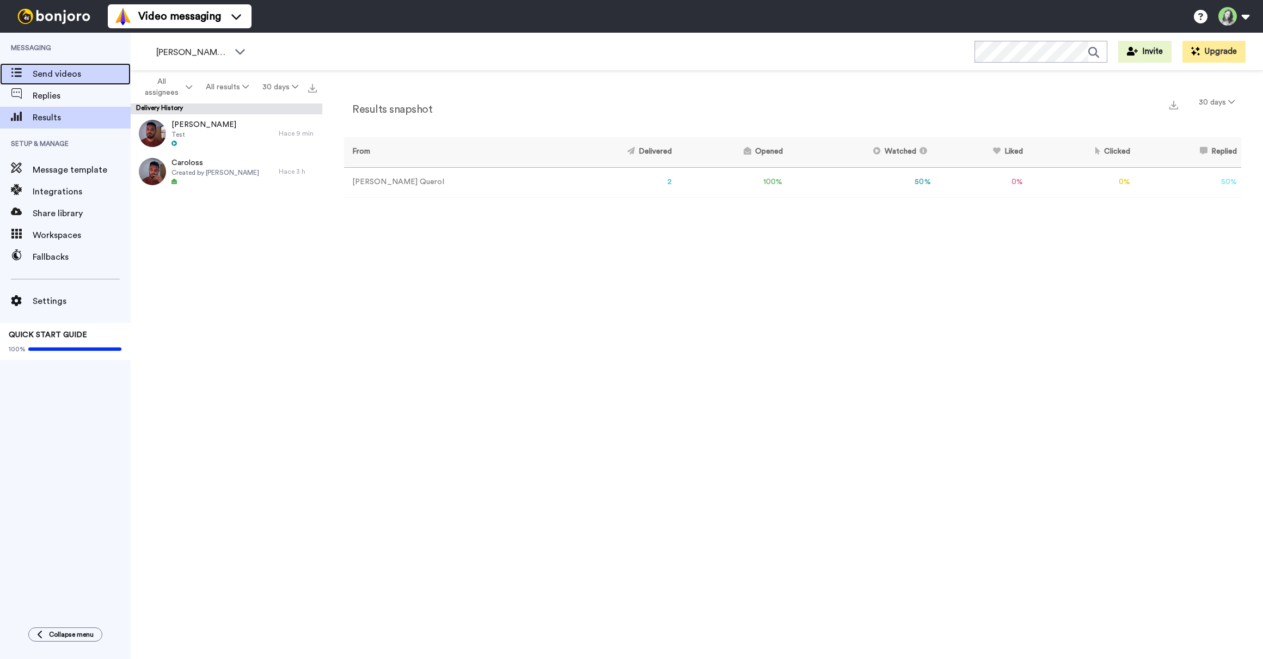
click at [65, 76] on span "Send videos" at bounding box center [82, 74] width 98 height 13
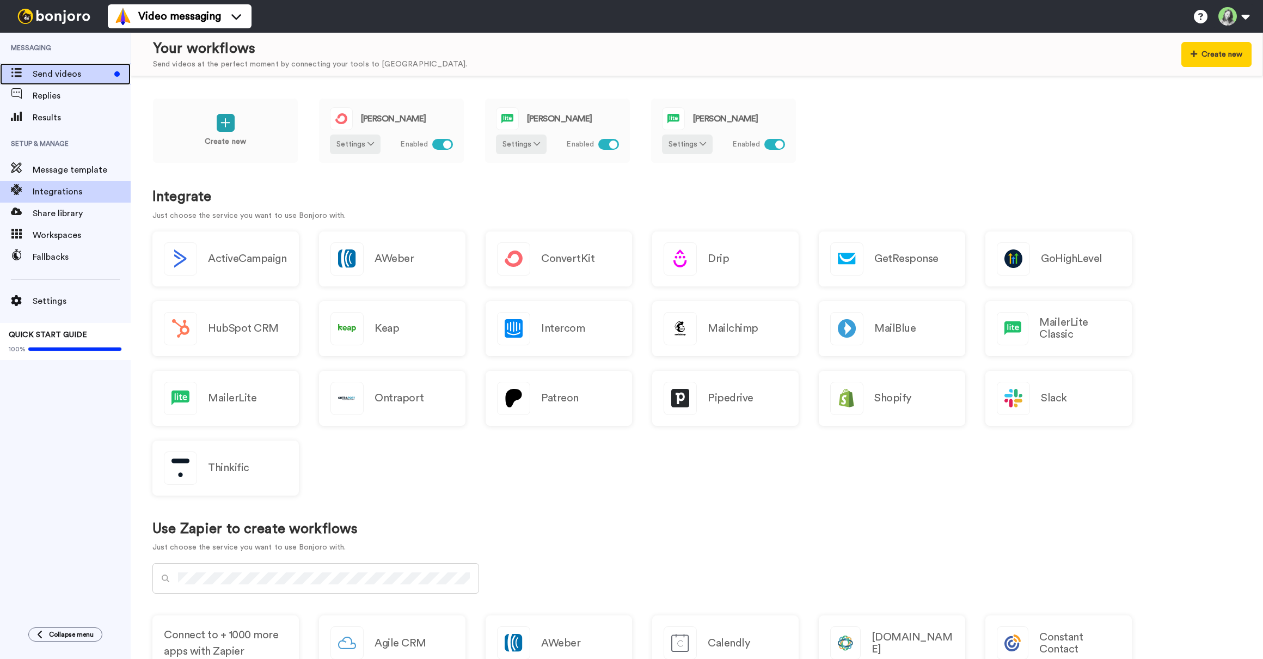
click at [77, 73] on span "Send videos" at bounding box center [71, 74] width 77 height 13
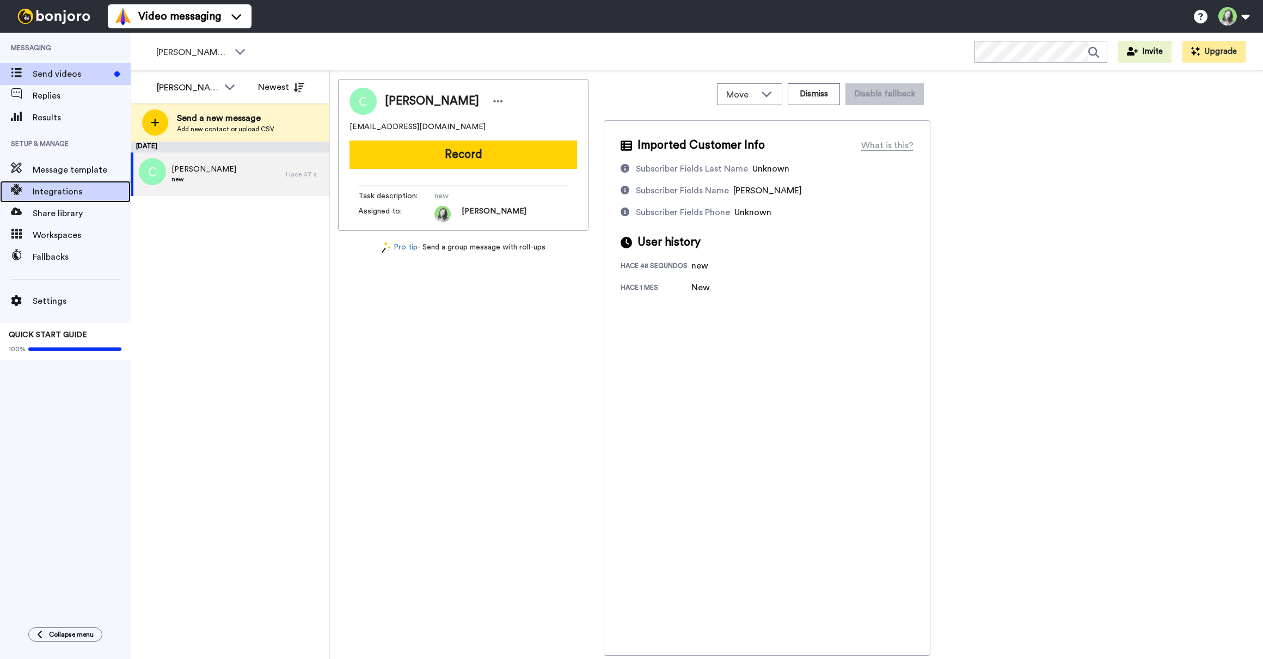
click at [60, 192] on span "Integrations" at bounding box center [82, 191] width 98 height 13
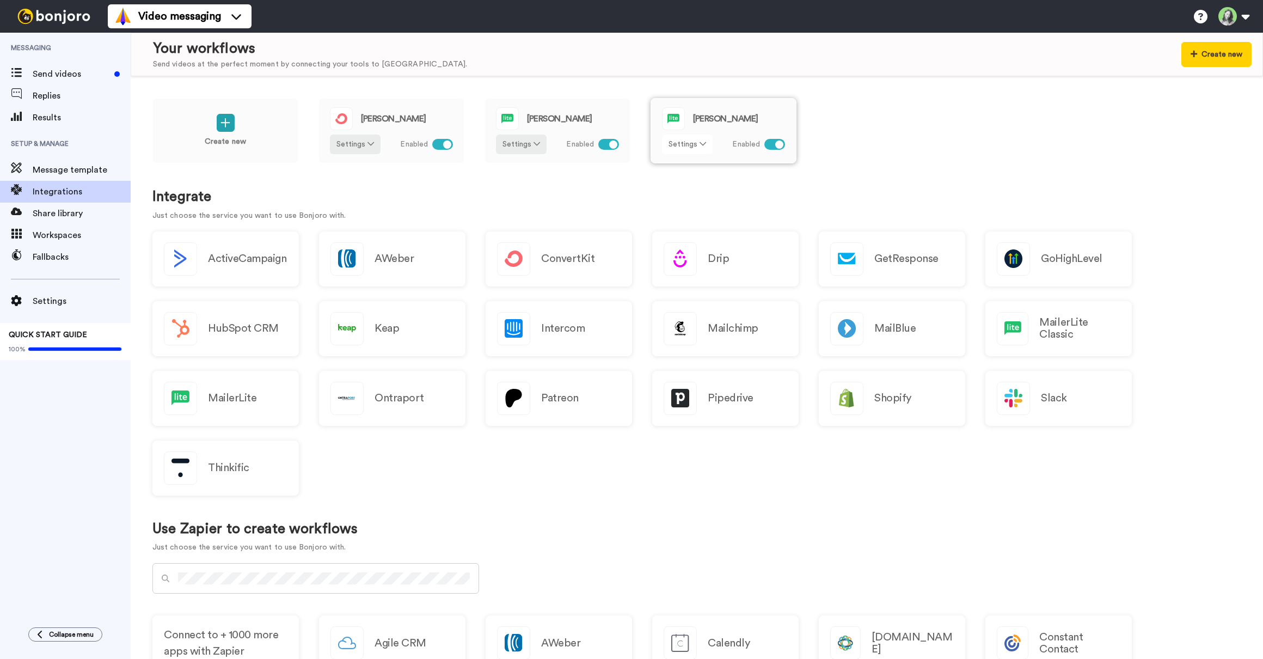
click at [682, 143] on button "Settings" at bounding box center [687, 144] width 51 height 20
click at [685, 163] on span "Edit" at bounding box center [679, 166] width 15 height 8
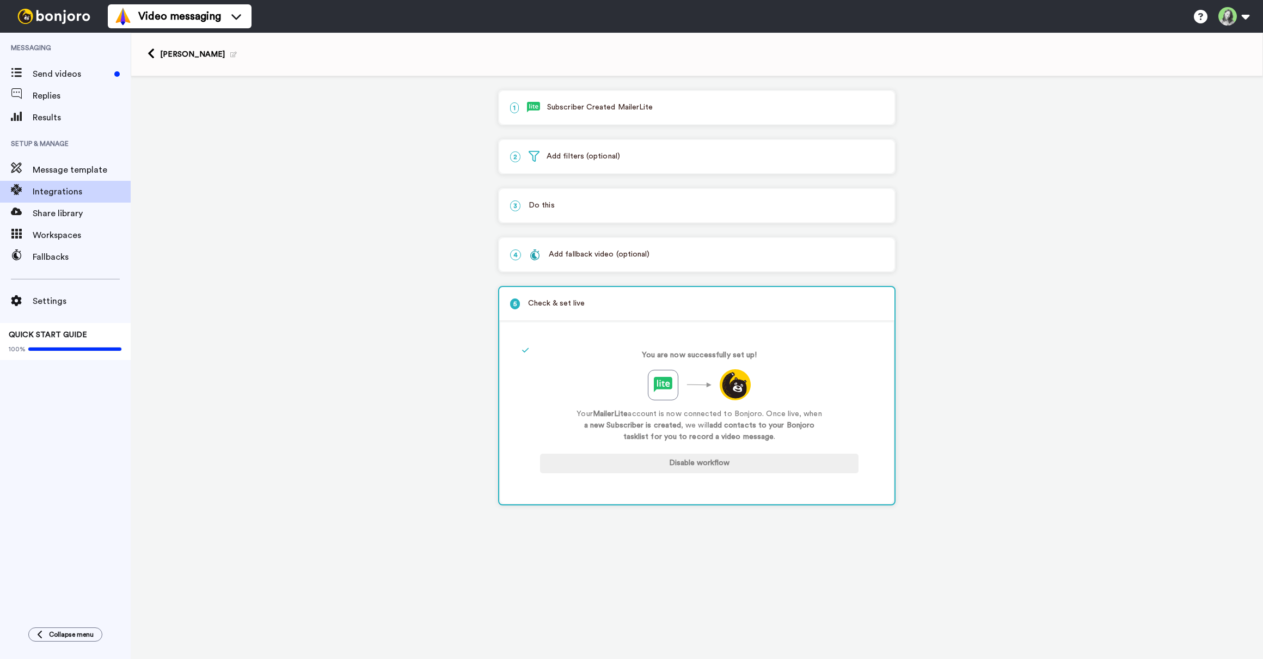
click at [590, 246] on div "4 Add fallback video (optional)" at bounding box center [696, 254] width 395 height 33
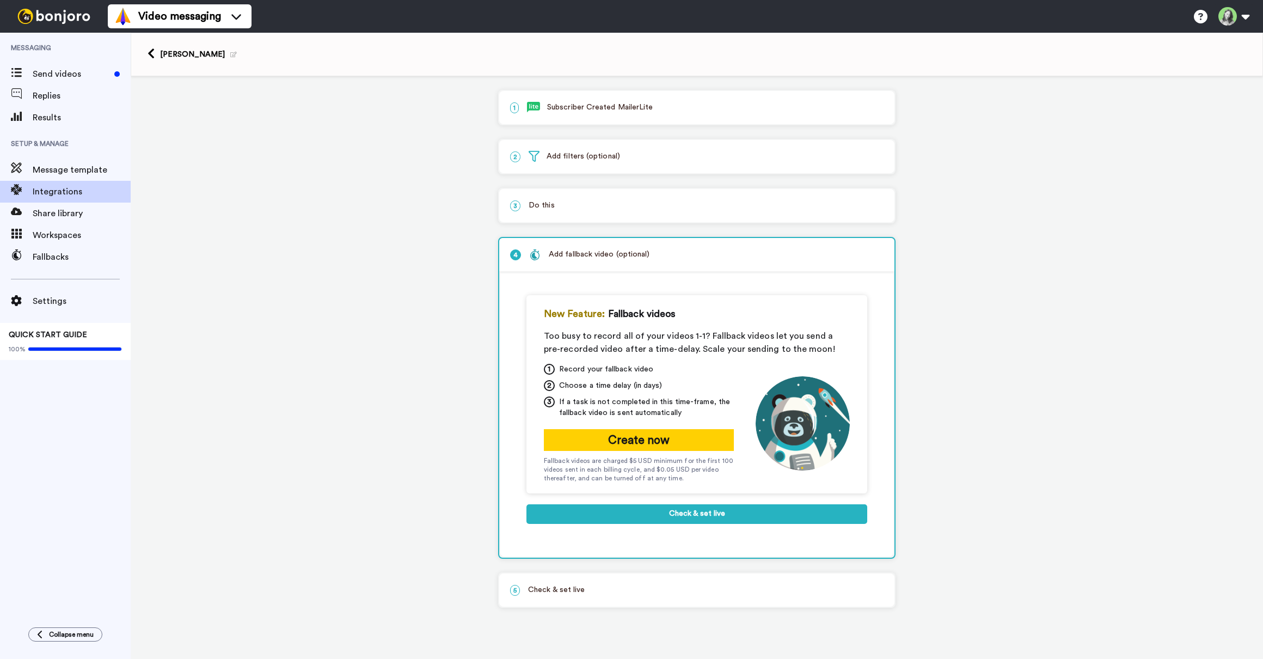
click at [611, 588] on p "5 Check & set live" at bounding box center [696, 589] width 373 height 11
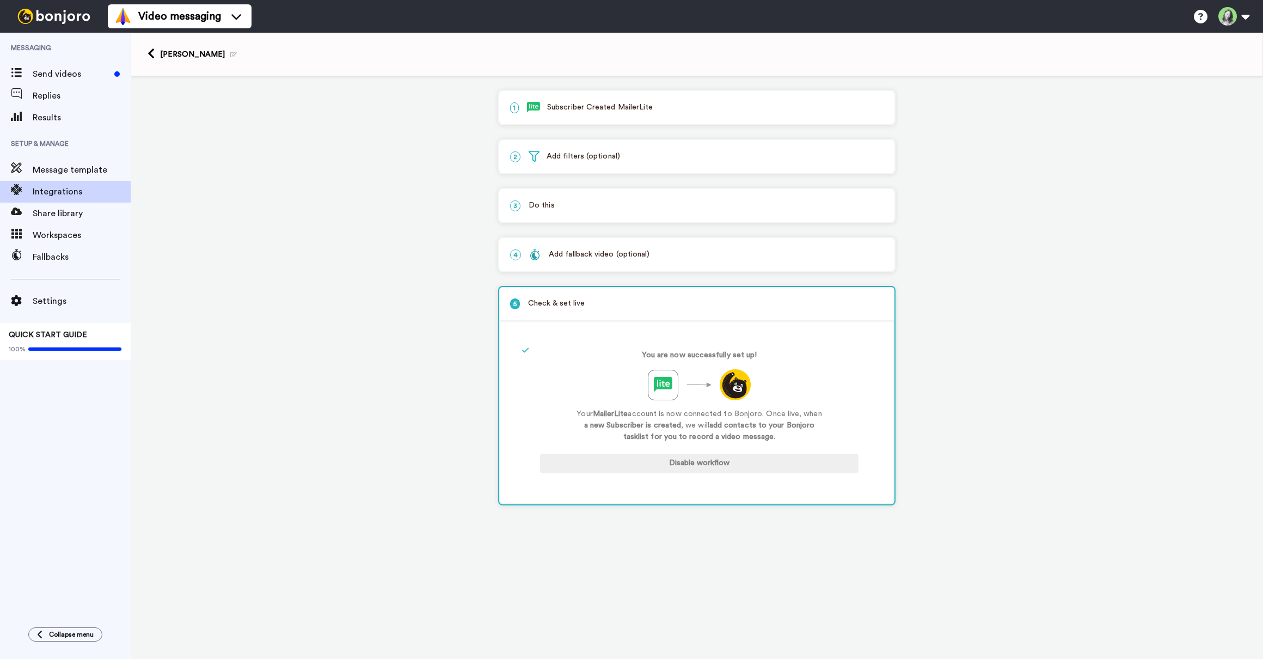
click at [607, 197] on div "3 Do this" at bounding box center [696, 205] width 395 height 33
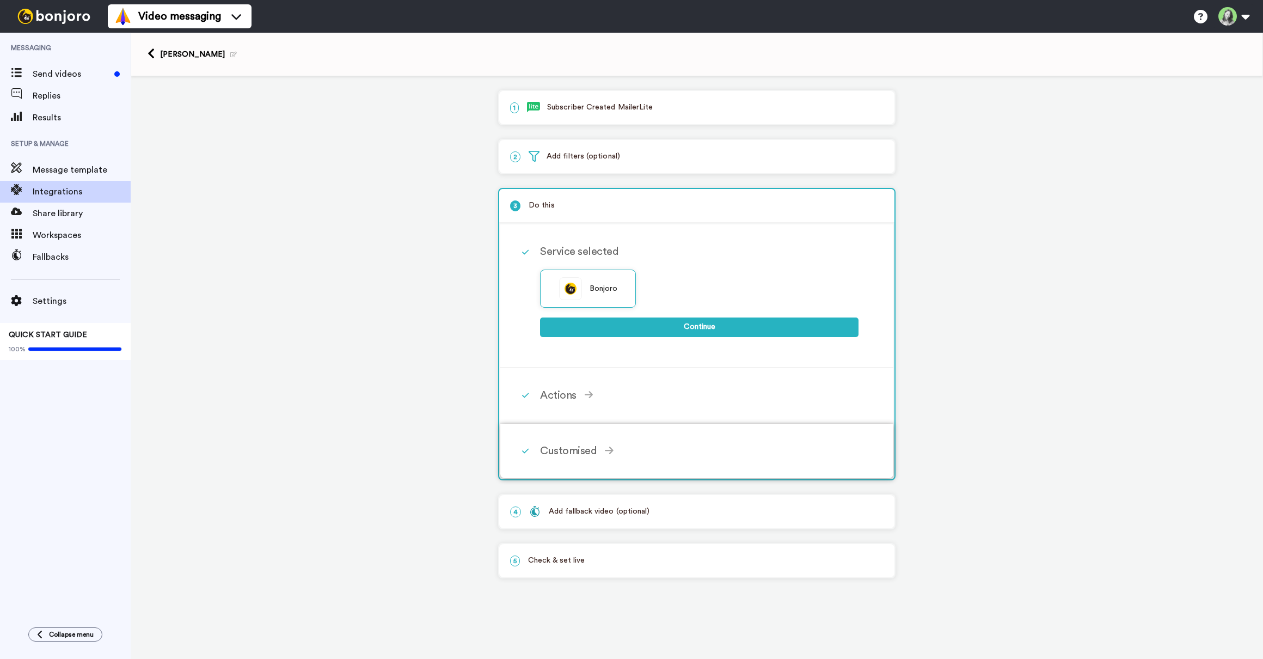
click at [606, 448] on icon at bounding box center [609, 450] width 9 height 10
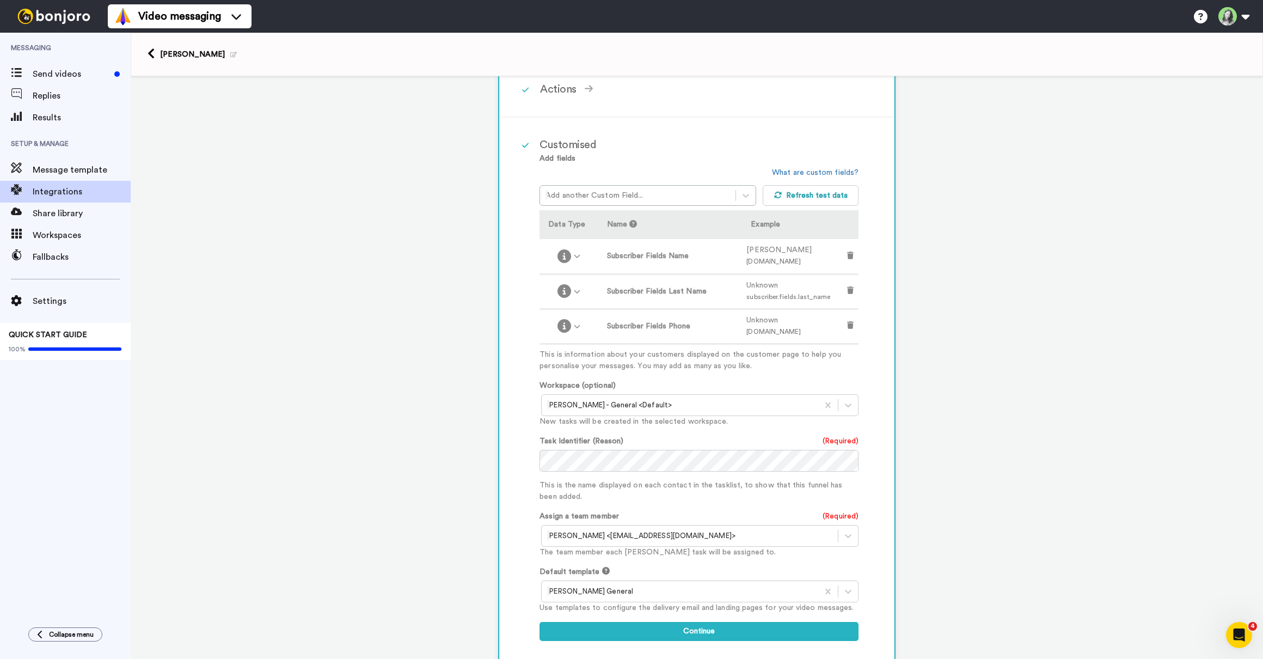
click at [851, 290] on td at bounding box center [850, 291] width 16 height 35
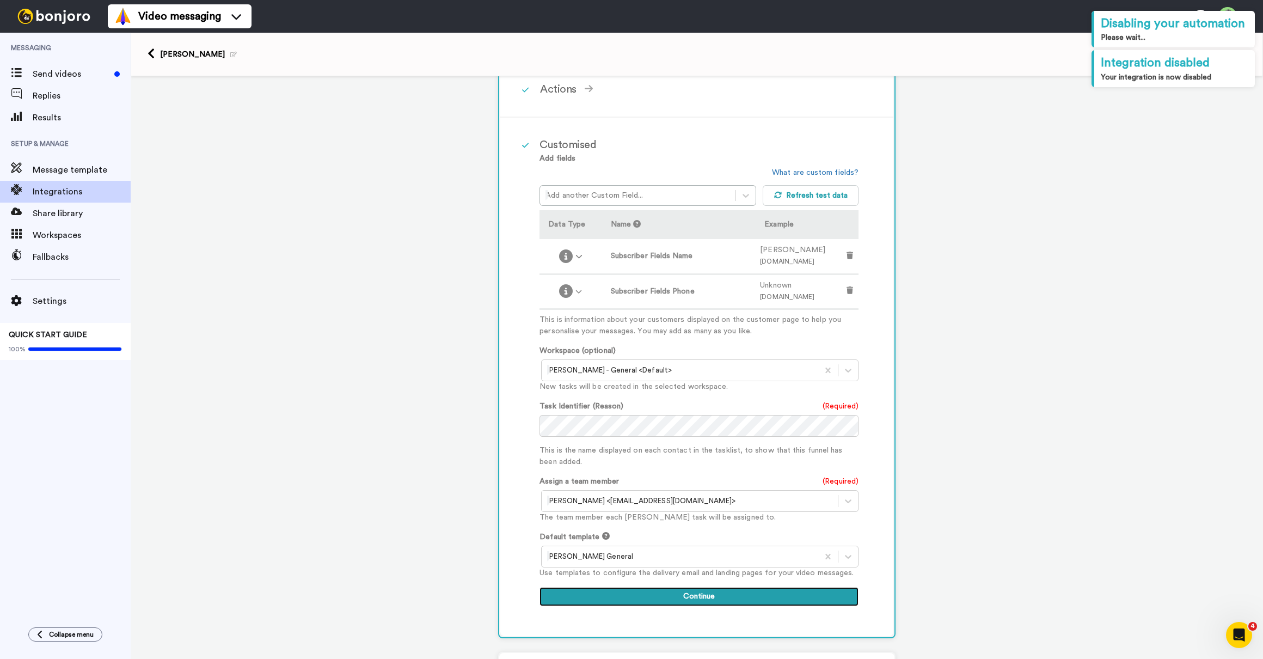
click at [695, 601] on button "Continue" at bounding box center [698, 597] width 319 height 20
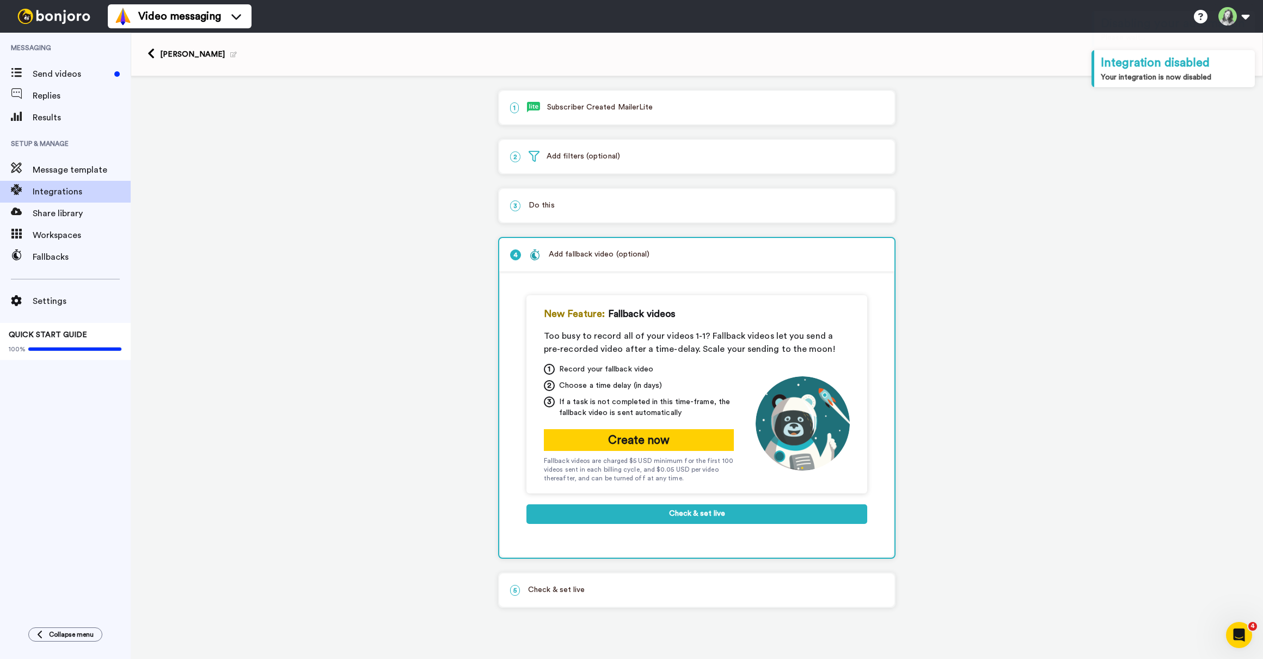
click at [617, 589] on p "5 Check & set live" at bounding box center [696, 589] width 373 height 11
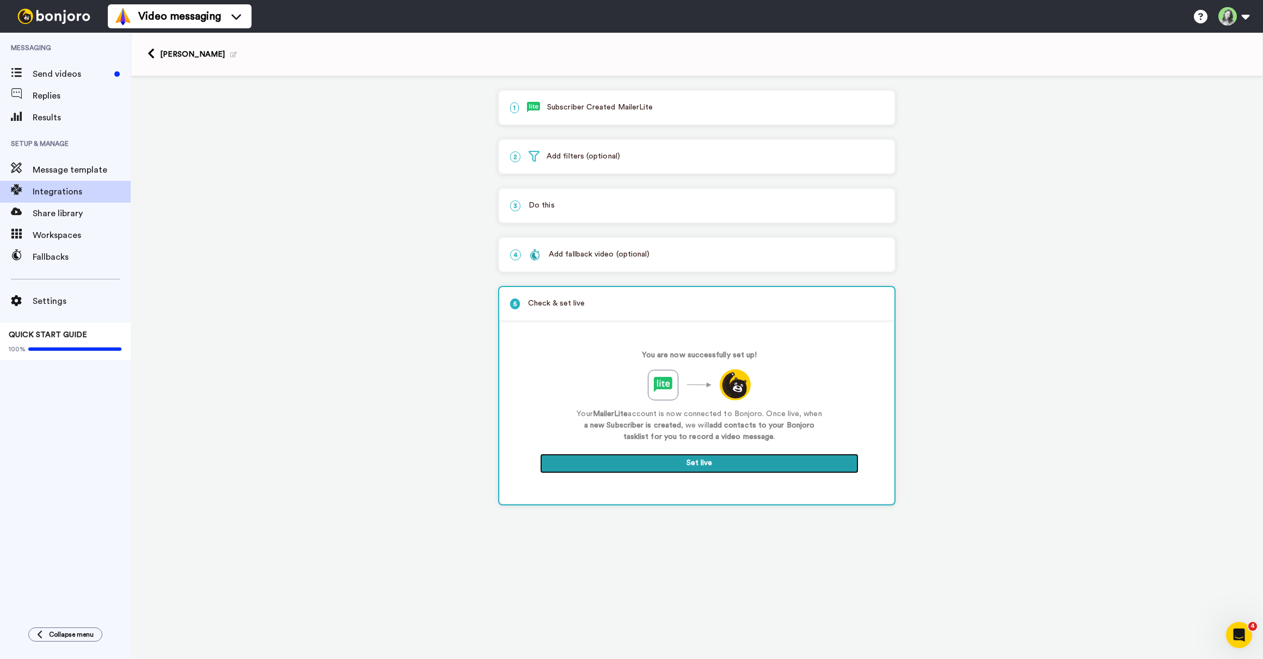
click at [653, 463] on button "Set live" at bounding box center [699, 463] width 318 height 20
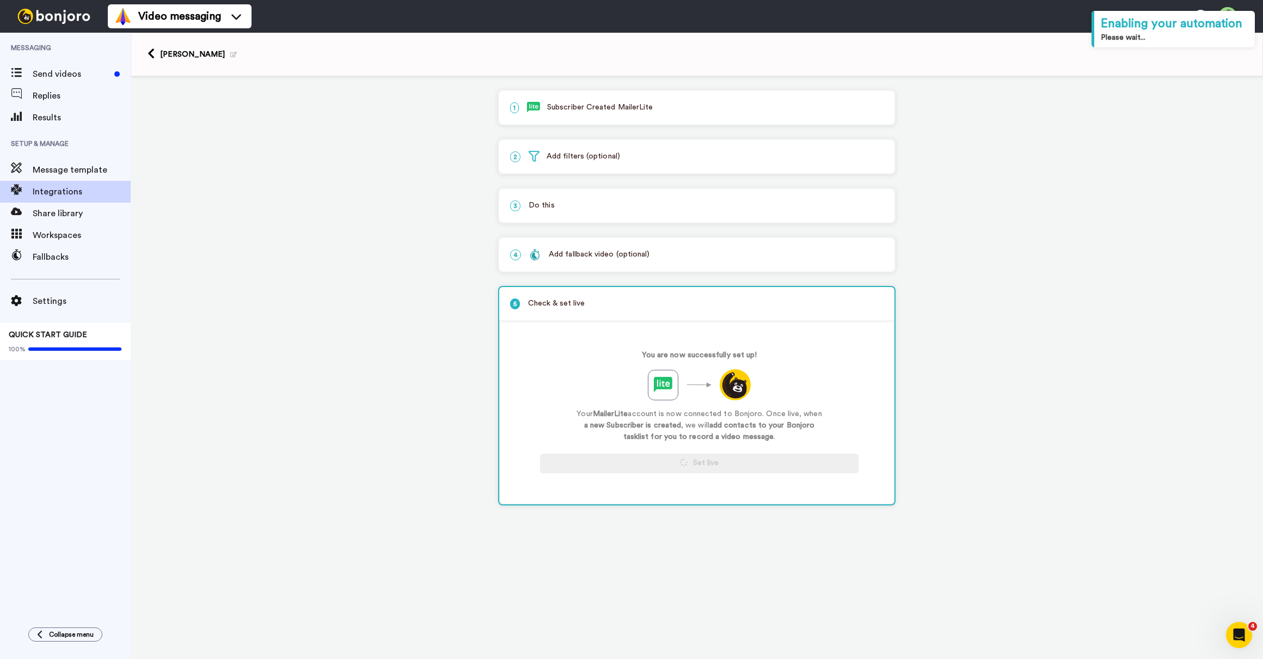
drag, startPoint x: 145, startPoint y: 50, endPoint x: 154, endPoint y: 50, distance: 9.3
click at [146, 50] on div "[PERSON_NAME]" at bounding box center [697, 55] width 1132 height 44
click at [154, 50] on icon at bounding box center [151, 53] width 7 height 11
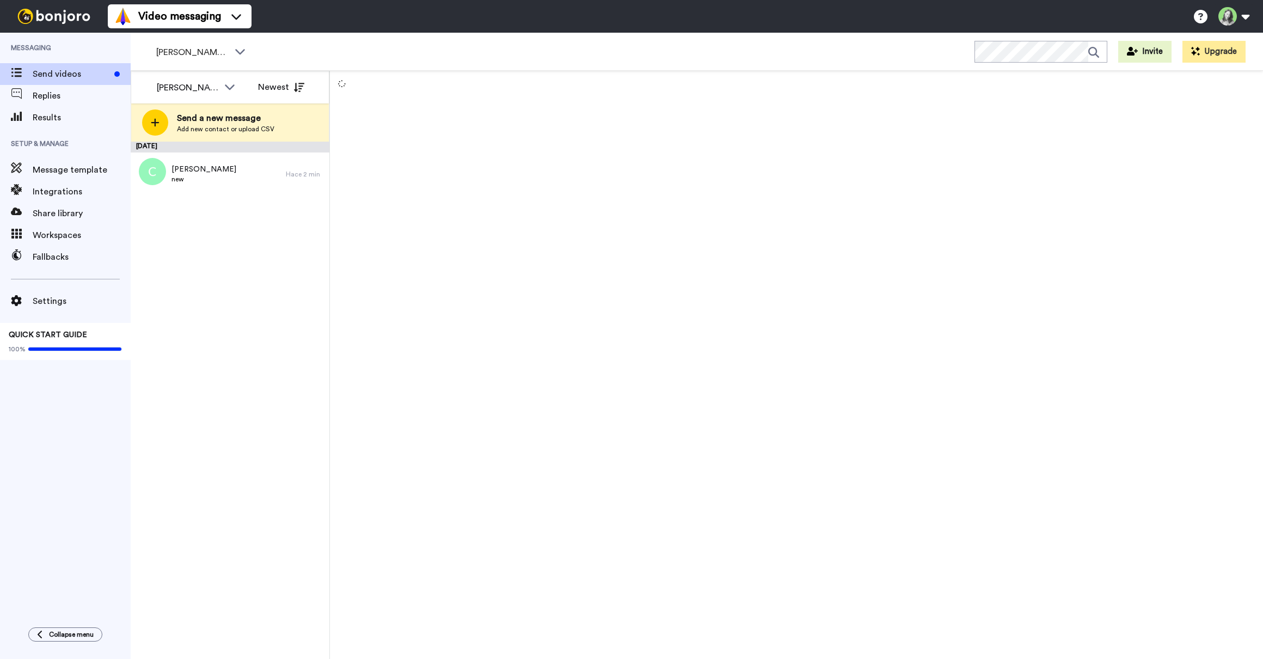
click at [473, 220] on div at bounding box center [796, 365] width 933 height 588
click at [1215, 57] on button "Upgrade" at bounding box center [1213, 52] width 63 height 22
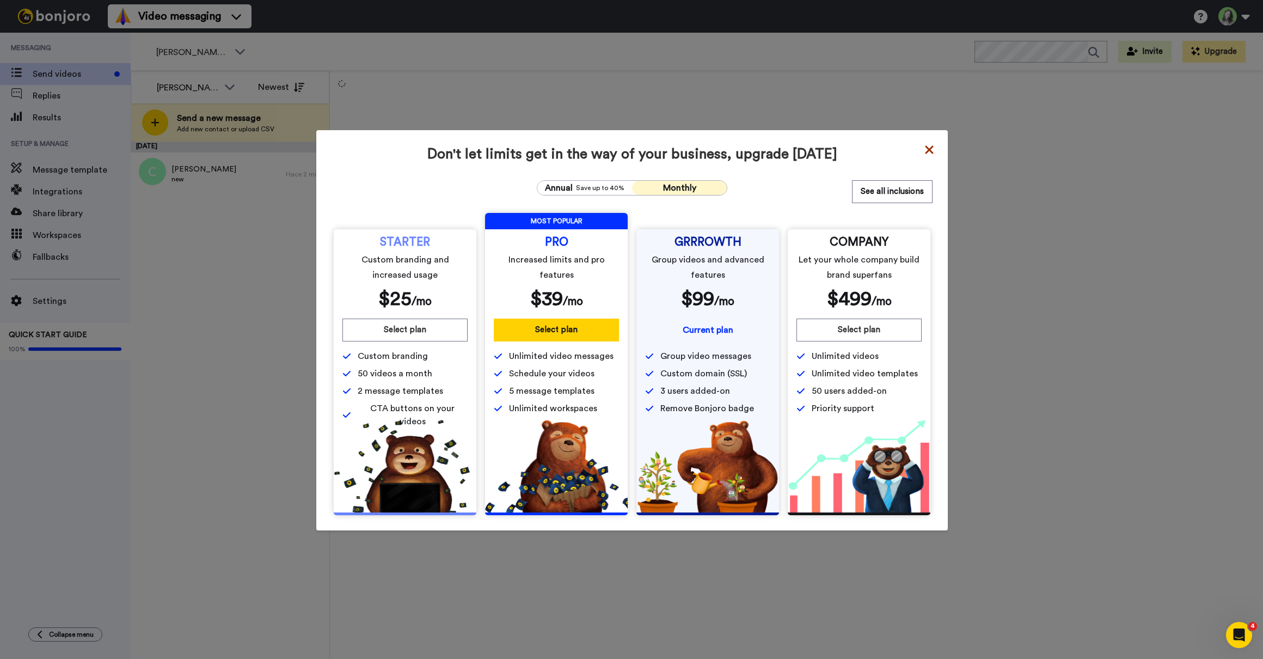
click at [928, 148] on icon at bounding box center [929, 149] width 11 height 13
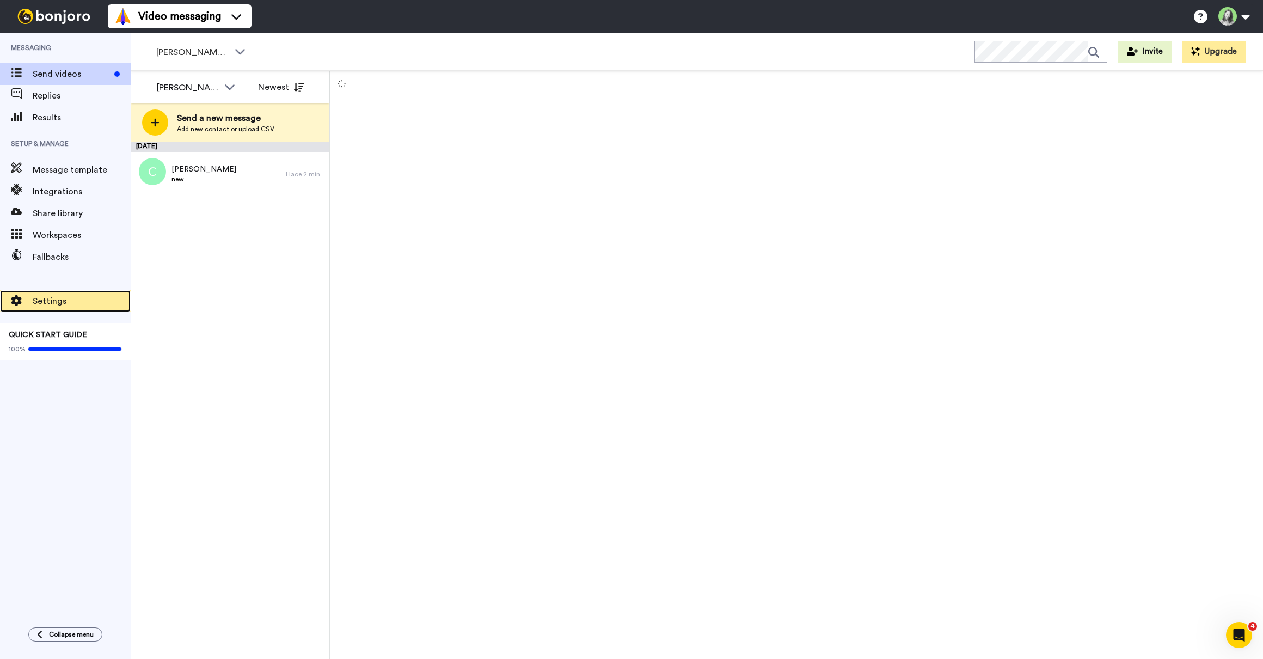
click at [62, 292] on div "Settings" at bounding box center [65, 301] width 131 height 22
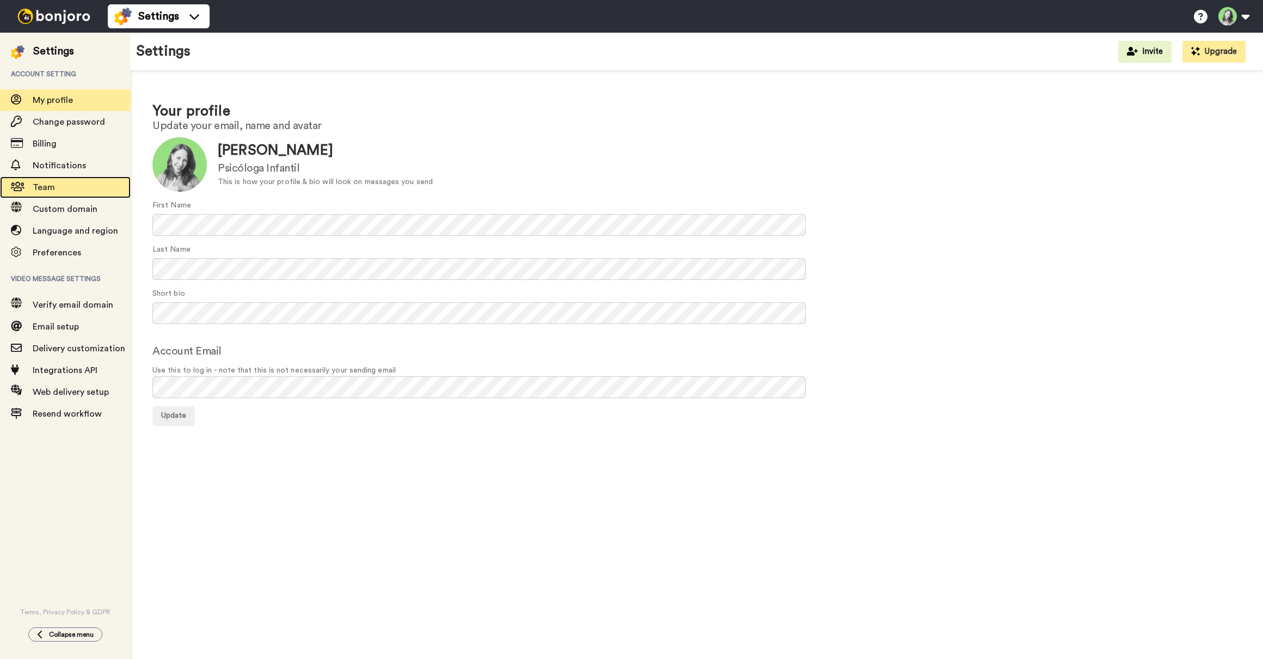
click at [69, 179] on div "Team" at bounding box center [65, 187] width 131 height 22
